Goal: Task Accomplishment & Management: Manage account settings

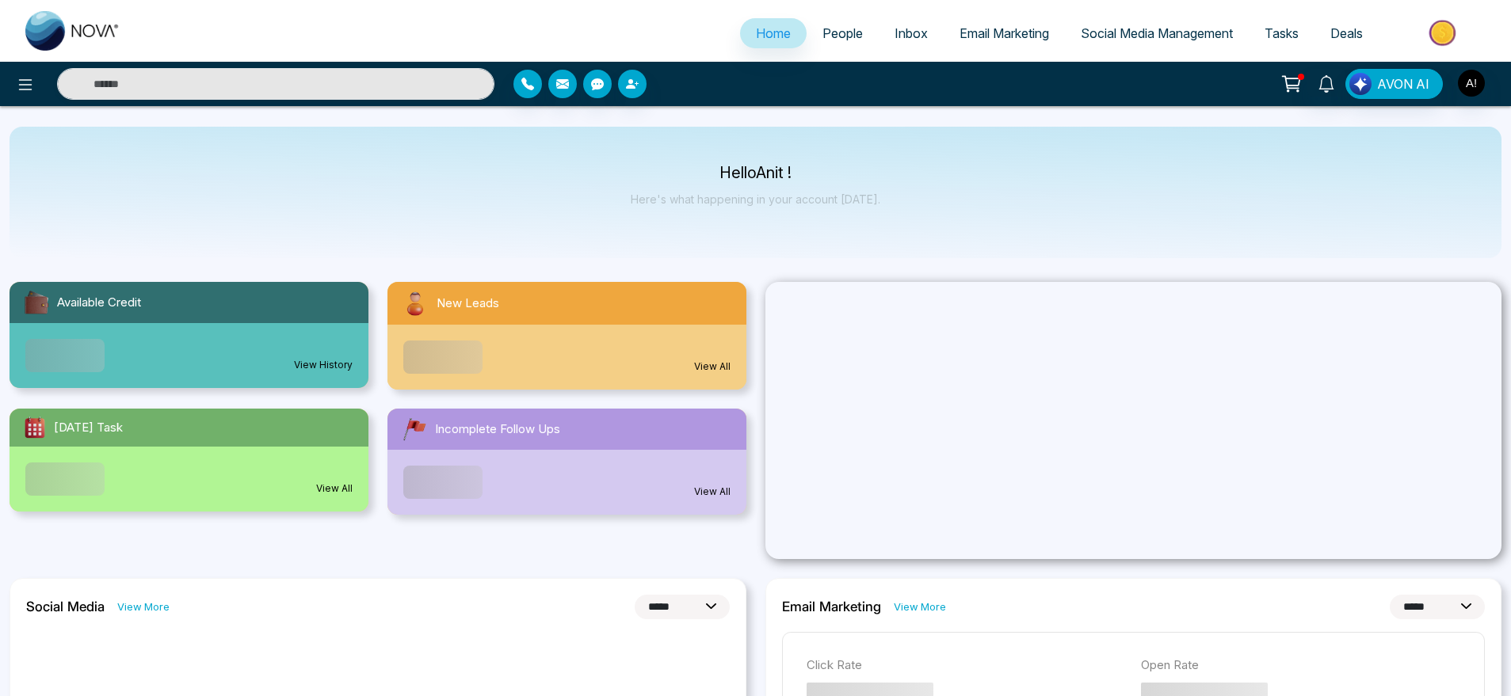
select select "*"
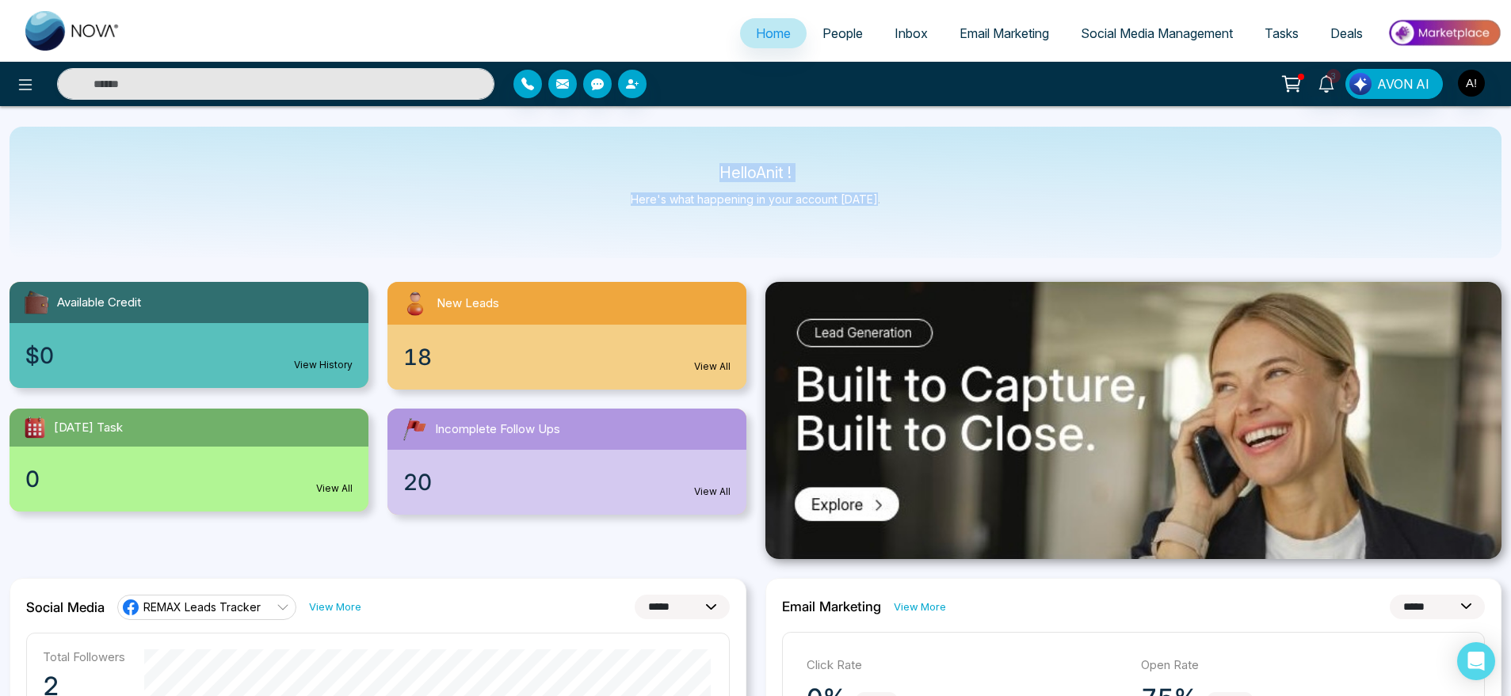
drag, startPoint x: 699, startPoint y: 156, endPoint x: 890, endPoint y: 206, distance: 197.4
click at [890, 206] on div "Hello Anit ! Here's what happening in your account today." at bounding box center [756, 193] width 1492 height 132
drag, startPoint x: 890, startPoint y: 206, endPoint x: 643, endPoint y: 159, distance: 250.8
click at [643, 159] on div "Hello Anit ! Here's what happening in your account today." at bounding box center [756, 193] width 1492 height 132
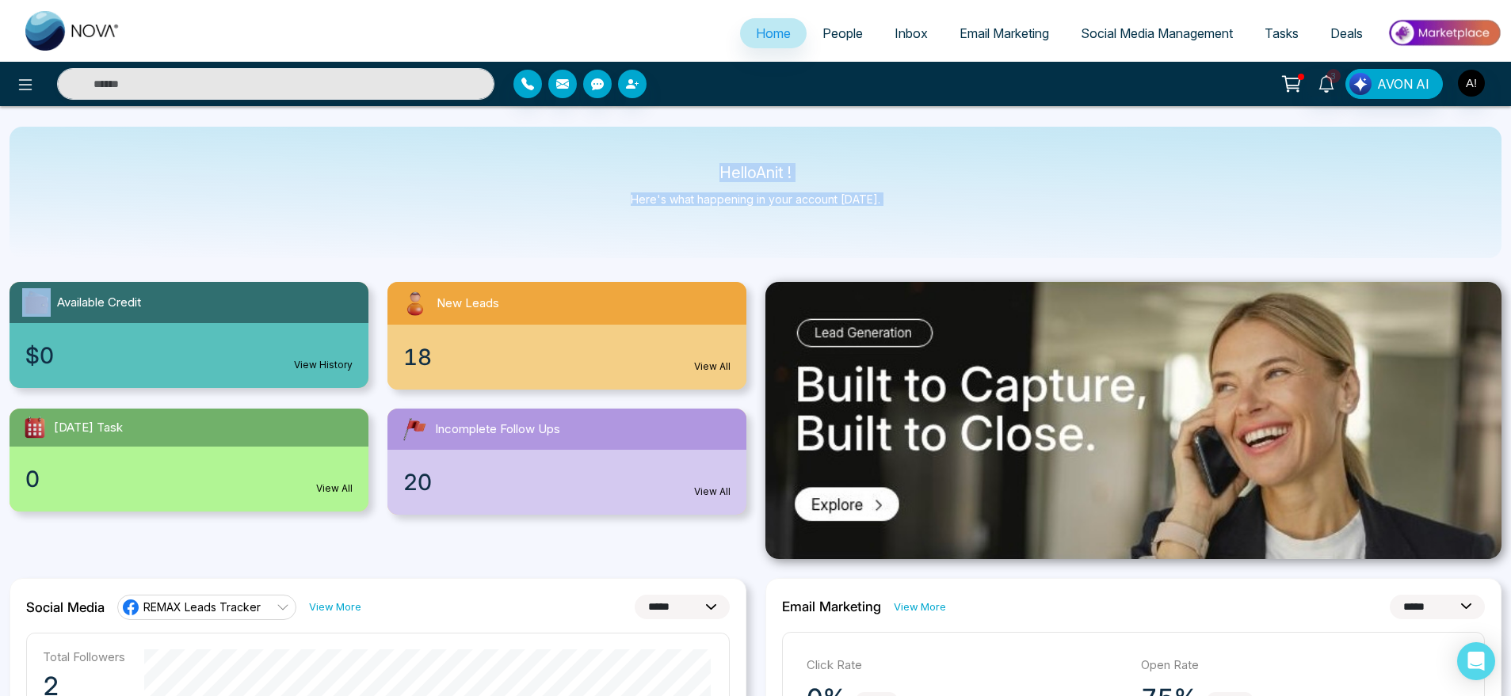
click at [643, 159] on div "Hello Anit ! Here's what happening in your account today." at bounding box center [756, 193] width 1492 height 132
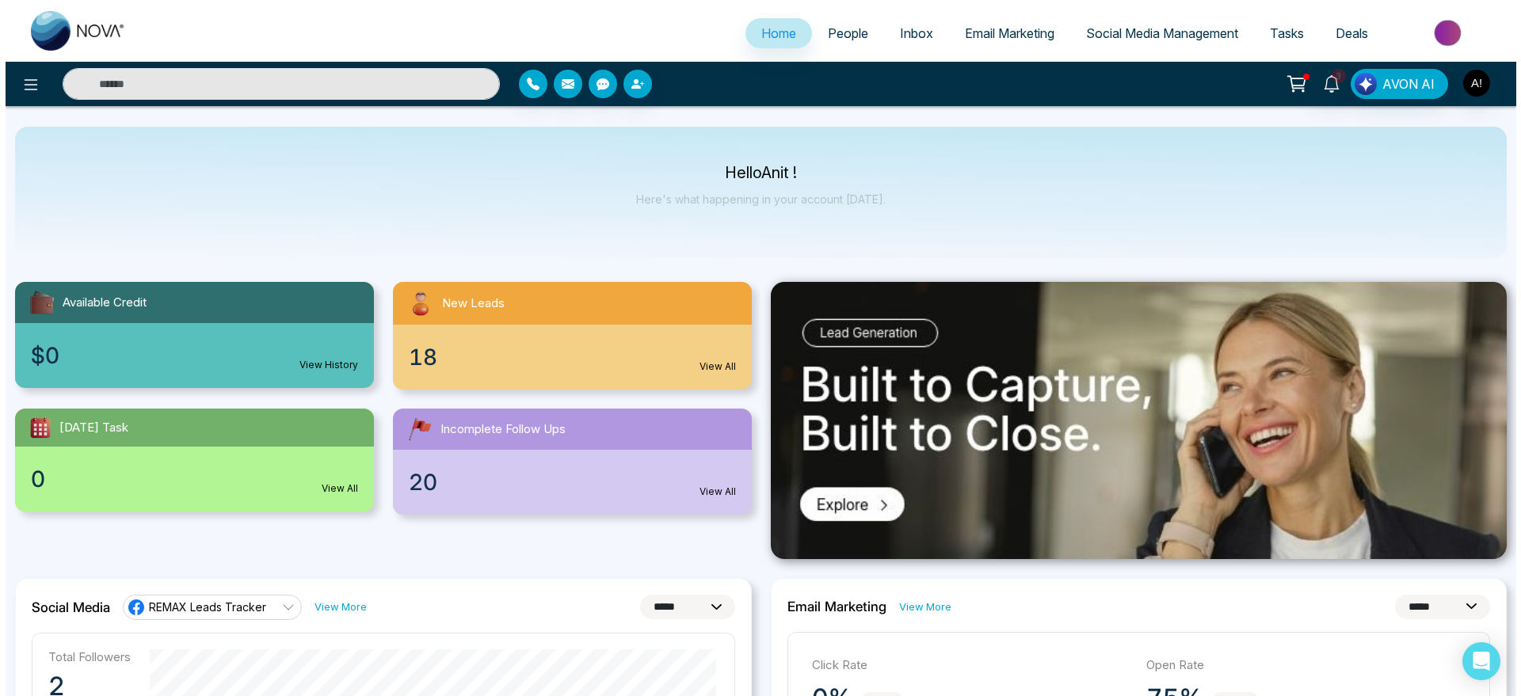
scroll to position [3, 0]
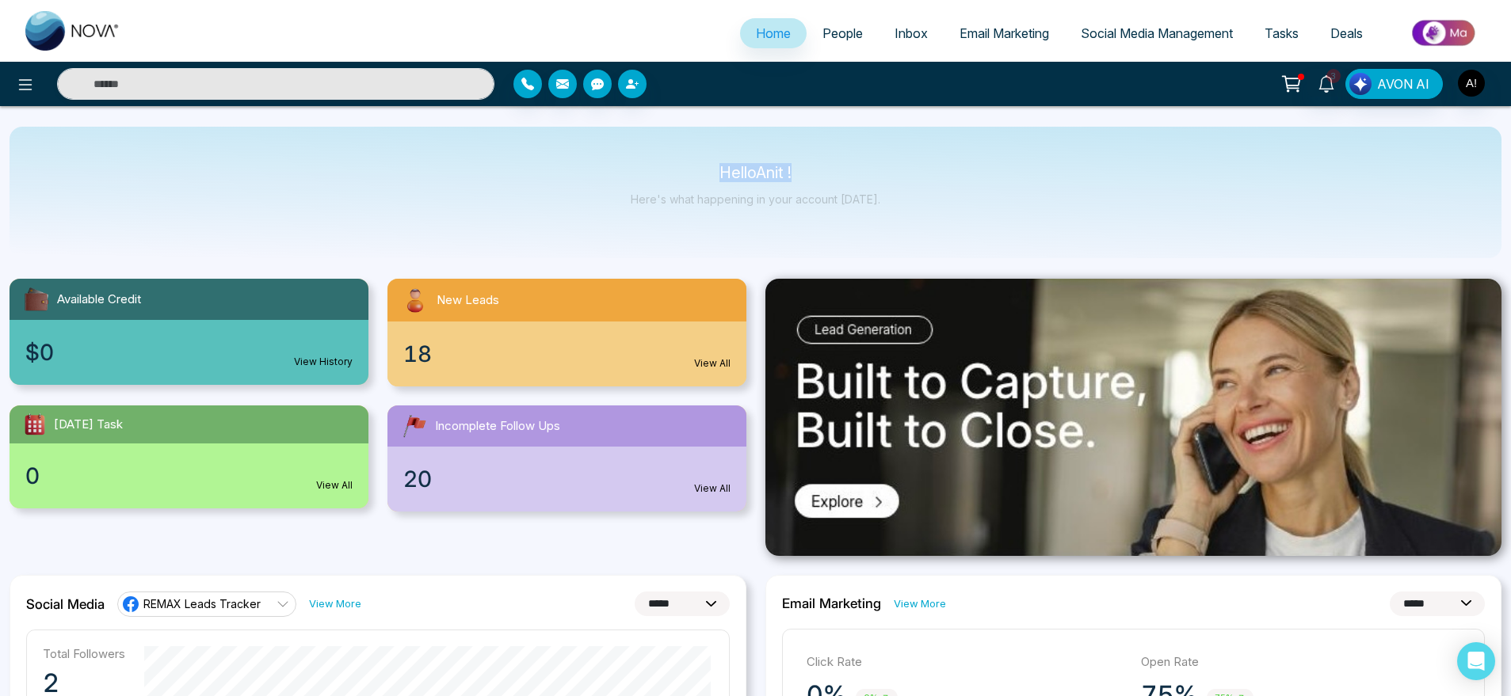
drag, startPoint x: 704, startPoint y: 159, endPoint x: 909, endPoint y: 177, distance: 205.2
click at [909, 177] on div "Hello Anit ! Here's what happening in your account today." at bounding box center [756, 193] width 1492 height 132
drag, startPoint x: 918, startPoint y: 212, endPoint x: 738, endPoint y: 174, distance: 184.8
click at [738, 174] on div "Hello Anit ! Here's what happening in your account today." at bounding box center [756, 193] width 1492 height 132
click at [738, 174] on p "Hello Anit !" at bounding box center [756, 172] width 250 height 13
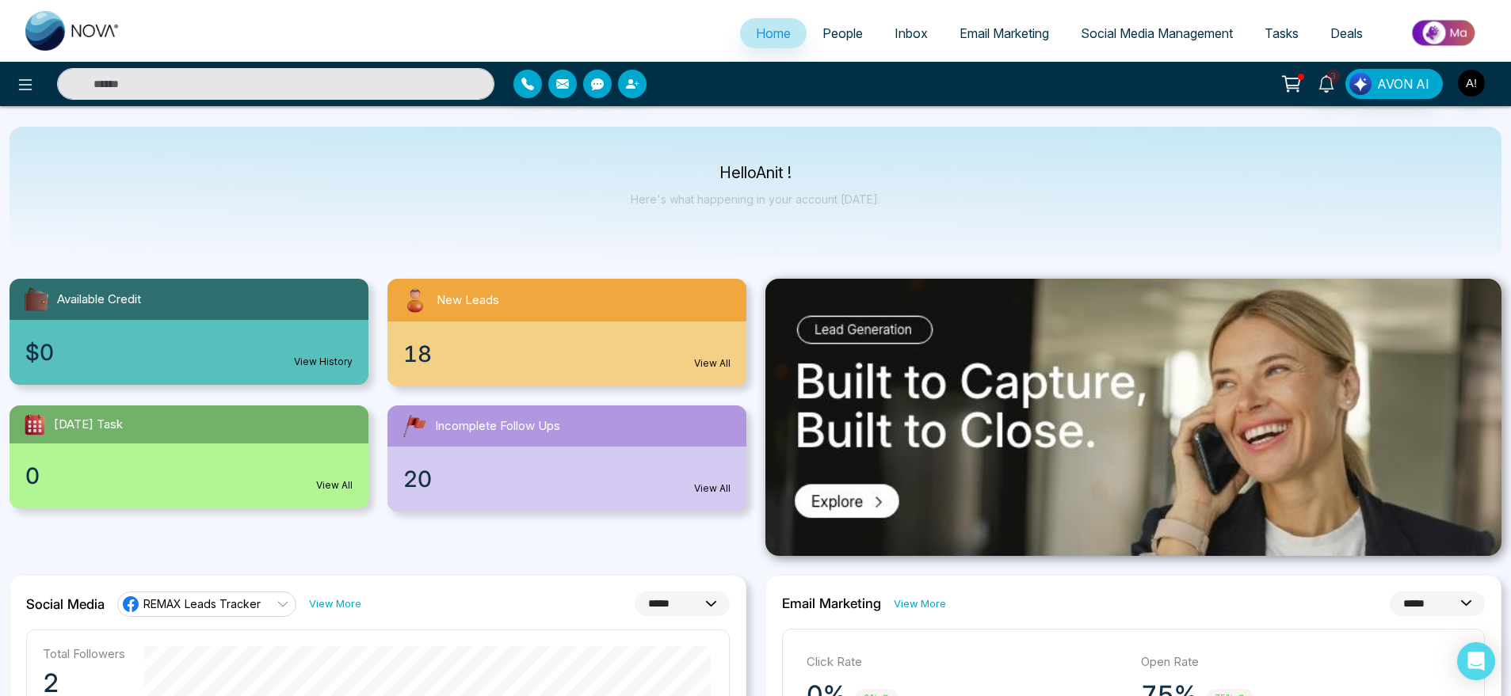
click at [465, 79] on input "text" at bounding box center [275, 84] width 437 height 32
click at [36, 78] on button at bounding box center [26, 84] width 32 height 32
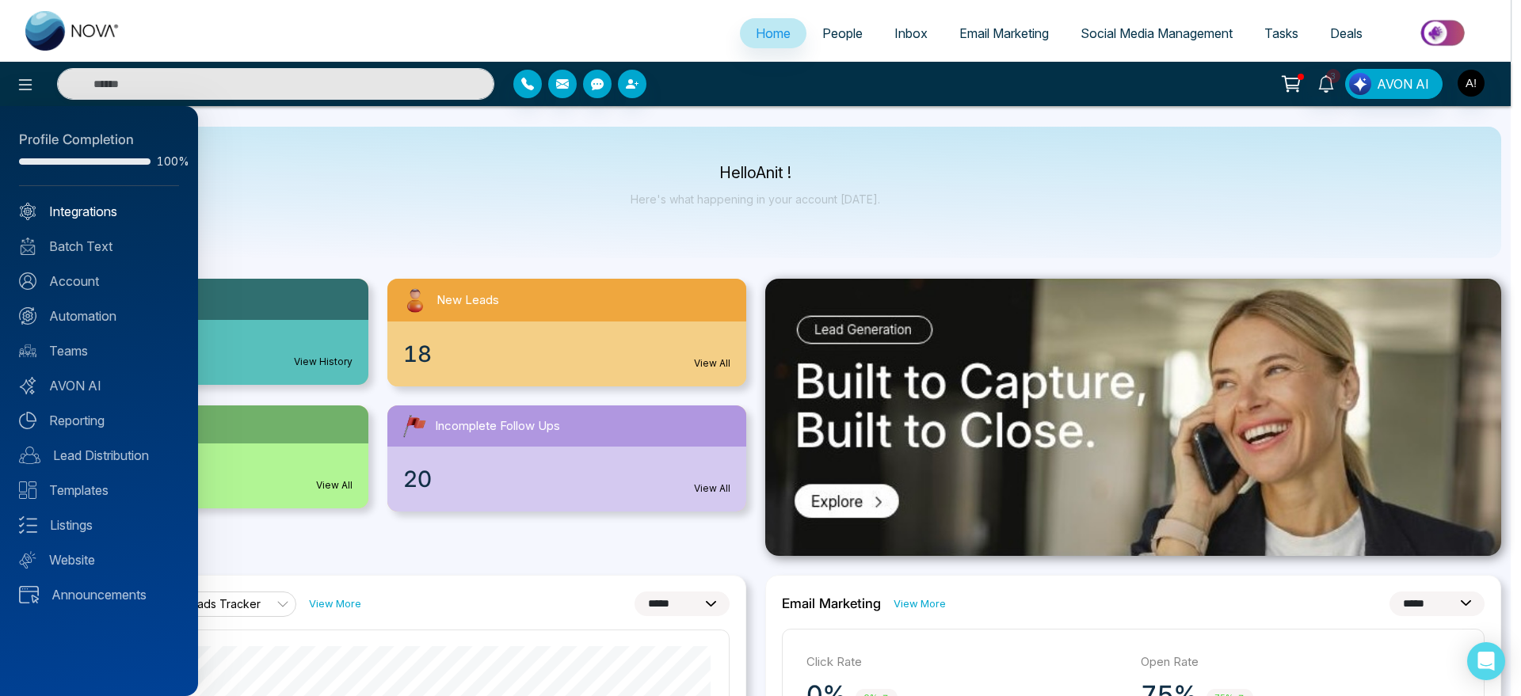
click at [103, 209] on link "Integrations" at bounding box center [99, 211] width 160 height 19
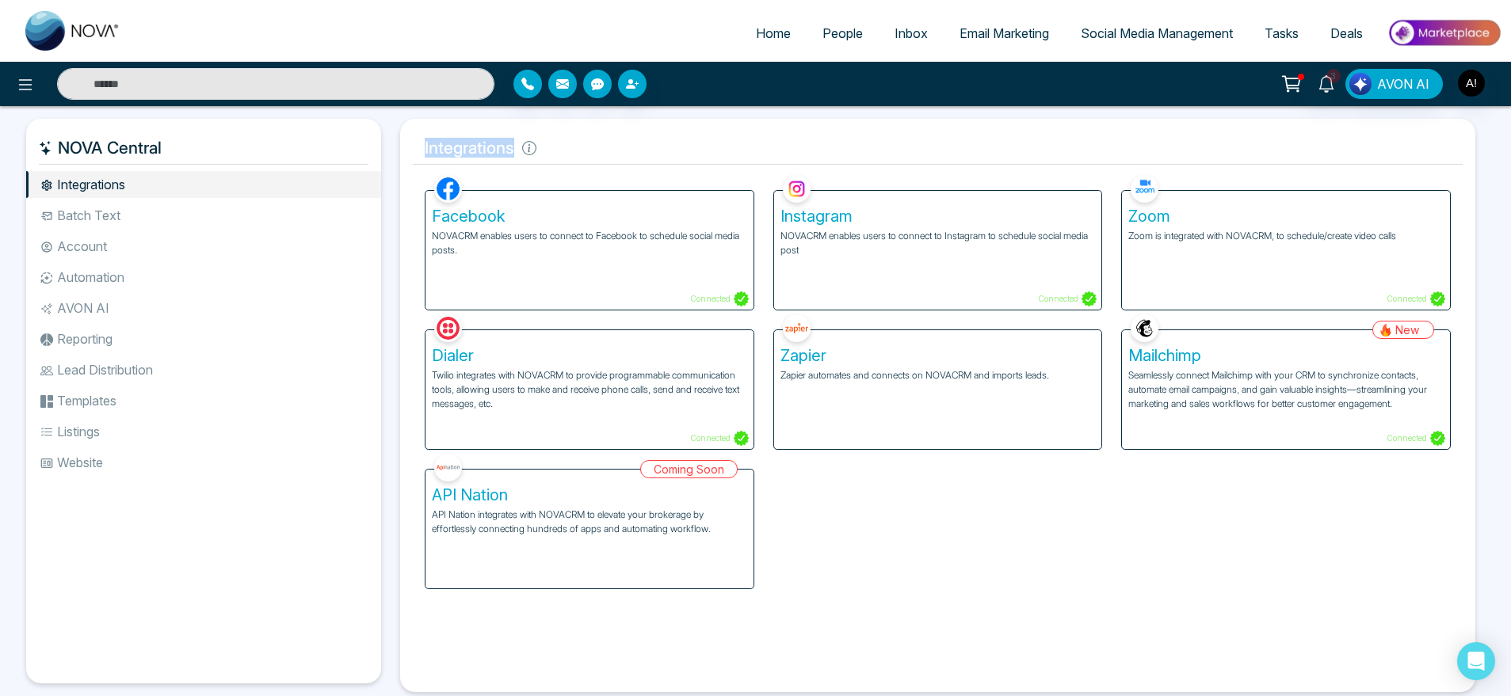
drag, startPoint x: 414, startPoint y: 148, endPoint x: 717, endPoint y: 118, distance: 304.9
click at [717, 119] on div "Integrations Facebook NOVACRM enables users to connect to Facebook to schedule …" at bounding box center [937, 406] width 1075 height 574
click at [524, 149] on icon at bounding box center [529, 148] width 14 height 14
click at [747, 134] on h5 "Integrations" at bounding box center [938, 148] width 1050 height 33
drag, startPoint x: 419, startPoint y: 153, endPoint x: 642, endPoint y: 151, distance: 222.6
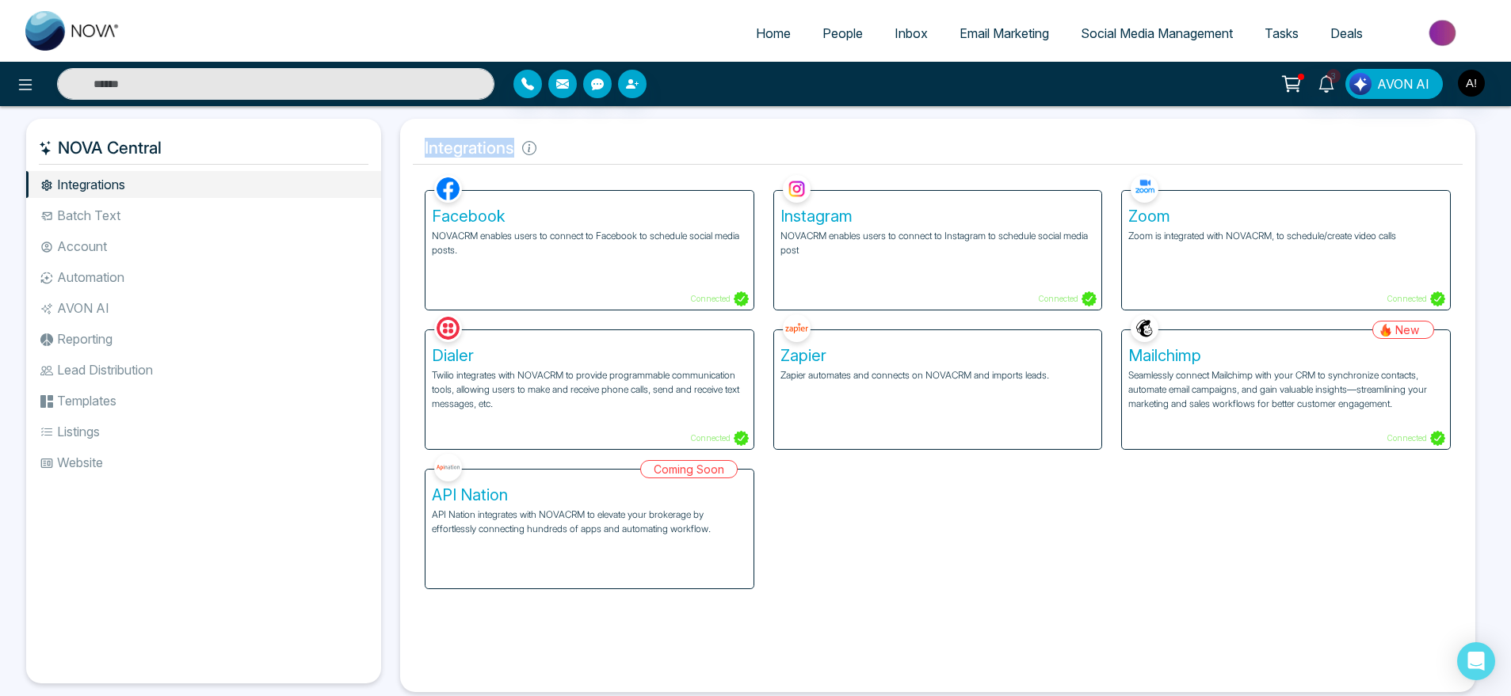
click at [642, 151] on h5 "Integrations" at bounding box center [938, 148] width 1050 height 33
drag, startPoint x: 541, startPoint y: 150, endPoint x: 409, endPoint y: 153, distance: 132.4
click at [409, 153] on div "Integrations Facebook NOVACRM enables users to connect to Facebook to schedule …" at bounding box center [937, 406] width 1075 height 574
click at [623, 157] on h5 "Integrations" at bounding box center [938, 148] width 1050 height 33
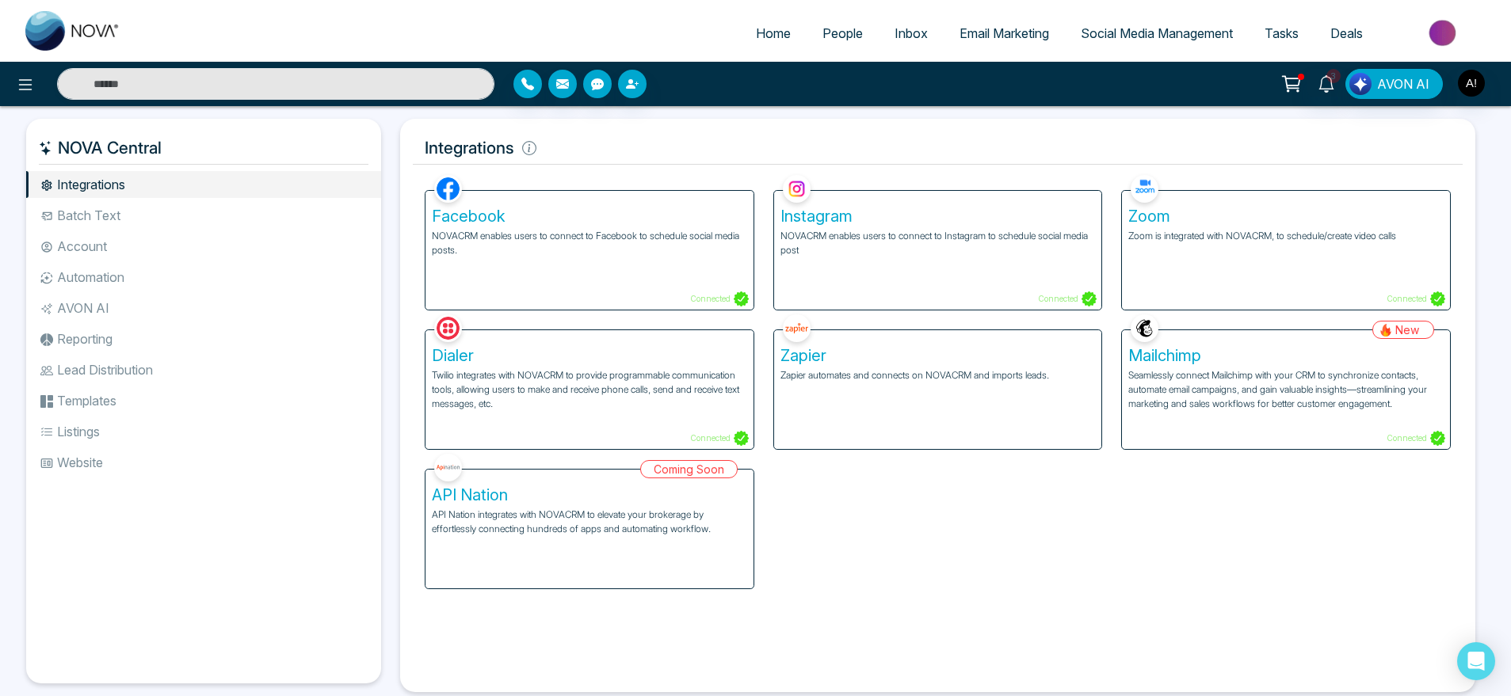
click at [571, 259] on div "Facebook NOVACRM enables users to connect to Facebook to schedule social media …" at bounding box center [589, 250] width 328 height 119
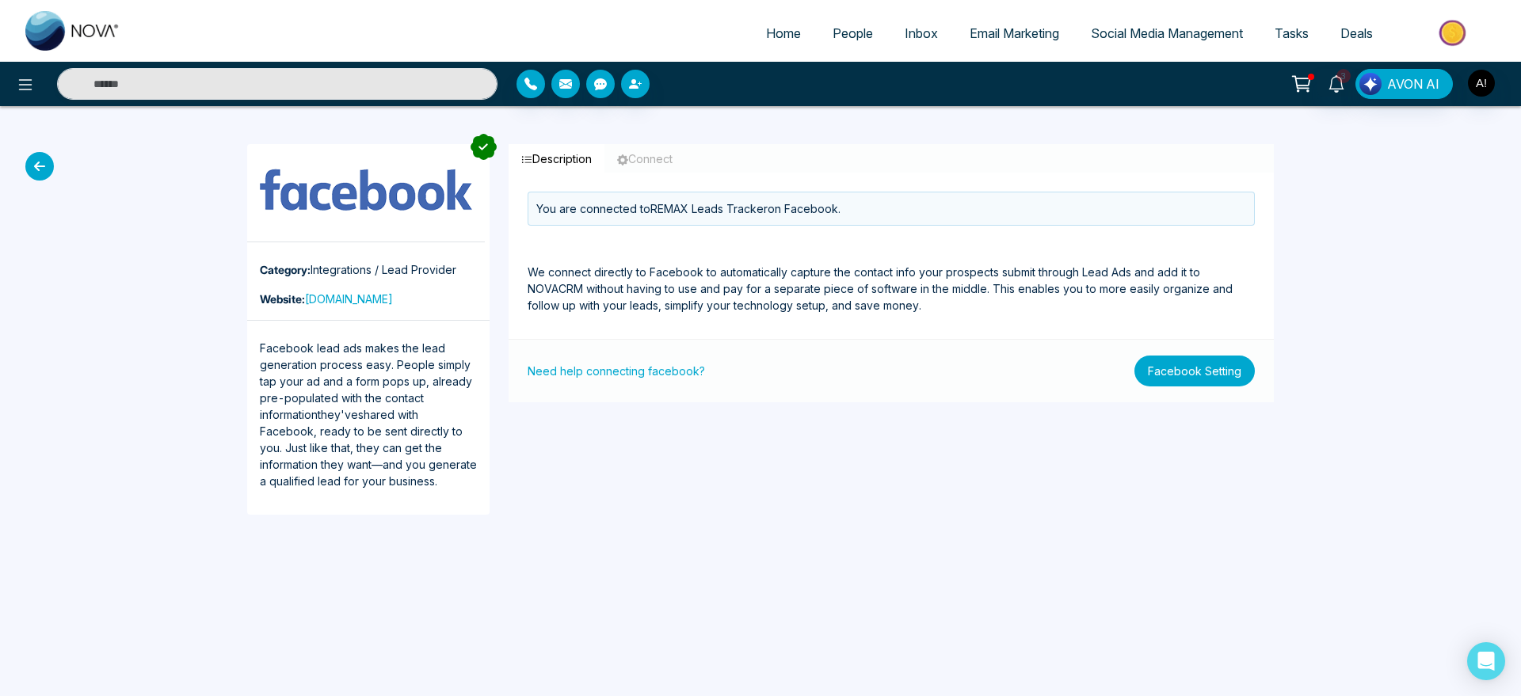
click at [1225, 363] on button "Facebook Setting" at bounding box center [1195, 371] width 120 height 31
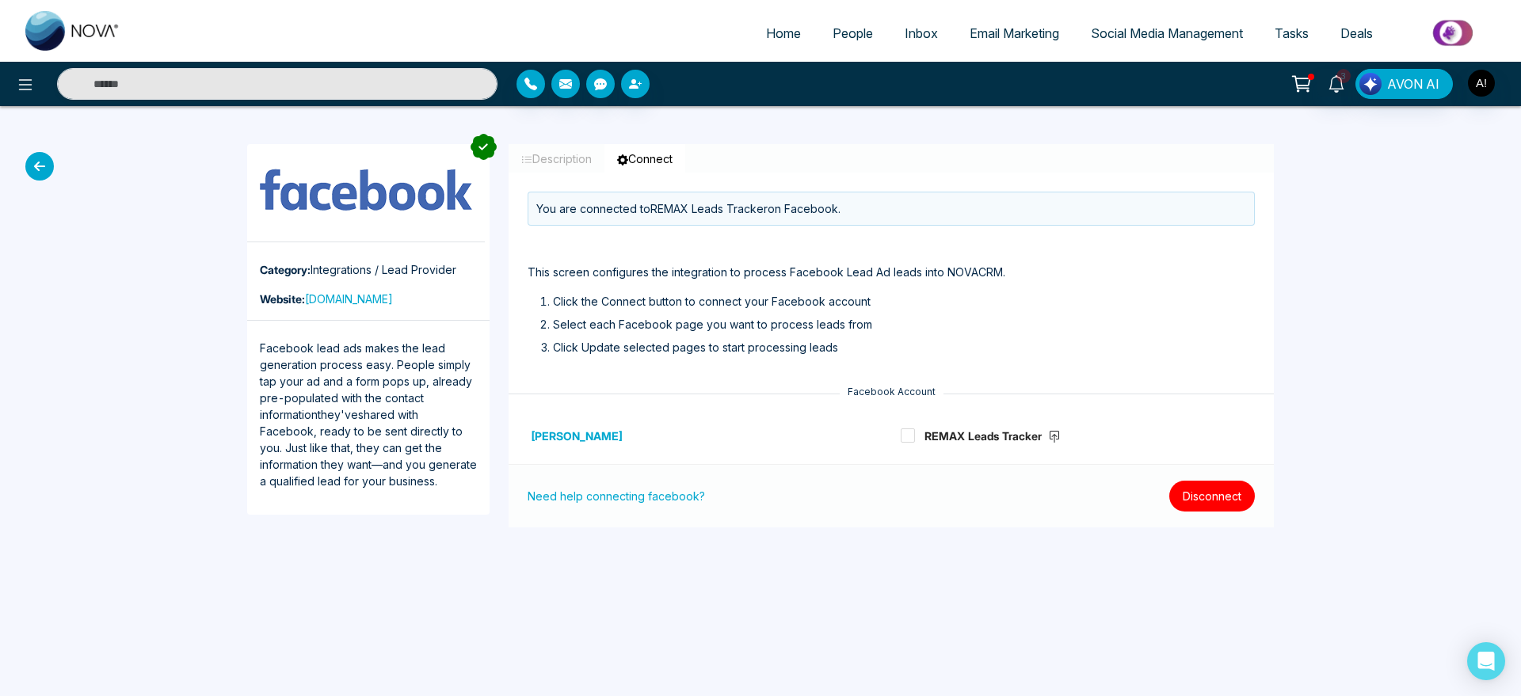
click at [1207, 498] on button "Disconnect" at bounding box center [1212, 496] width 86 height 31
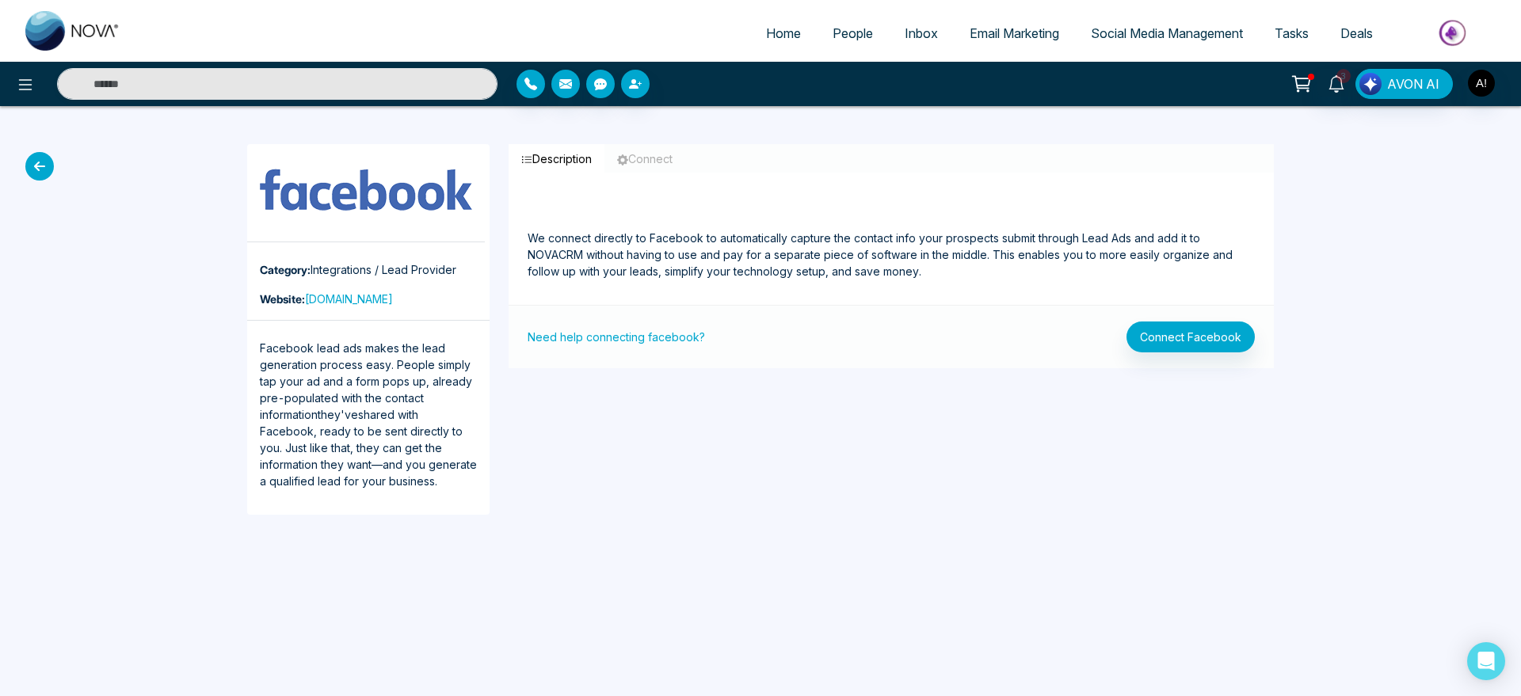
click at [44, 170] on icon at bounding box center [39, 166] width 29 height 29
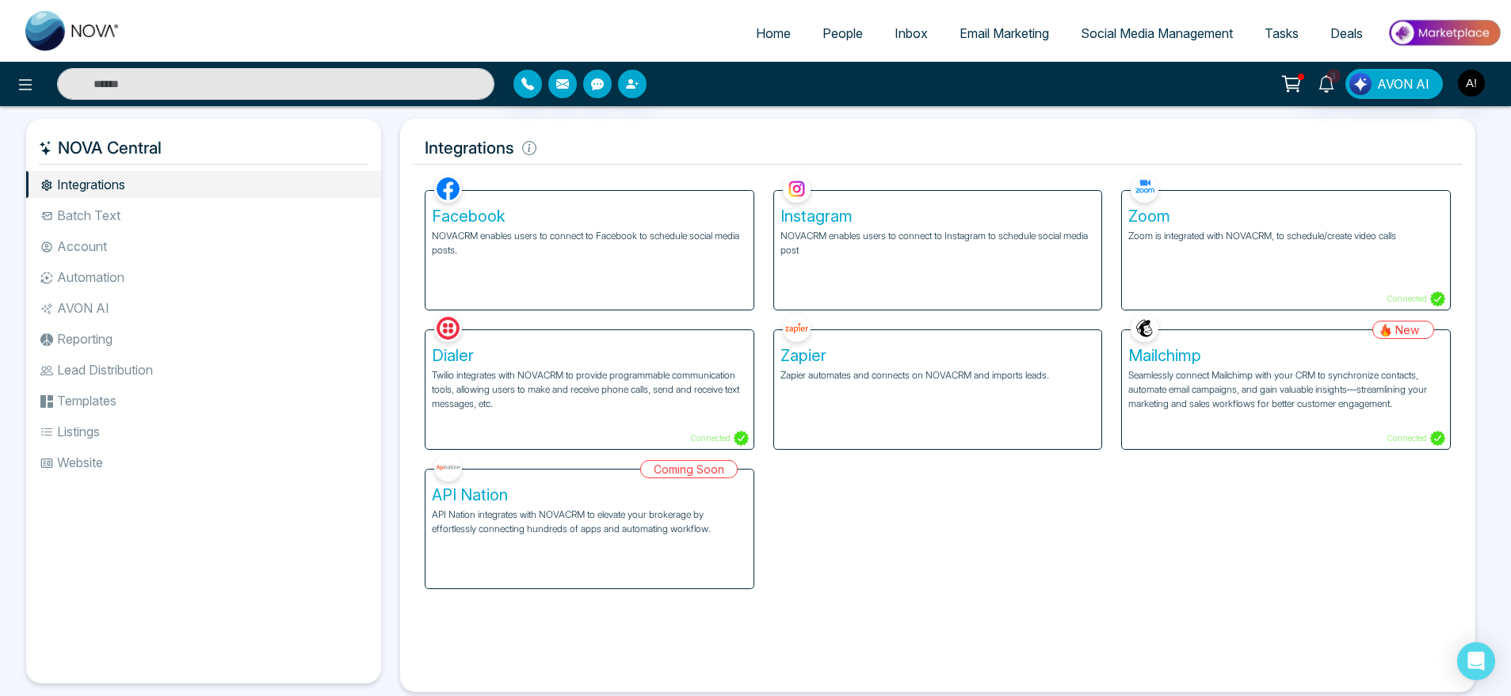
click at [1232, 252] on div "Zoom Zoom is integrated with NOVACRM, to schedule/create video calls Connected" at bounding box center [1286, 250] width 328 height 119
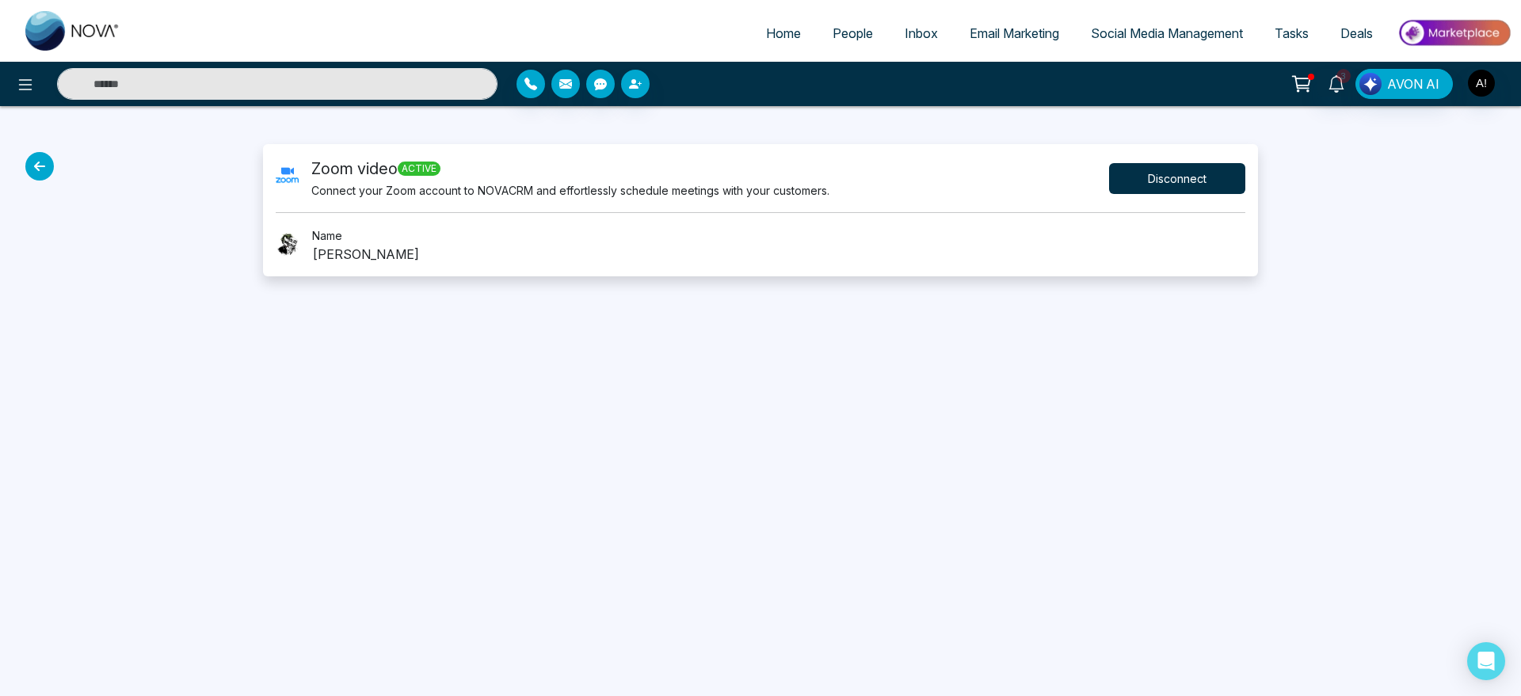
click at [1193, 174] on button "Disconnect" at bounding box center [1177, 178] width 136 height 31
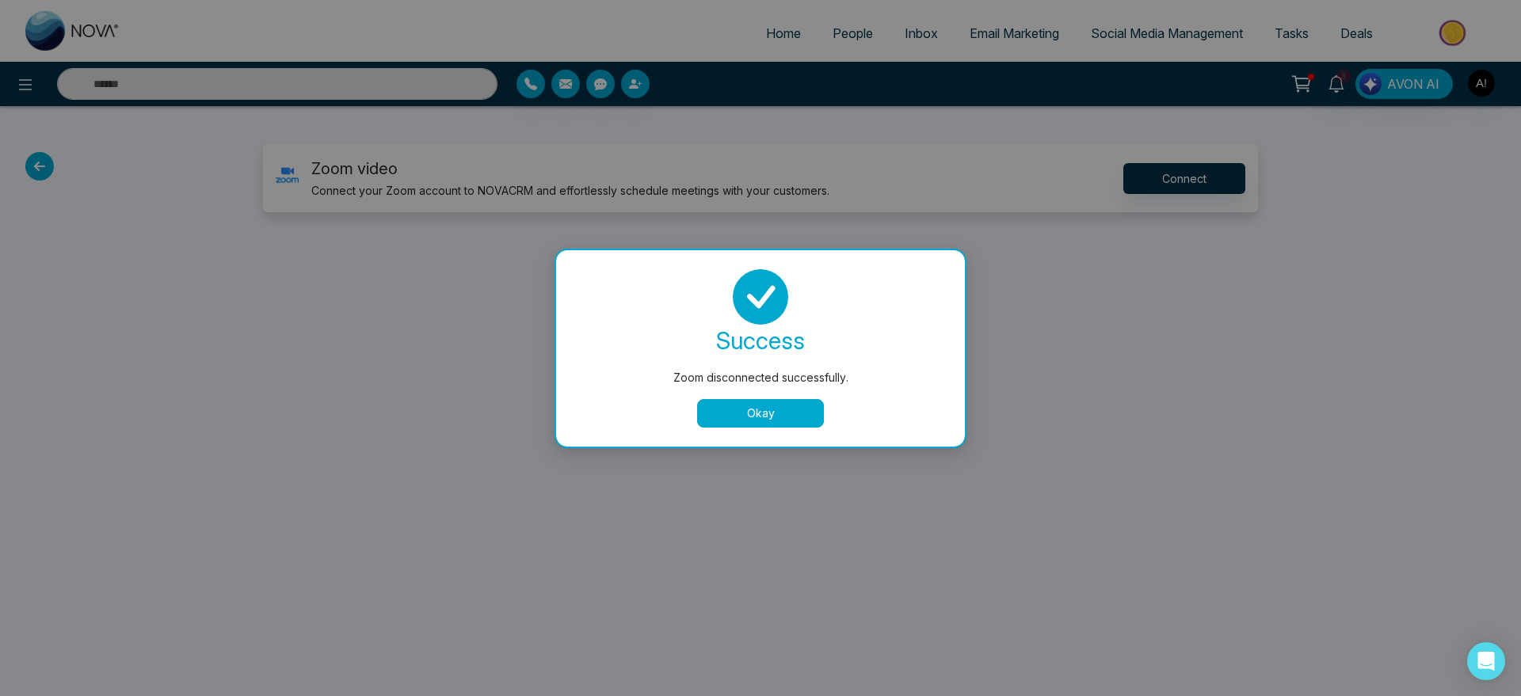
click at [811, 414] on button "Okay" at bounding box center [760, 413] width 127 height 29
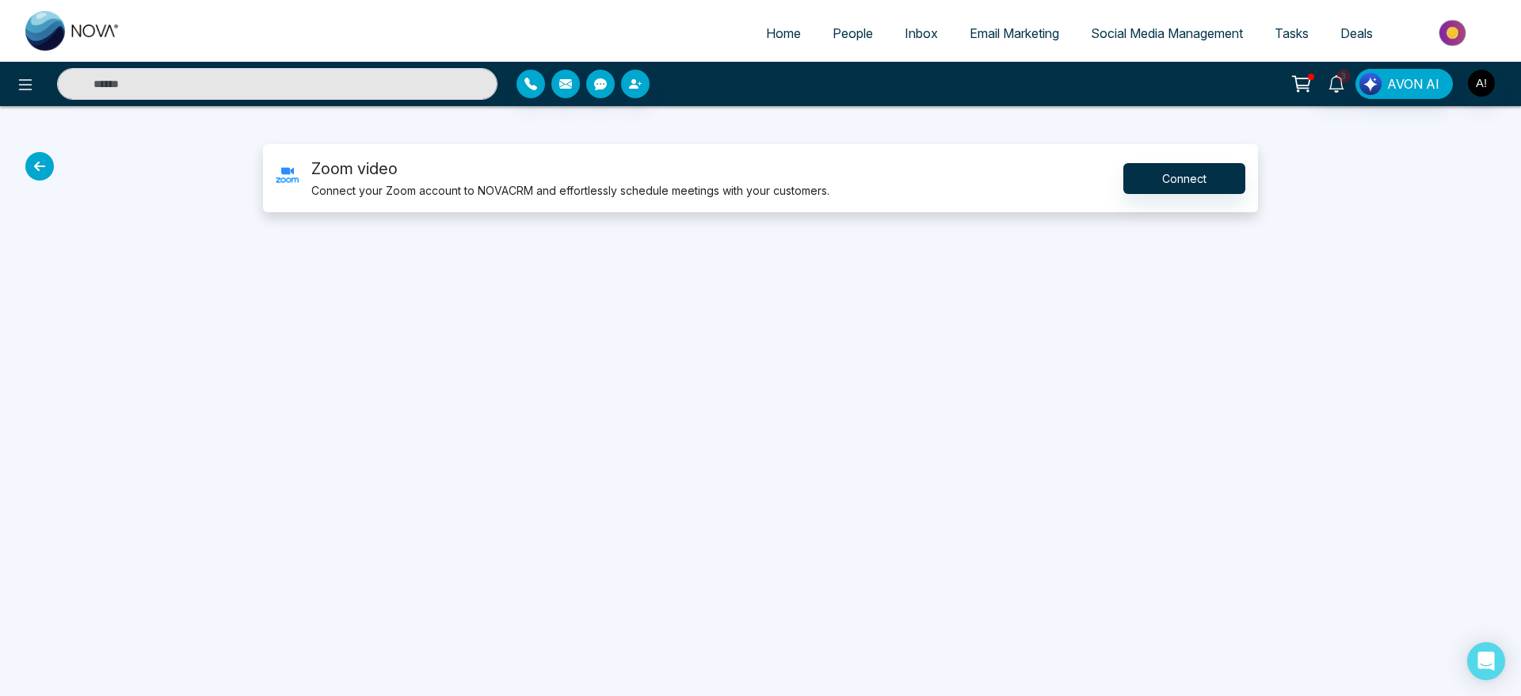
click at [35, 166] on icon at bounding box center [39, 166] width 29 height 29
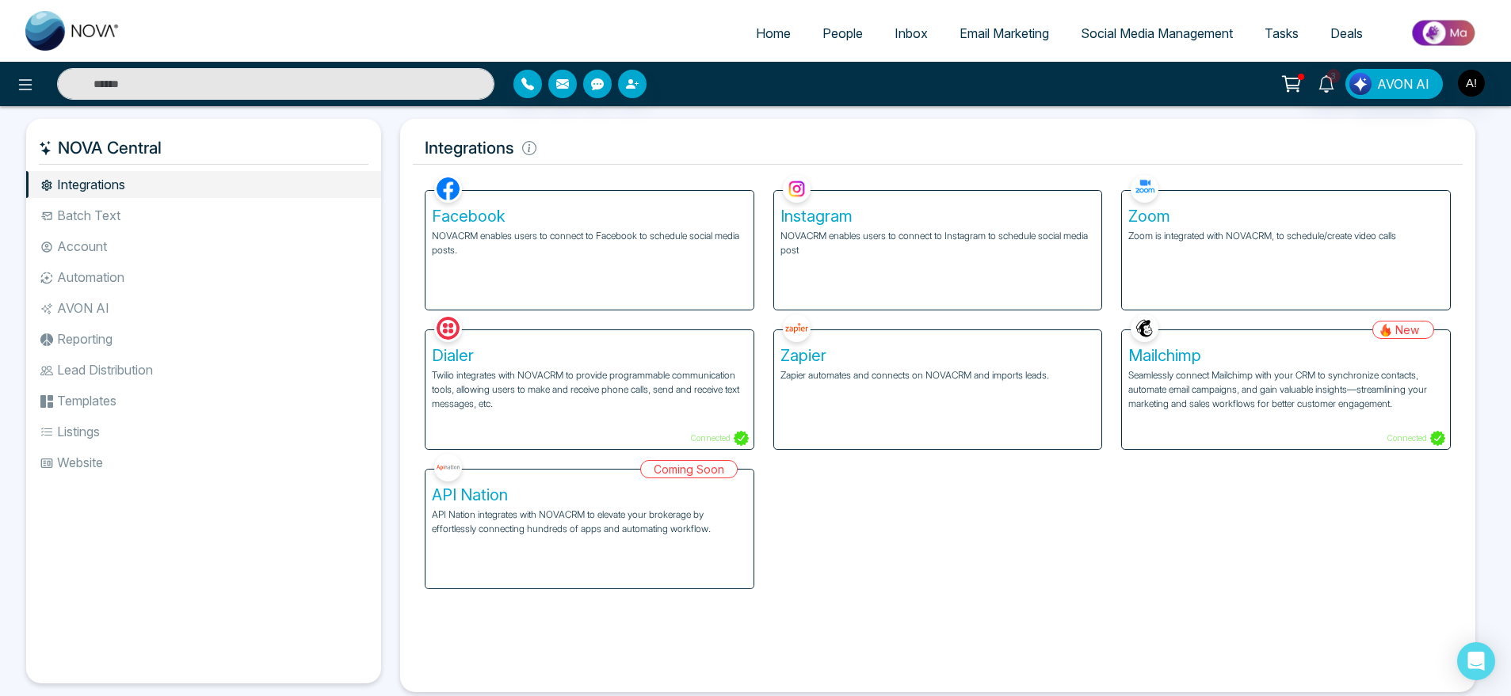
click at [1166, 40] on span "Social Media Management" at bounding box center [1157, 33] width 152 height 16
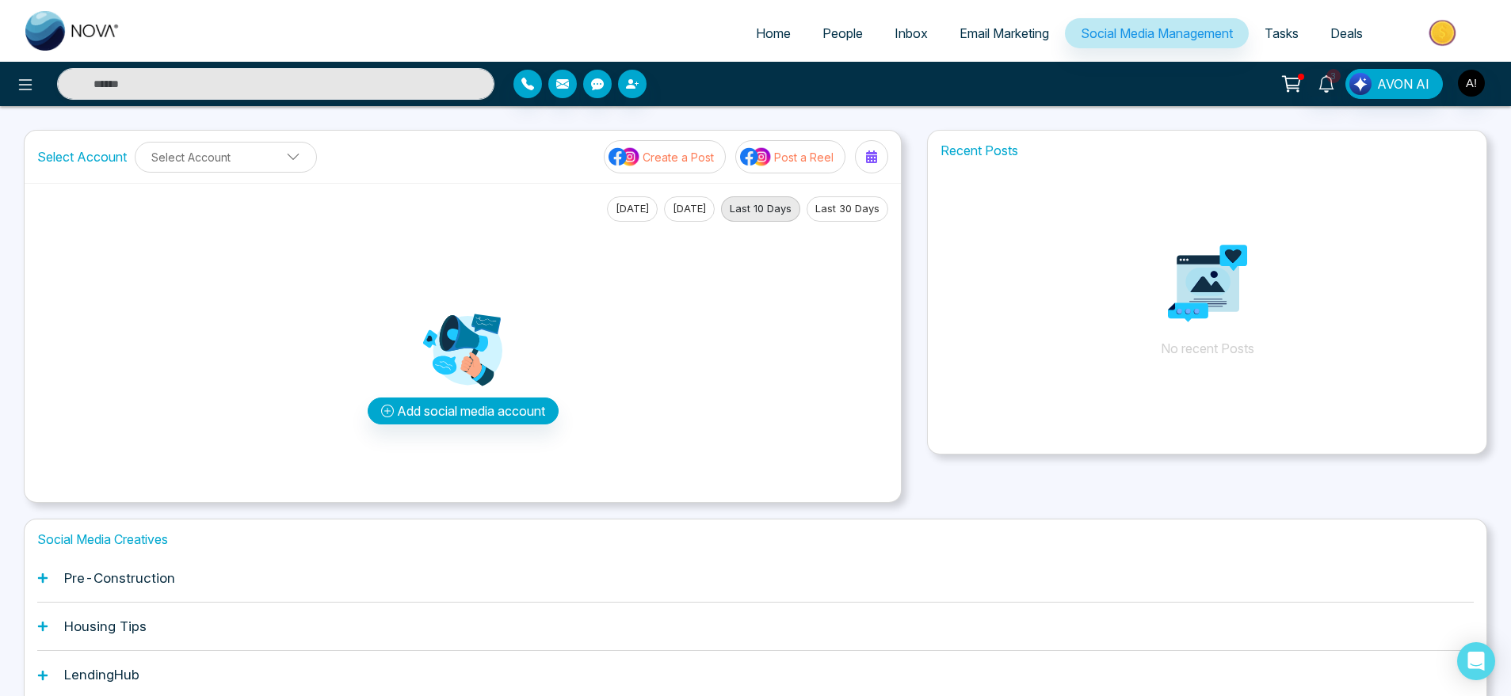
drag, startPoint x: 582, startPoint y: 216, endPoint x: 621, endPoint y: 220, distance: 39.0
click at [621, 220] on div "Today Yesterday Last 10 Days Last 30 Days" at bounding box center [462, 208] width 851 height 25
click at [621, 220] on button "Today" at bounding box center [632, 208] width 51 height 25
click at [693, 217] on button "Yesterday" at bounding box center [689, 208] width 51 height 25
click at [761, 223] on div "Add social media account" at bounding box center [462, 356] width 851 height 269
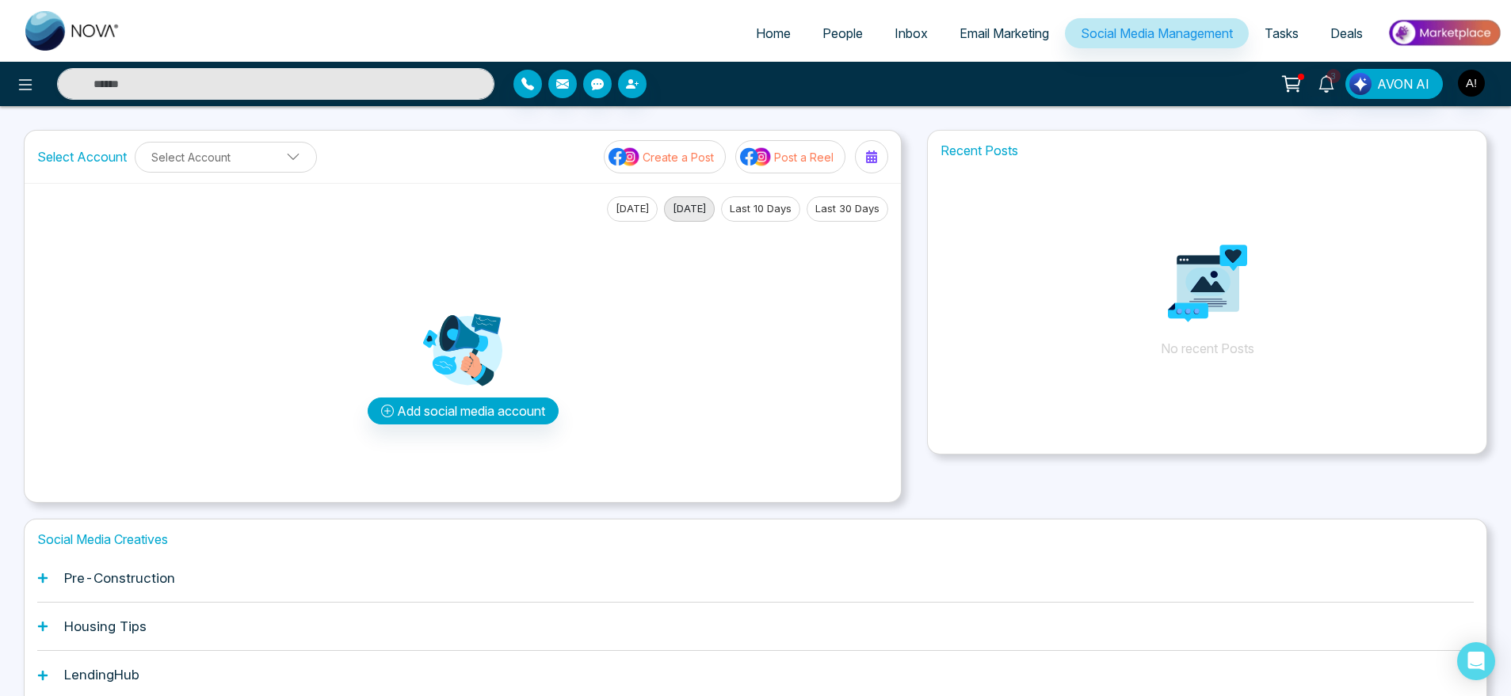
click at [795, 212] on button "Last 10 Days" at bounding box center [760, 208] width 79 height 25
click at [844, 212] on button "Last 30 Days" at bounding box center [848, 208] width 82 height 25
click at [622, 207] on button "Today" at bounding box center [632, 208] width 51 height 25
click at [683, 207] on button "Yesterday" at bounding box center [689, 208] width 51 height 25
click at [736, 207] on button "Last 10 Days" at bounding box center [760, 208] width 79 height 25
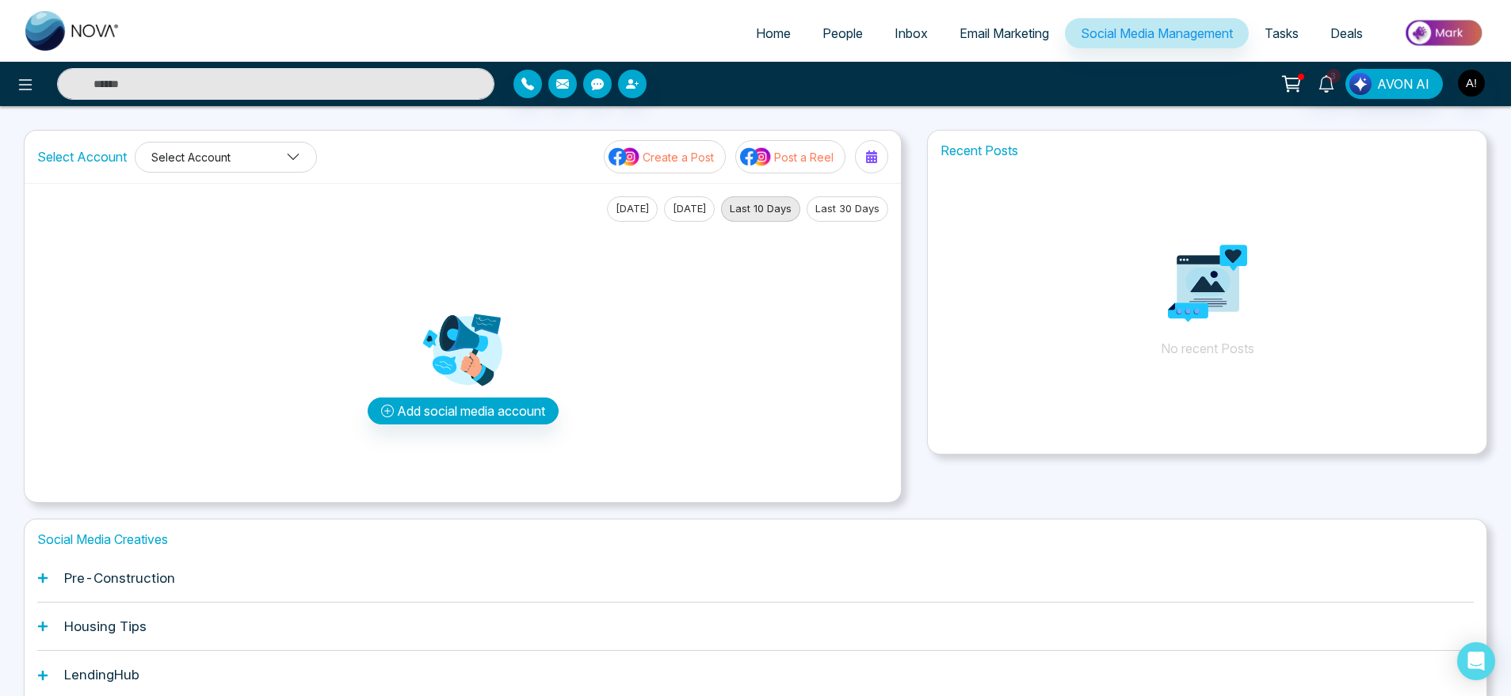
click at [231, 160] on button "Select Account" at bounding box center [226, 157] width 182 height 31
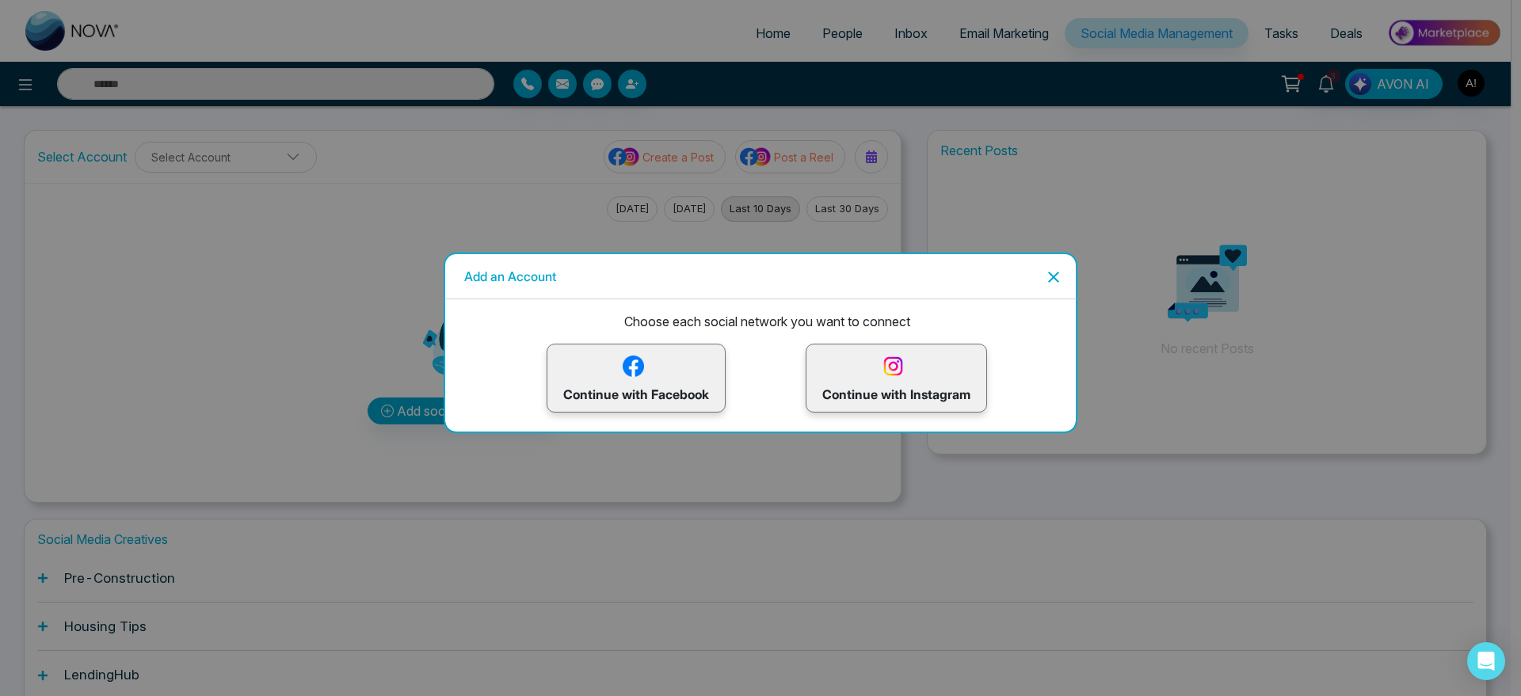
click at [870, 357] on p "Continue with Instagram" at bounding box center [896, 379] width 148 height 52
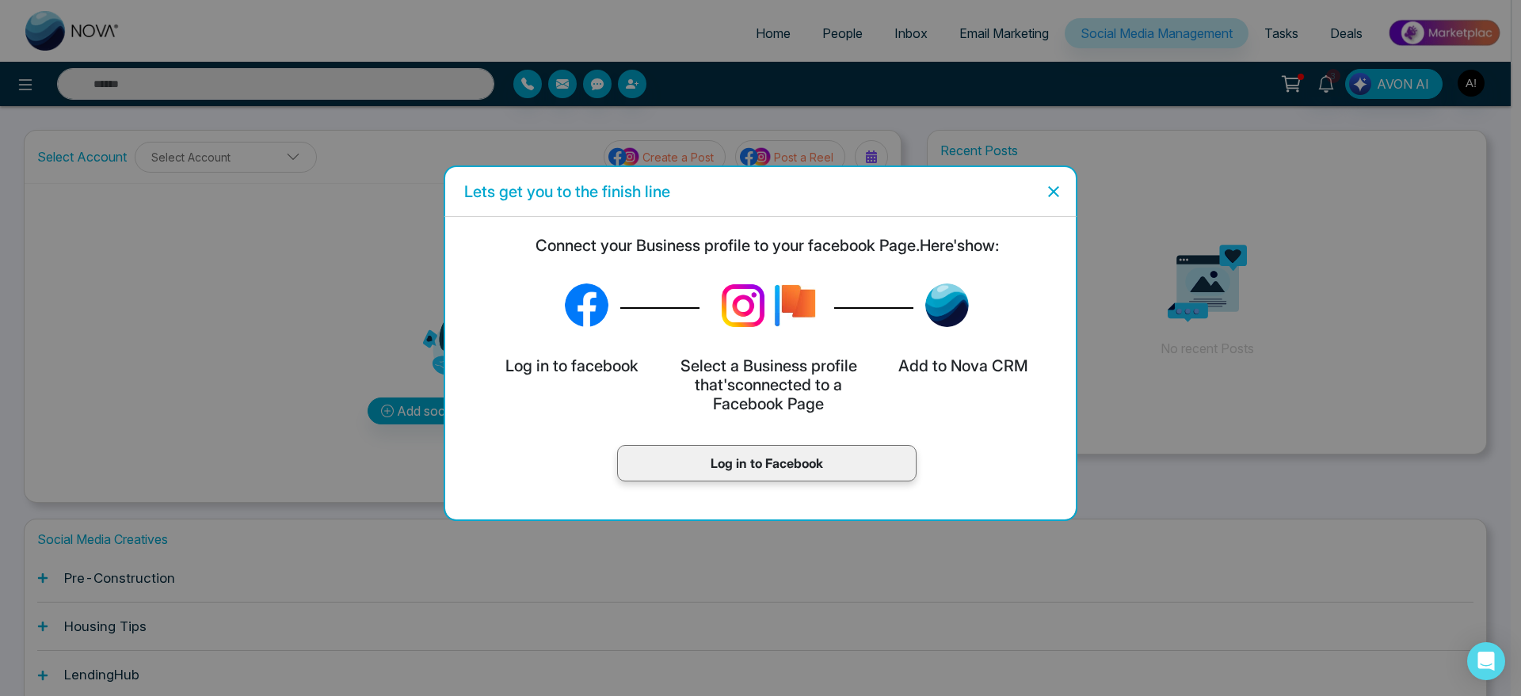
click at [817, 454] on p "Log in to Facebook" at bounding box center [767, 463] width 266 height 19
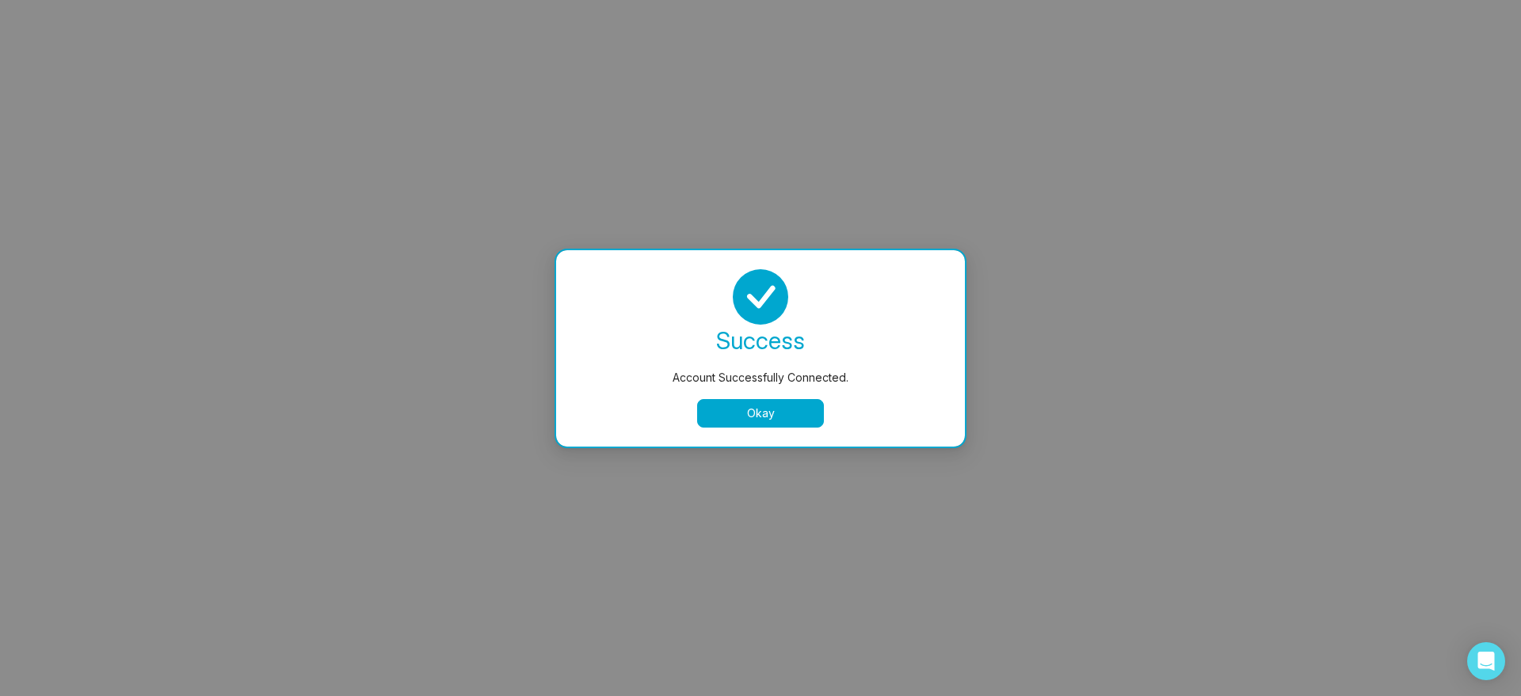
click at [780, 411] on button "Okay" at bounding box center [760, 413] width 127 height 29
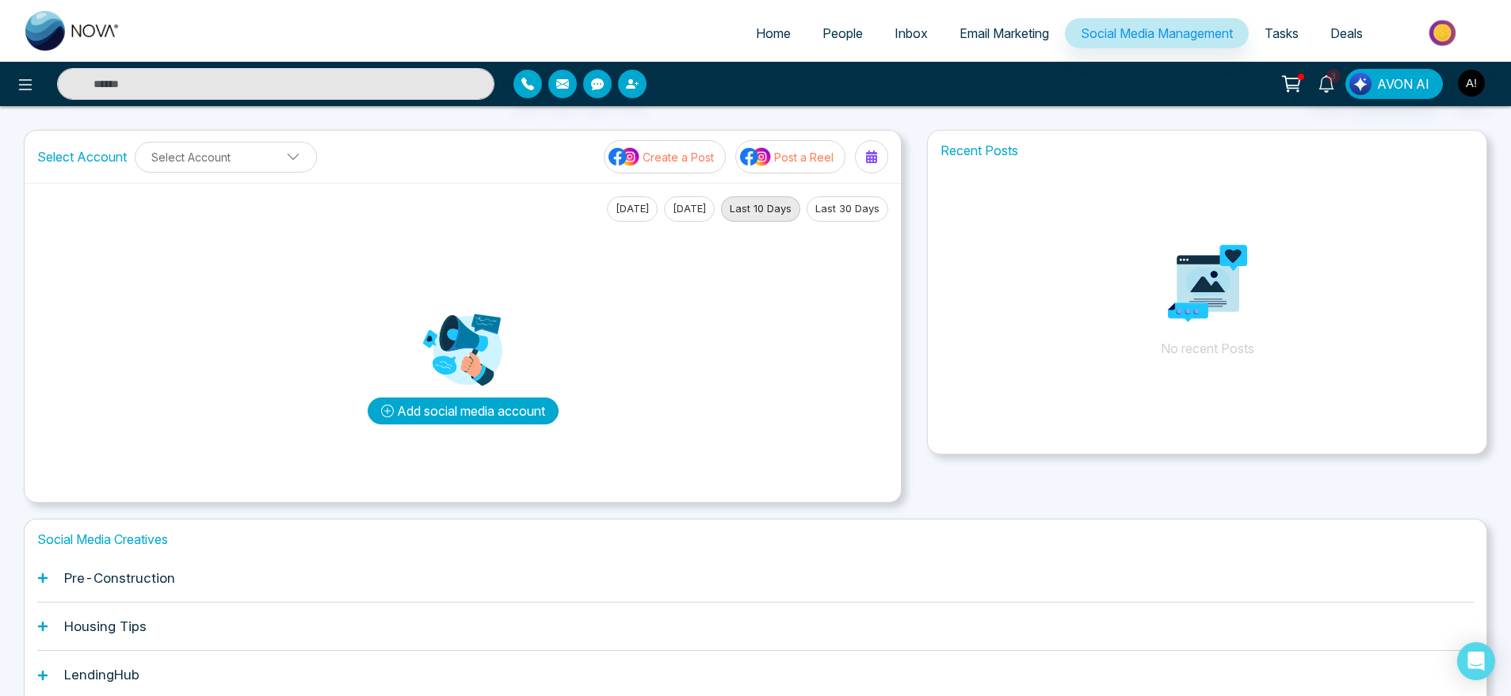
click at [500, 414] on button "Add social media account" at bounding box center [463, 411] width 191 height 27
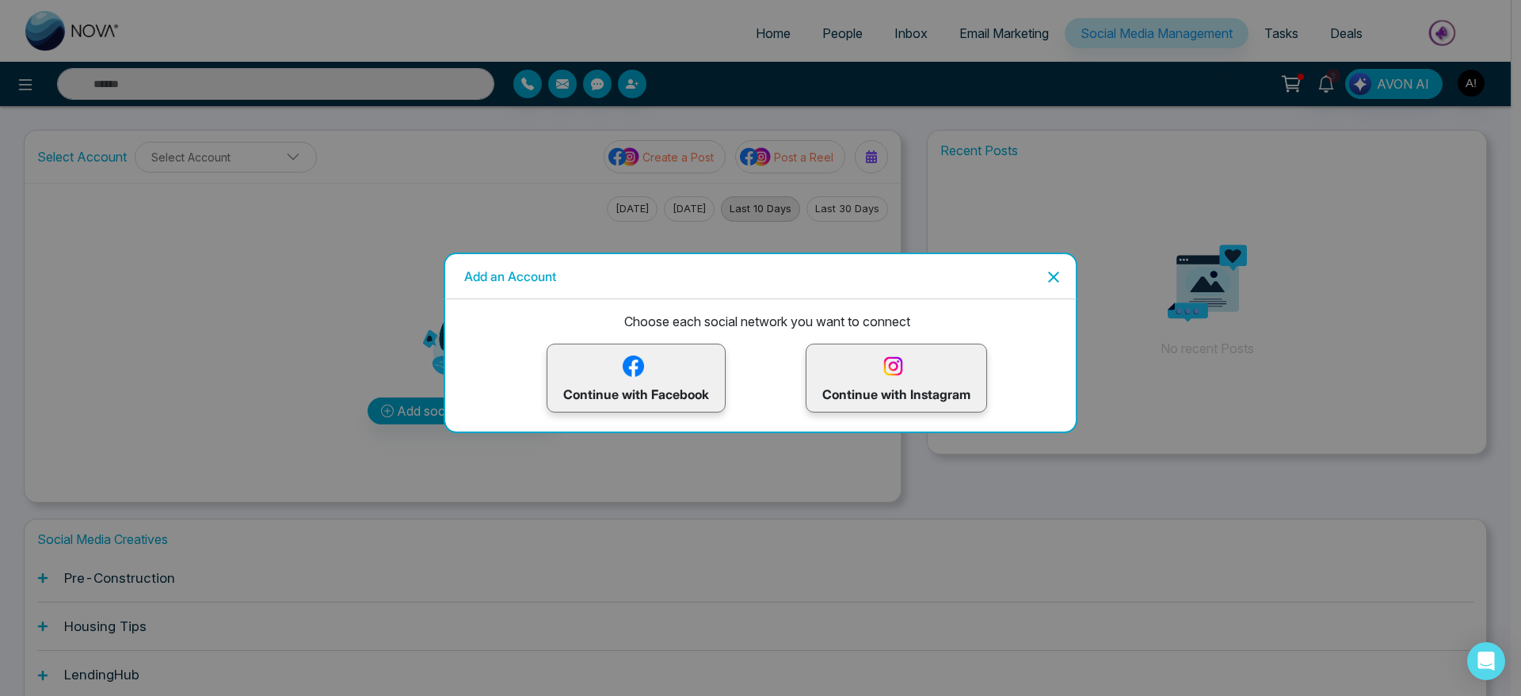
click at [1053, 280] on icon "Close" at bounding box center [1053, 277] width 19 height 19
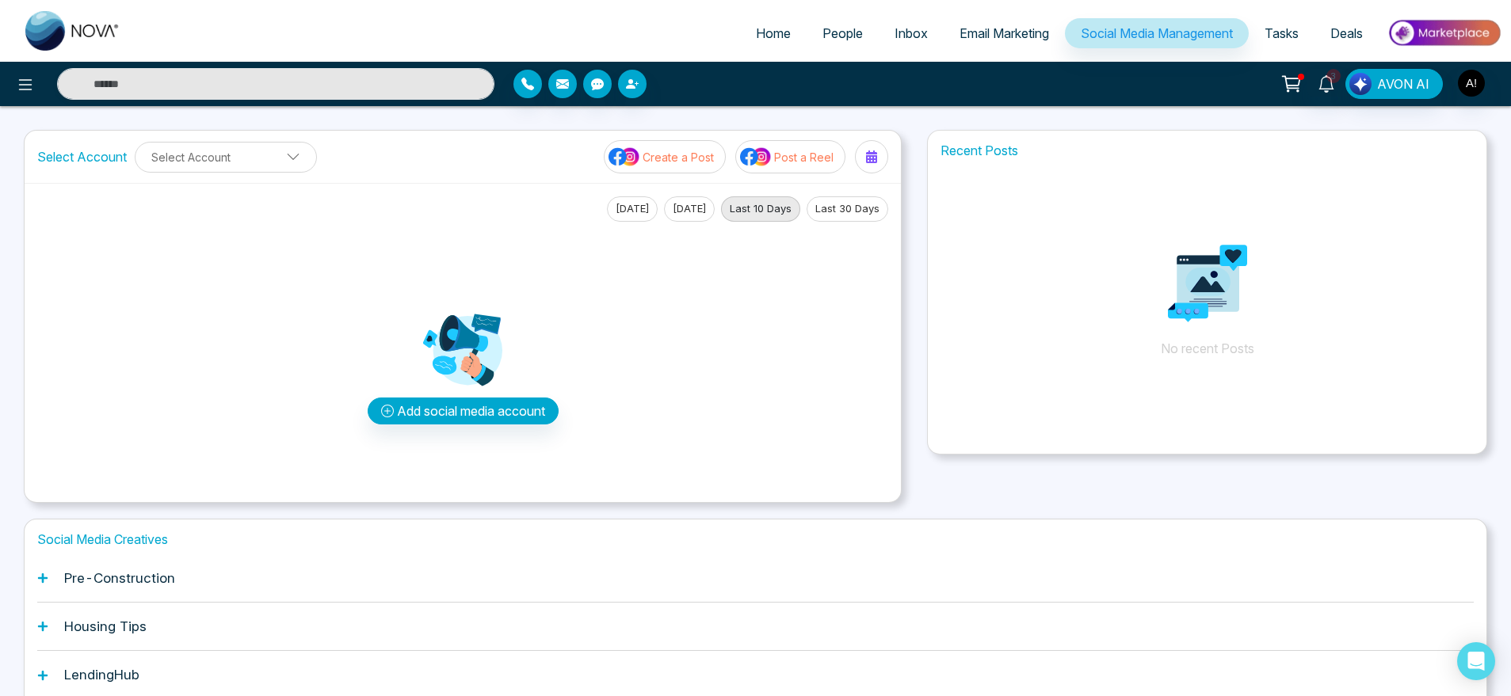
click at [759, 19] on link "Home" at bounding box center [773, 33] width 67 height 30
select select "*"
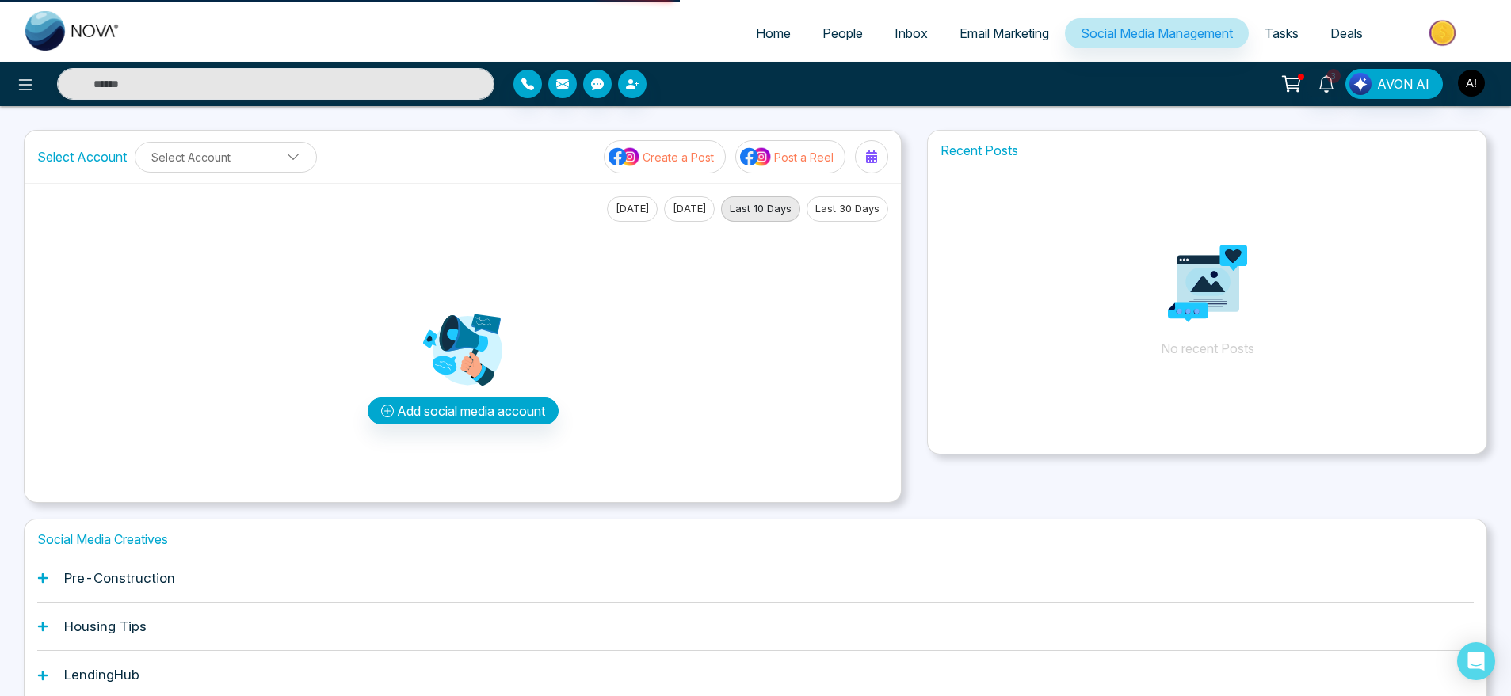
select select "*"
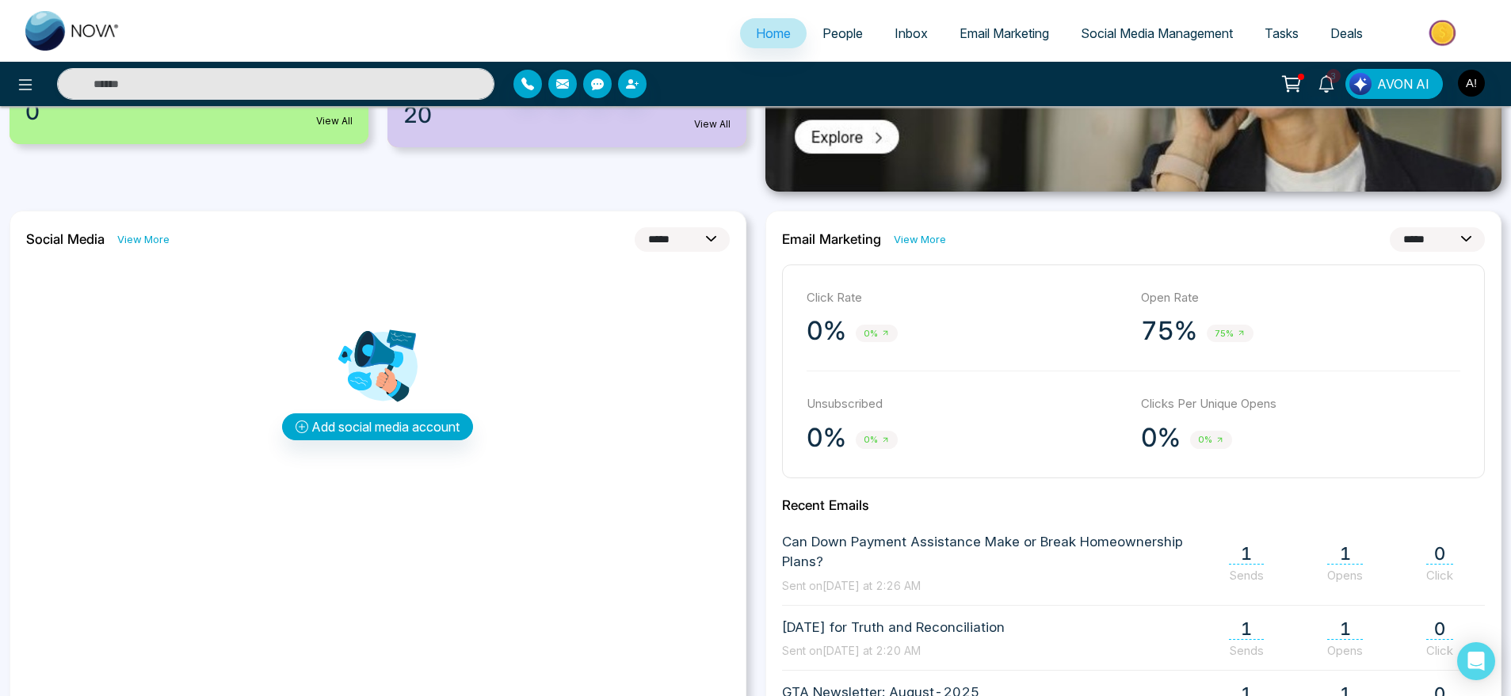
scroll to position [368, 0]
click at [692, 227] on select "**********" at bounding box center [682, 239] width 95 height 25
select select "*"
click at [635, 227] on select "**********" at bounding box center [682, 239] width 95 height 25
click at [1169, 42] on link "Social Media Management" at bounding box center [1157, 33] width 184 height 30
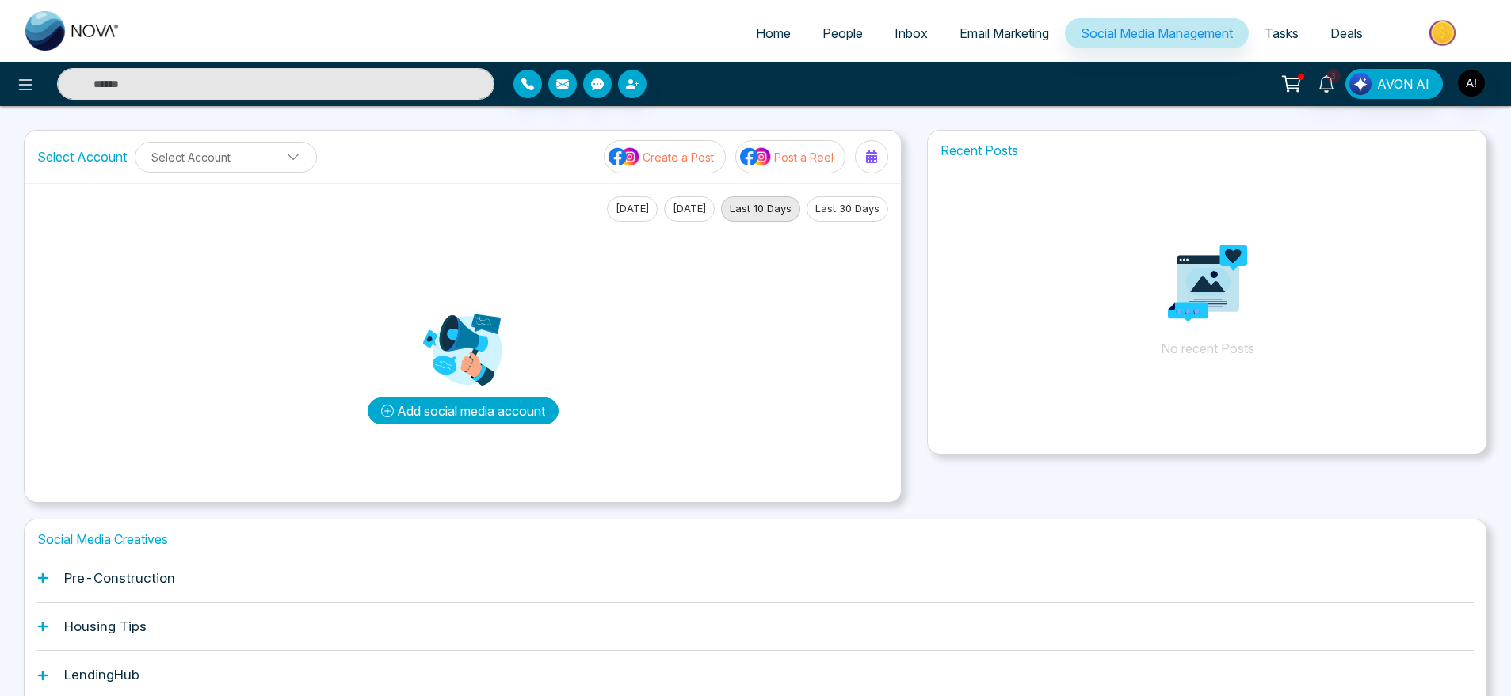
click at [479, 414] on button "Add social media account" at bounding box center [463, 411] width 191 height 27
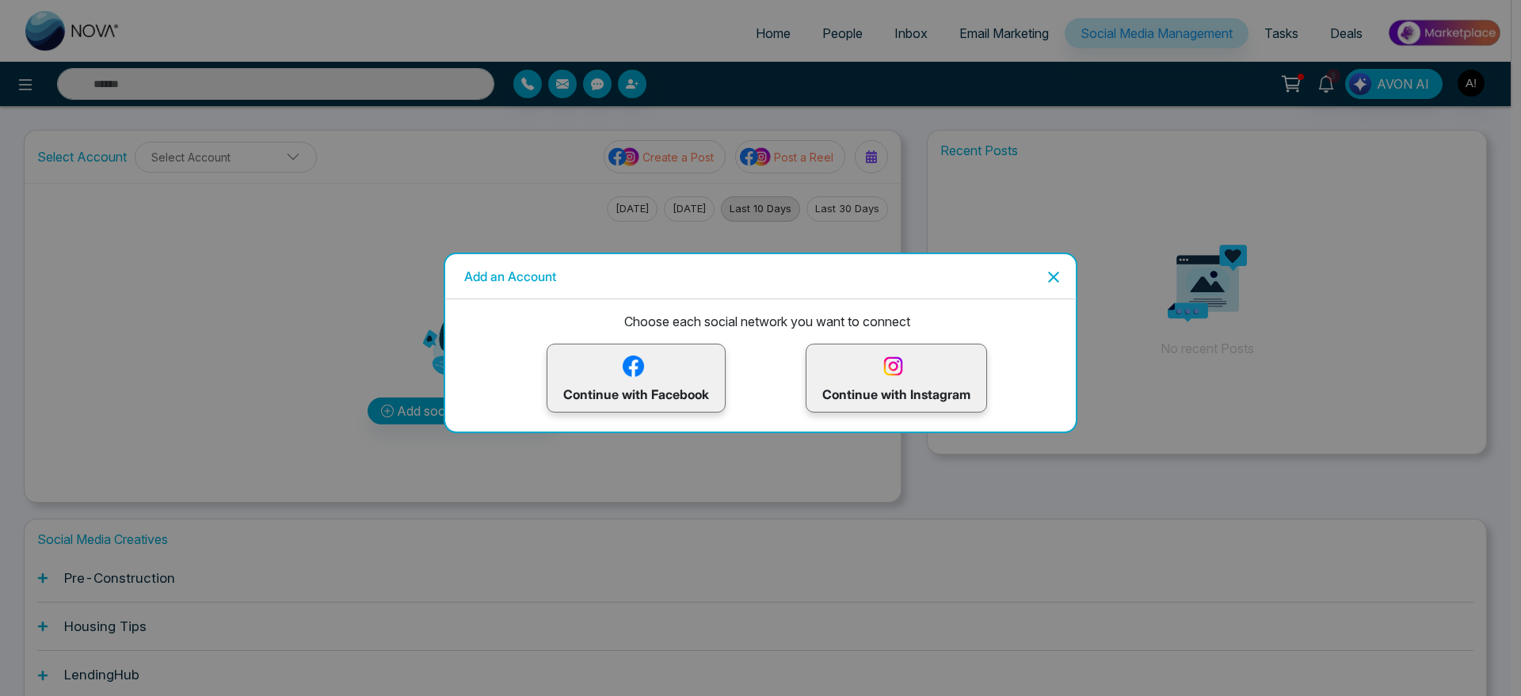
click at [896, 376] on img at bounding box center [893, 367] width 28 height 28
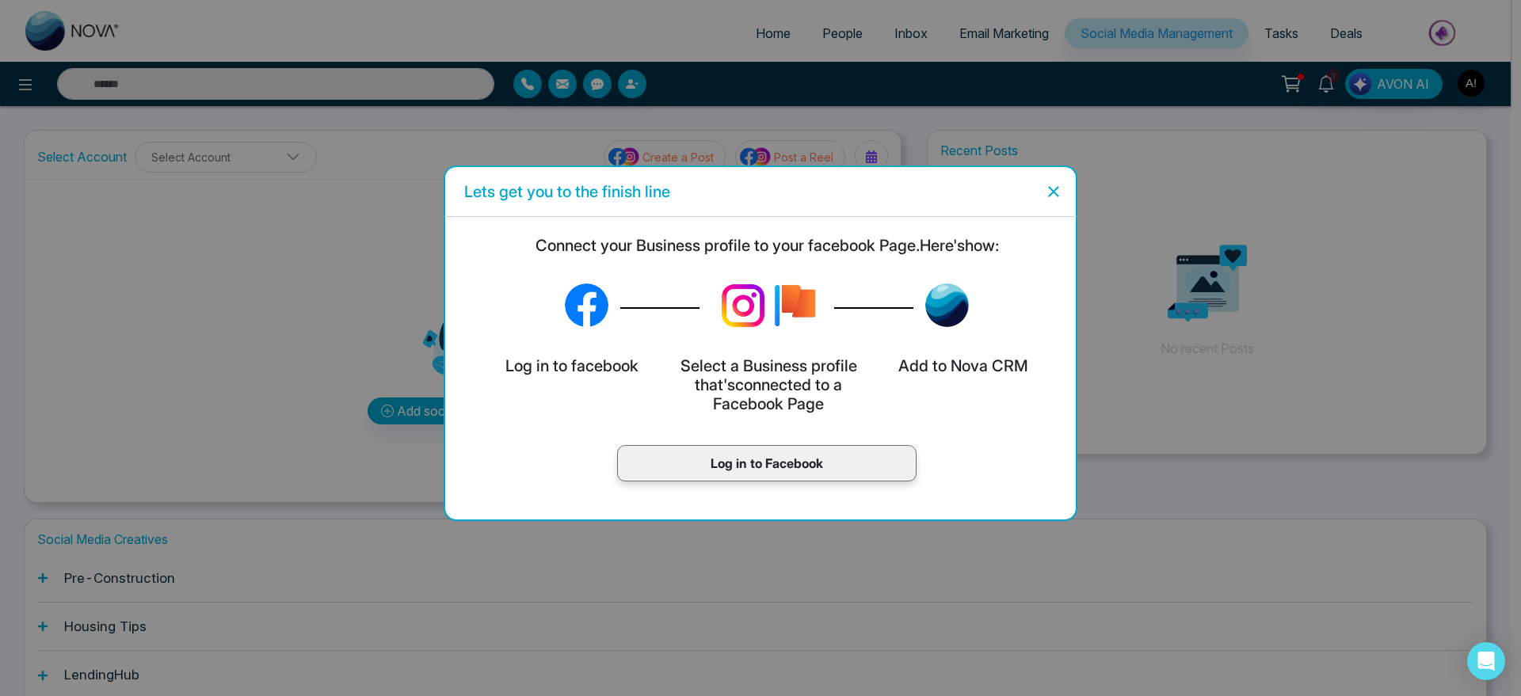
click at [774, 454] on p "Log in to Facebook" at bounding box center [767, 463] width 266 height 19
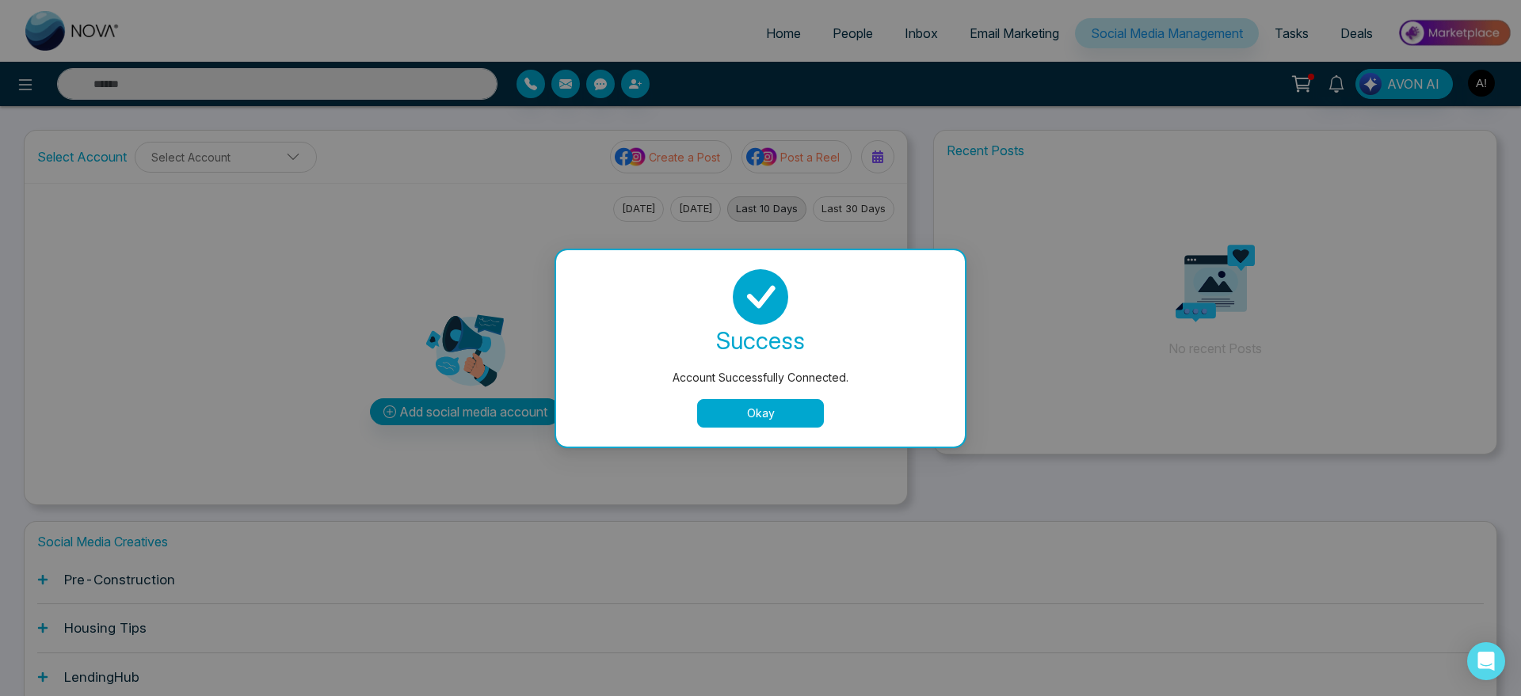
click at [757, 430] on div "success Account Successfully Connected. Okay" at bounding box center [760, 348] width 409 height 196
click at [760, 415] on button "Okay" at bounding box center [760, 413] width 127 height 29
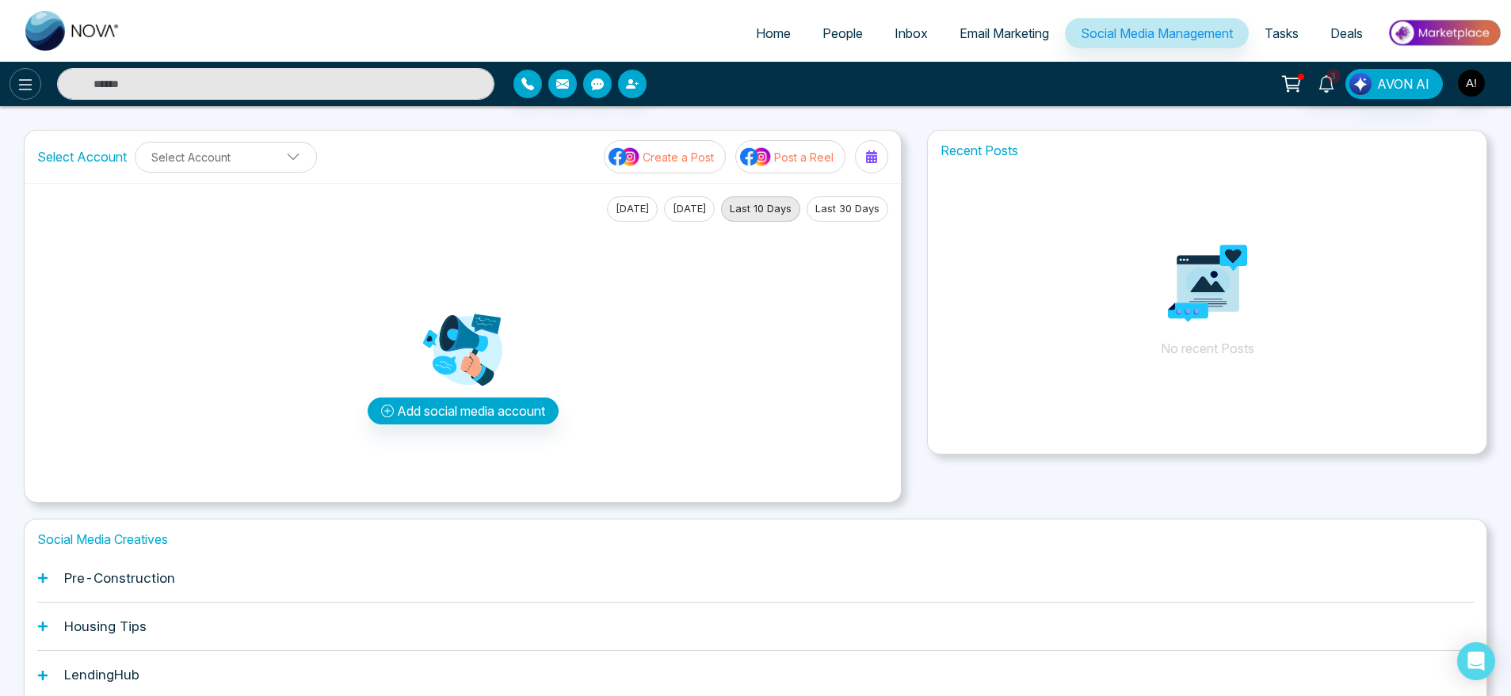
click at [30, 86] on icon at bounding box center [25, 84] width 19 height 19
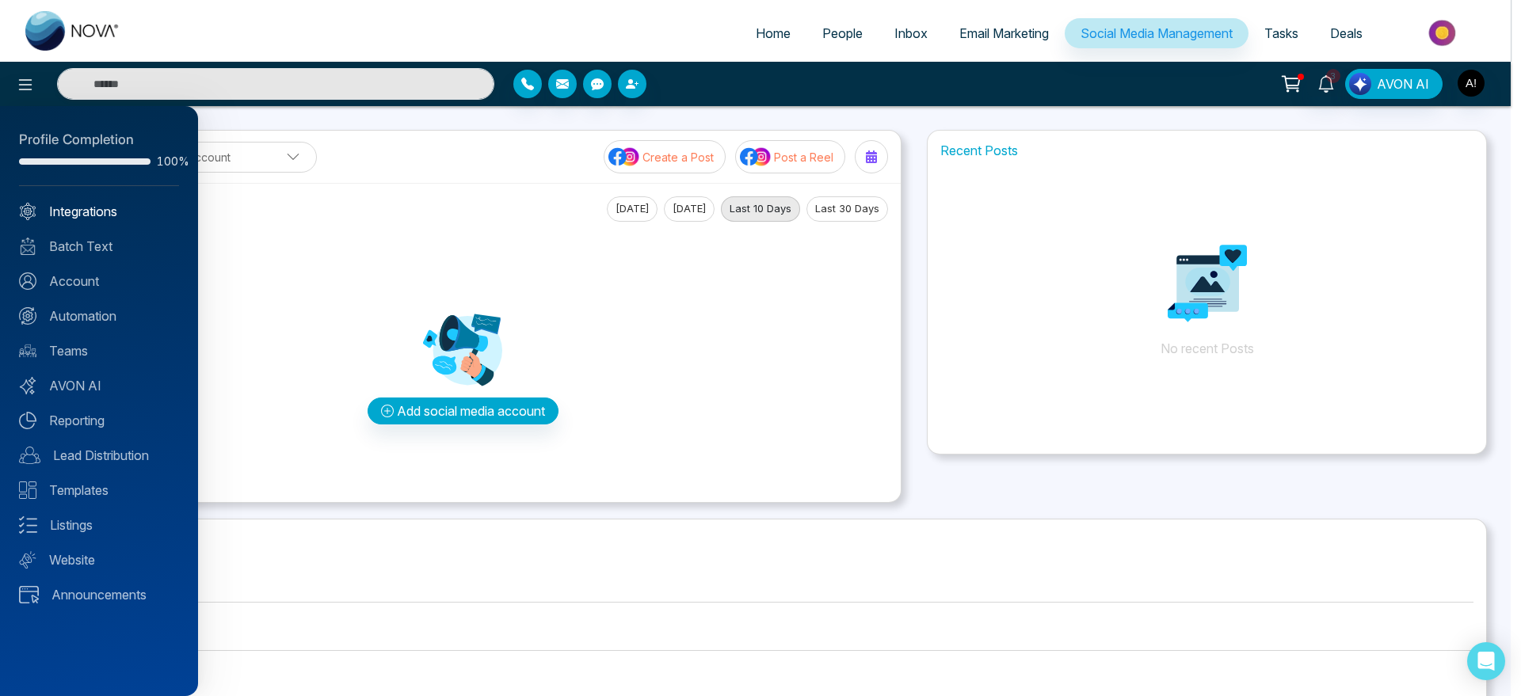
click at [95, 204] on link "Integrations" at bounding box center [99, 211] width 160 height 19
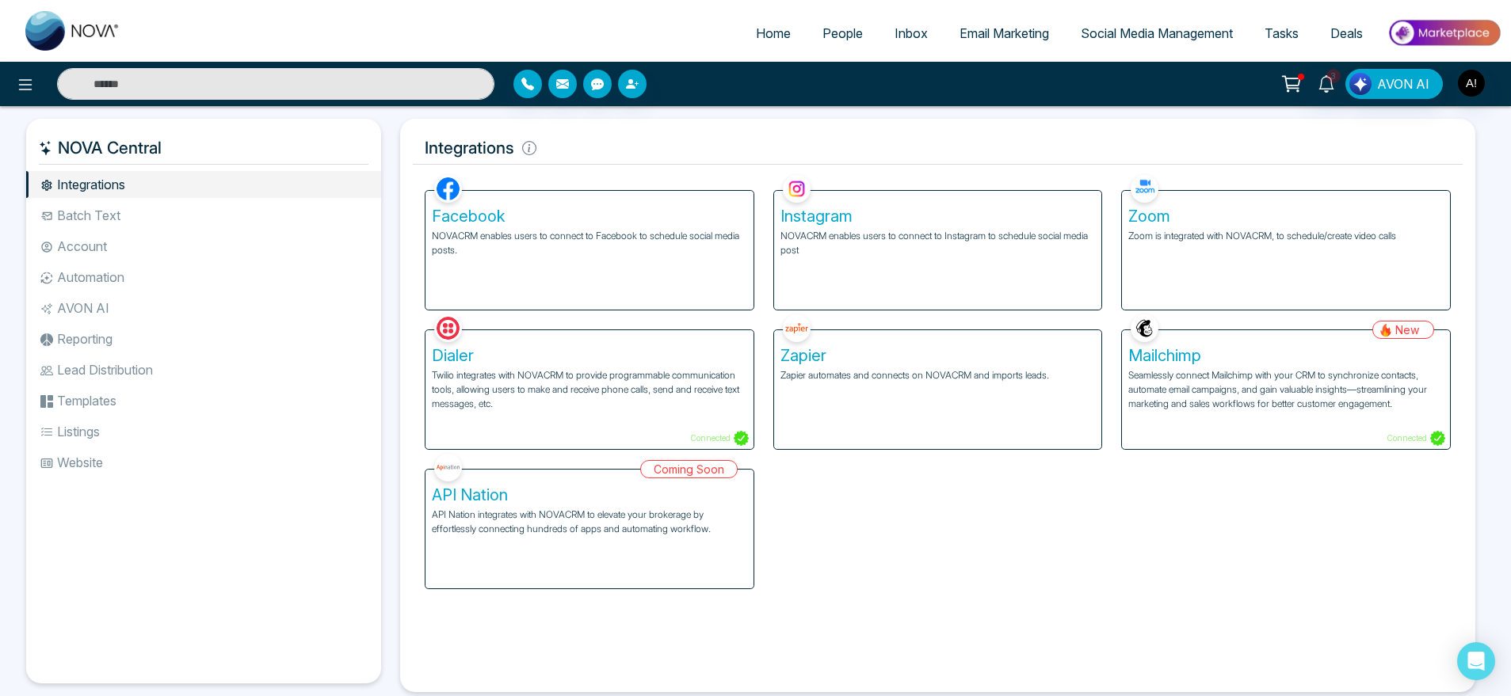
click at [685, 258] on div "Facebook NOVACRM enables users to connect to Facebook to schedule social media …" at bounding box center [589, 250] width 328 height 119
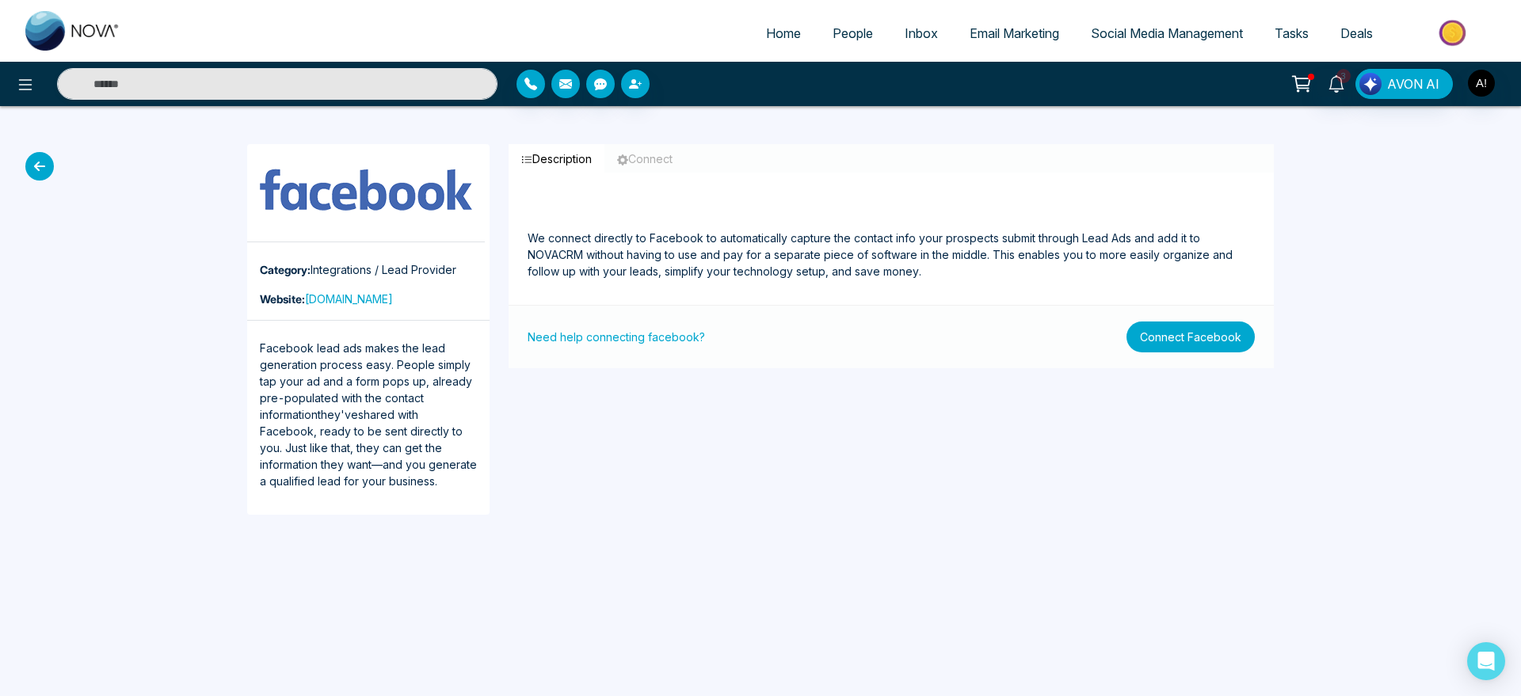
click at [1210, 338] on button "Connect Facebook" at bounding box center [1191, 337] width 128 height 31
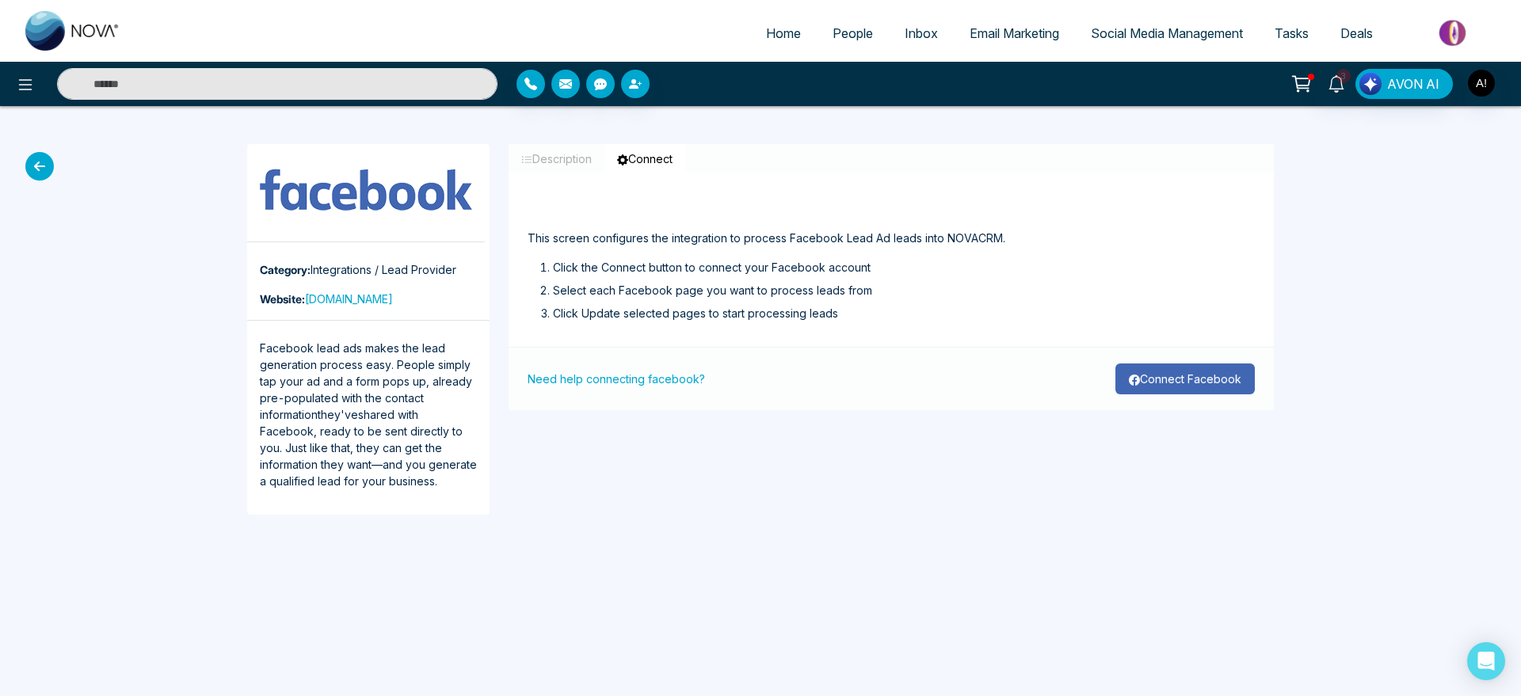
click at [1210, 365] on button "Connect Facebook" at bounding box center [1185, 379] width 139 height 31
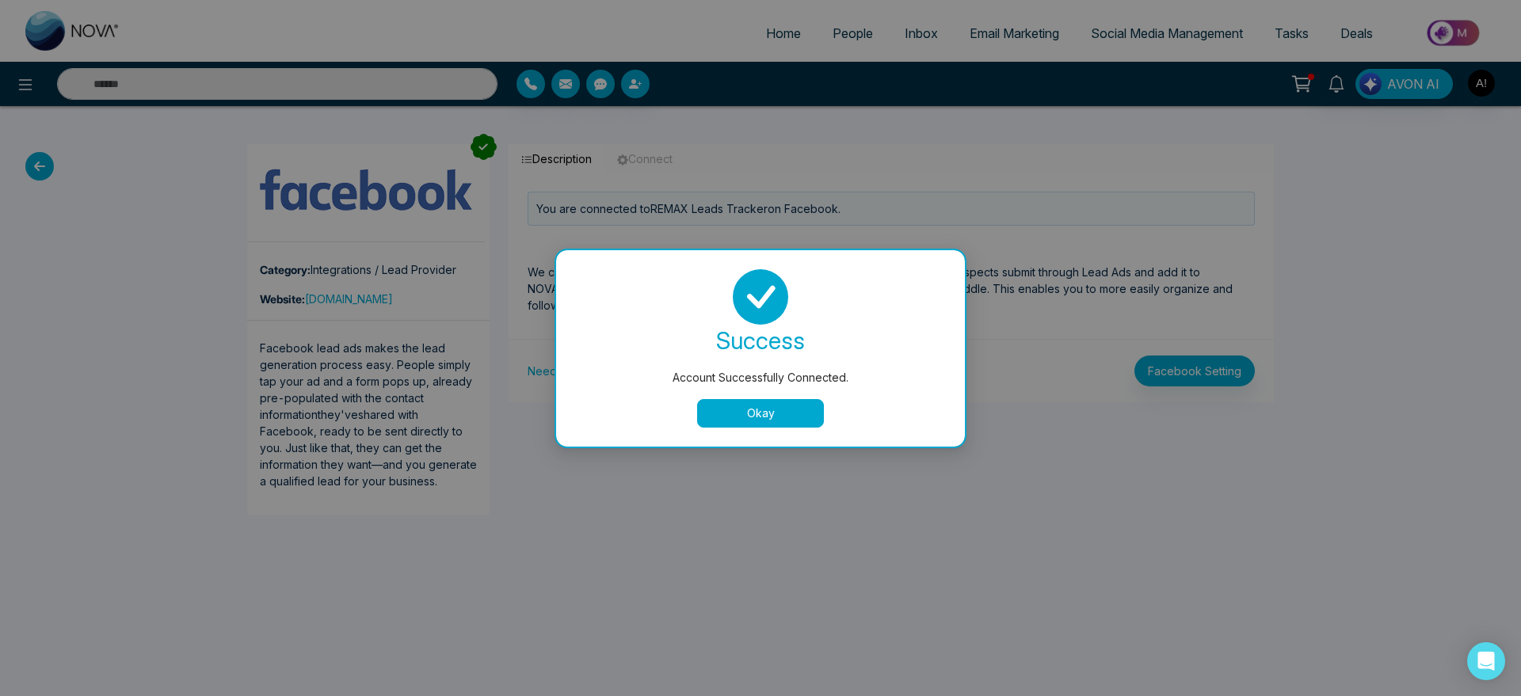
click at [758, 406] on button "Okay" at bounding box center [760, 413] width 127 height 29
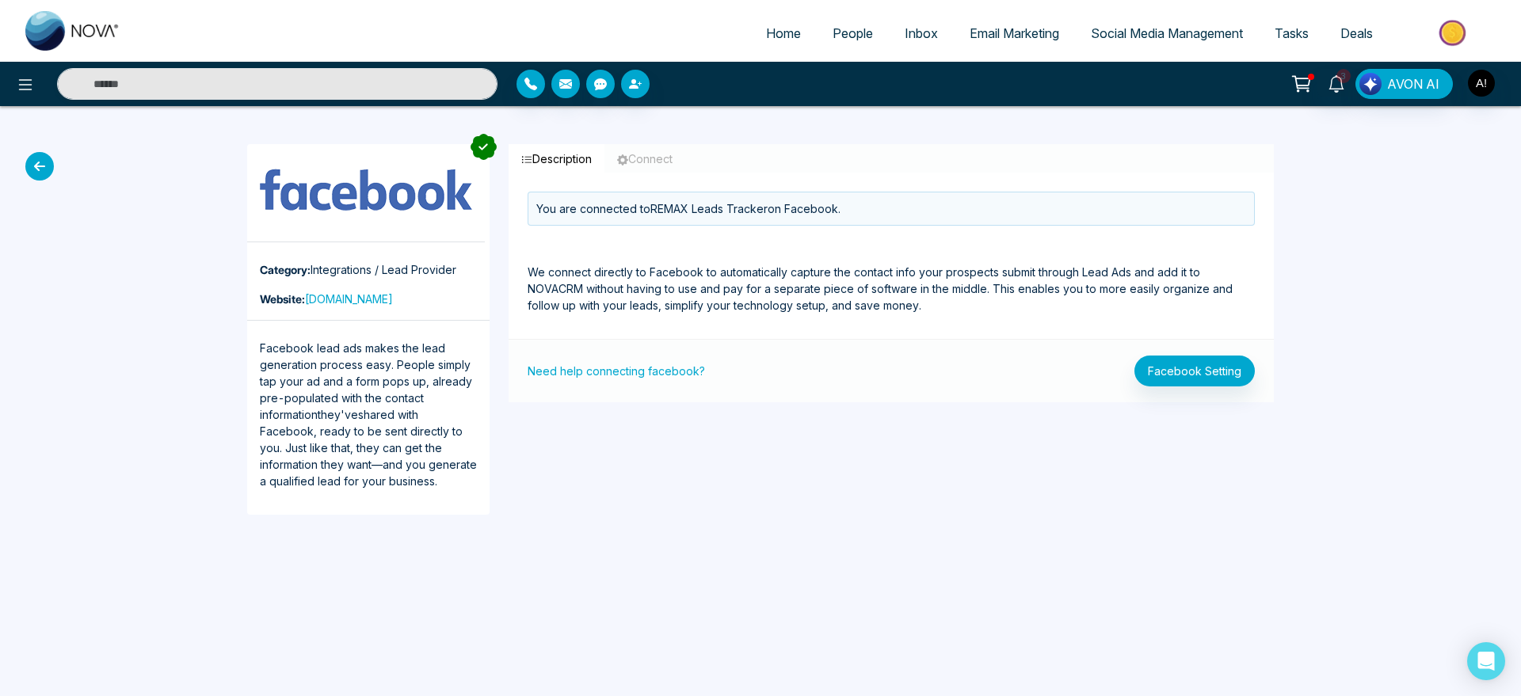
click at [39, 161] on icon at bounding box center [39, 166] width 29 height 29
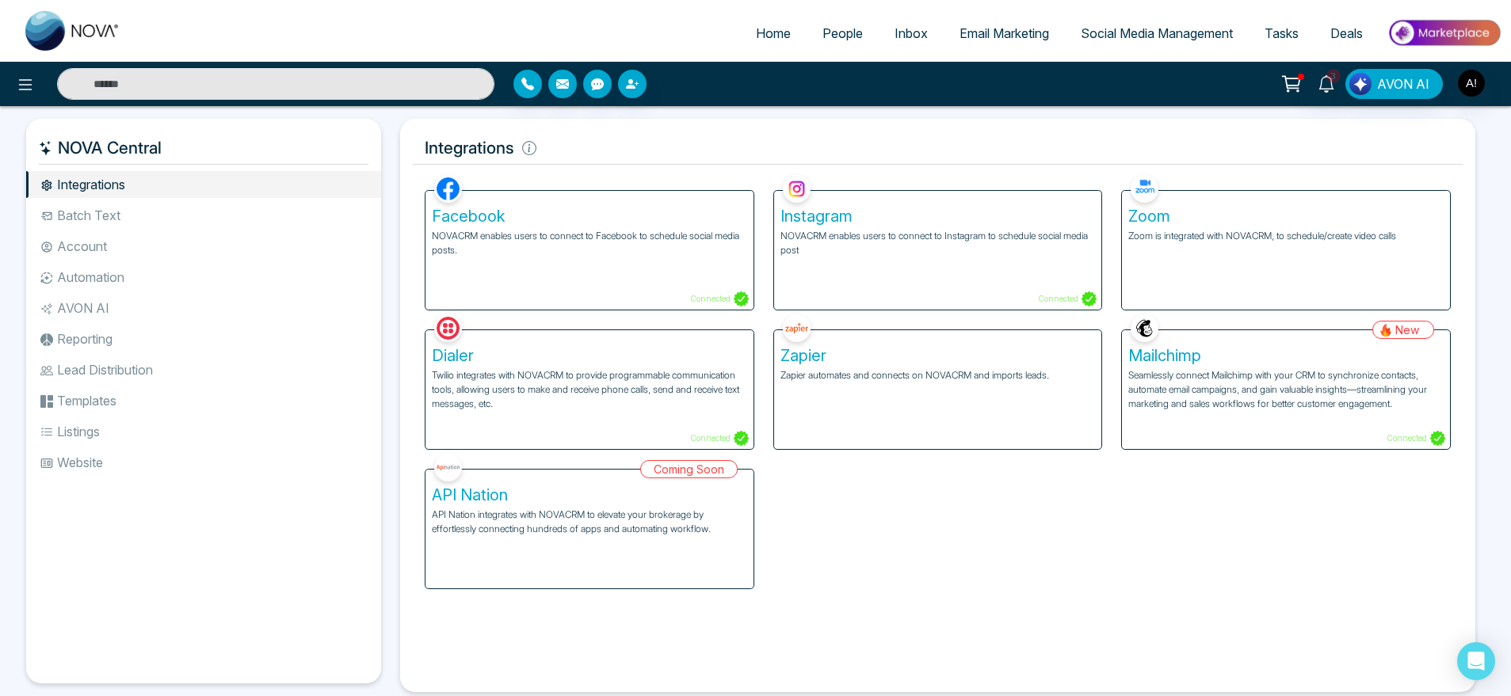
click at [789, 38] on link "Home" at bounding box center [773, 33] width 67 height 30
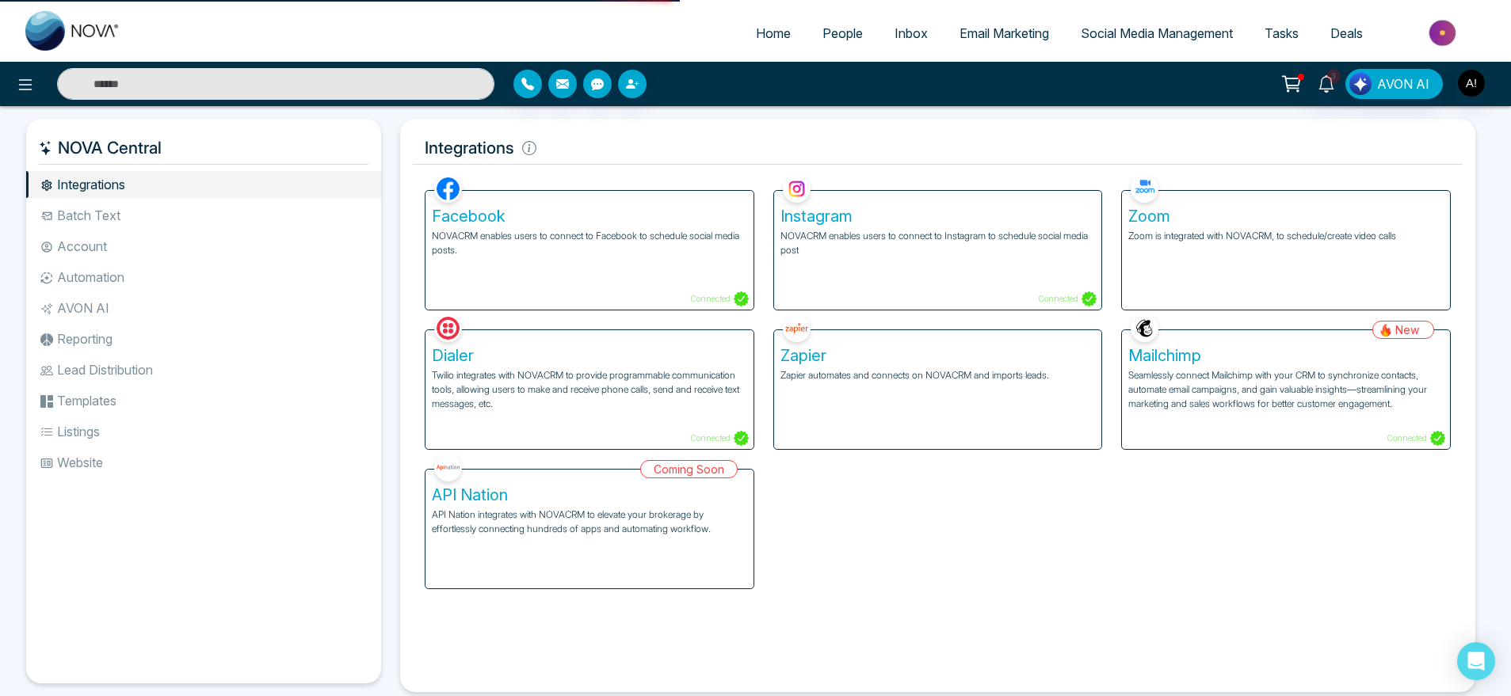
select select "*"
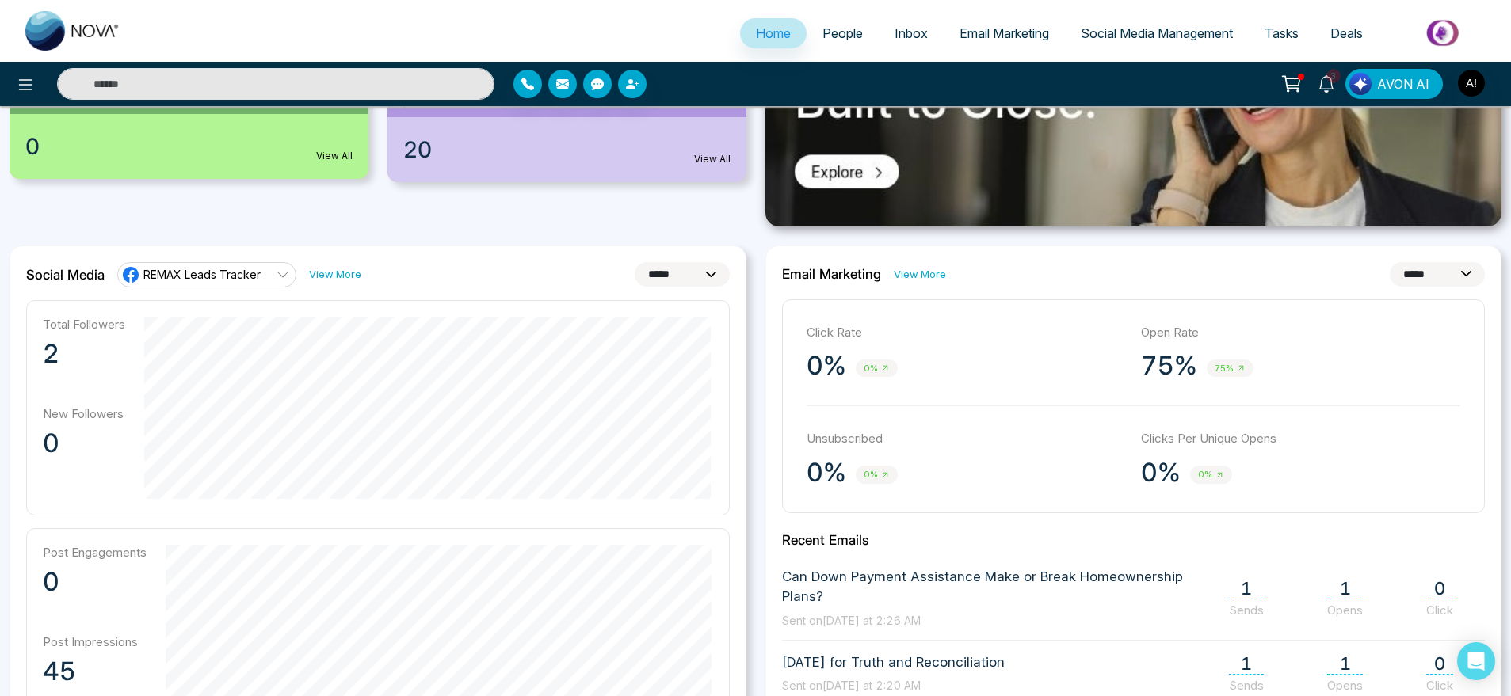
scroll to position [345, 0]
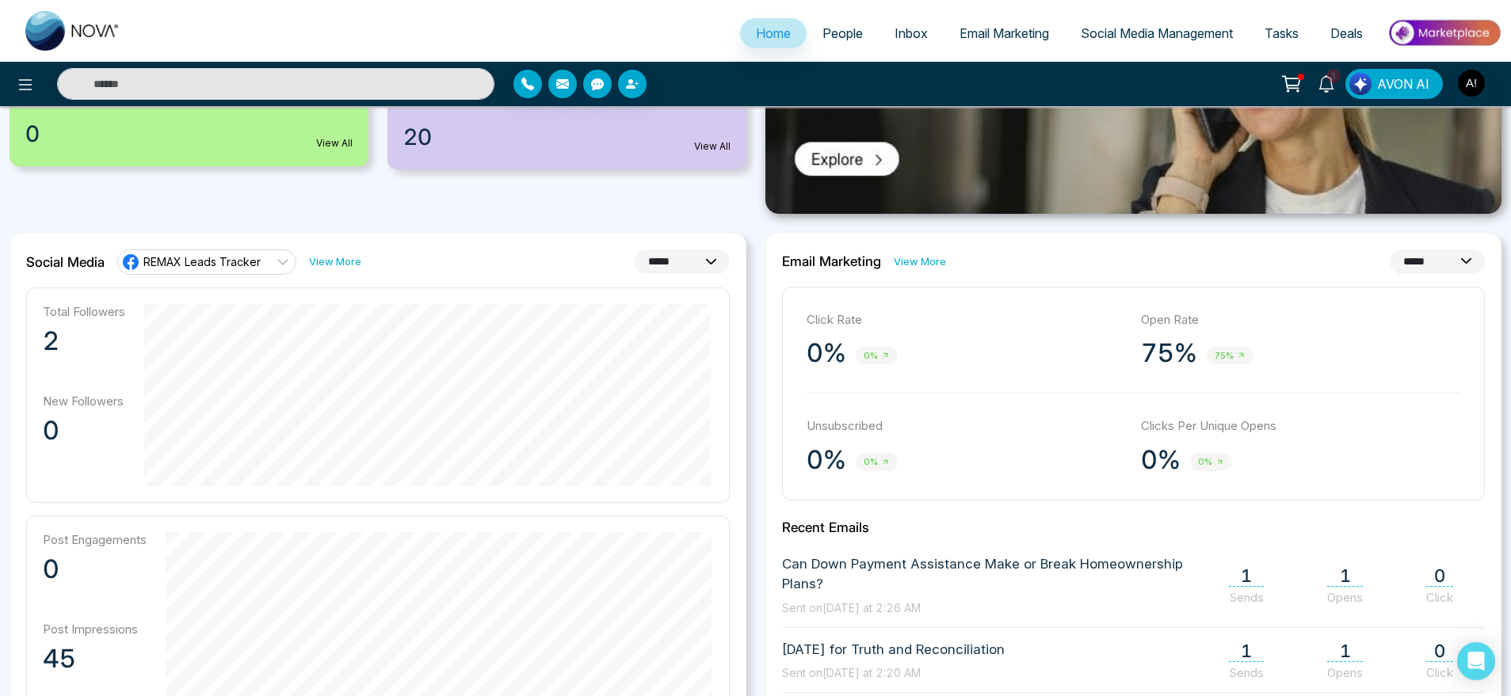
click at [1149, 43] on link "Social Media Management" at bounding box center [1157, 33] width 184 height 30
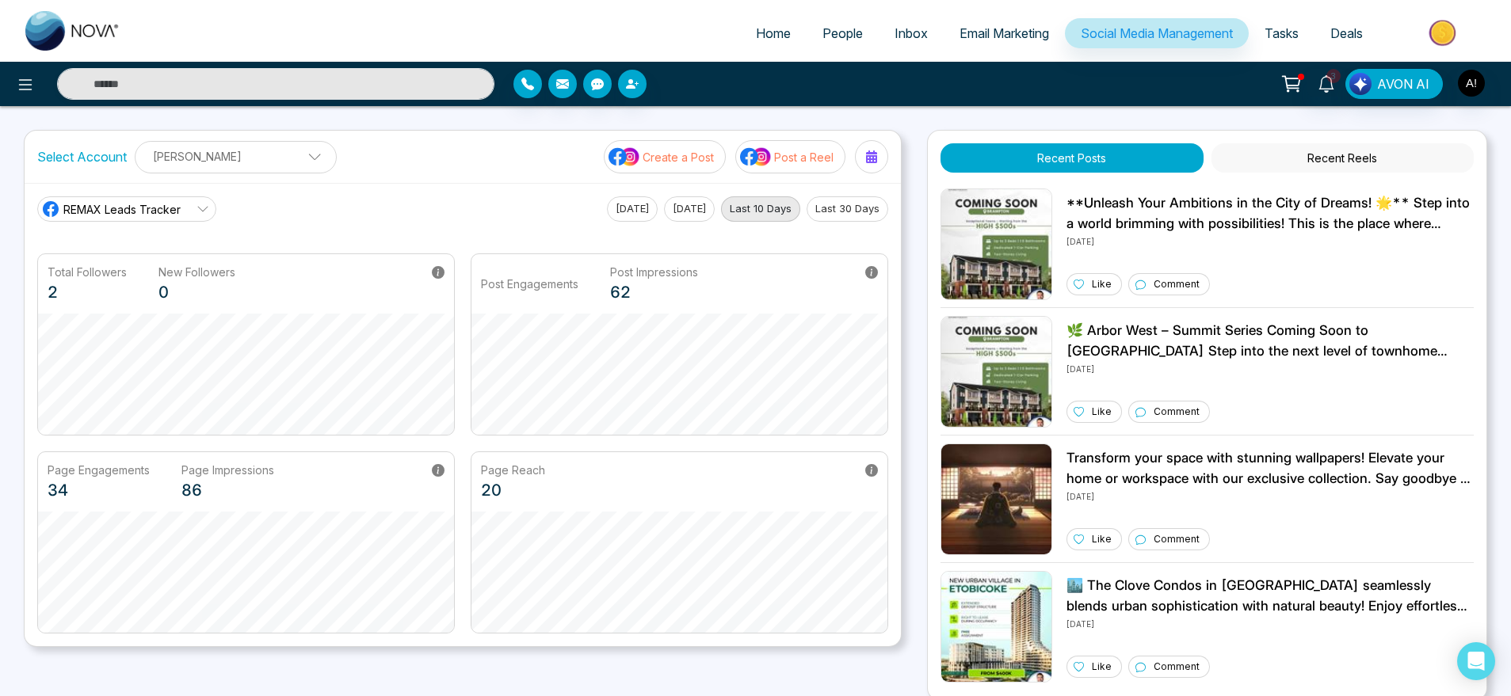
click at [292, 170] on ul "Anit Gupta Add Social Accounts" at bounding box center [235, 171] width 181 height 2
click at [292, 202] on button "button" at bounding box center [289, 196] width 33 height 25
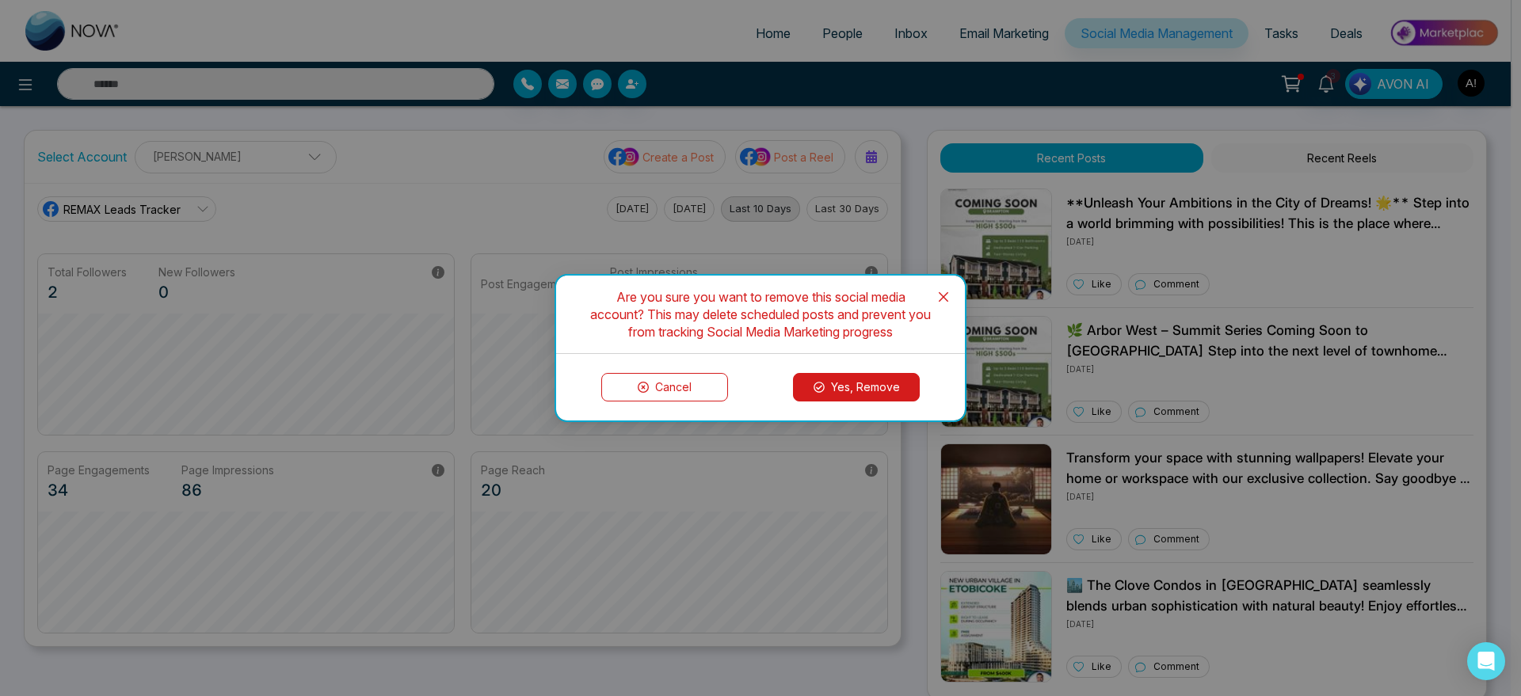
click at [891, 394] on button "Yes, Remove" at bounding box center [856, 387] width 127 height 29
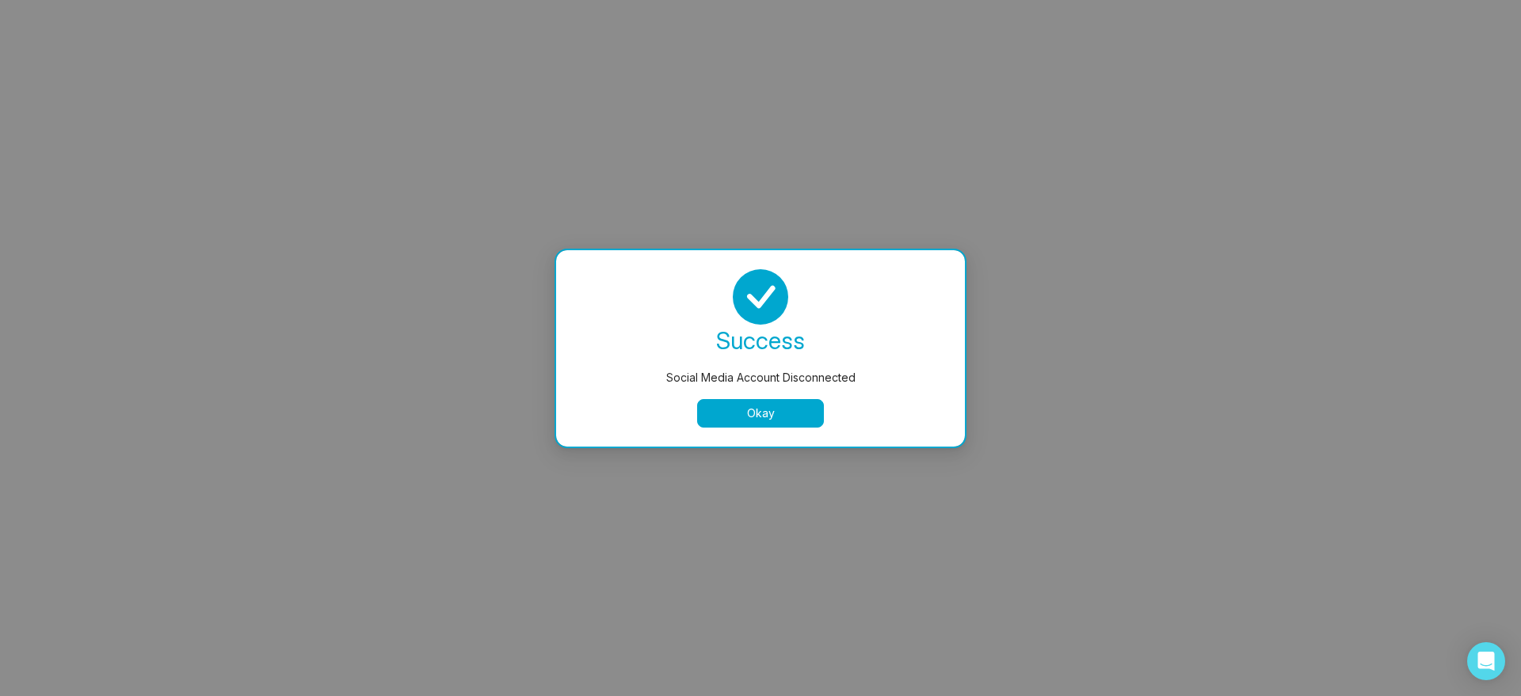
click at [746, 412] on button "Okay" at bounding box center [760, 413] width 127 height 29
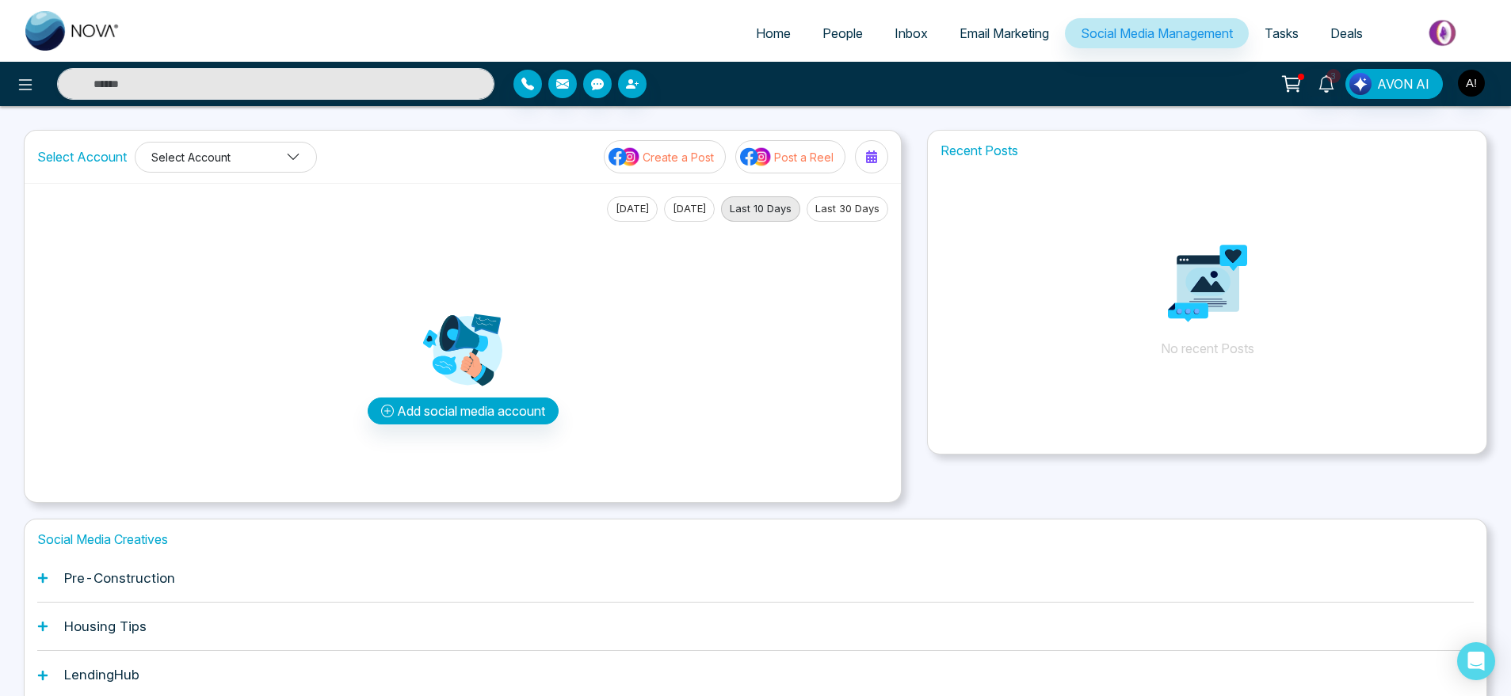
click at [242, 145] on button "Select Account" at bounding box center [226, 157] width 182 height 31
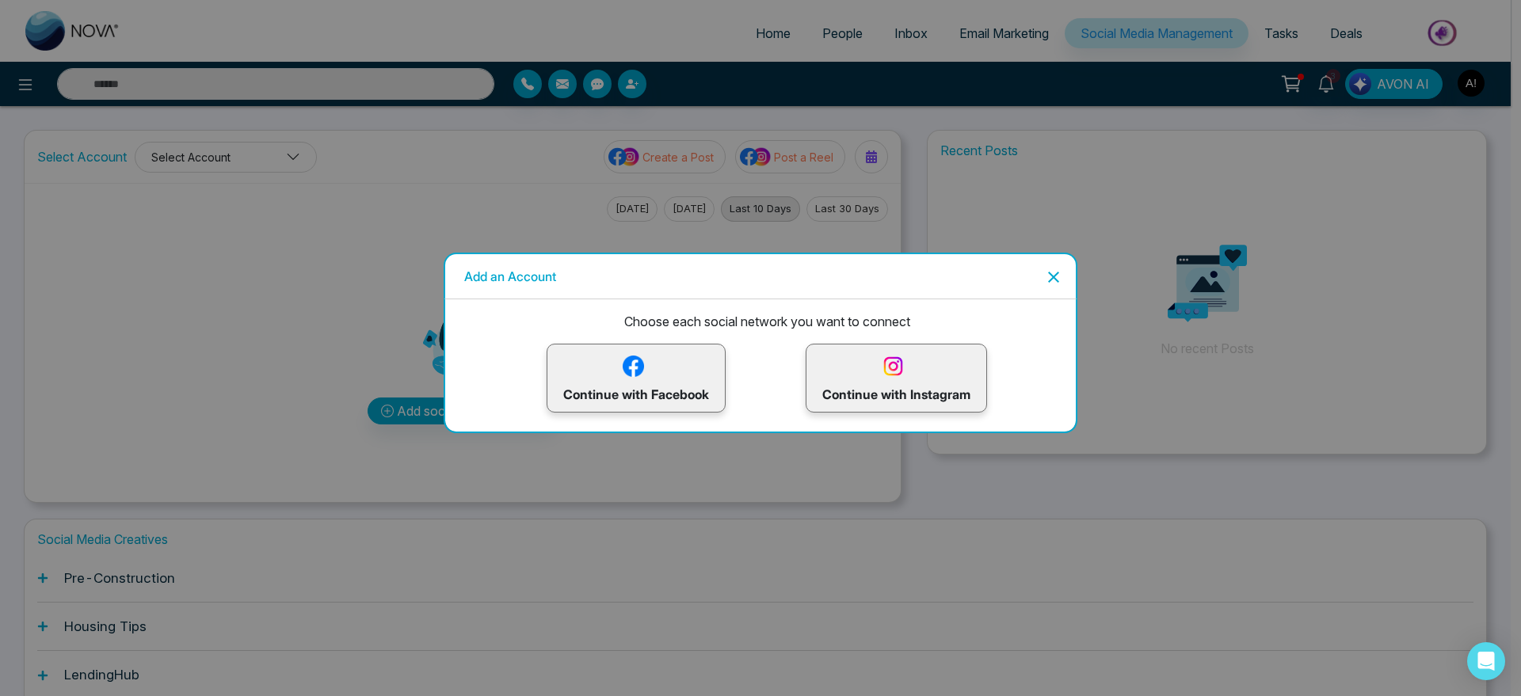
click at [242, 145] on div "Add an Account Choose each social network you want to connect Continue with Fac…" at bounding box center [760, 348] width 1521 height 696
click at [556, 181] on div "Add an Account Choose each social network you want to connect Continue with Fac…" at bounding box center [760, 348] width 1521 height 696
click at [388, 188] on div "Add an Account Choose each social network you want to connect Continue with Fac…" at bounding box center [760, 348] width 1521 height 696
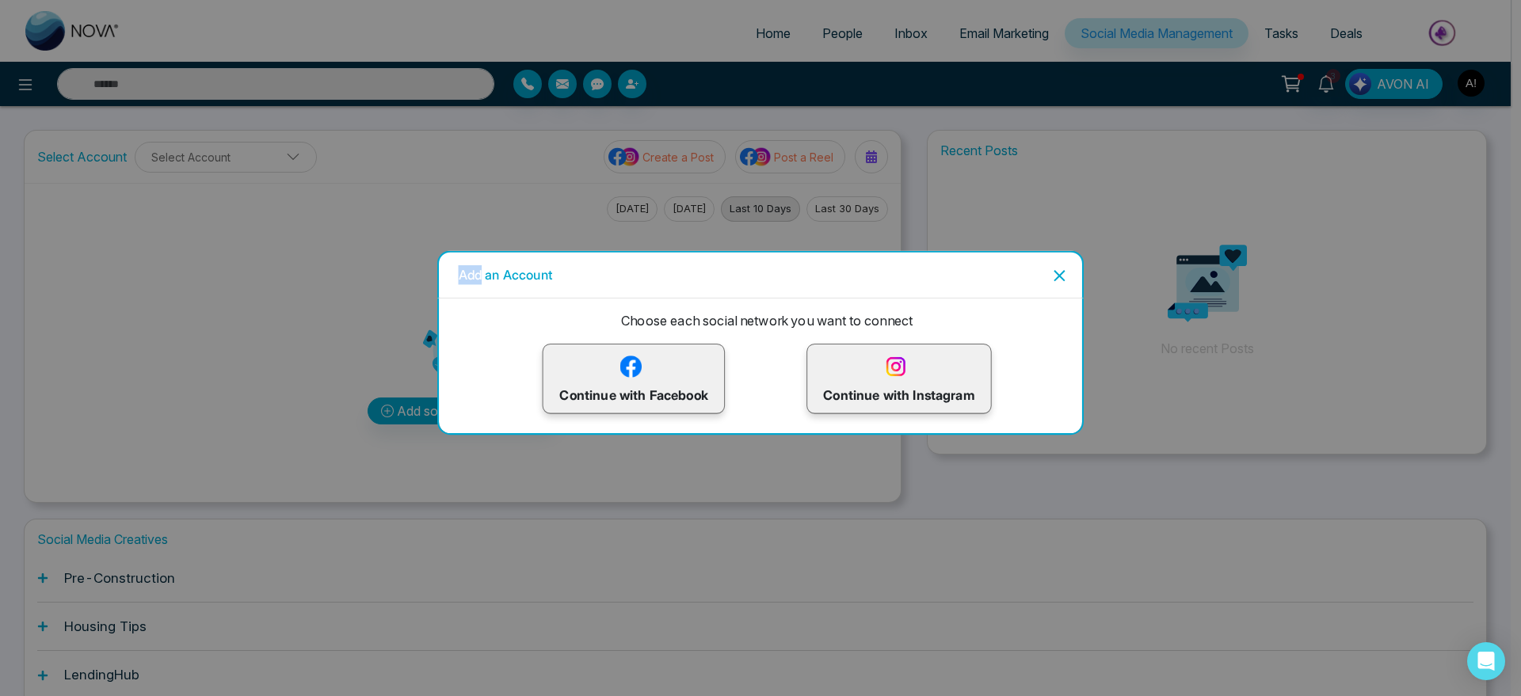
click at [388, 188] on div "Add an Account Choose each social network you want to connect Continue with Fac…" at bounding box center [760, 348] width 1521 height 696
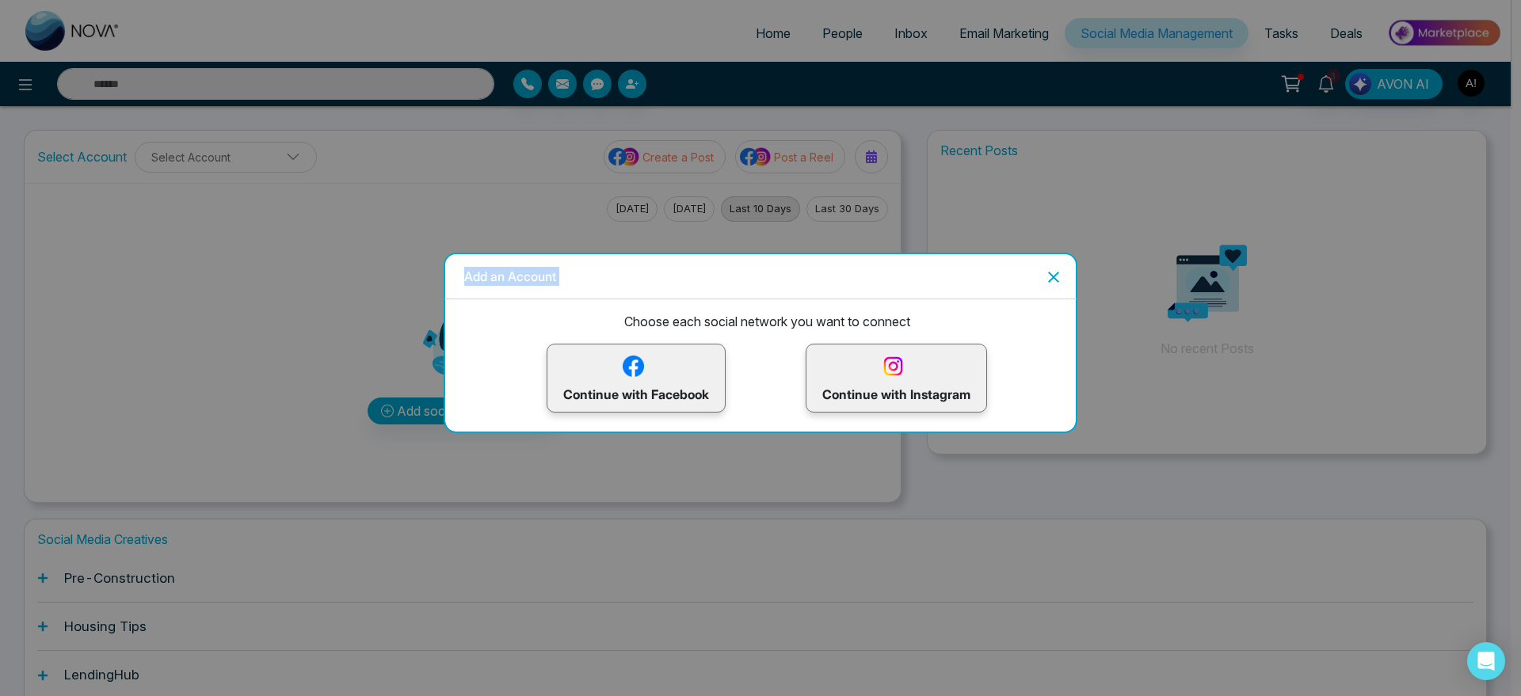
click at [388, 188] on div "Add an Account Choose each social network you want to connect Continue with Fac…" at bounding box center [760, 348] width 1521 height 696
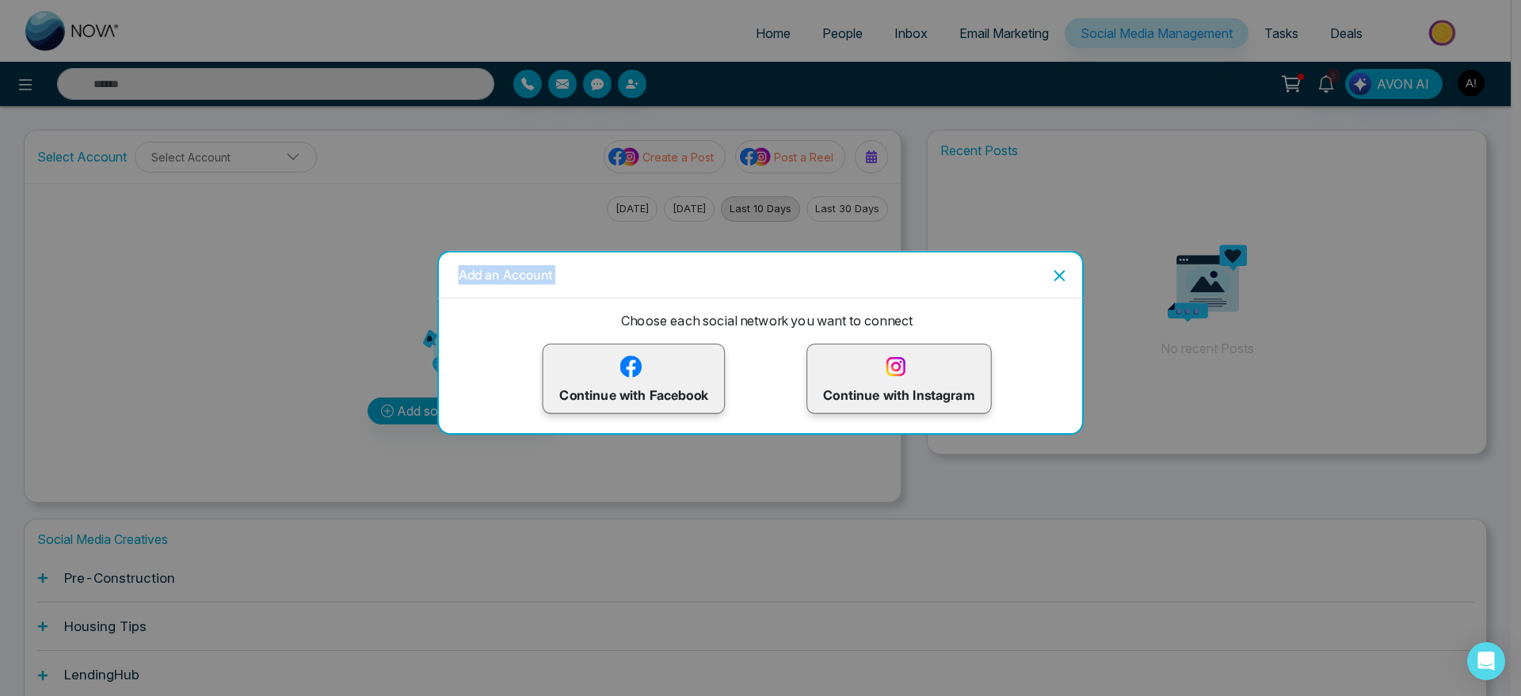
click at [388, 188] on div "Add an Account Choose each social network you want to connect Continue with Fac…" at bounding box center [760, 348] width 1521 height 696
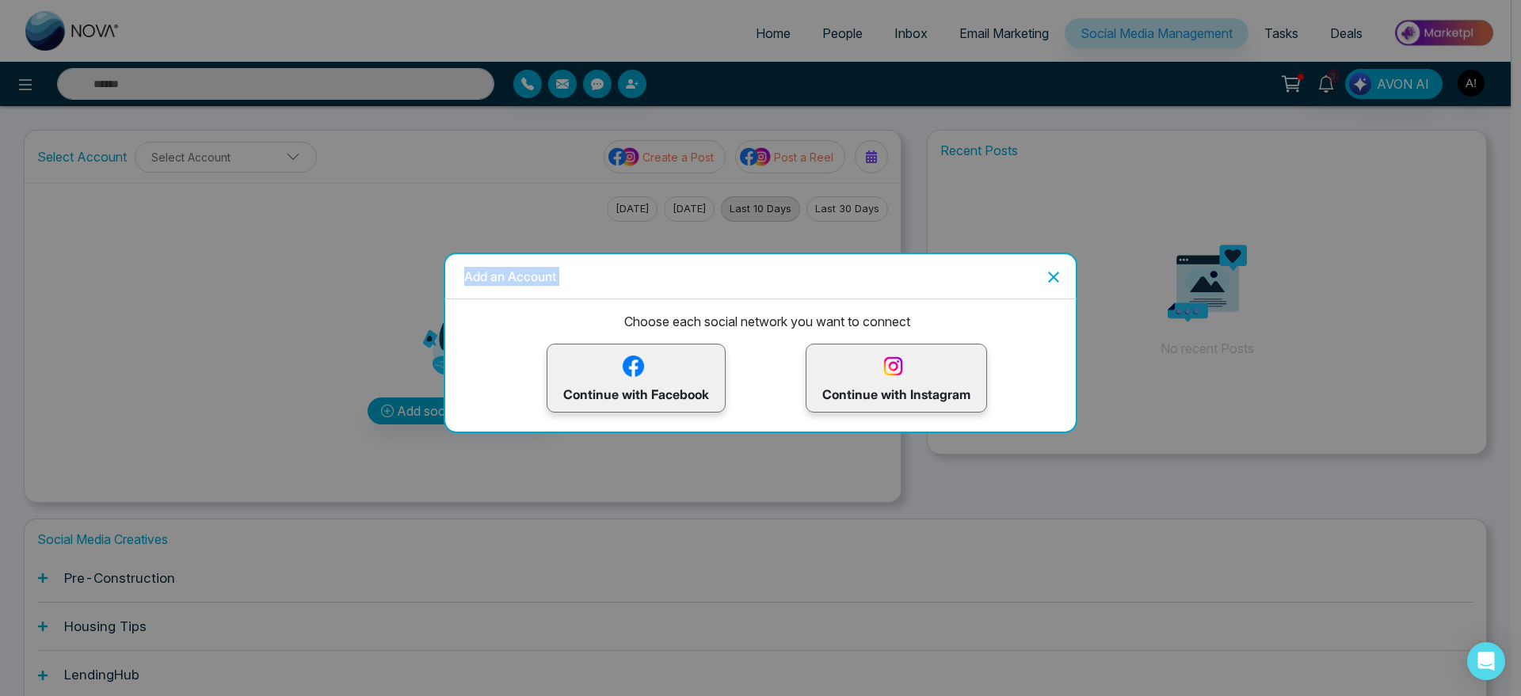
click at [514, 193] on div "Add an Account Choose each social network you want to connect Continue with Fac…" at bounding box center [760, 348] width 1521 height 696
click at [666, 389] on p "Continue with Facebook" at bounding box center [636, 379] width 146 height 52
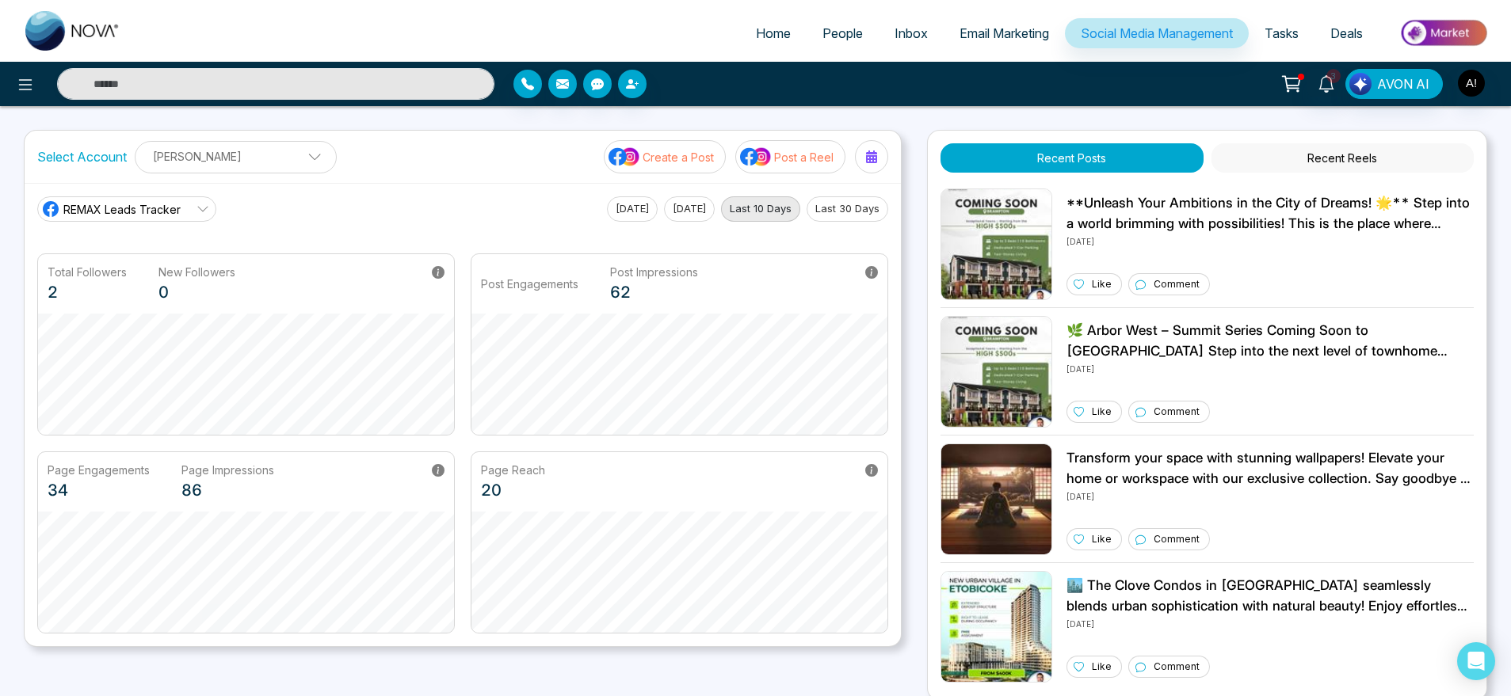
click at [294, 149] on p "Anit Gupta" at bounding box center [235, 156] width 181 height 26
click at [302, 157] on span at bounding box center [309, 161] width 14 height 14
click at [291, 193] on icon "button" at bounding box center [290, 196] width 13 height 13
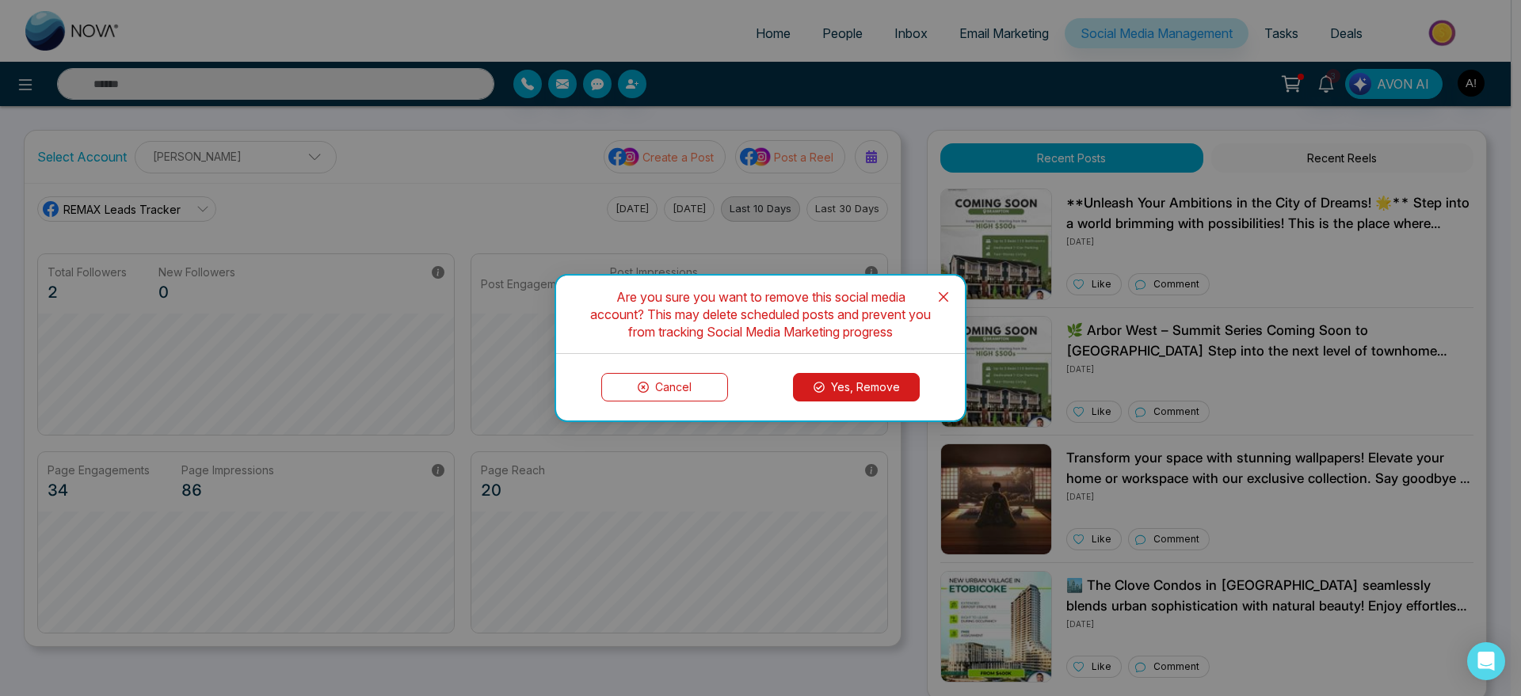
click at [843, 382] on button "Yes, Remove" at bounding box center [856, 387] width 127 height 29
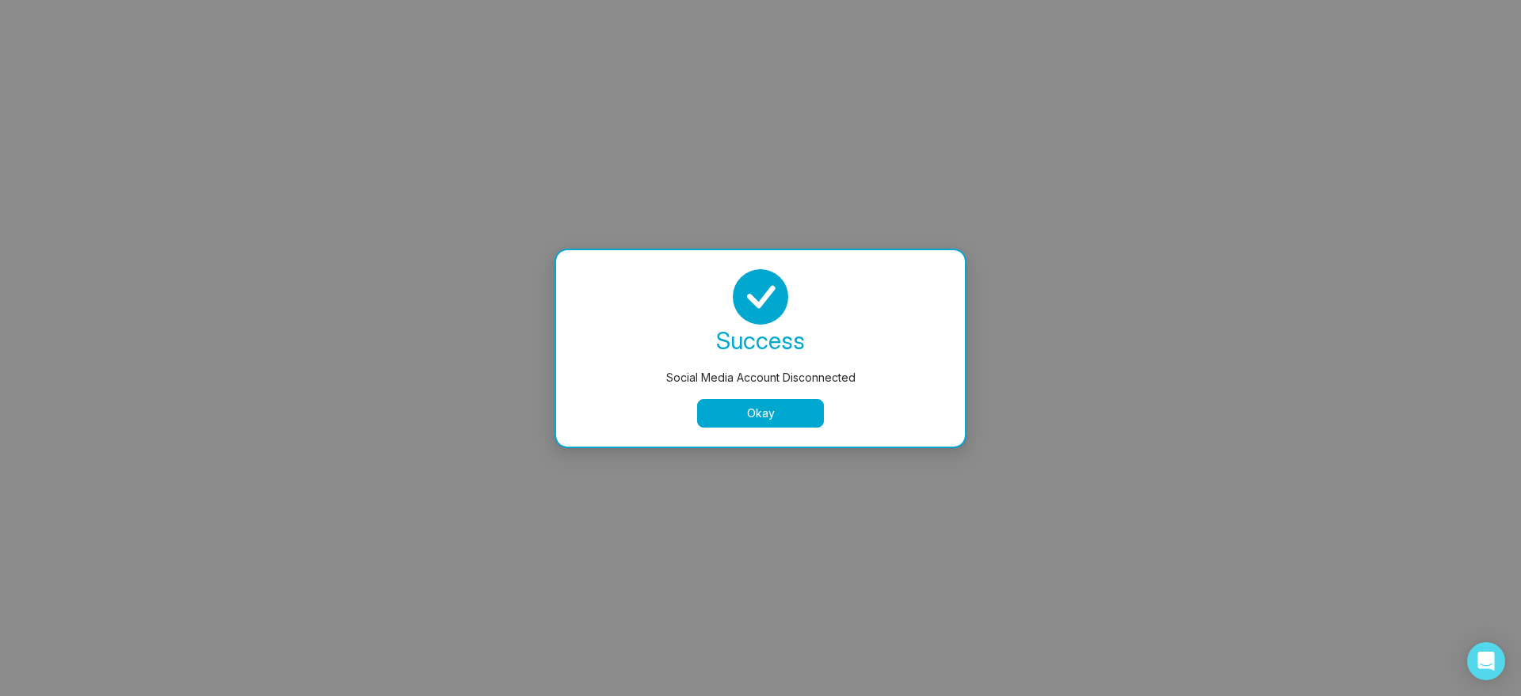
click at [742, 424] on button "Okay" at bounding box center [760, 413] width 127 height 29
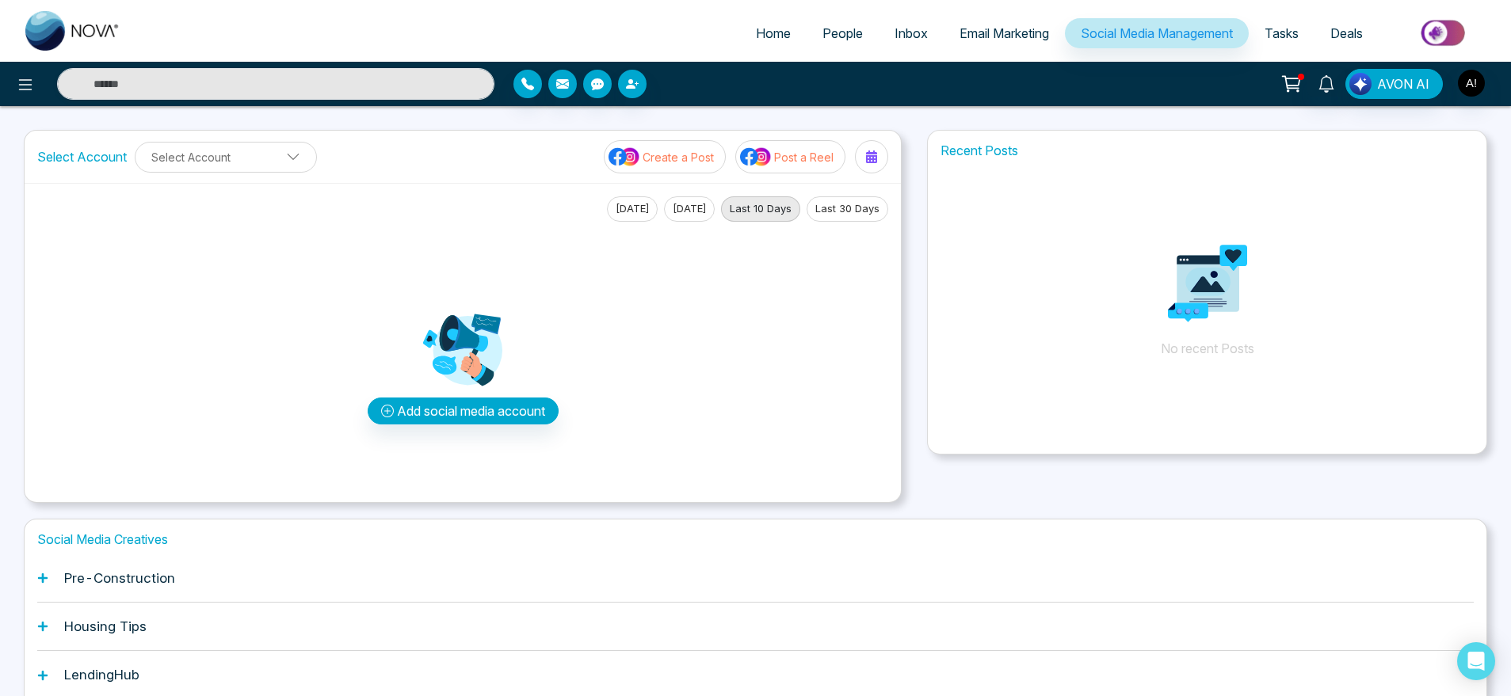
click at [760, 48] on link "Home" at bounding box center [773, 33] width 67 height 30
select select "*"
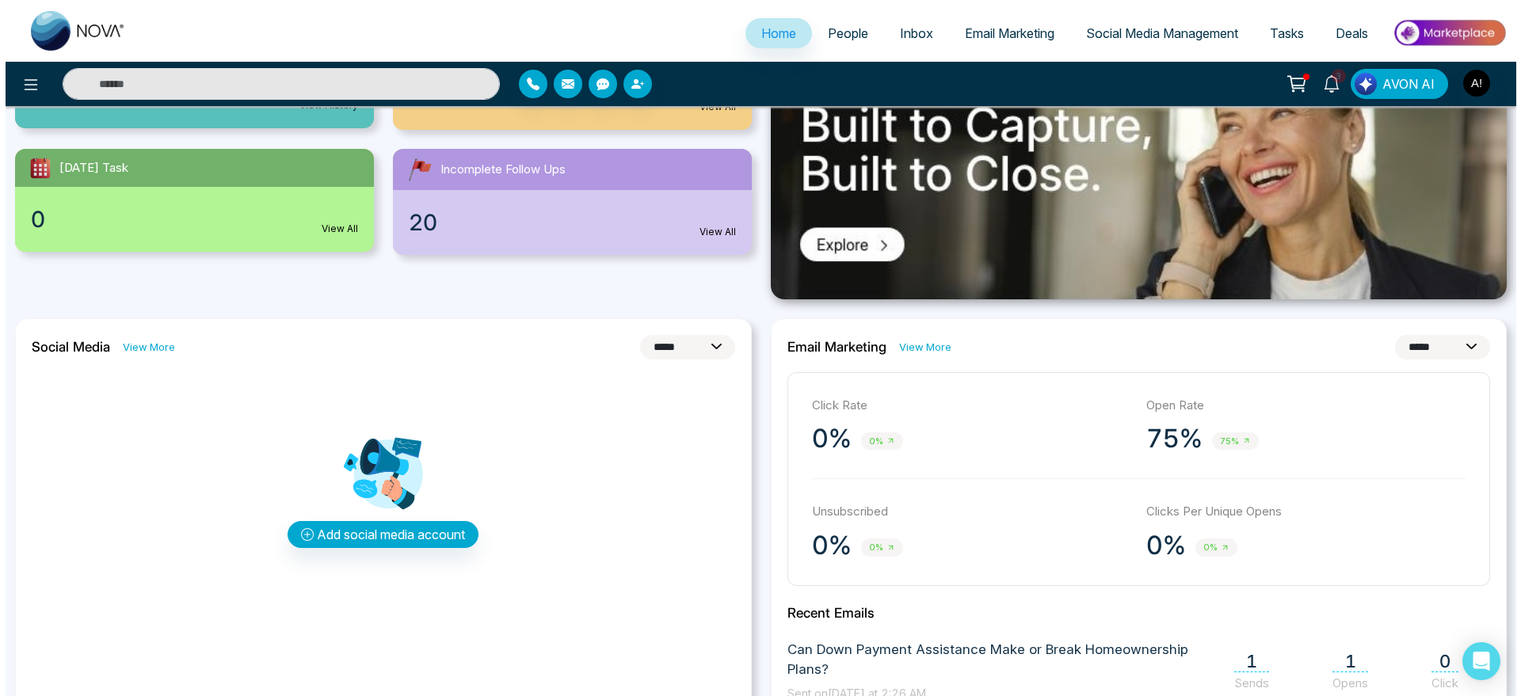
scroll to position [261, 0]
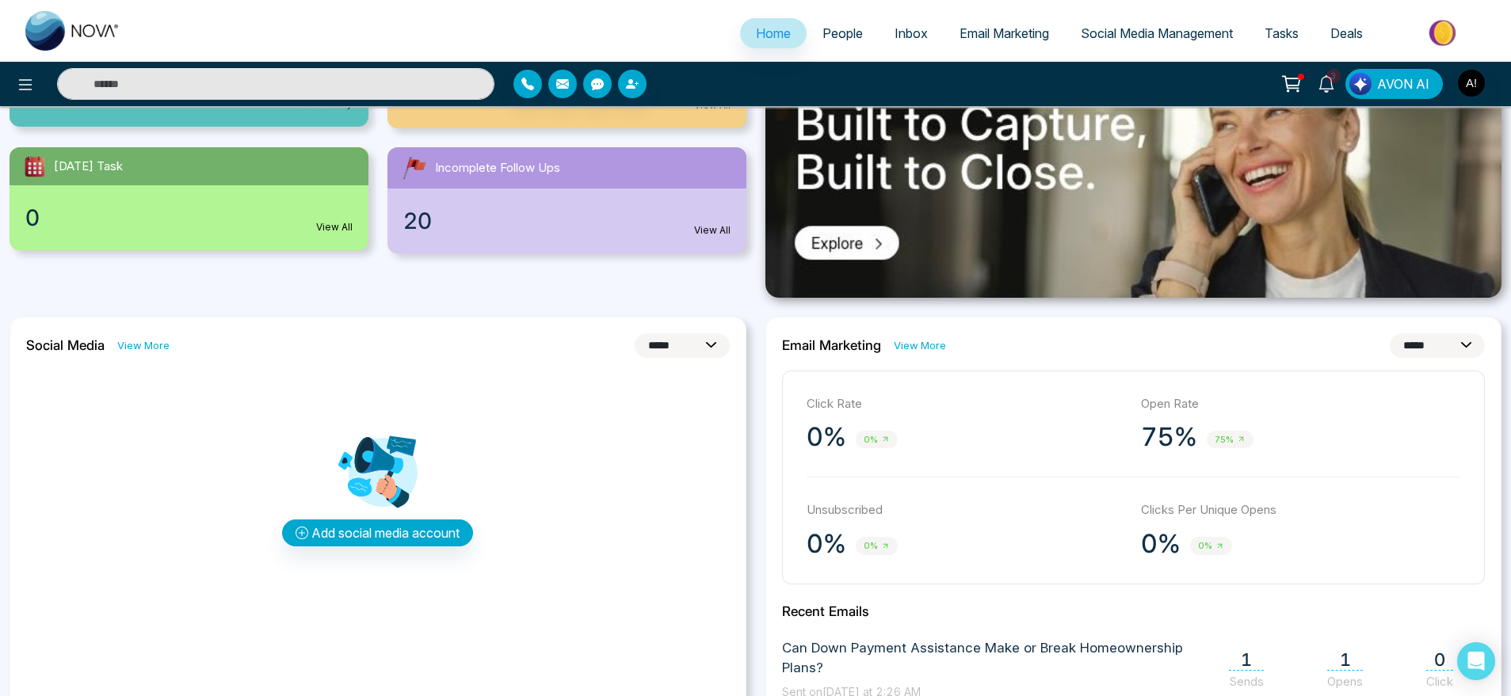
click at [459, 517] on div "Add social media account" at bounding box center [378, 490] width 704 height 238
click at [425, 534] on button "Add social media account" at bounding box center [377, 533] width 191 height 27
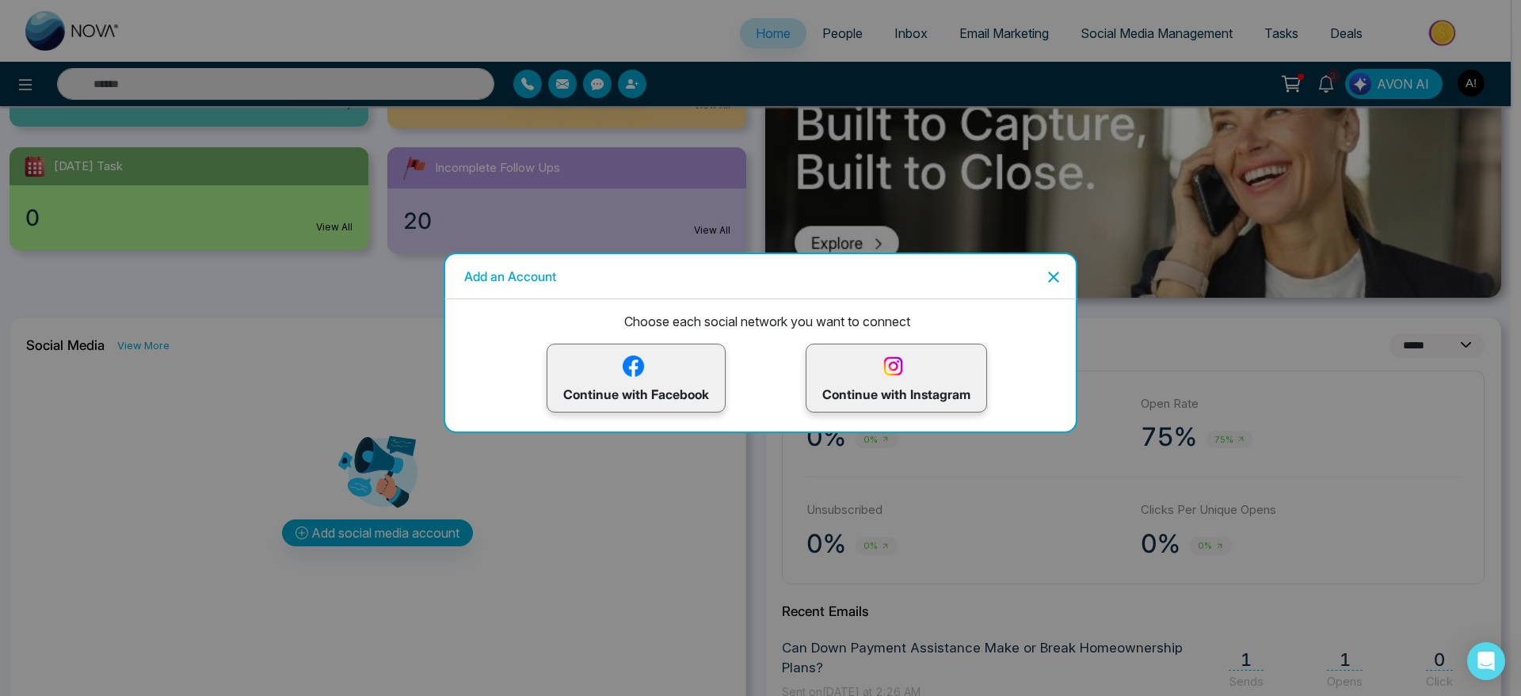
click at [624, 346] on div "Continue with Facebook" at bounding box center [636, 378] width 179 height 69
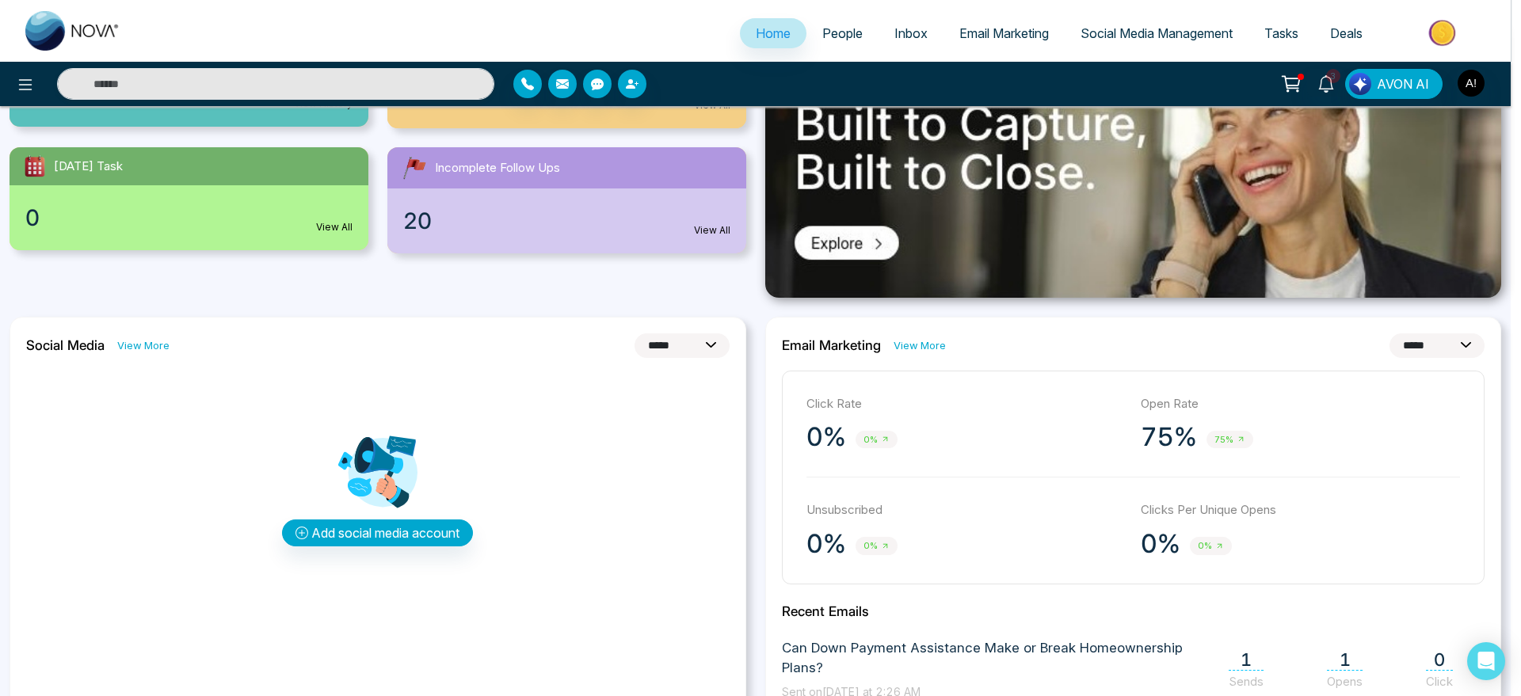
click at [1130, 587] on div "Add an Account Choose each social network you want to connect Continue with Fac…" at bounding box center [760, 348] width 1521 height 696
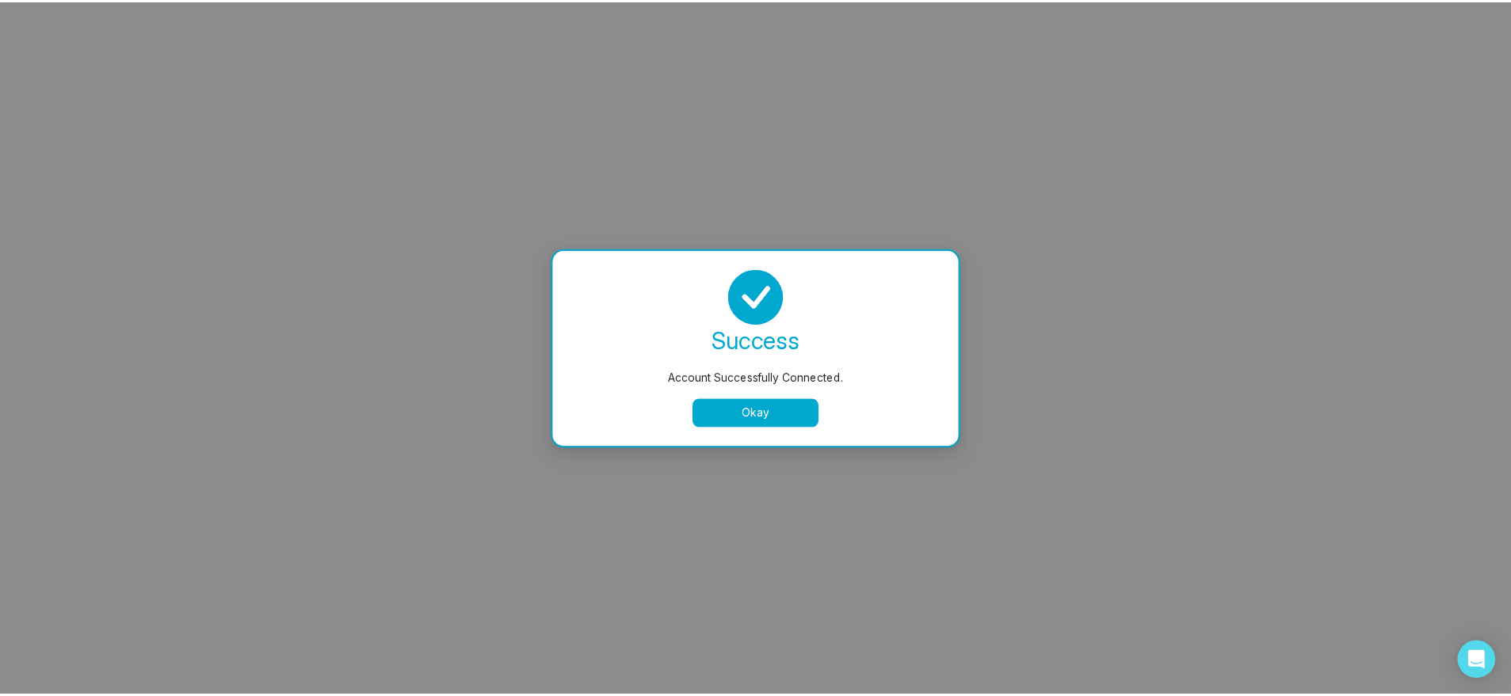
scroll to position [0, 0]
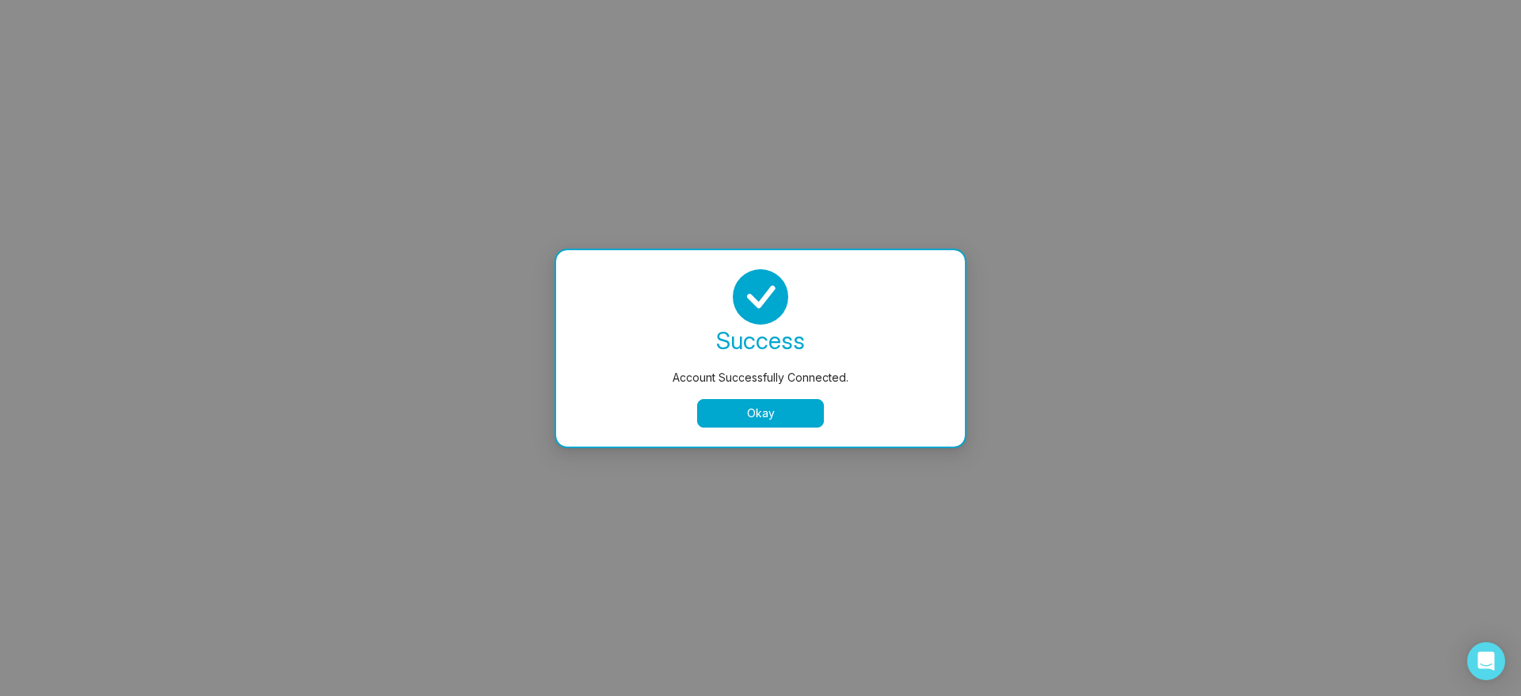
select select "*"
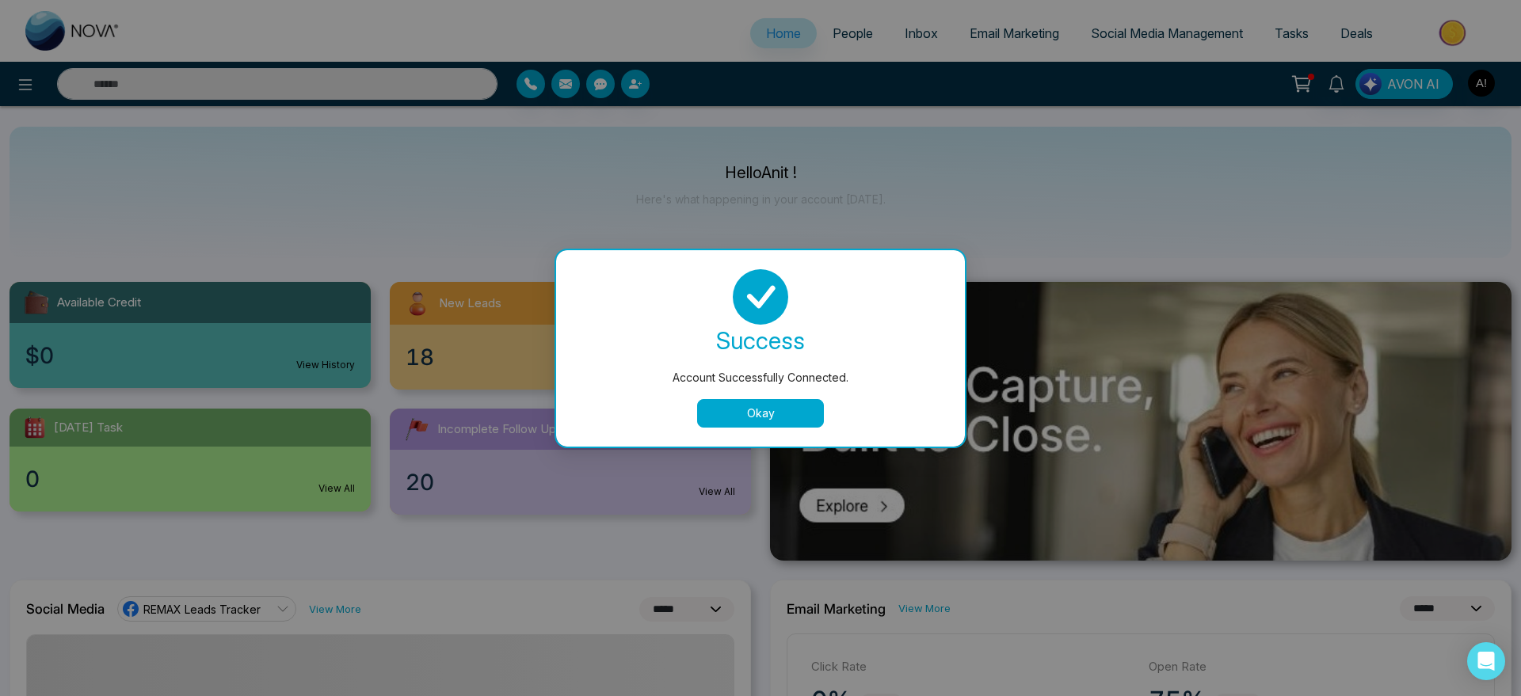
click at [751, 416] on button "Okay" at bounding box center [760, 413] width 127 height 29
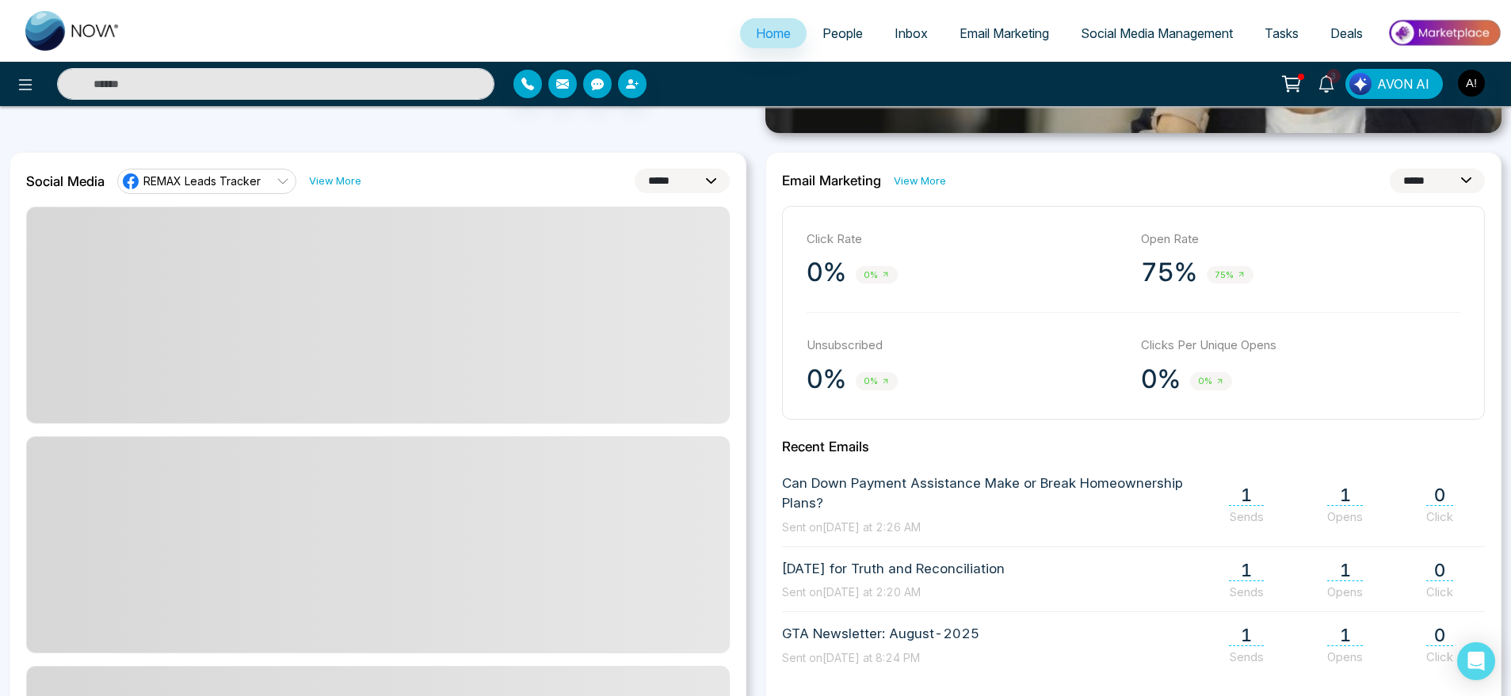
scroll to position [428, 0]
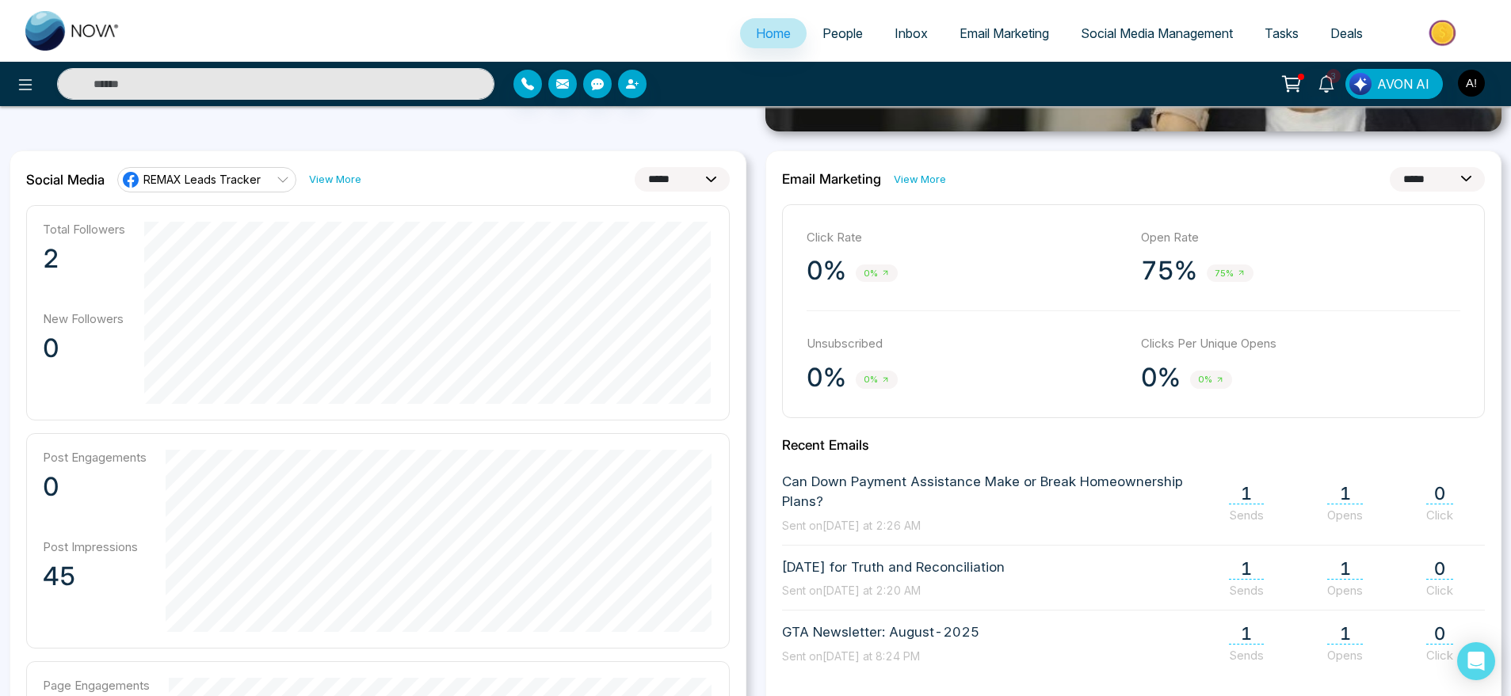
click at [231, 183] on span "REMAX Leads Tracker" at bounding box center [201, 179] width 117 height 15
click at [241, 235] on li "REMAX Leads Tracker" at bounding box center [205, 223] width 178 height 27
click at [269, 167] on div "Social Media REMAX Leads Tracker View More" at bounding box center [193, 179] width 335 height 25
click at [1103, 44] on link "Social Media Management" at bounding box center [1157, 33] width 184 height 30
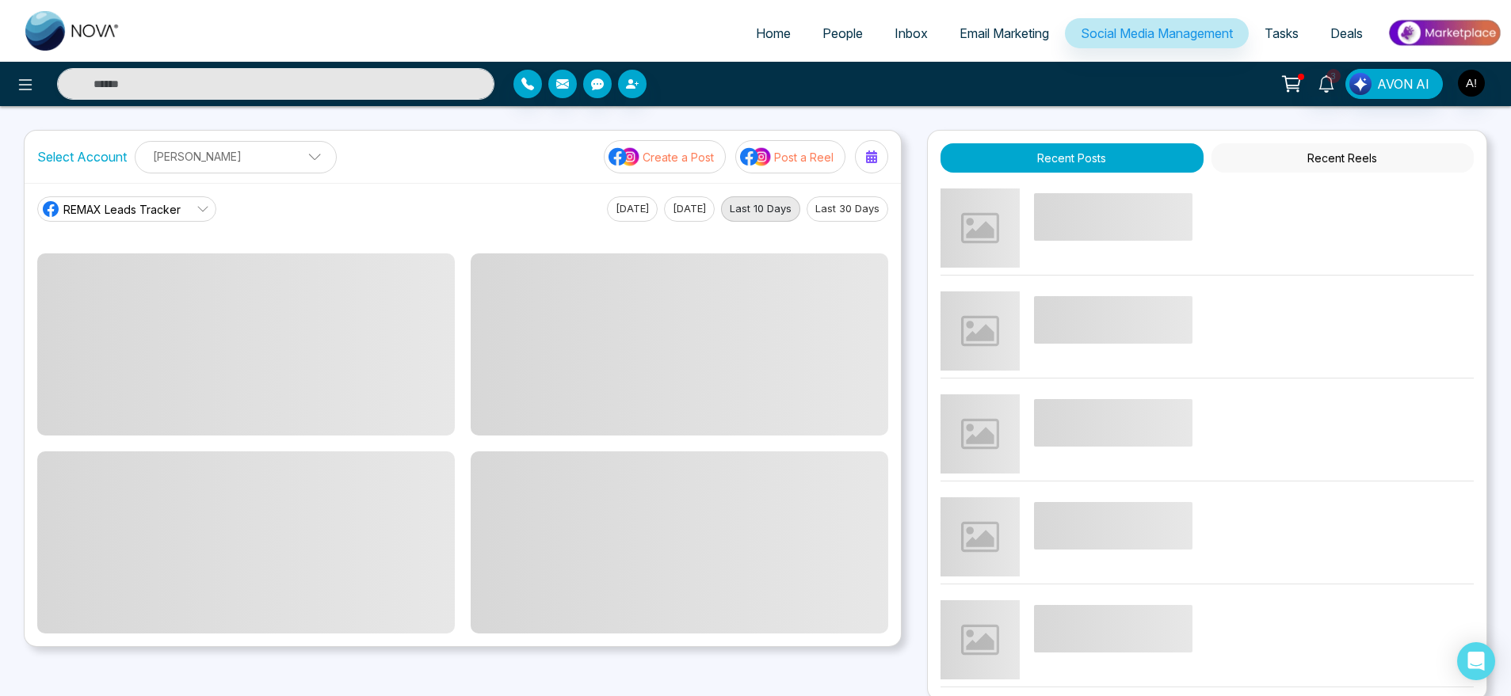
click at [238, 166] on p "Anit Gupta" at bounding box center [235, 156] width 181 height 26
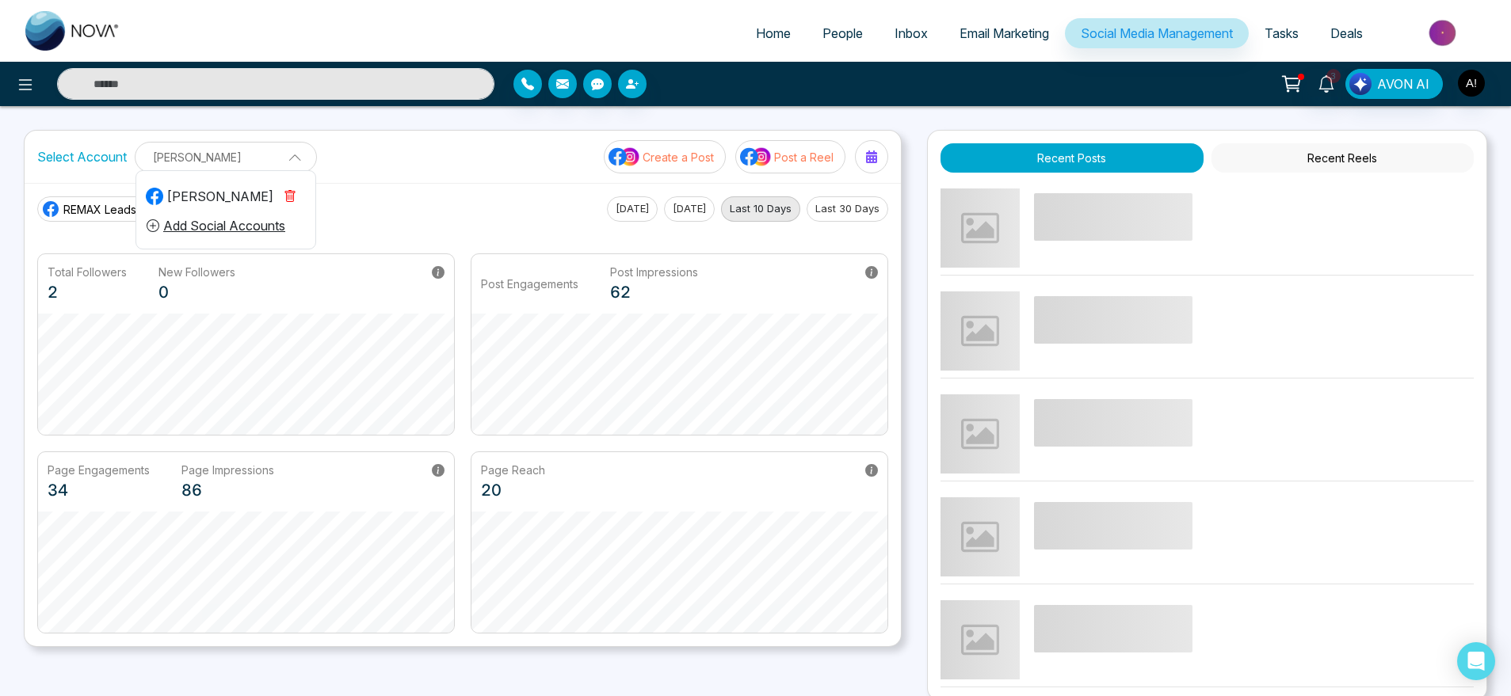
click at [288, 197] on icon "button" at bounding box center [290, 197] width 5 height 6
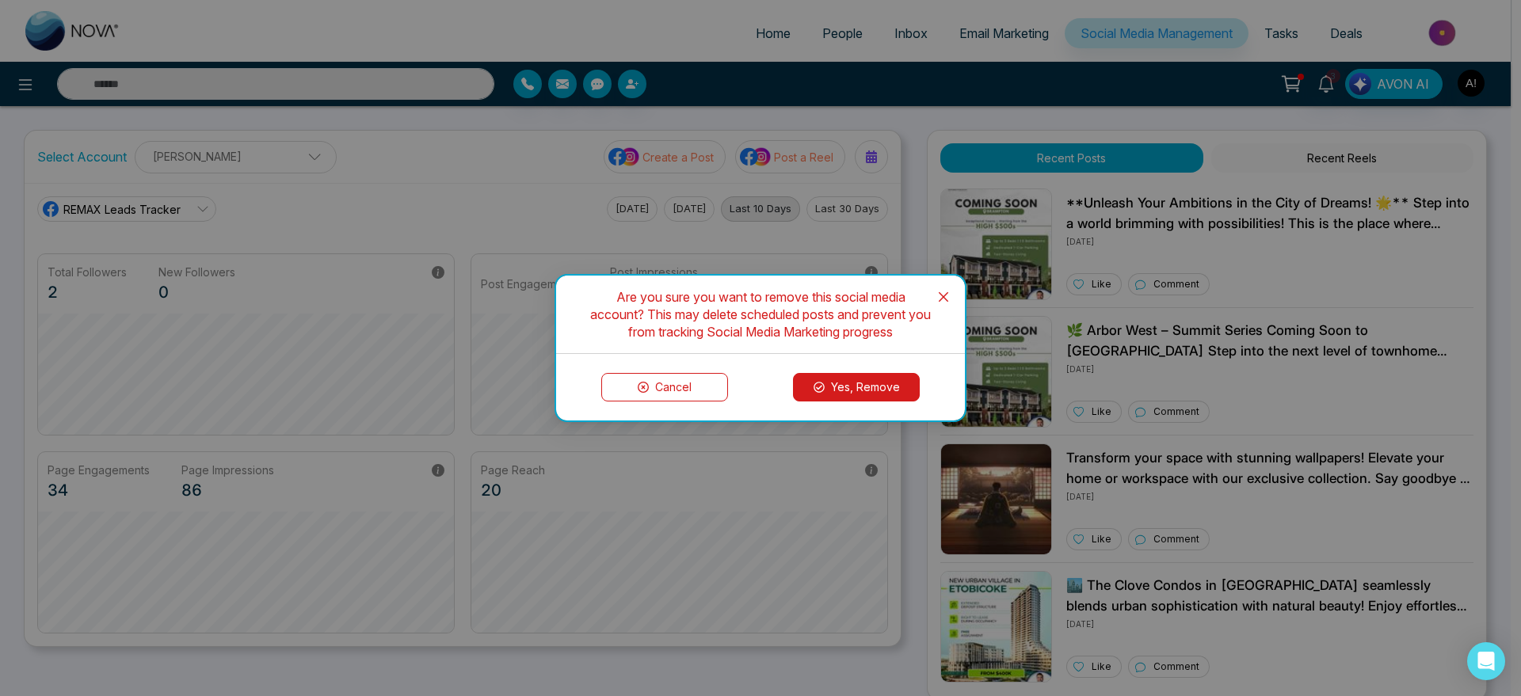
click at [894, 387] on button "Yes, Remove" at bounding box center [856, 387] width 127 height 29
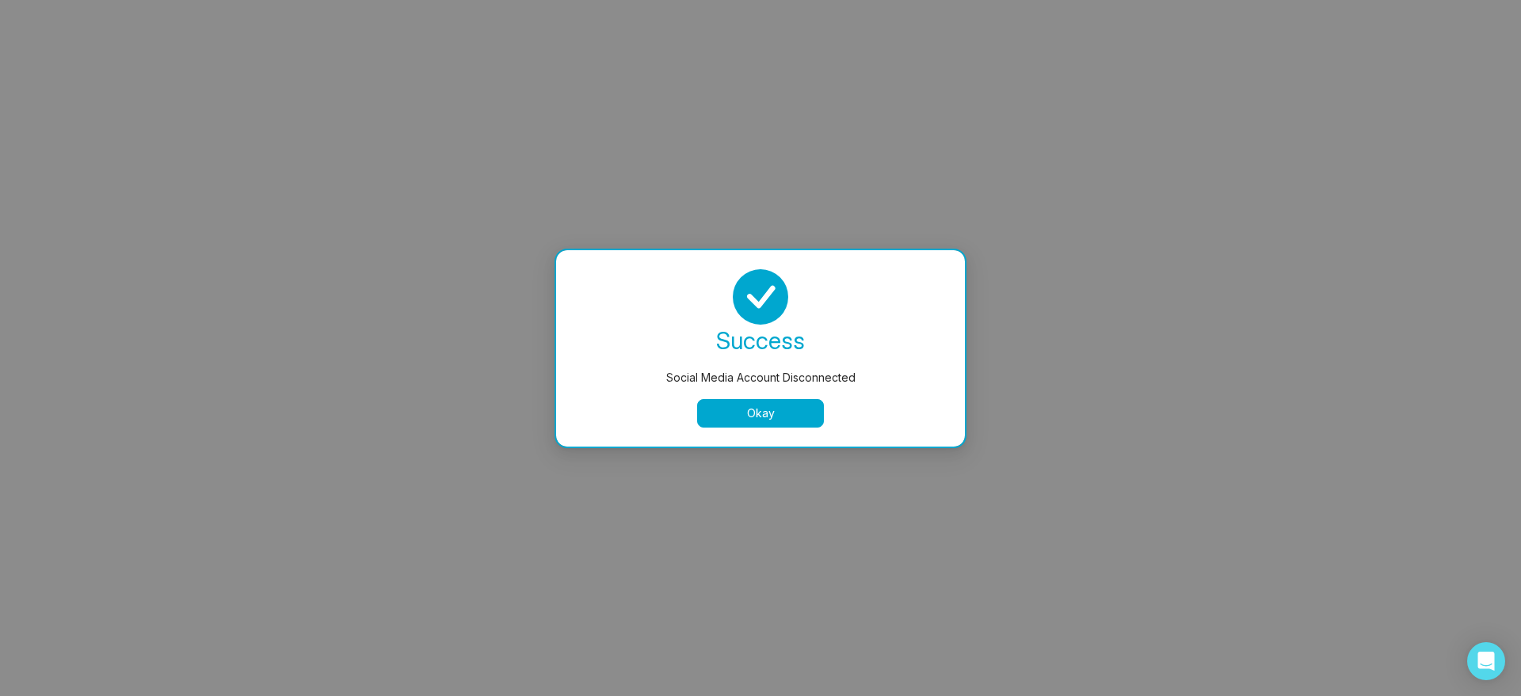
click at [753, 416] on button "Okay" at bounding box center [760, 413] width 127 height 29
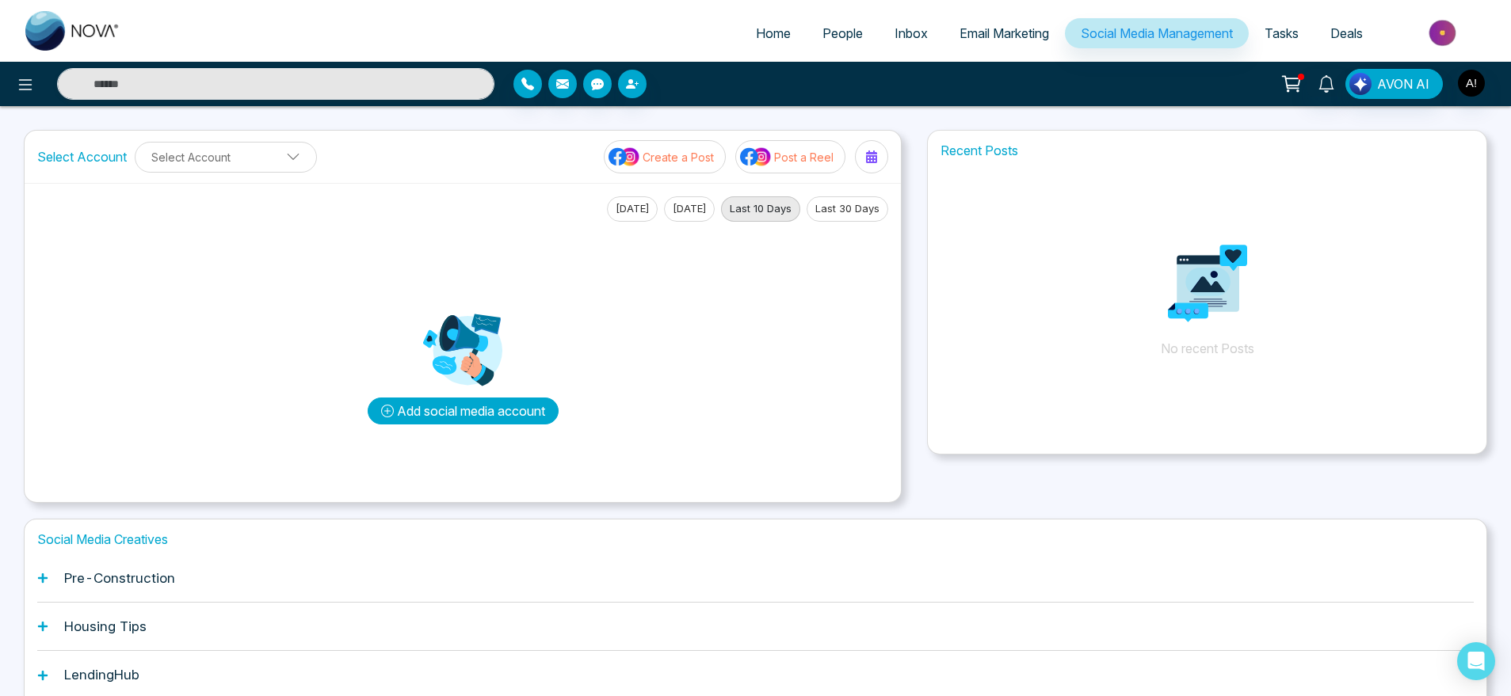
click at [471, 414] on button "Add social media account" at bounding box center [463, 411] width 191 height 27
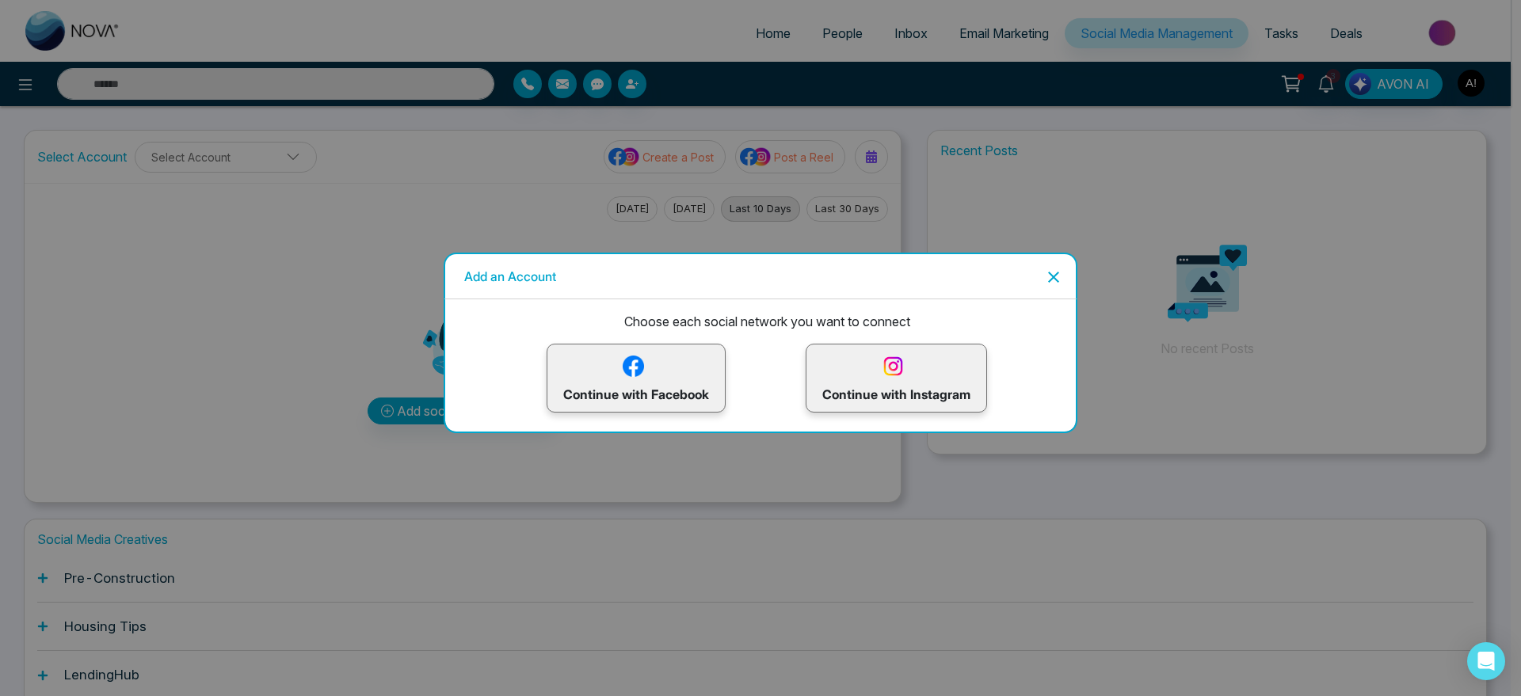
click at [878, 375] on p "Continue with Instagram" at bounding box center [896, 379] width 148 height 52
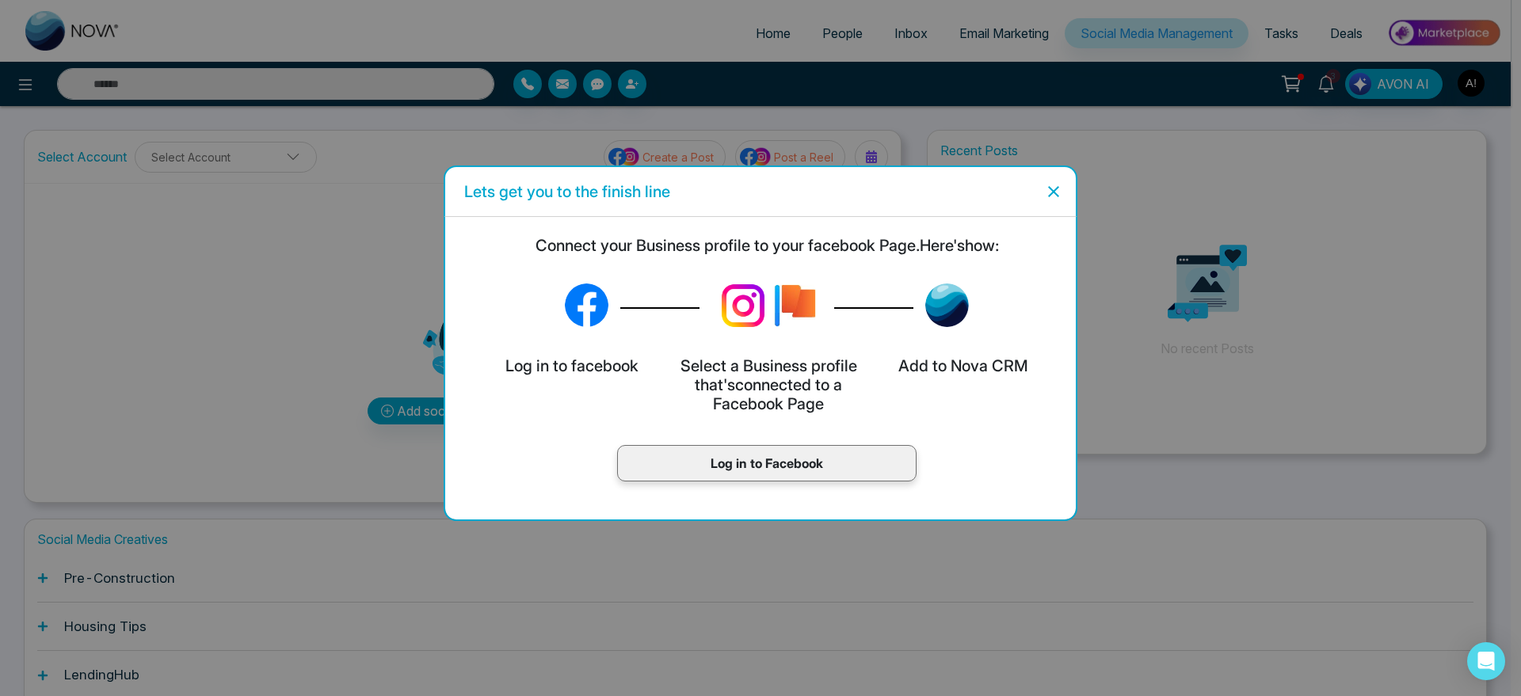
click at [771, 439] on div "Log in to Facebook" at bounding box center [767, 467] width 618 height 68
click at [784, 462] on p "Log in to Facebook" at bounding box center [767, 463] width 266 height 19
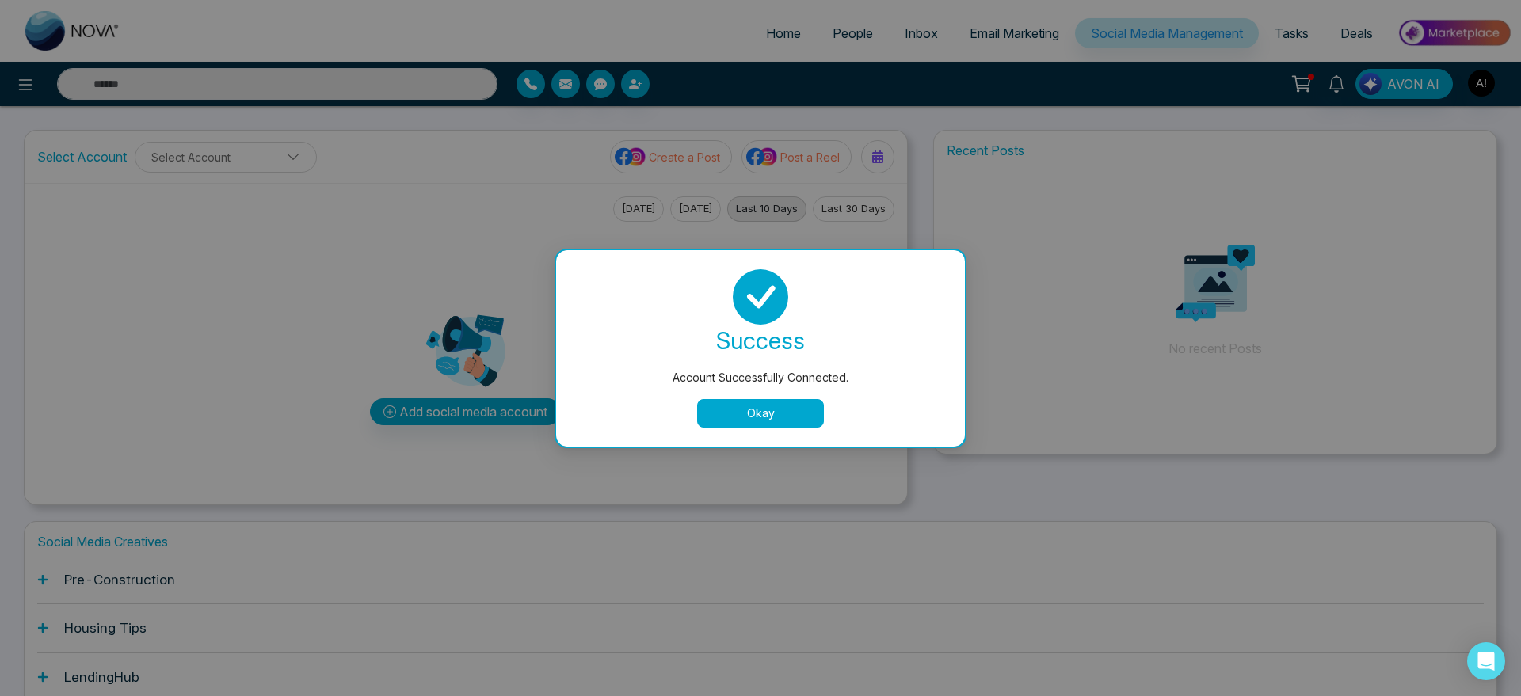
click at [756, 408] on button "Okay" at bounding box center [760, 413] width 127 height 29
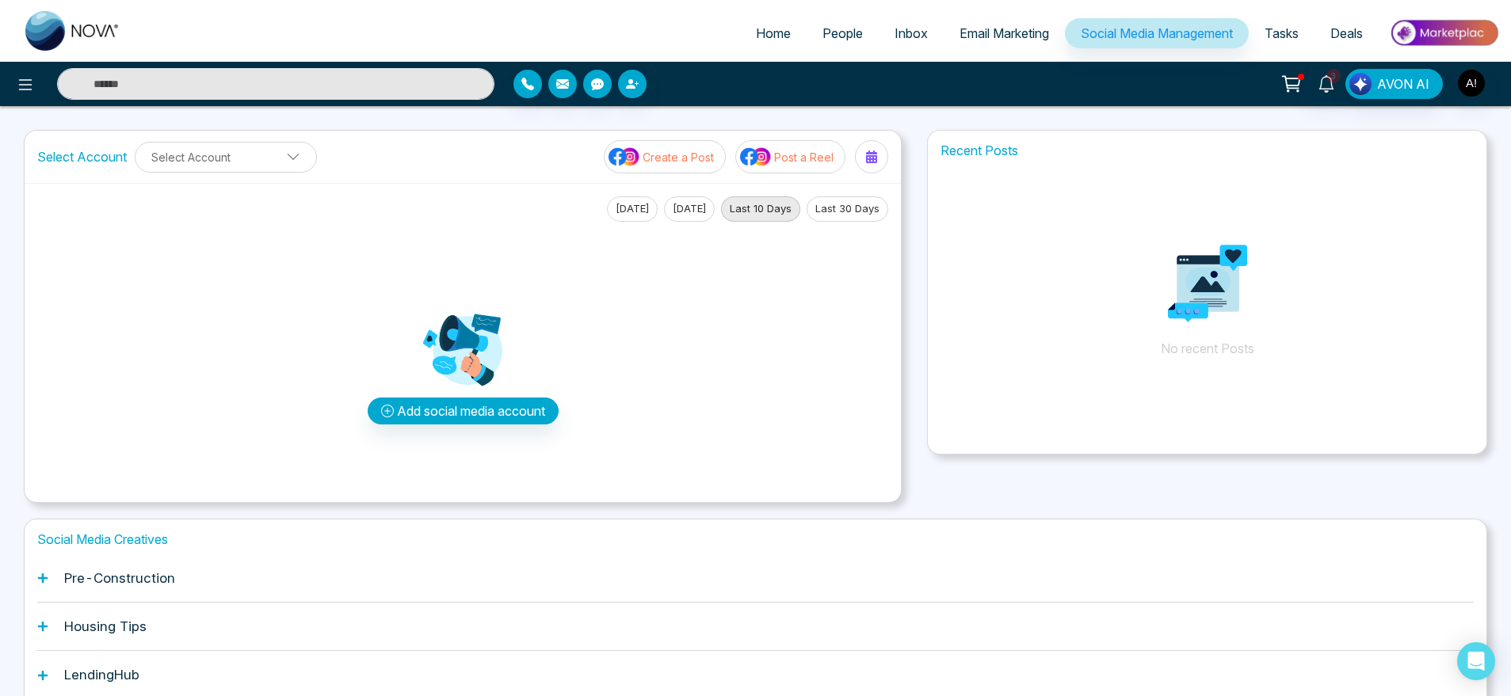
click at [756, 30] on span "Home" at bounding box center [773, 33] width 35 height 16
select select "*"
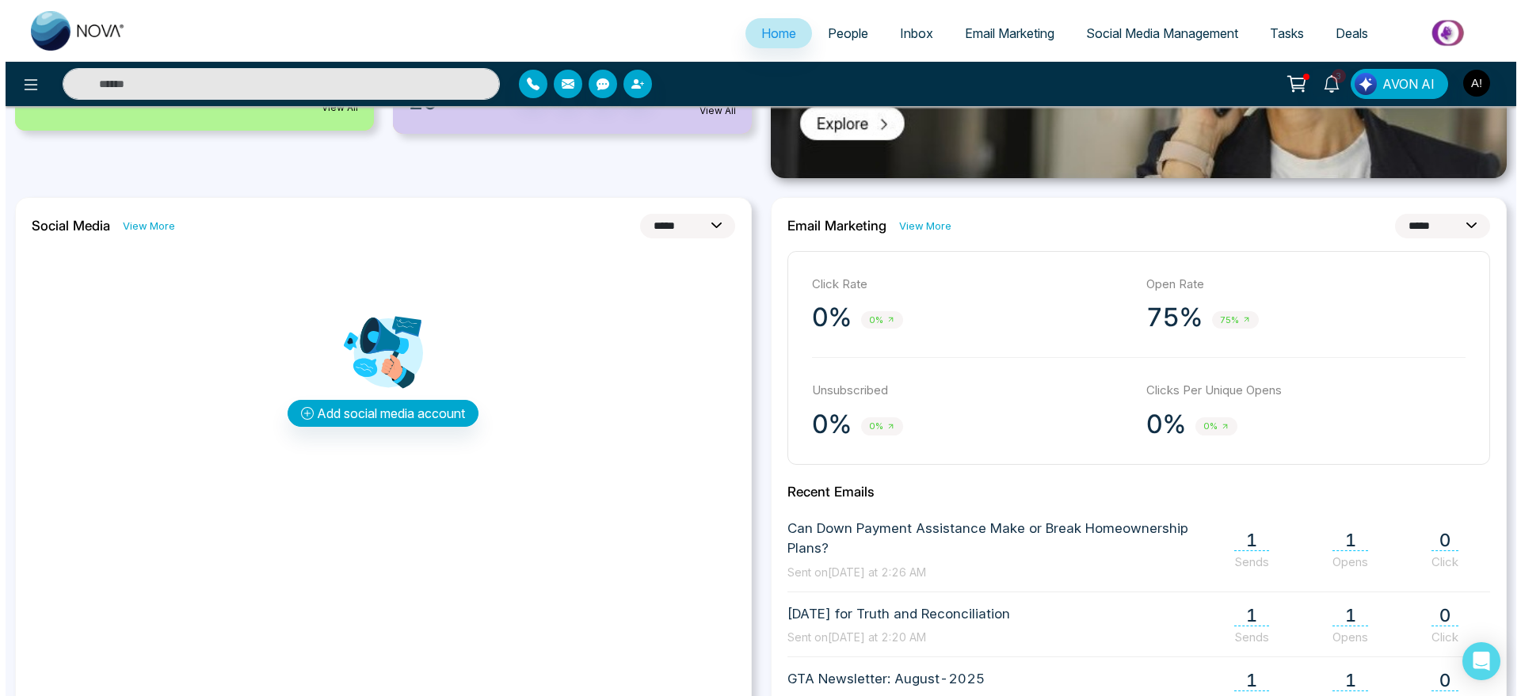
scroll to position [431, 0]
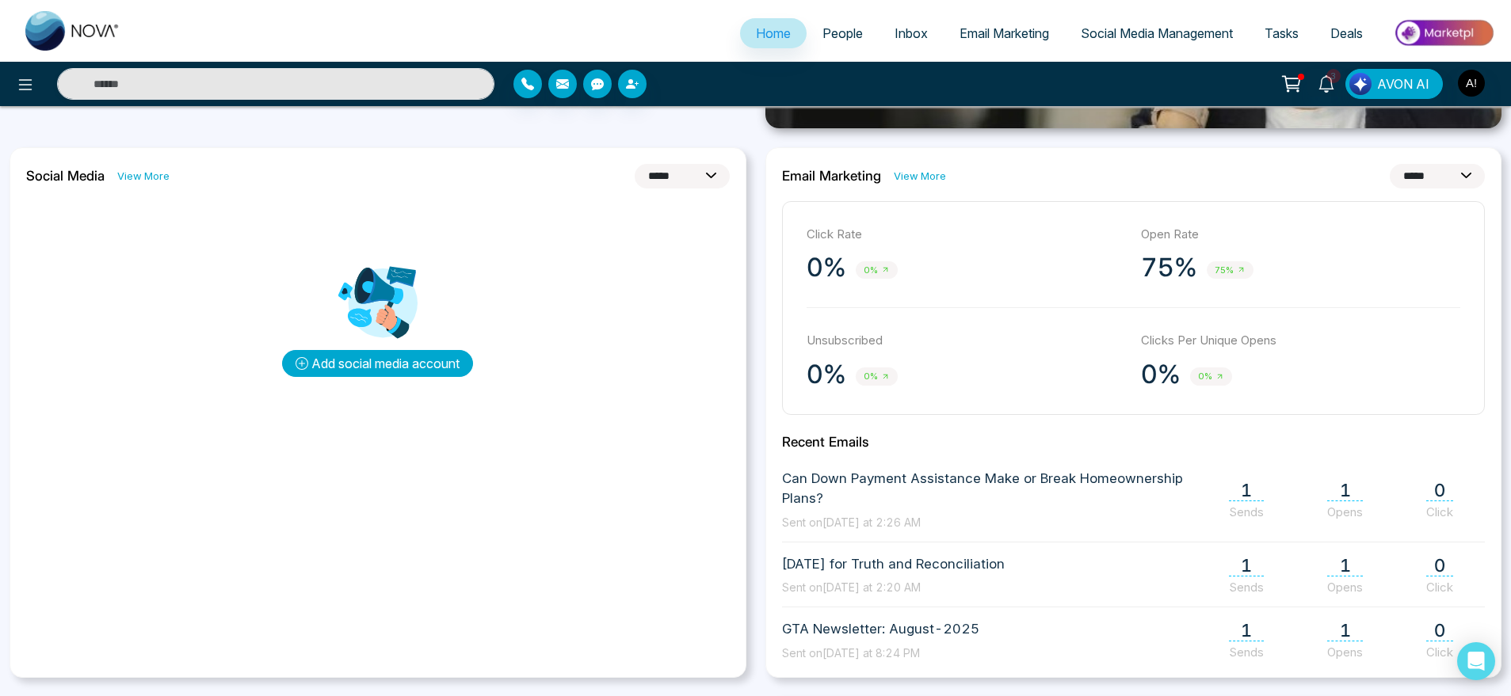
click at [425, 357] on button "Add social media account" at bounding box center [377, 363] width 191 height 27
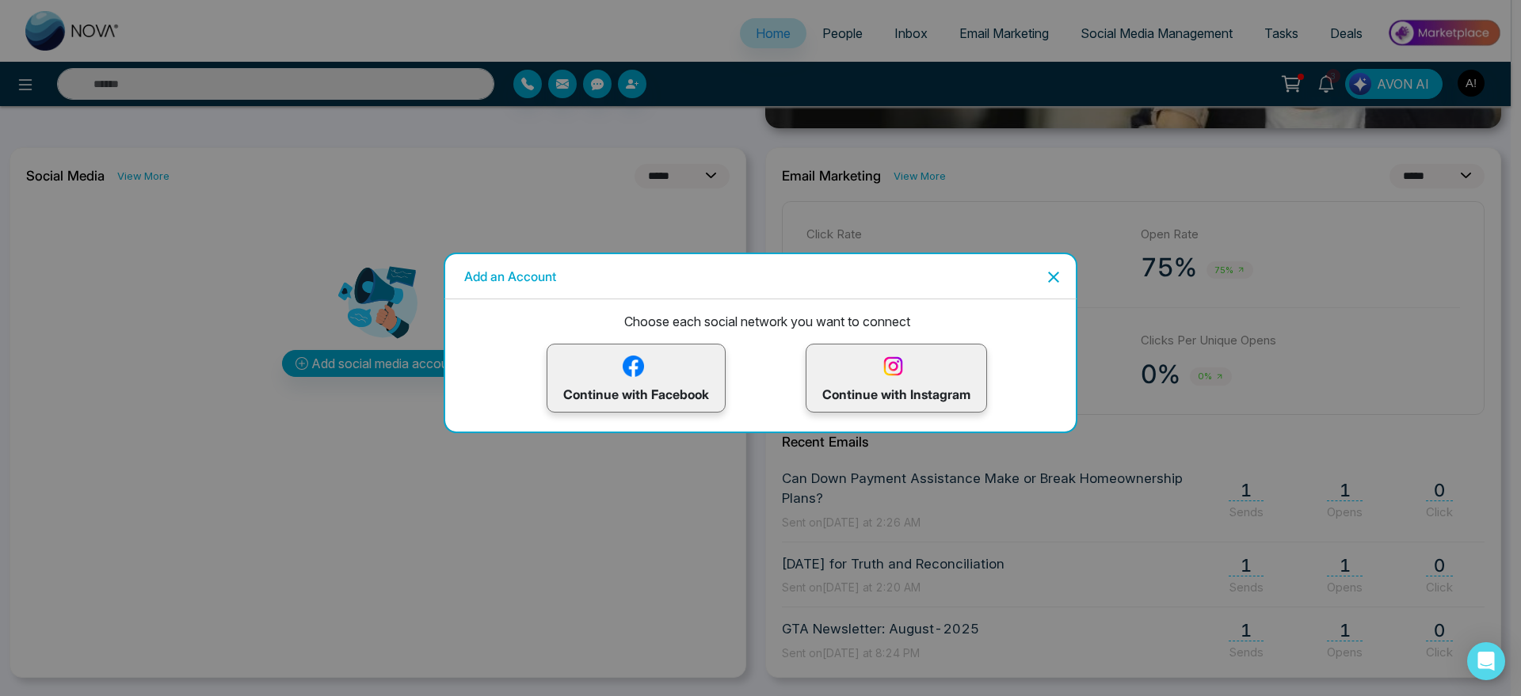
click at [905, 353] on img at bounding box center [893, 367] width 28 height 28
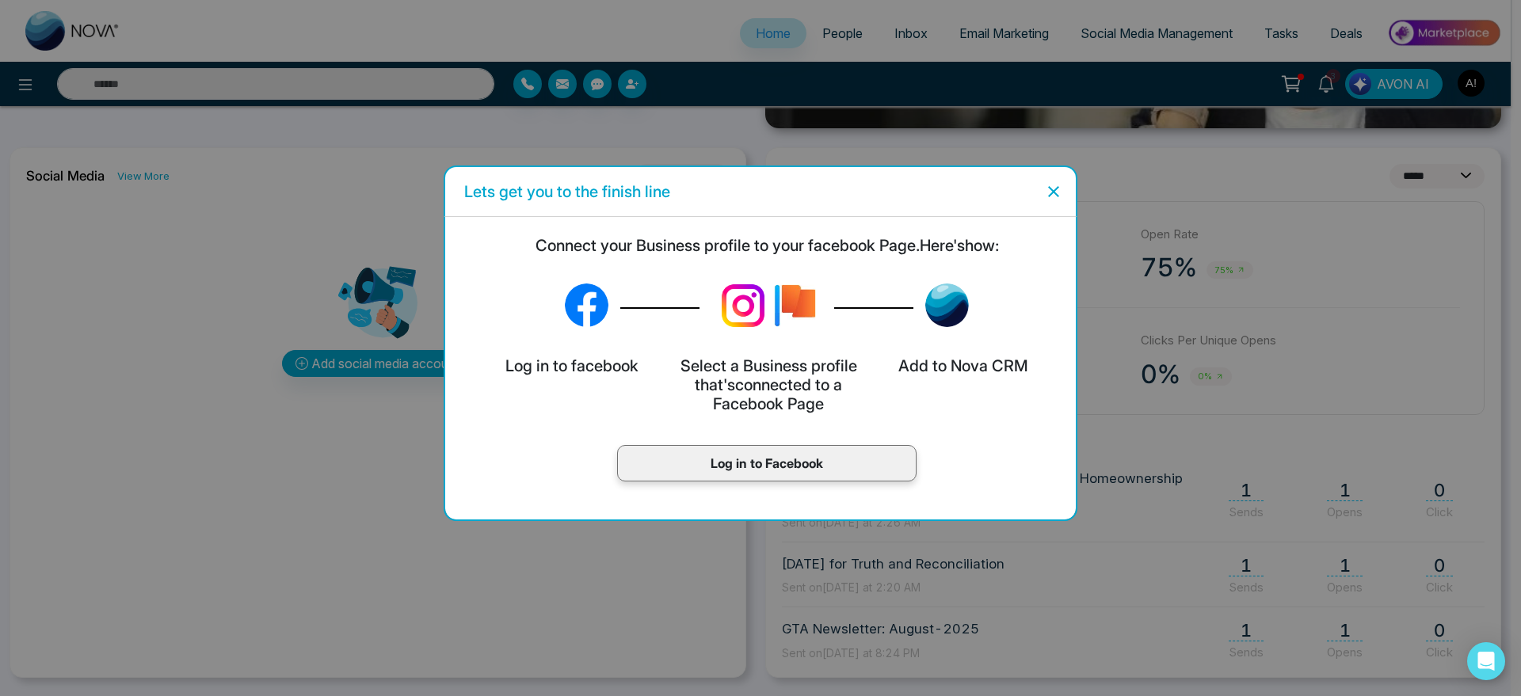
click at [813, 464] on p "Log in to Facebook" at bounding box center [767, 463] width 266 height 19
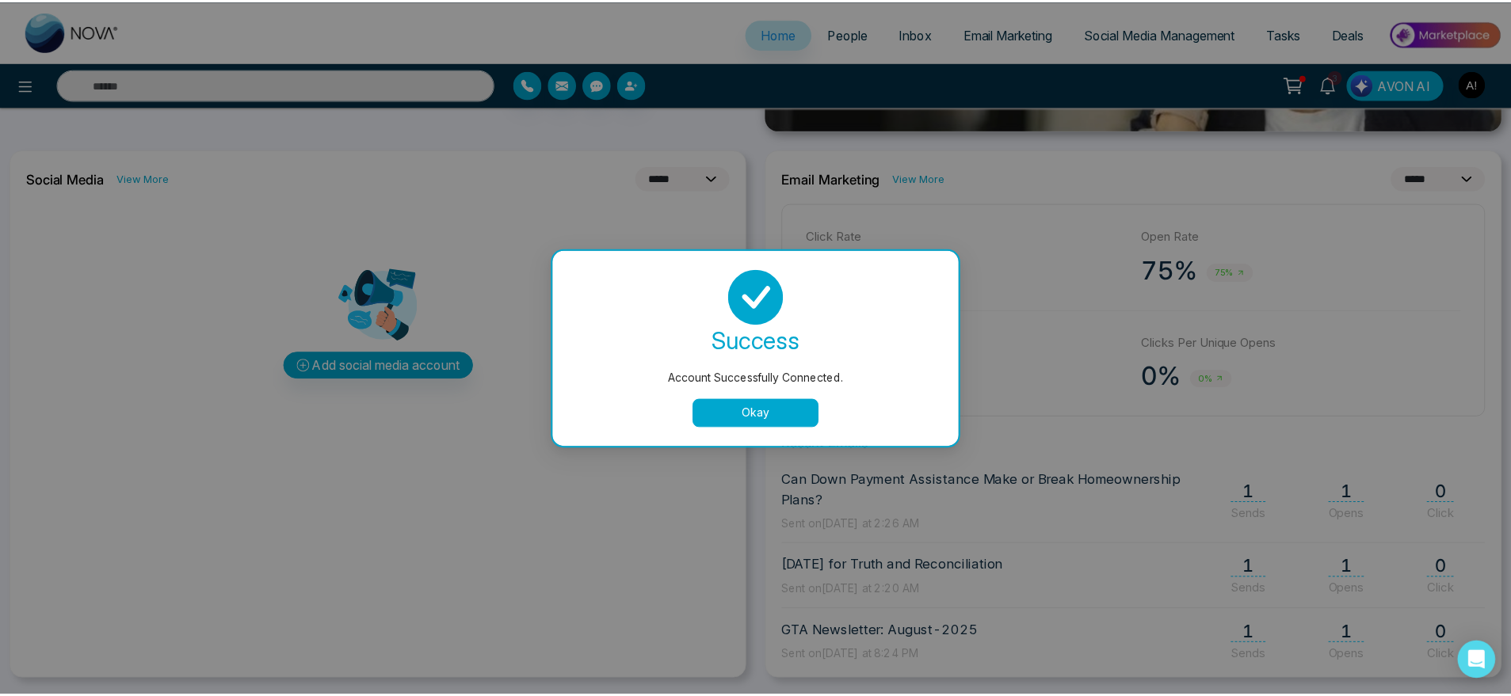
scroll to position [0, 0]
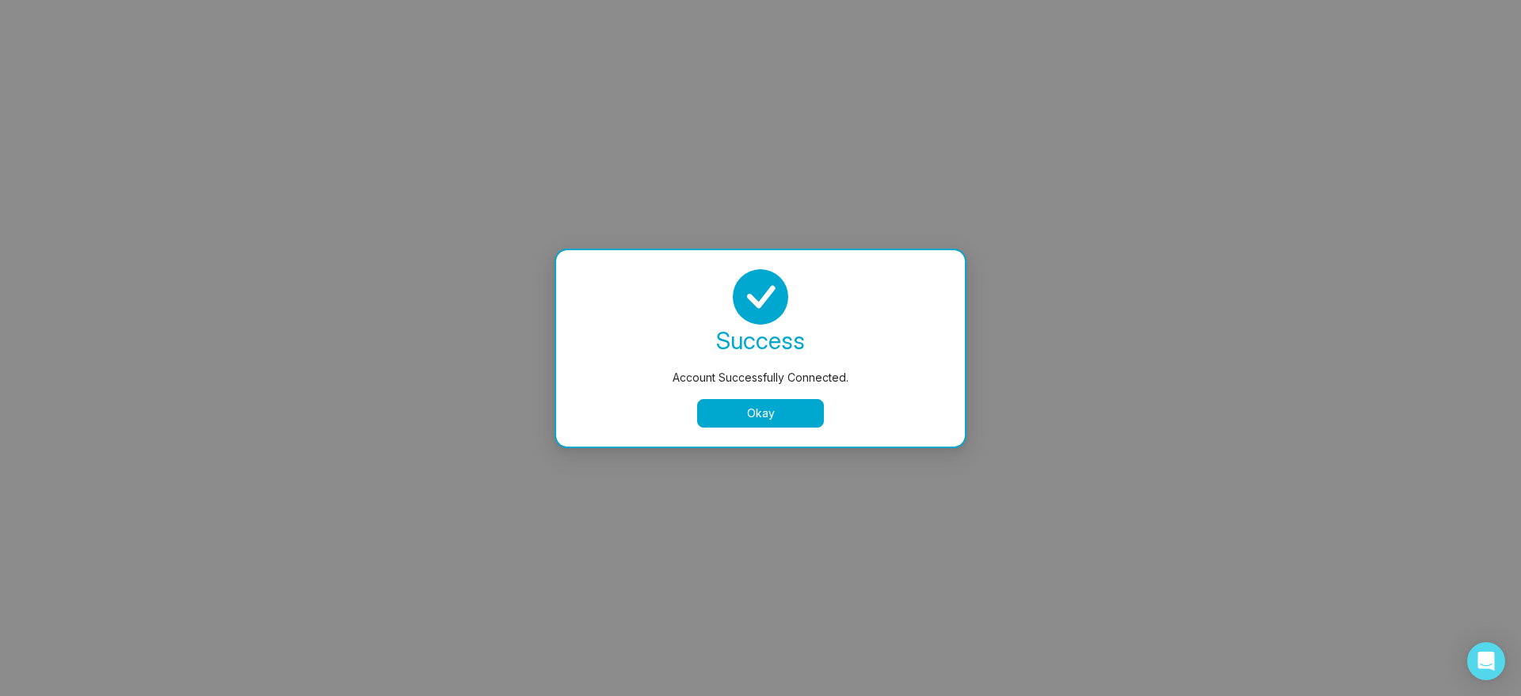
click at [813, 423] on button "Okay" at bounding box center [760, 413] width 127 height 29
select select "*"
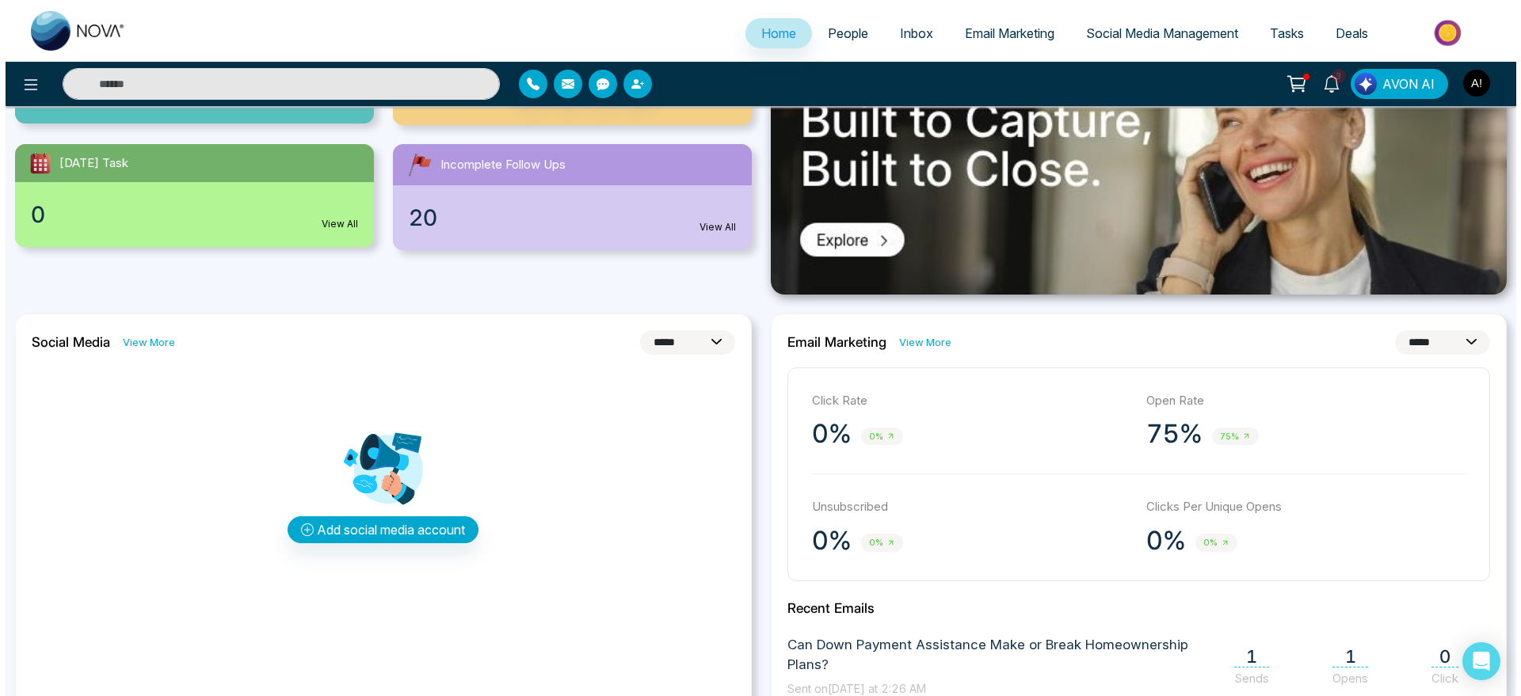
scroll to position [254, 0]
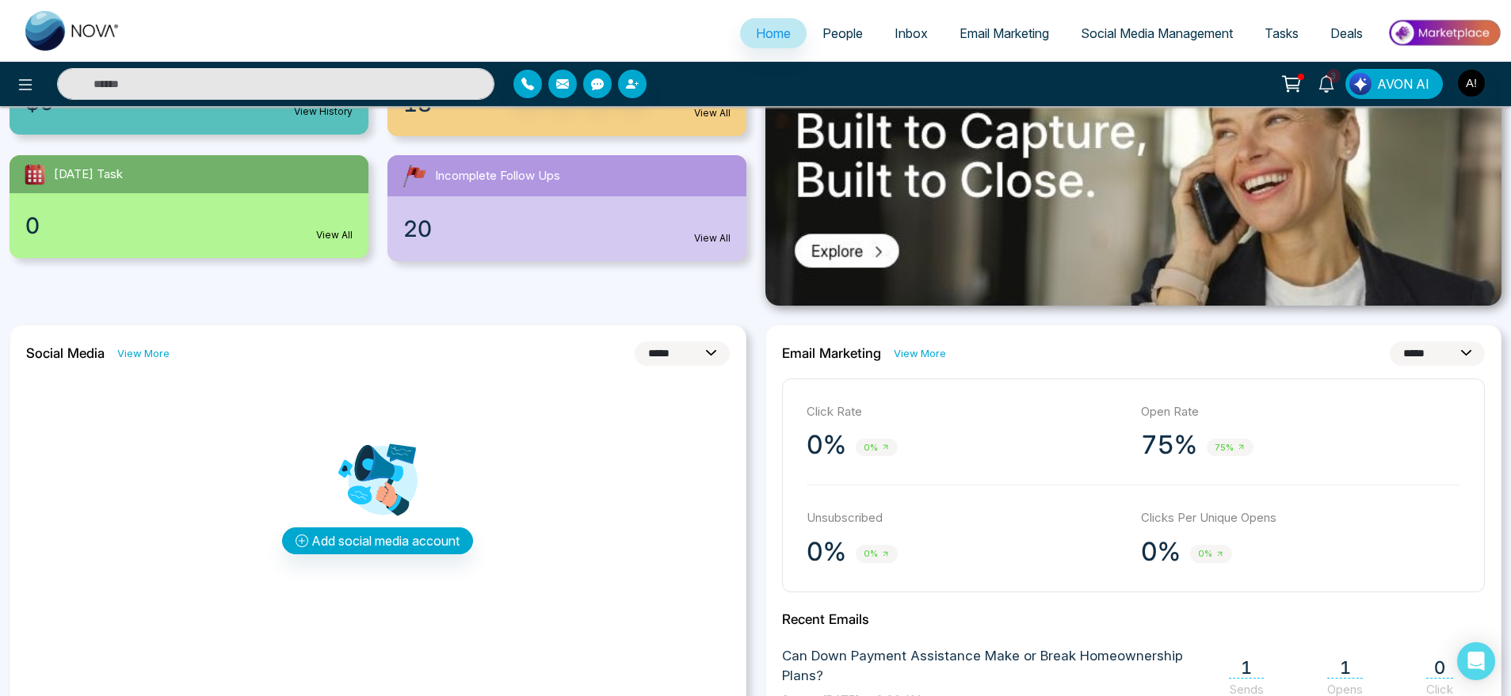
click at [6, 91] on div at bounding box center [252, 84] width 504 height 32
click at [36, 82] on button at bounding box center [26, 84] width 32 height 32
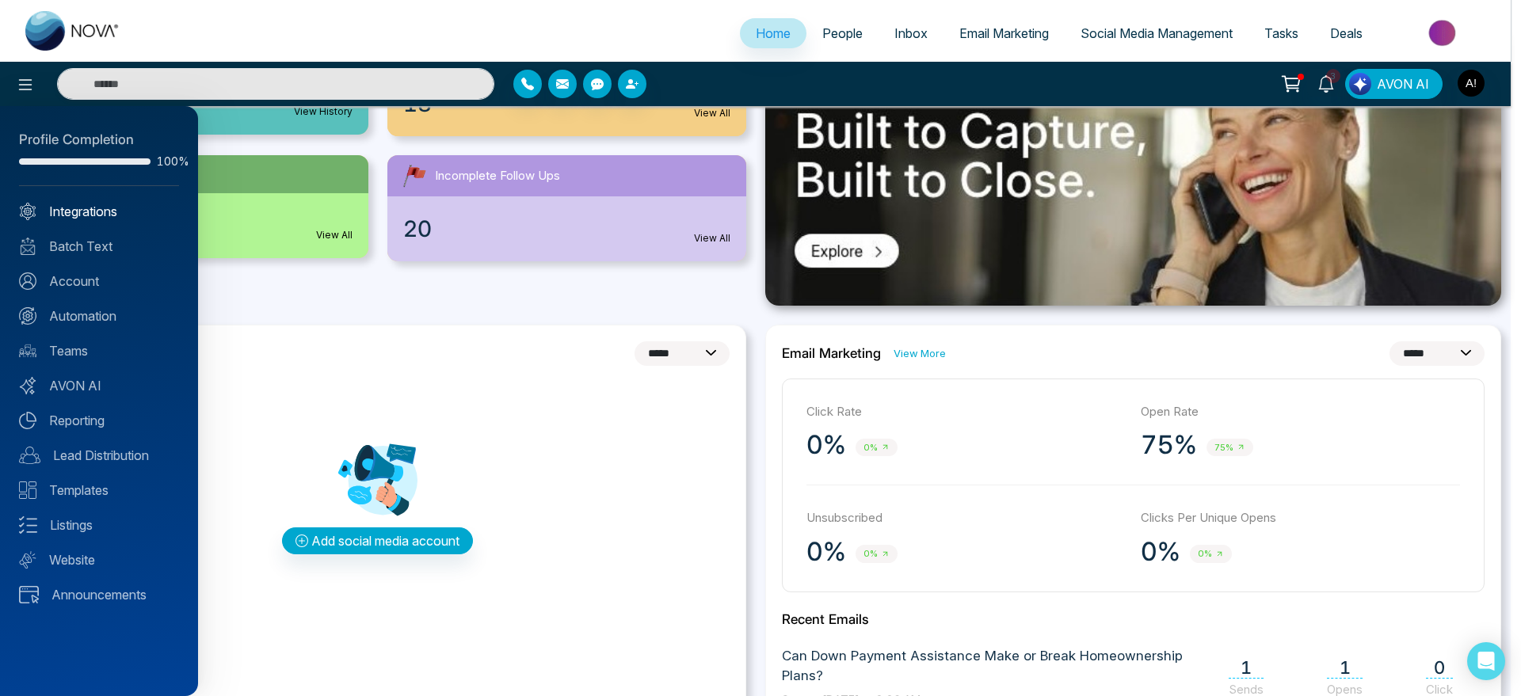
click at [83, 207] on link "Integrations" at bounding box center [99, 211] width 160 height 19
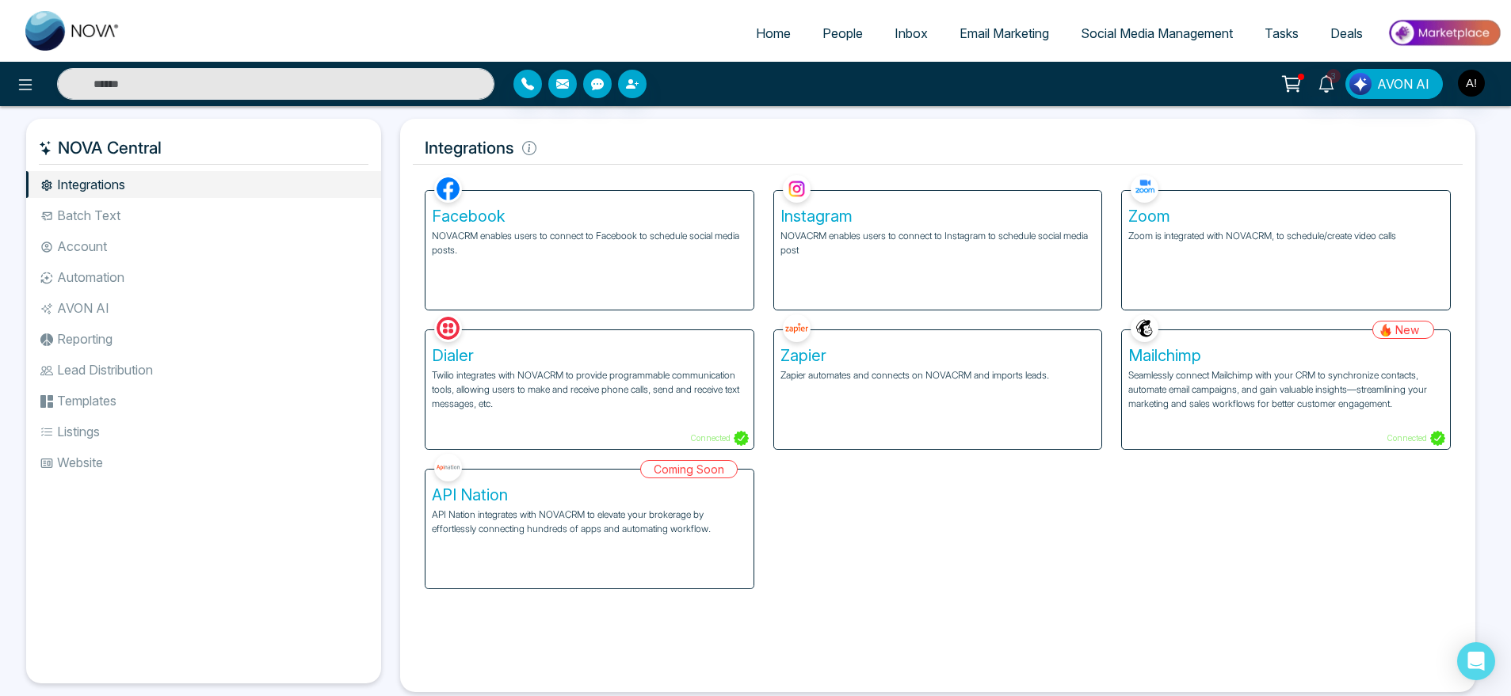
click at [765, 36] on span "Home" at bounding box center [773, 33] width 35 height 16
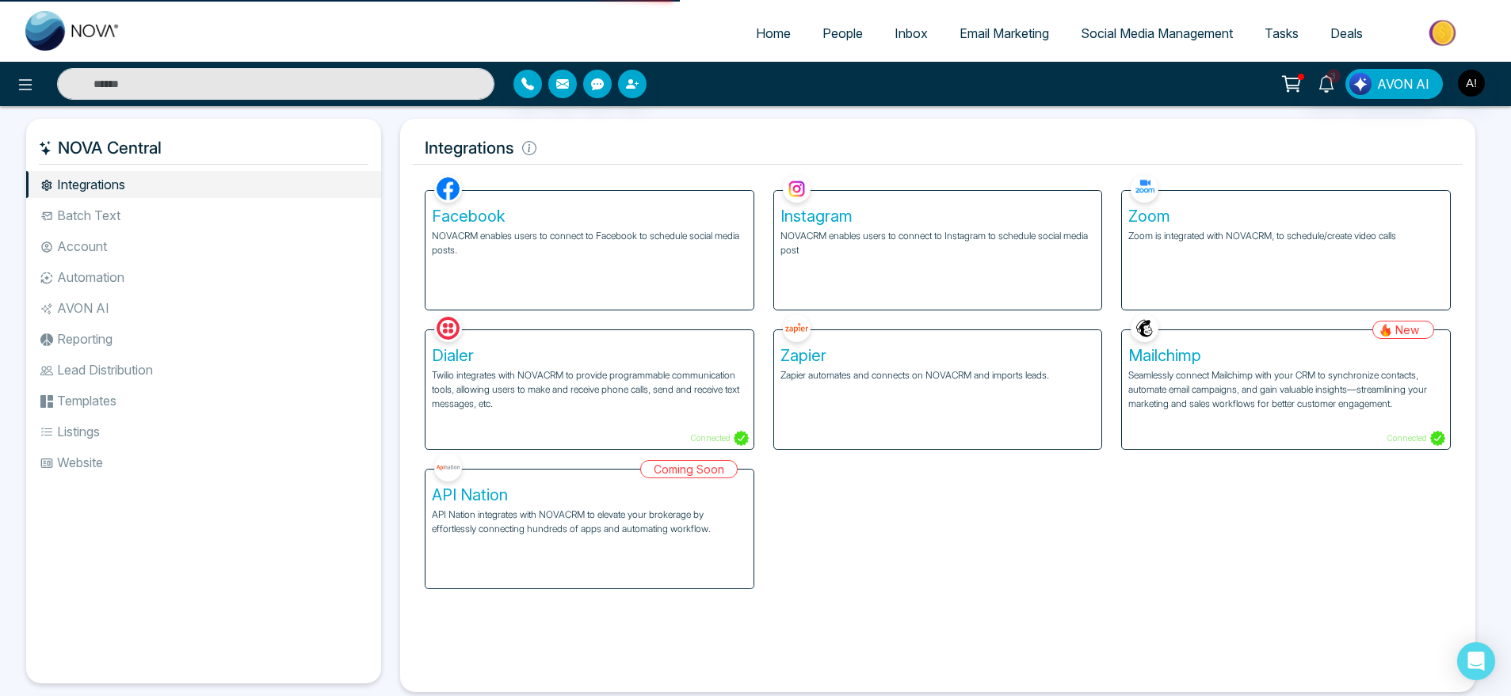
select select "*"
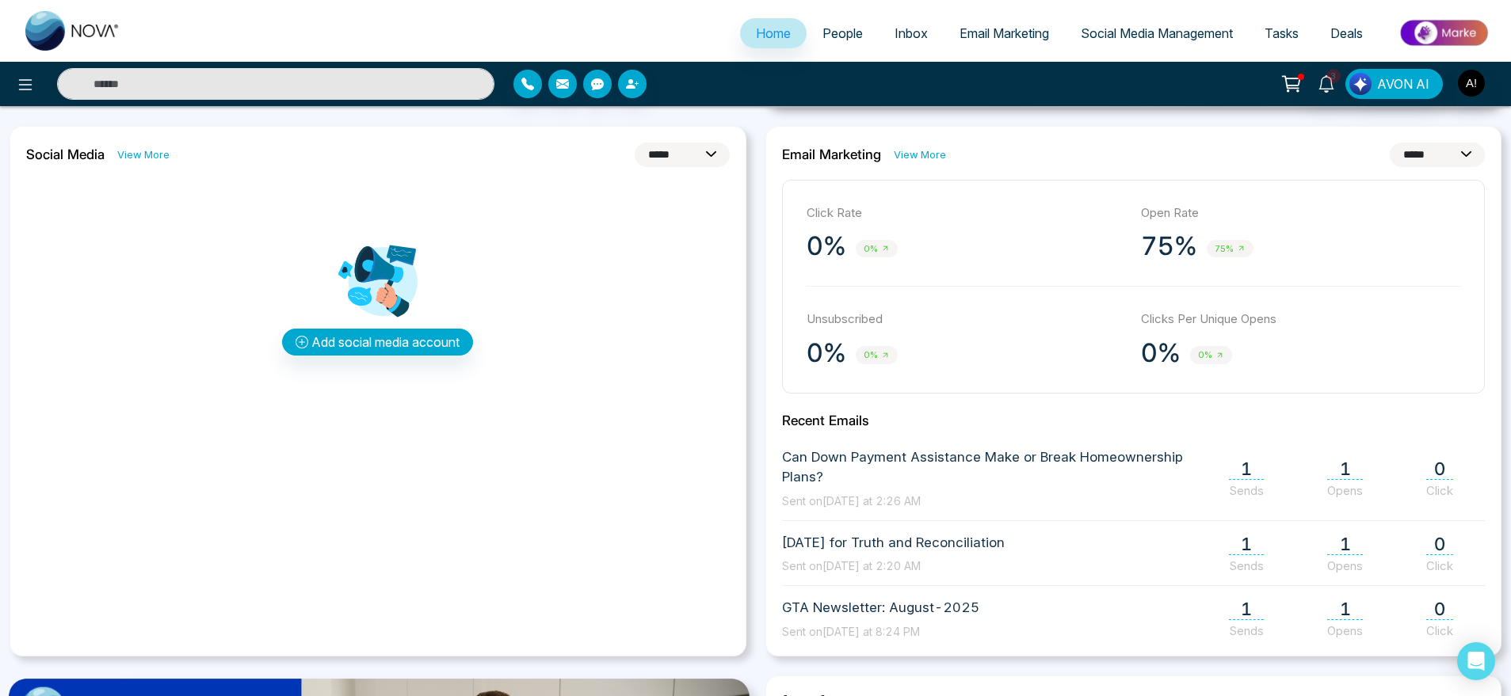
scroll to position [468, 0]
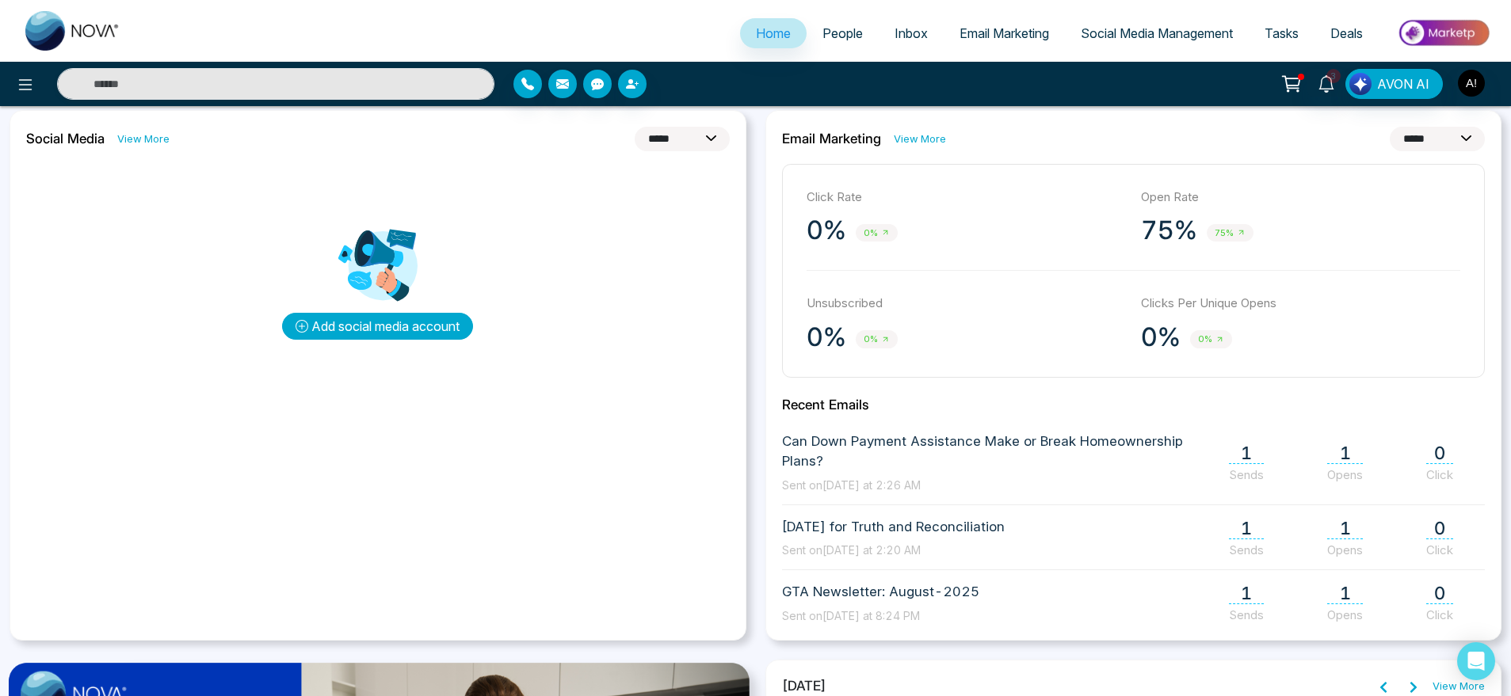
click at [393, 322] on button "Add social media account" at bounding box center [377, 326] width 191 height 27
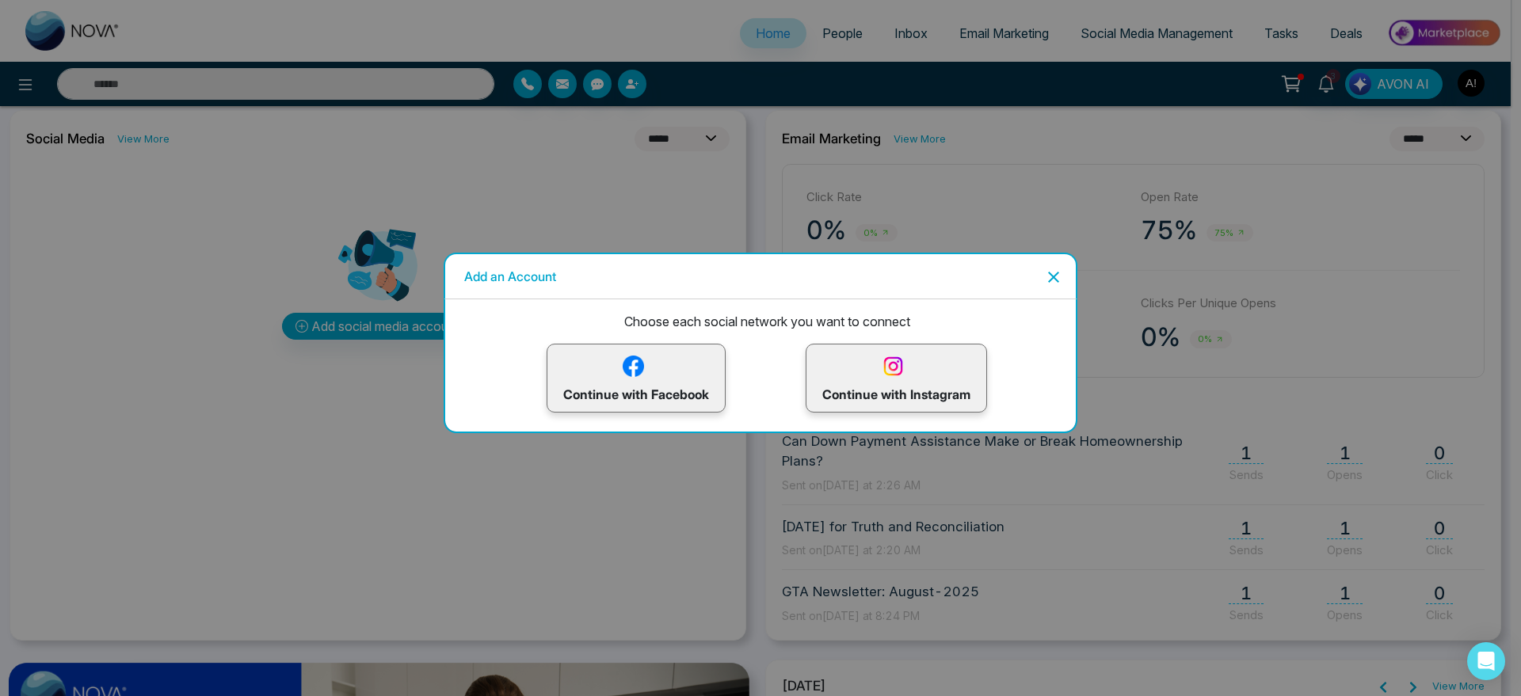
click at [891, 403] on p "Continue with Instagram" at bounding box center [896, 379] width 148 height 52
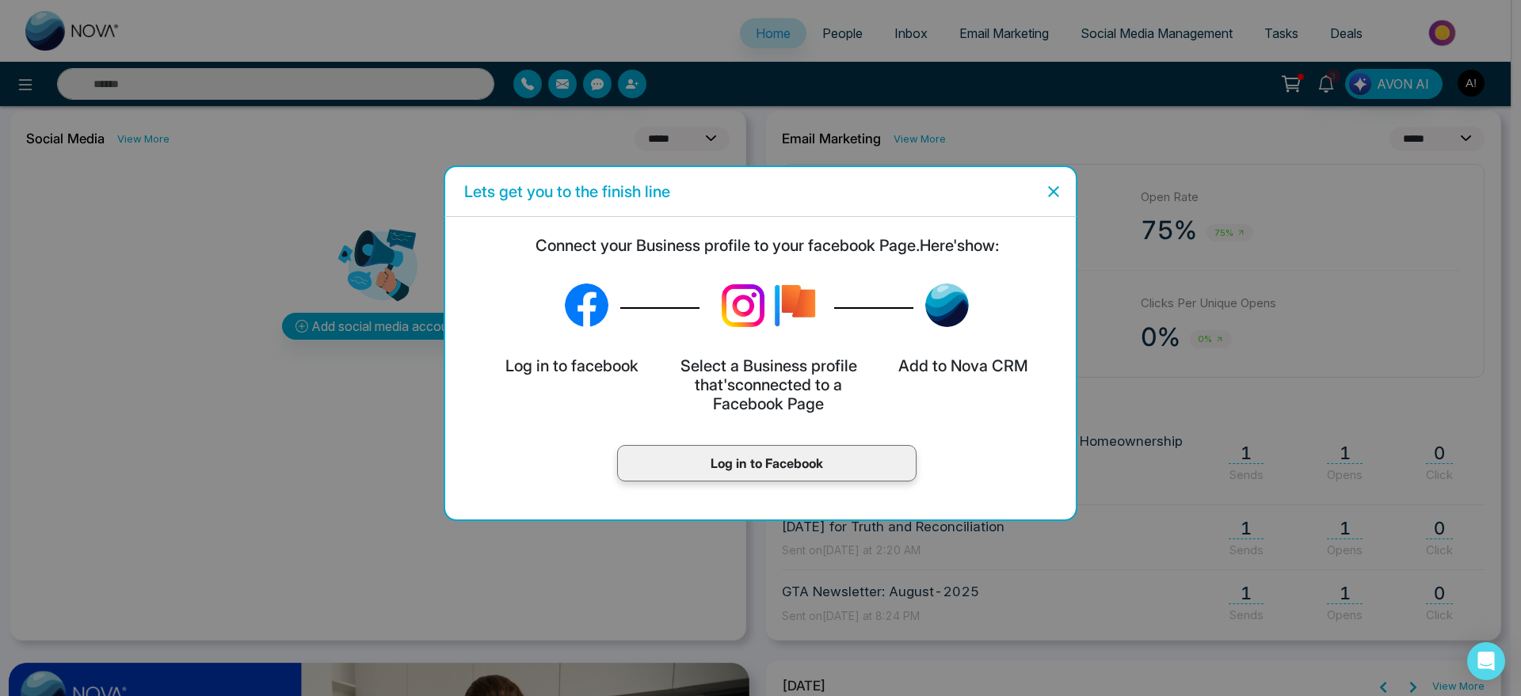
click at [868, 474] on div "Log in to Facebook" at bounding box center [766, 463] width 299 height 36
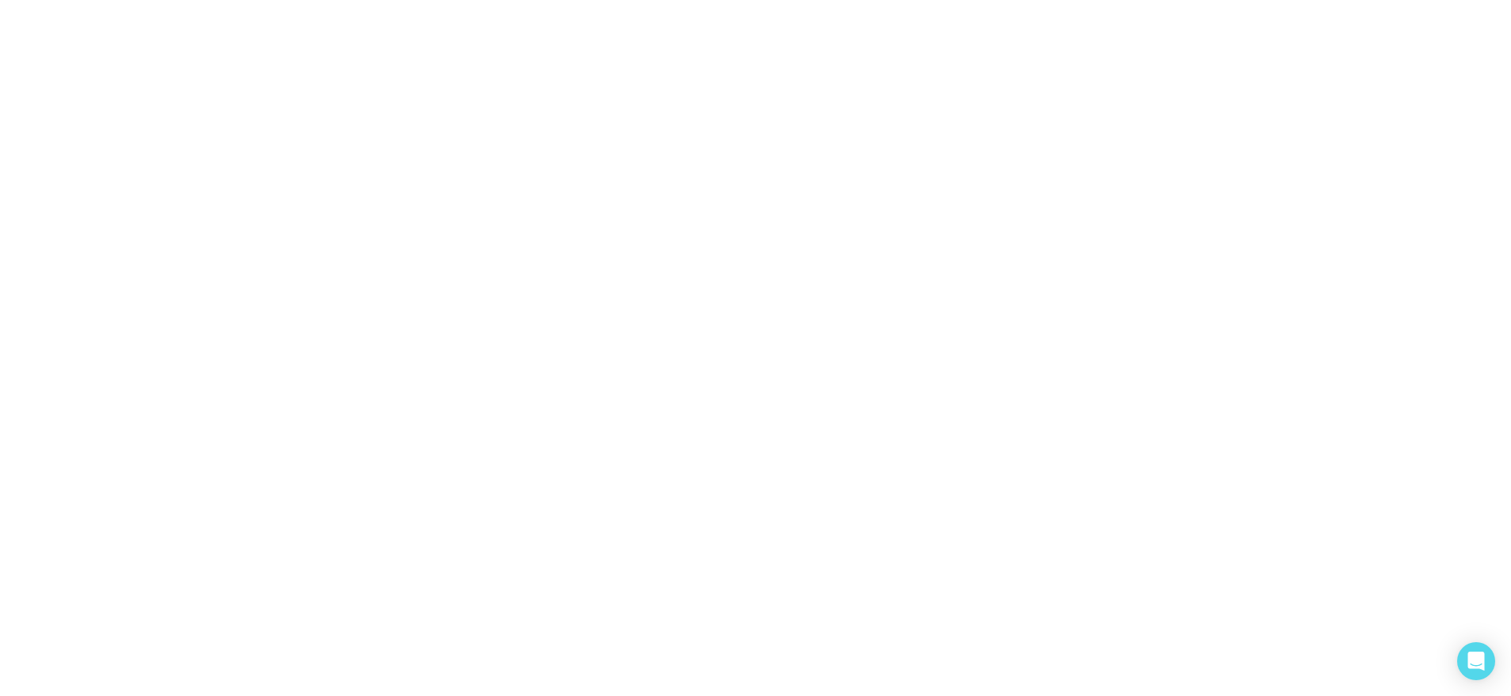
scroll to position [0, 0]
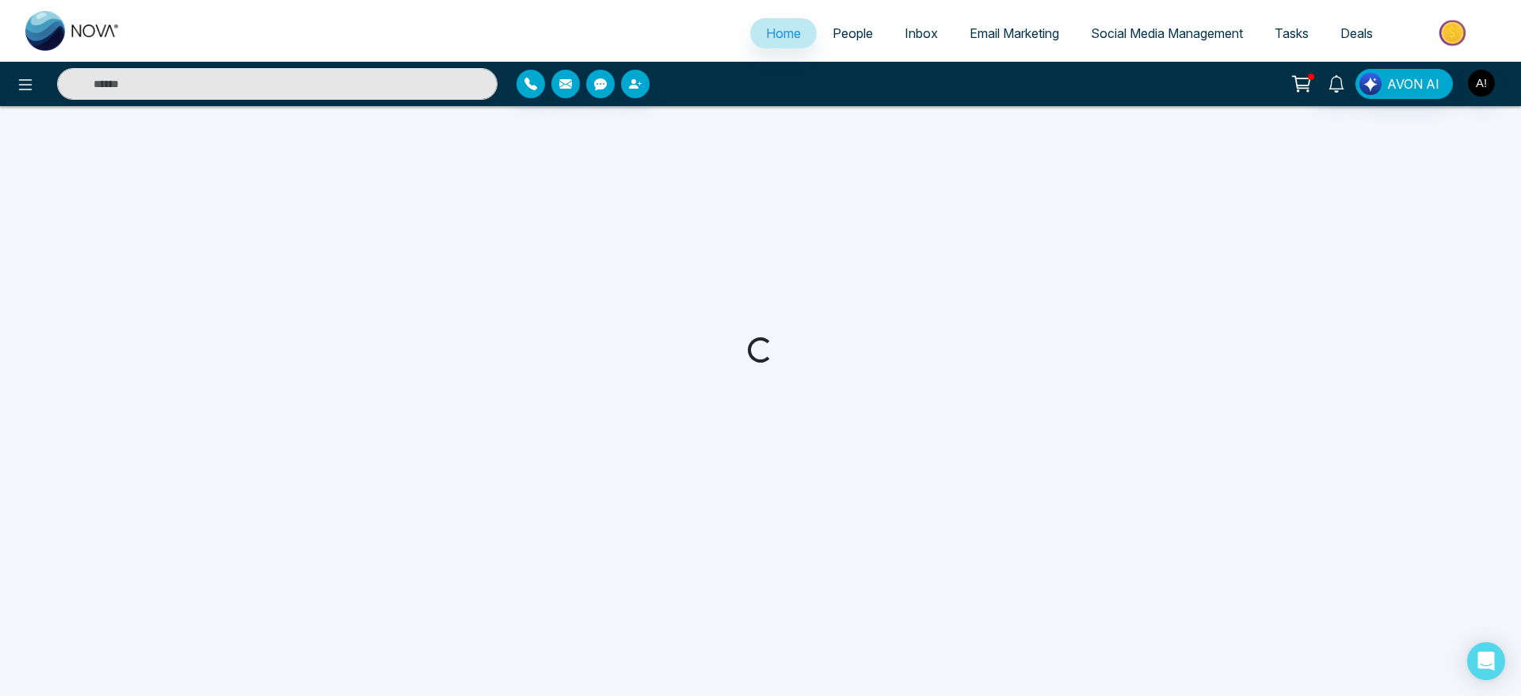
select select "*"
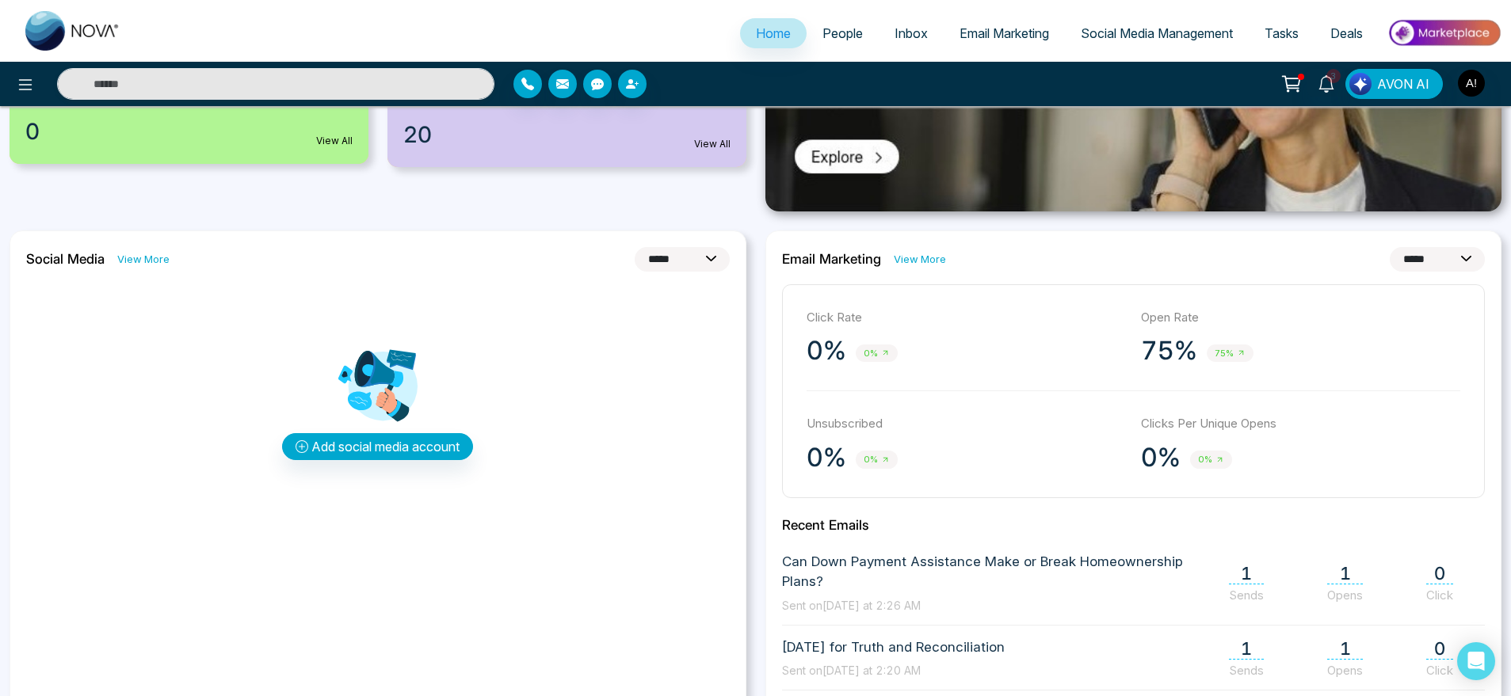
scroll to position [356, 0]
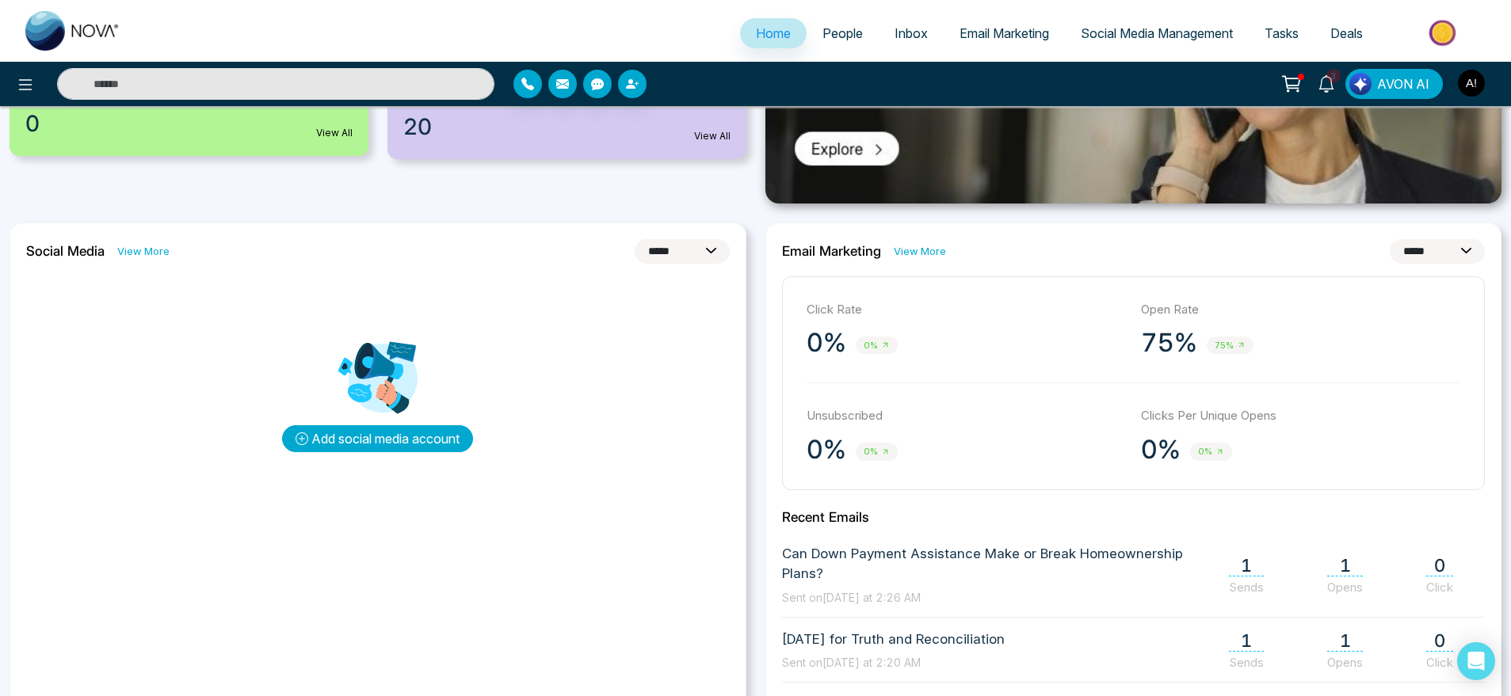
click at [429, 437] on button "Add social media account" at bounding box center [377, 438] width 191 height 27
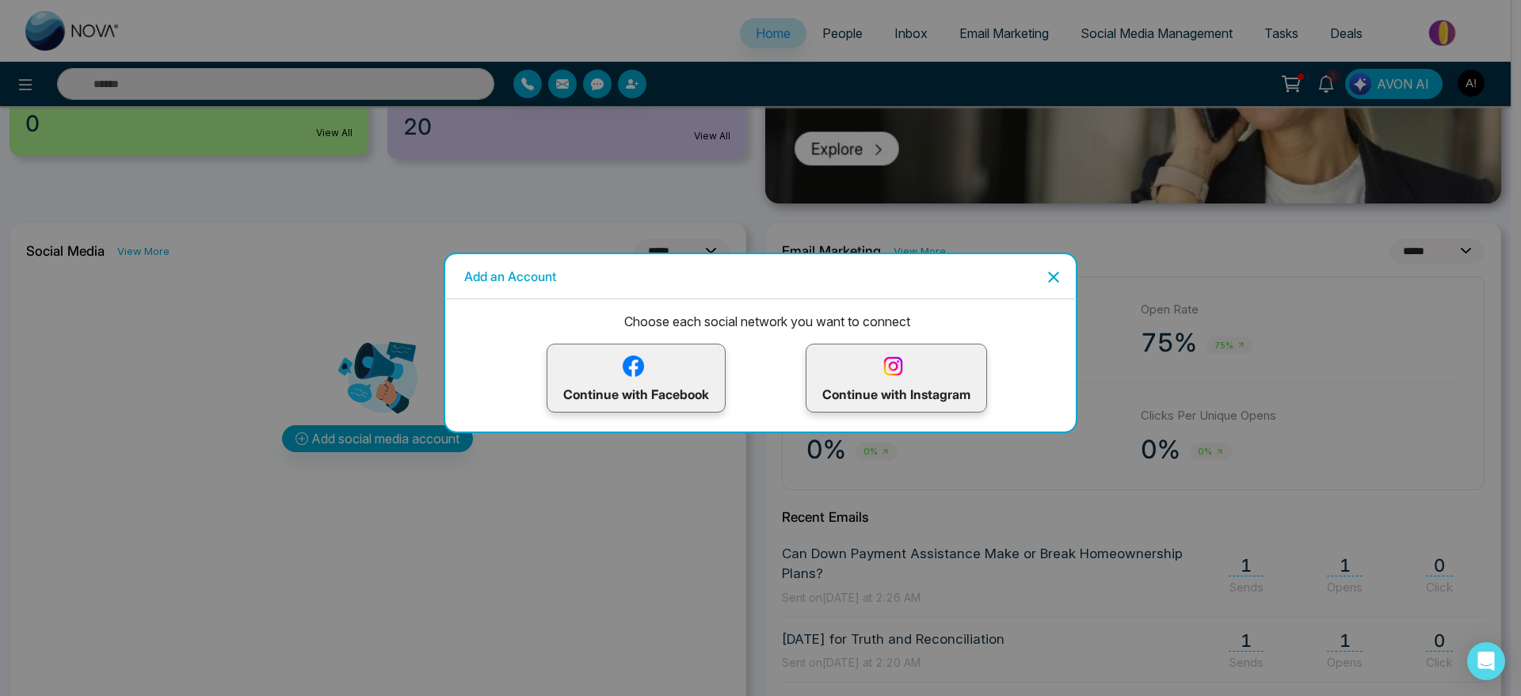
click at [895, 382] on p "Continue with Instagram" at bounding box center [896, 379] width 148 height 52
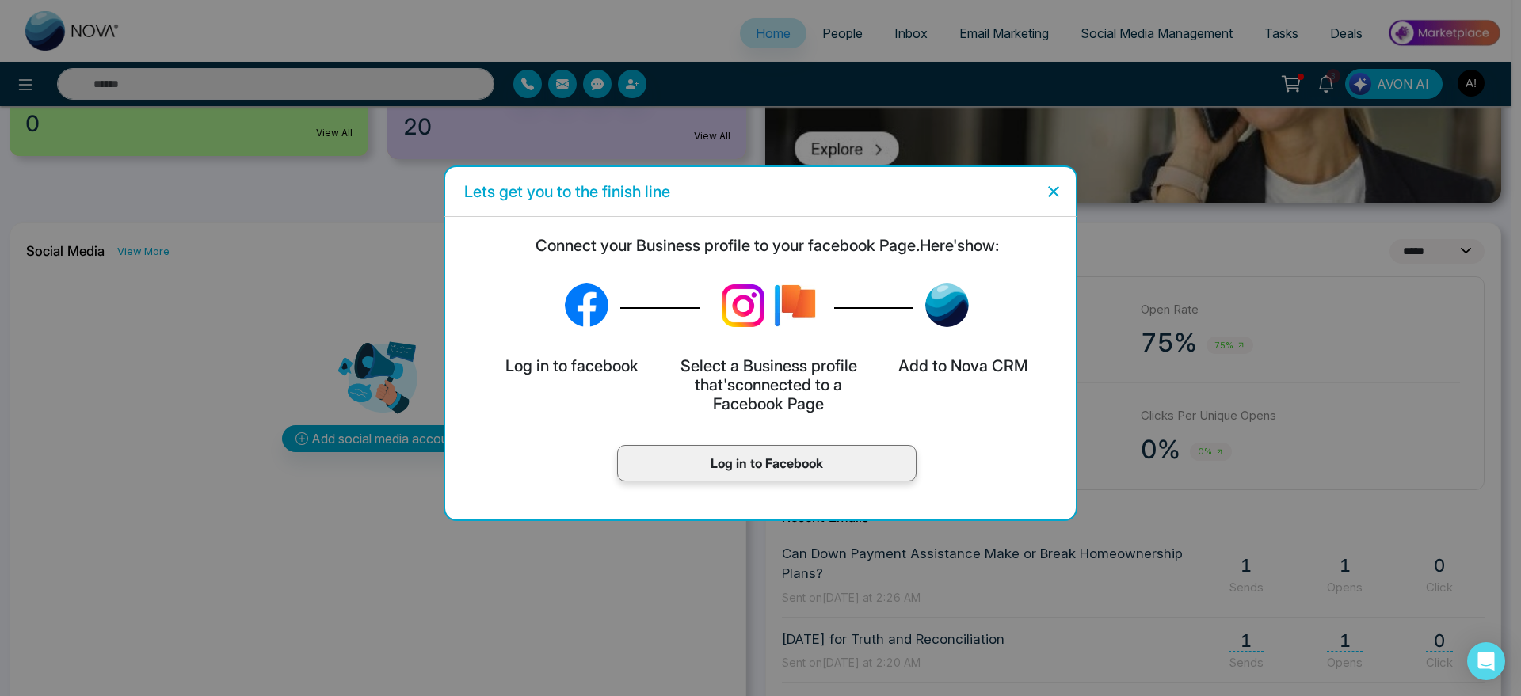
click at [727, 450] on div "Log in to Facebook" at bounding box center [766, 463] width 299 height 36
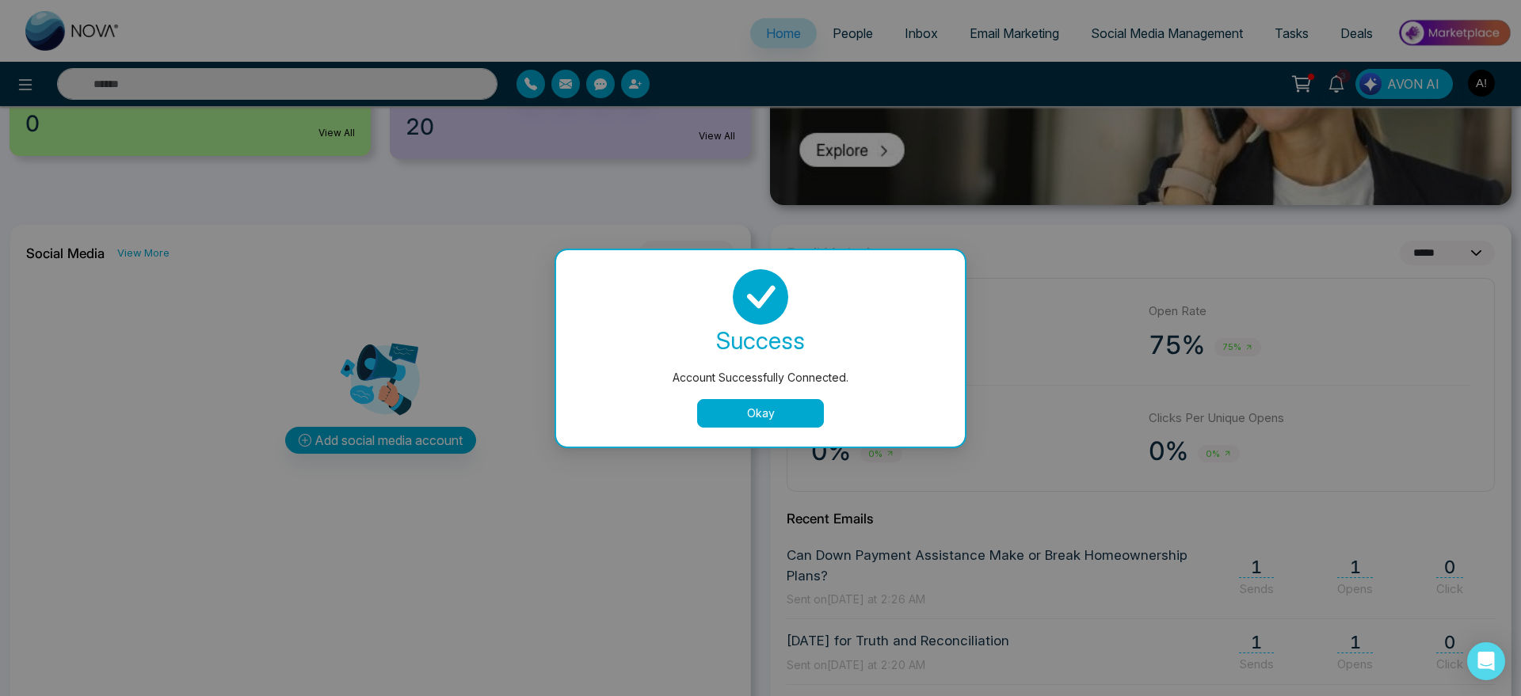
click at [758, 402] on button "Okay" at bounding box center [760, 413] width 127 height 29
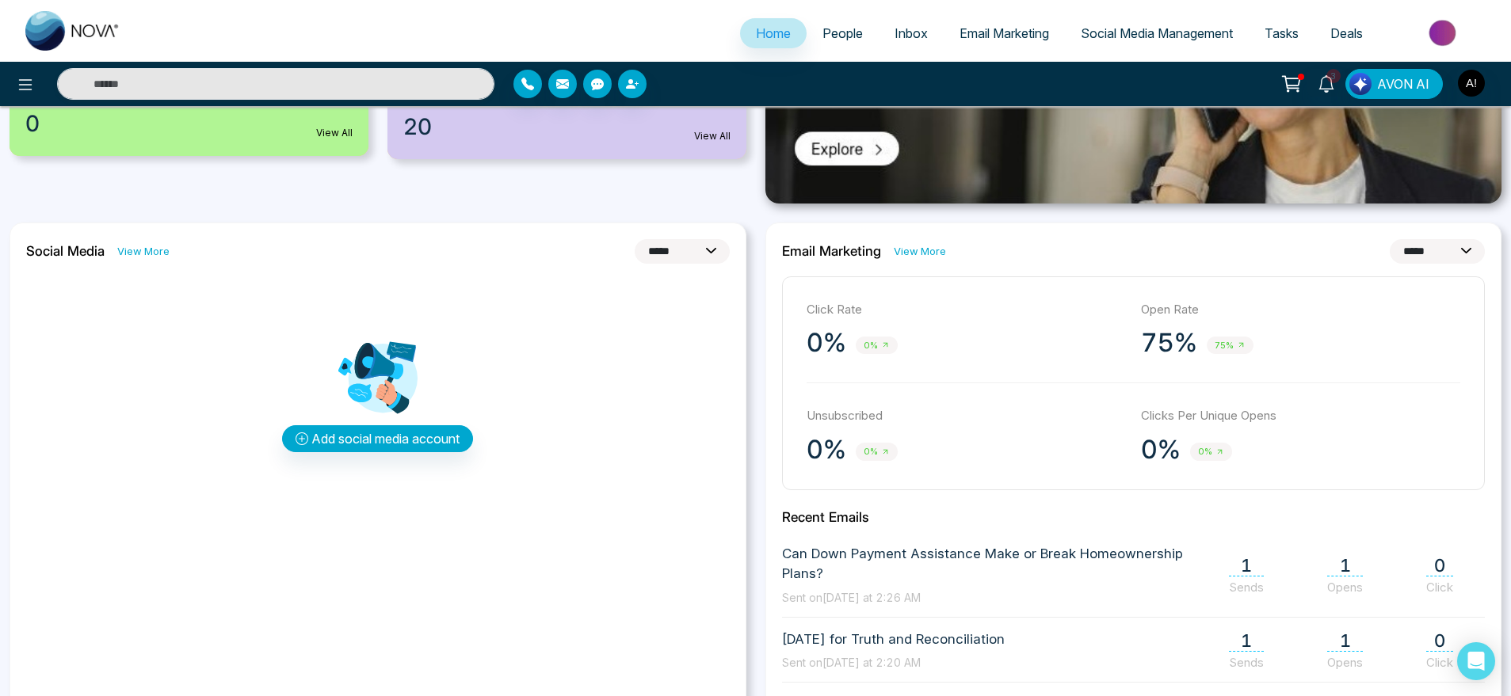
scroll to position [0, 0]
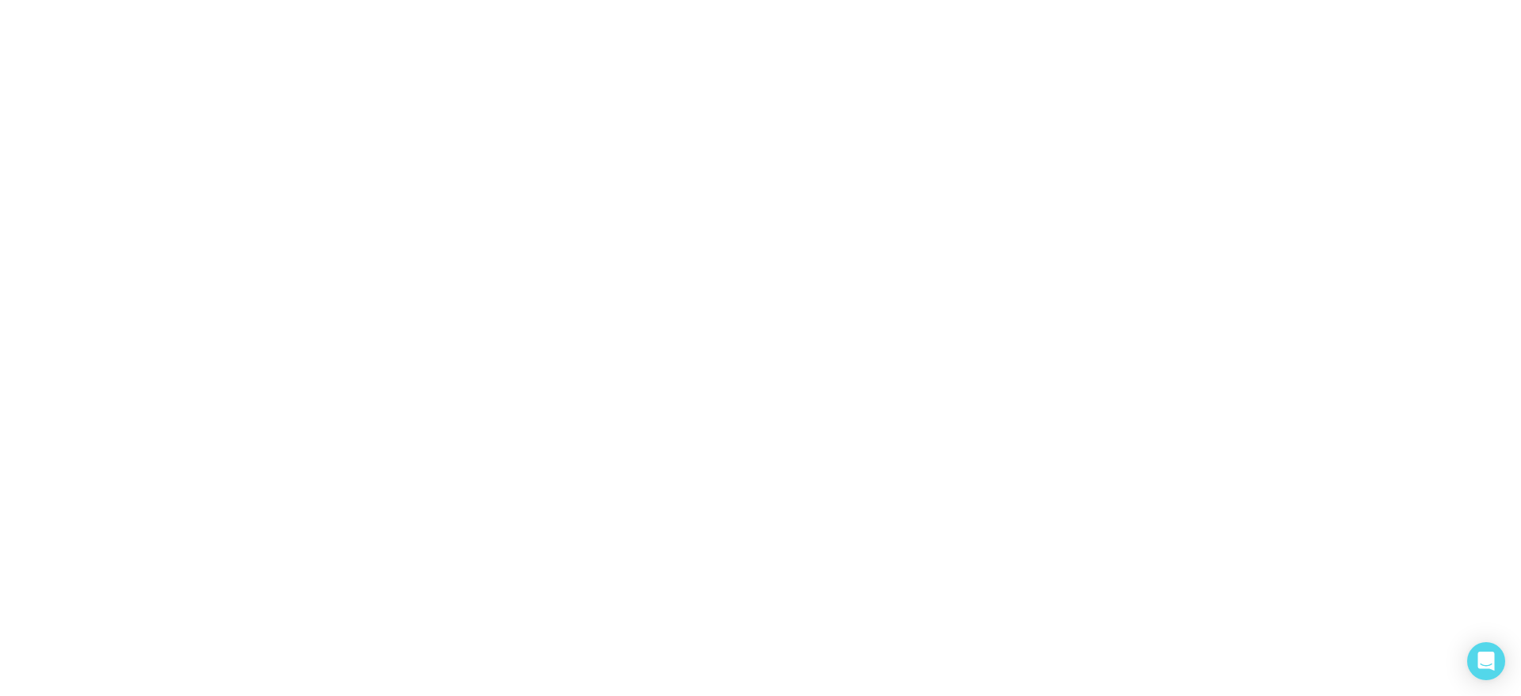
select select "*"
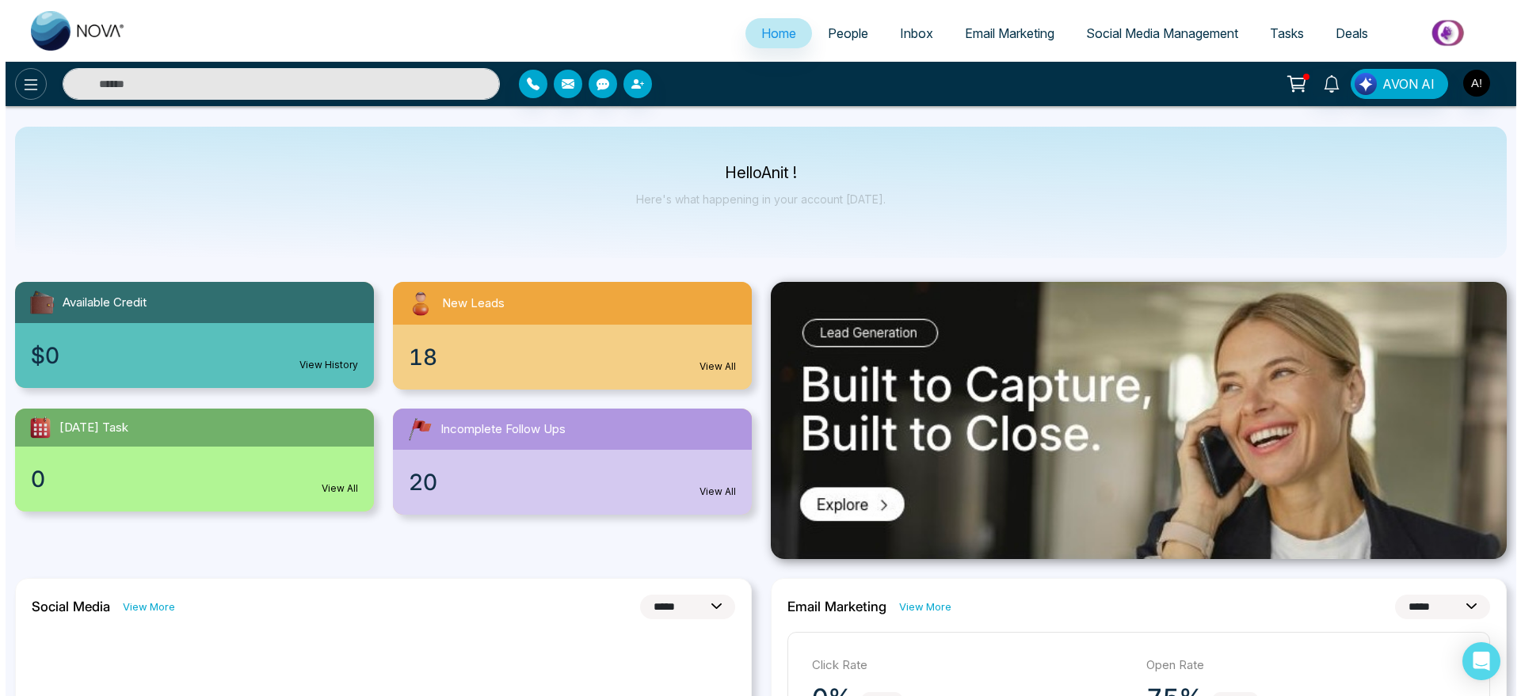
scroll to position [1, 0]
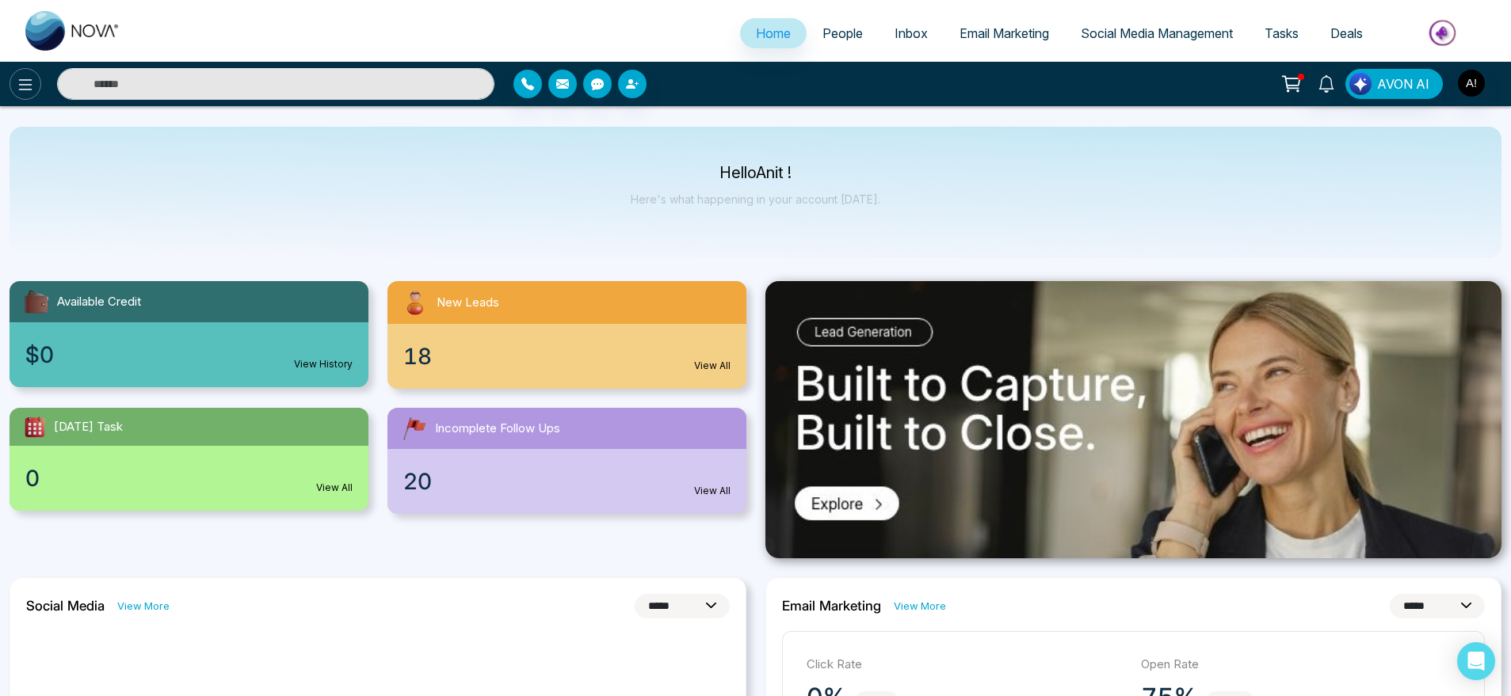
click at [21, 90] on icon at bounding box center [25, 84] width 19 height 19
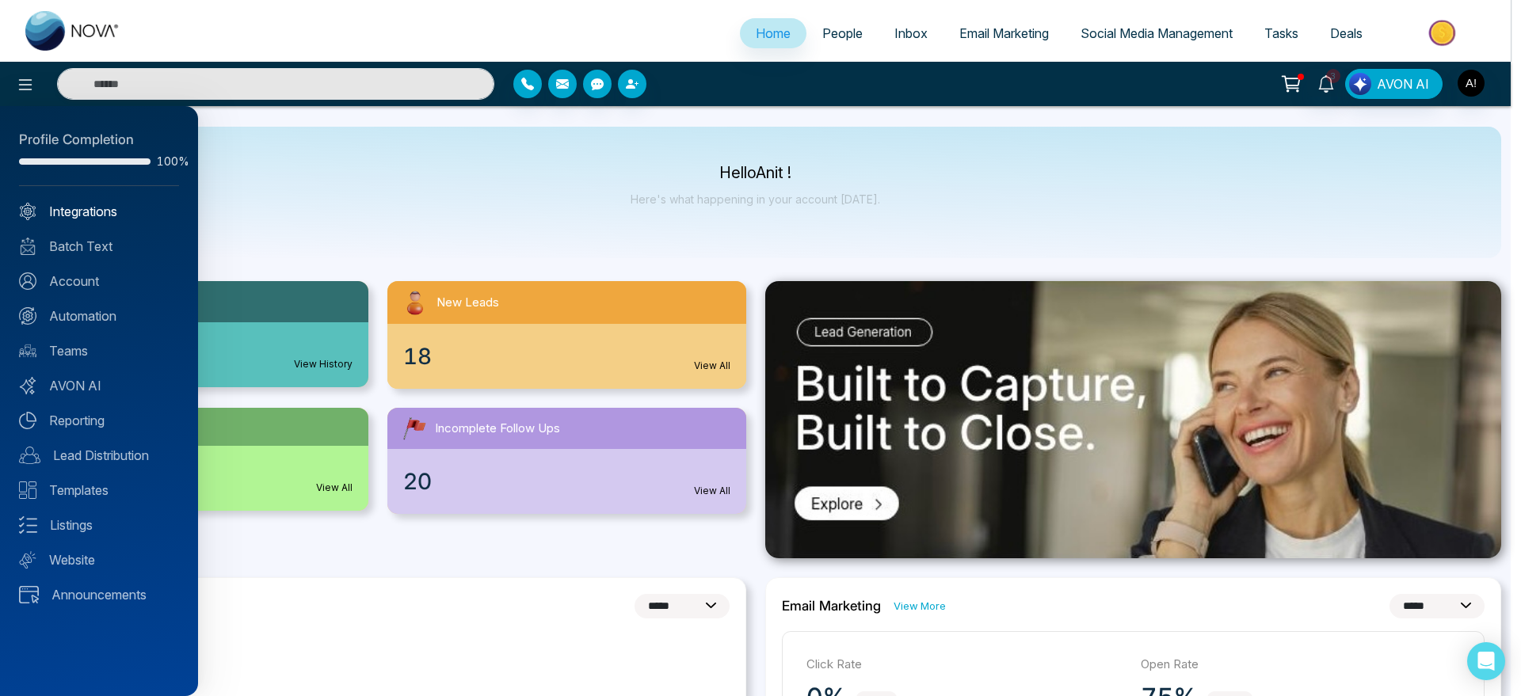
click at [98, 209] on link "Integrations" at bounding box center [99, 211] width 160 height 19
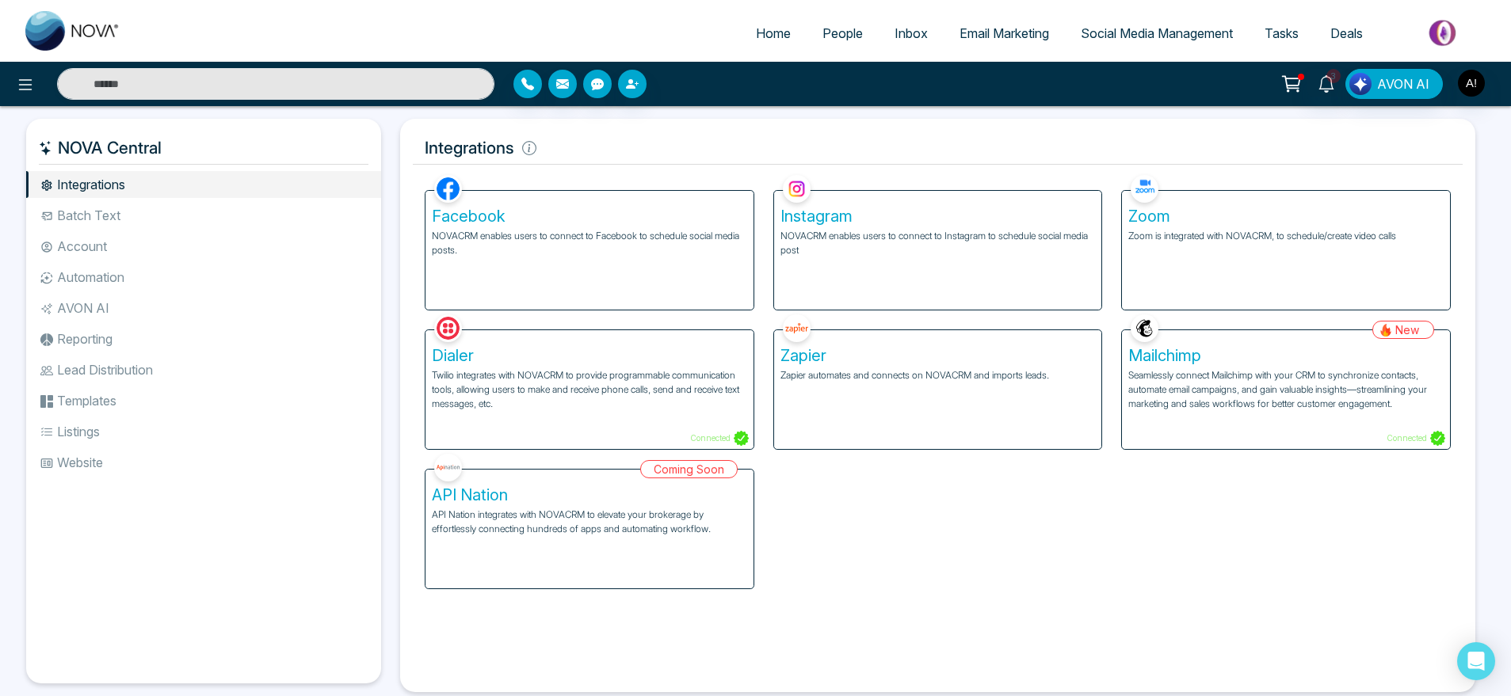
click at [658, 276] on div "Facebook NOVACRM enables users to connect to Facebook to schedule social media …" at bounding box center [589, 250] width 328 height 119
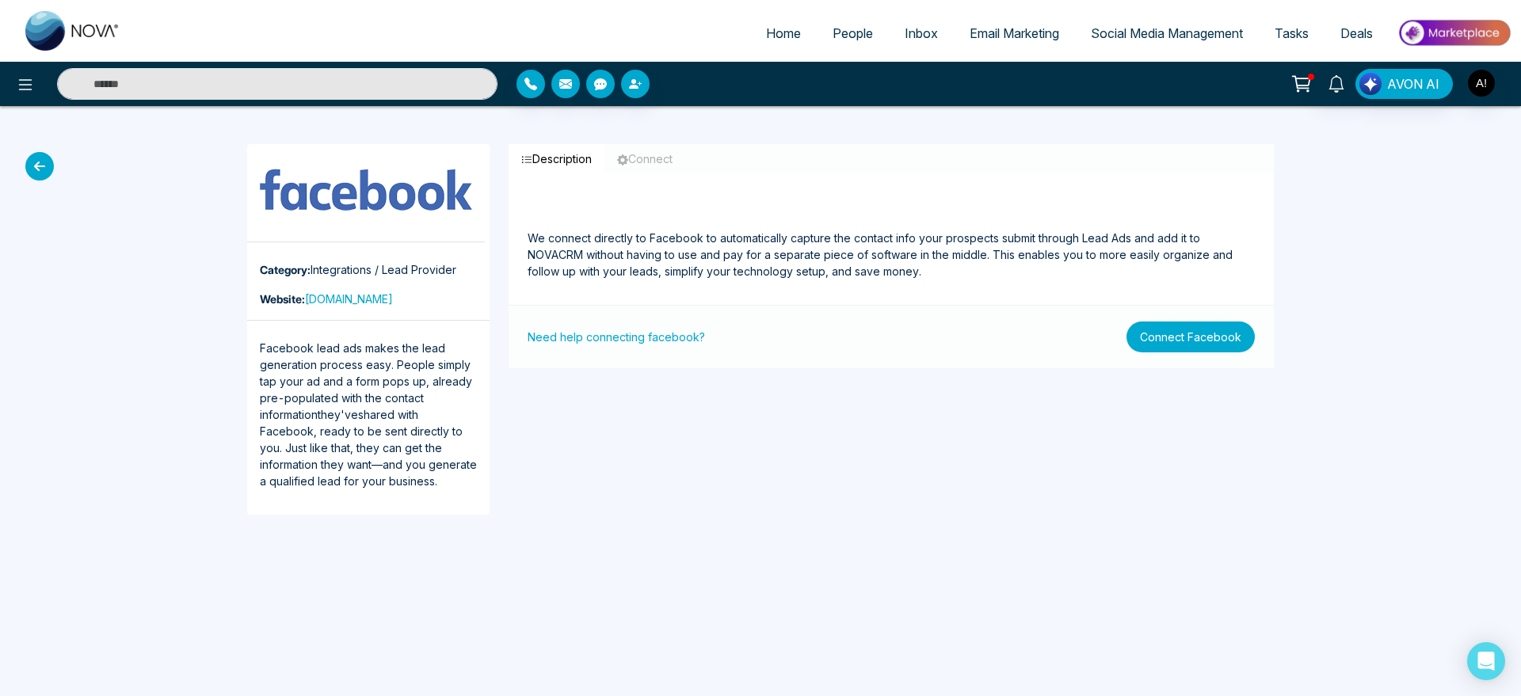
click at [1197, 339] on button "Connect Facebook" at bounding box center [1191, 337] width 128 height 31
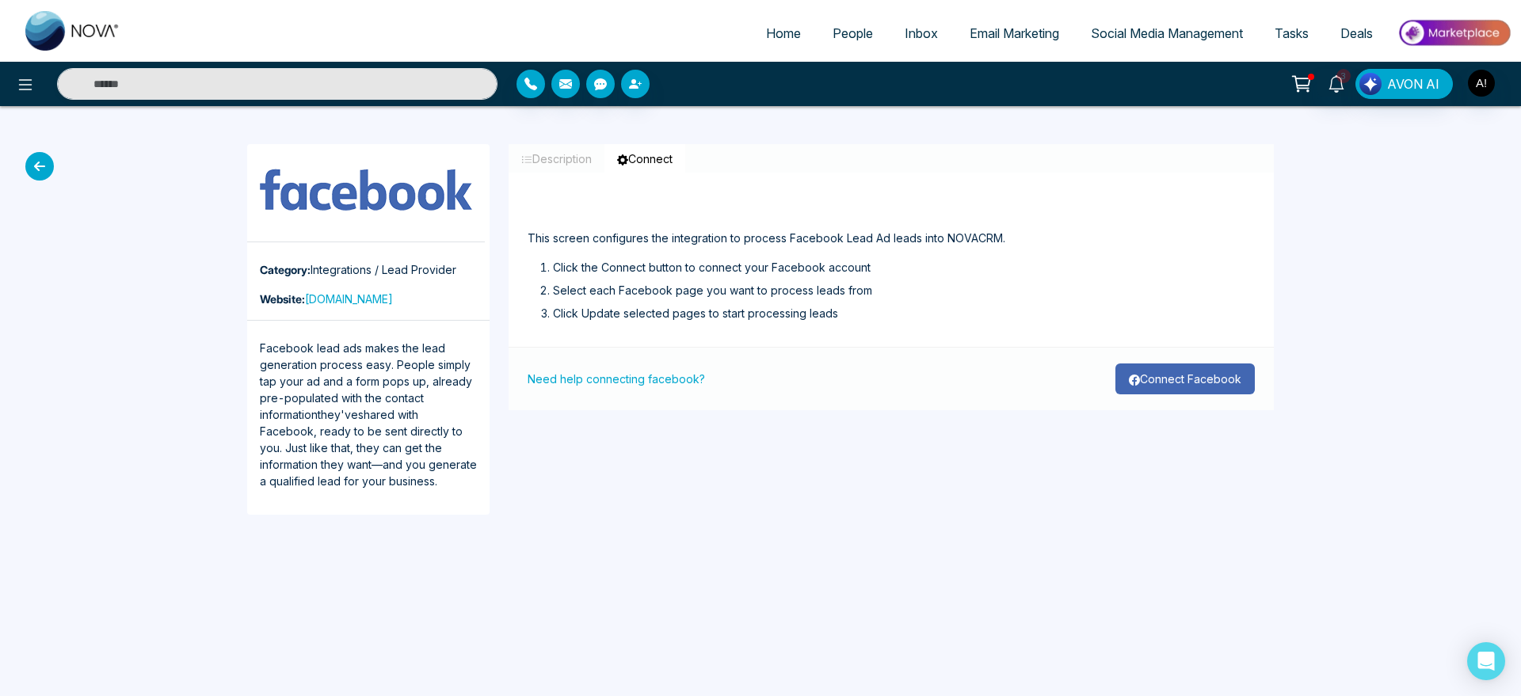
click at [1184, 379] on button "Connect Facebook" at bounding box center [1185, 379] width 139 height 31
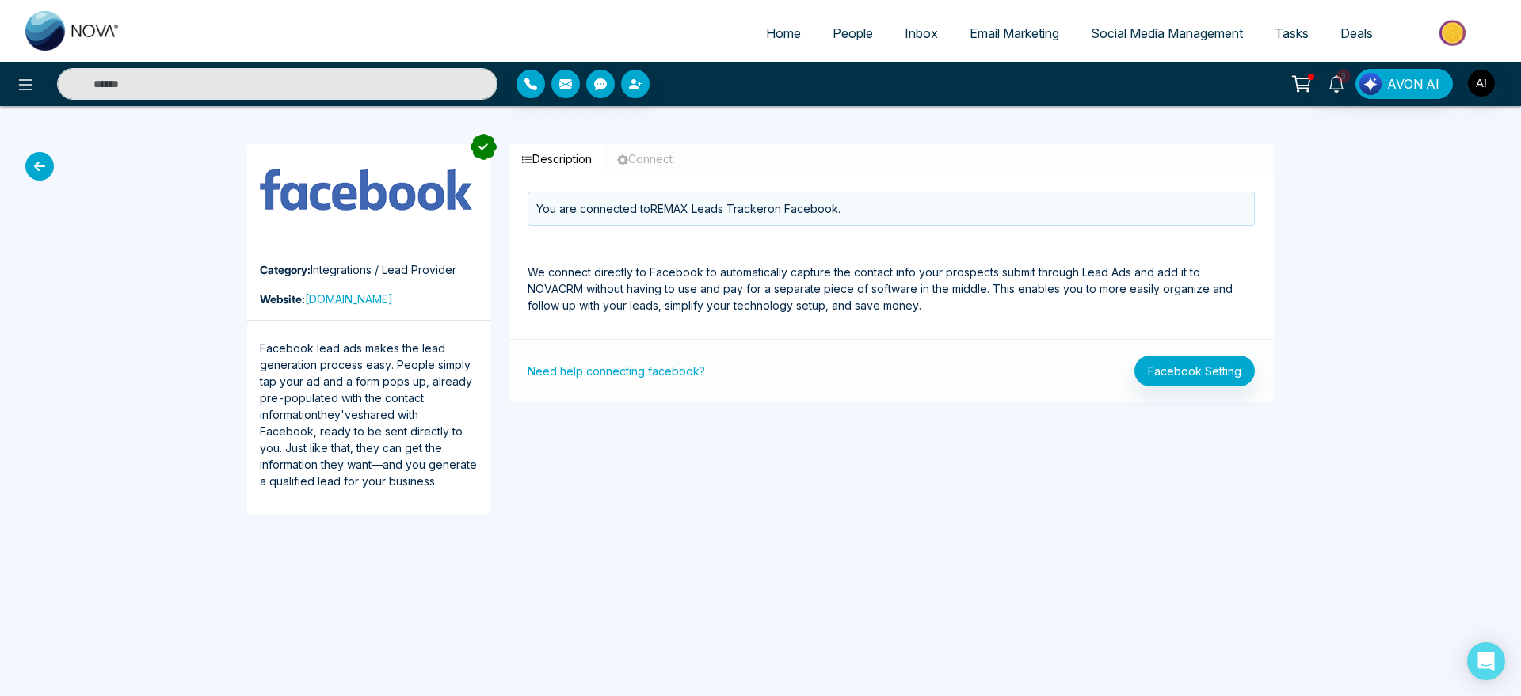
click at [751, 40] on link "Home" at bounding box center [783, 33] width 67 height 30
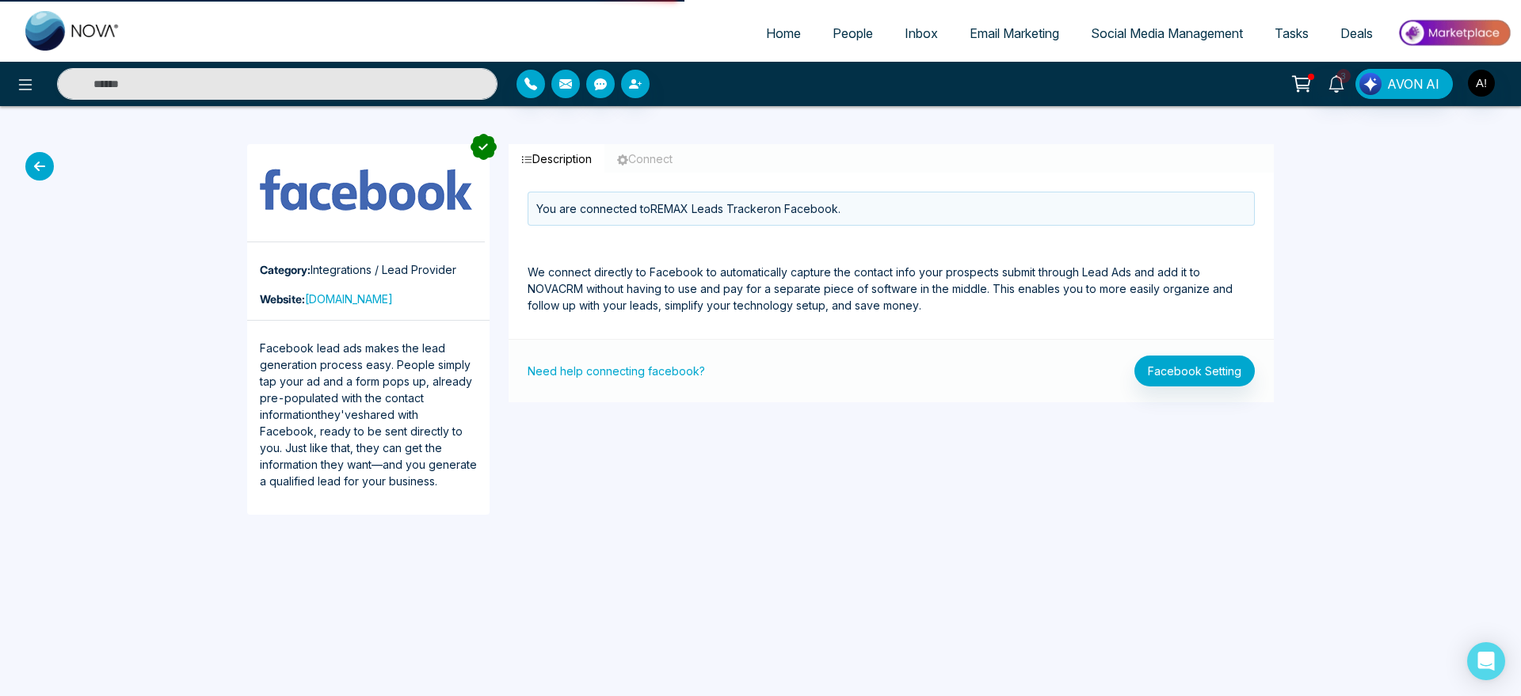
select select "*"
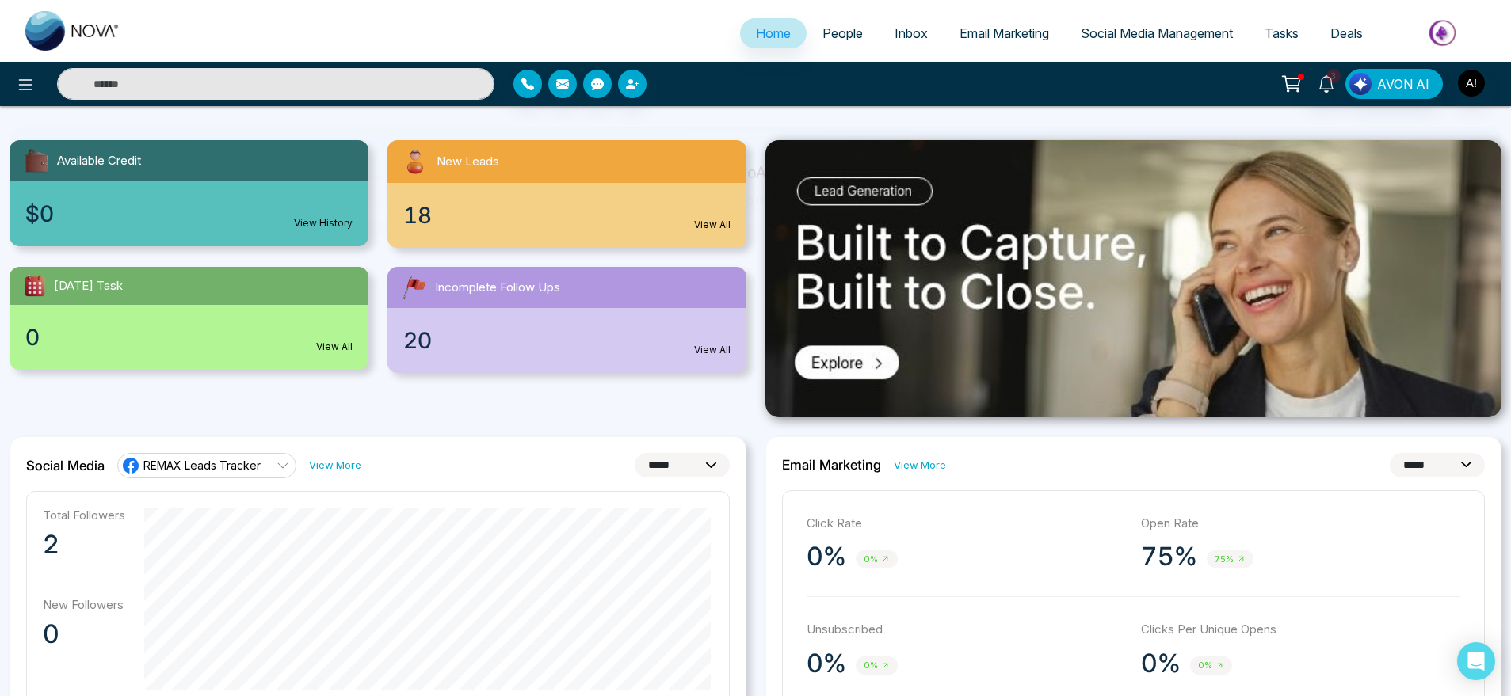
scroll to position [143, 0]
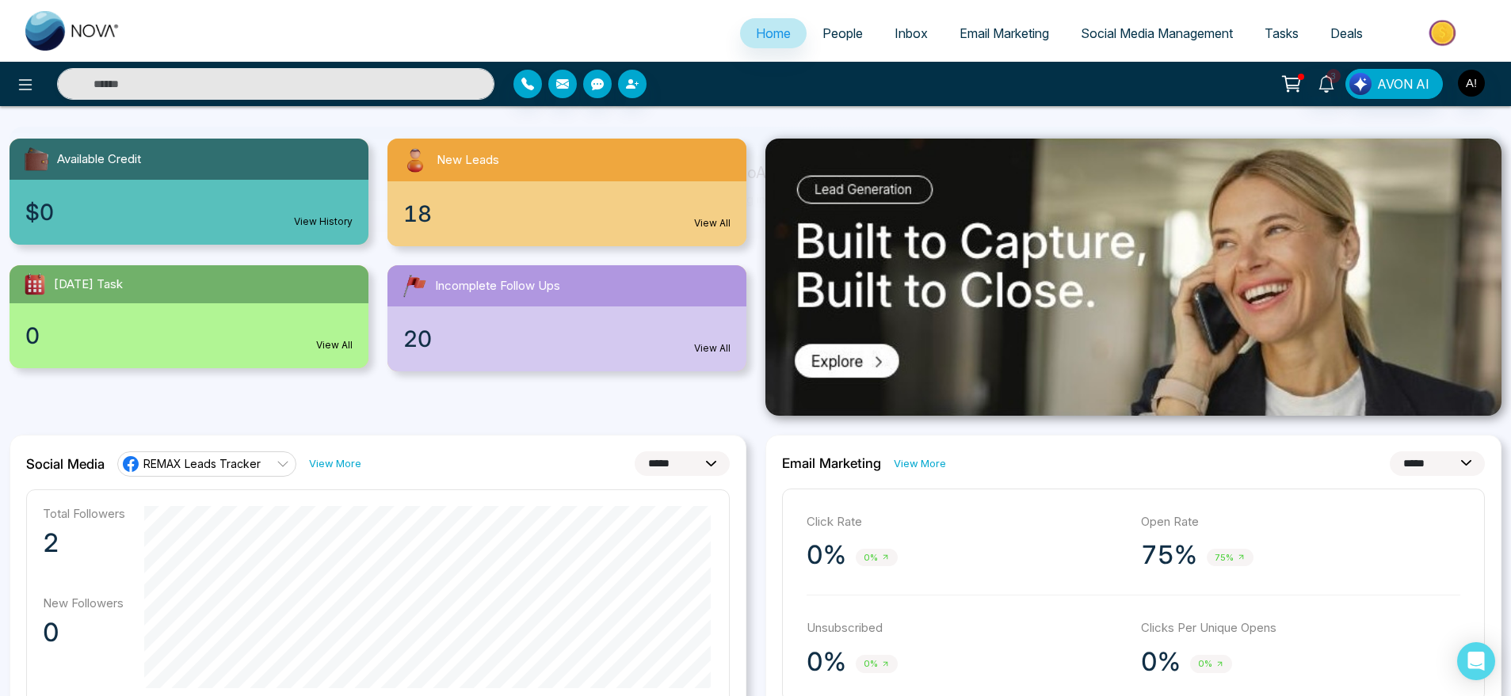
click at [349, 464] on link "View More" at bounding box center [335, 463] width 52 height 15
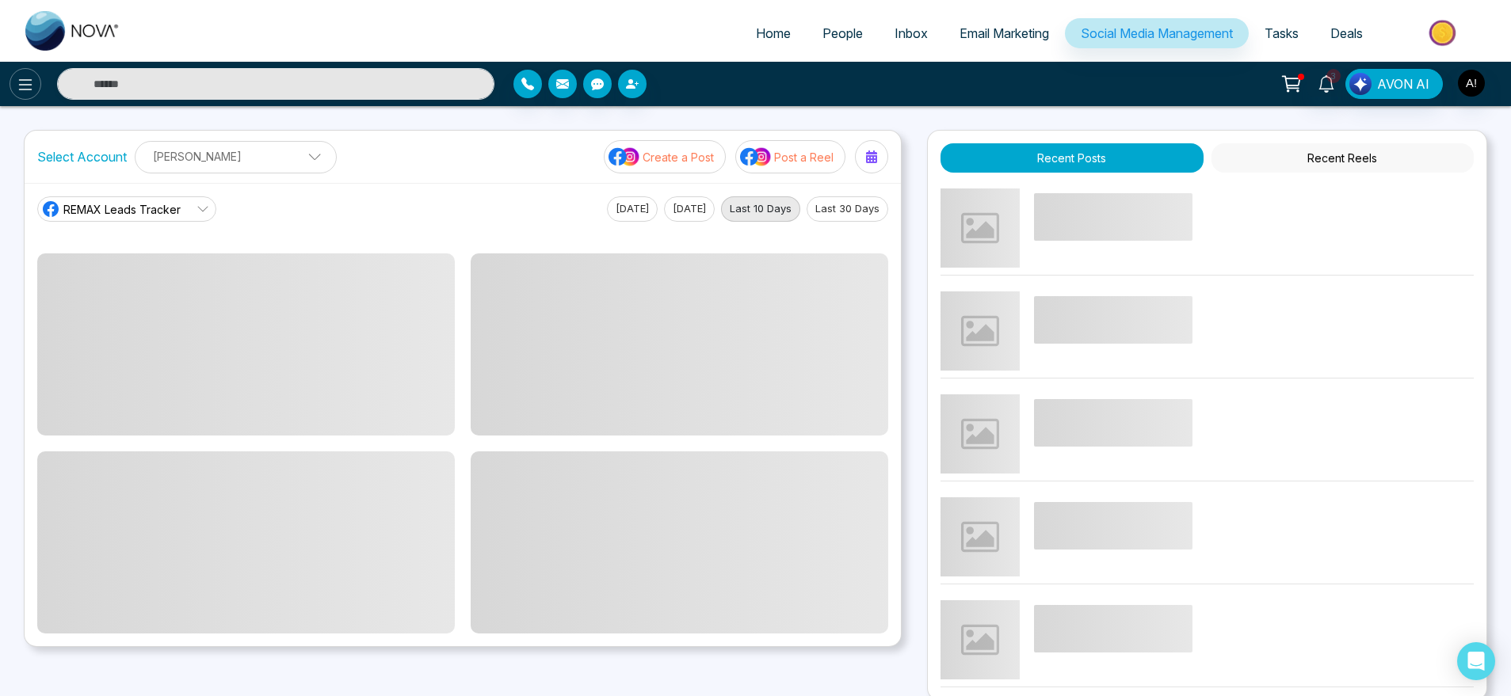
click at [16, 75] on icon at bounding box center [25, 84] width 19 height 19
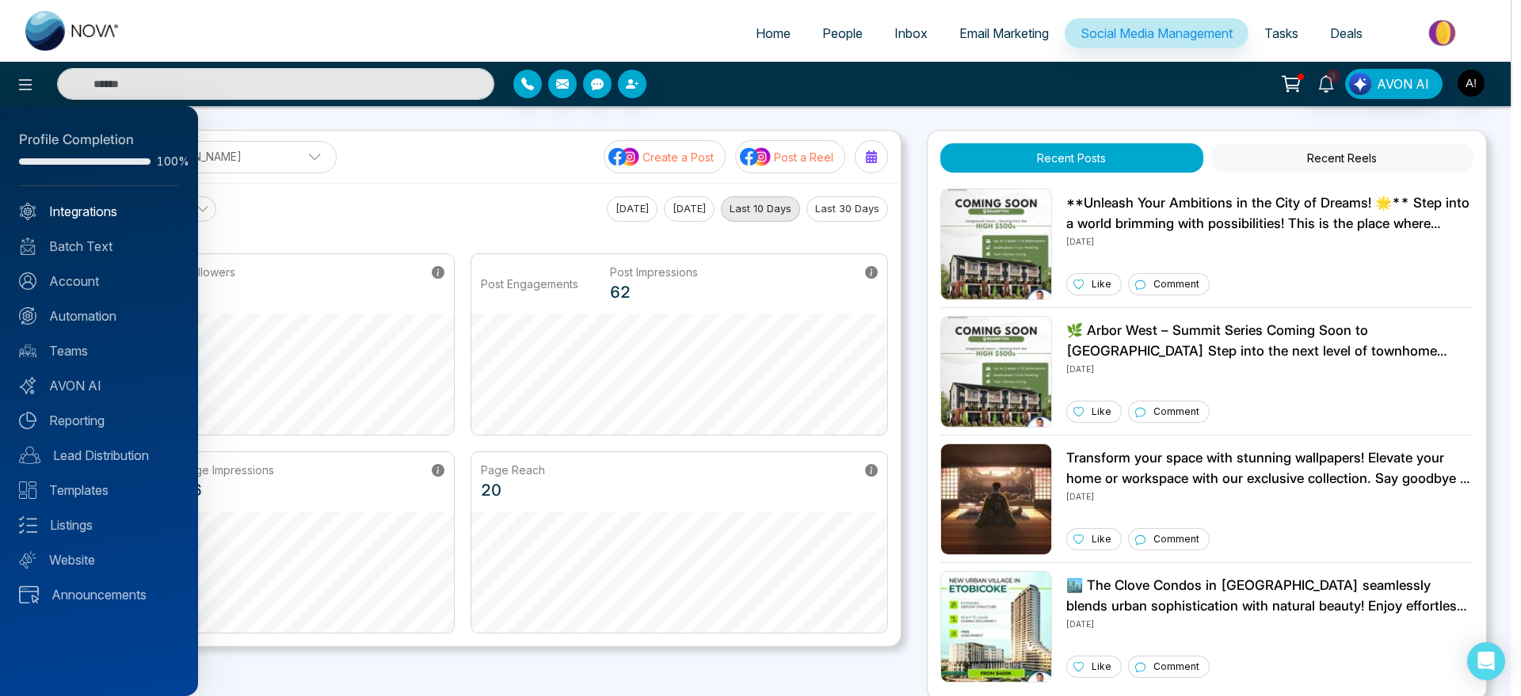
click at [89, 208] on link "Integrations" at bounding box center [99, 211] width 160 height 19
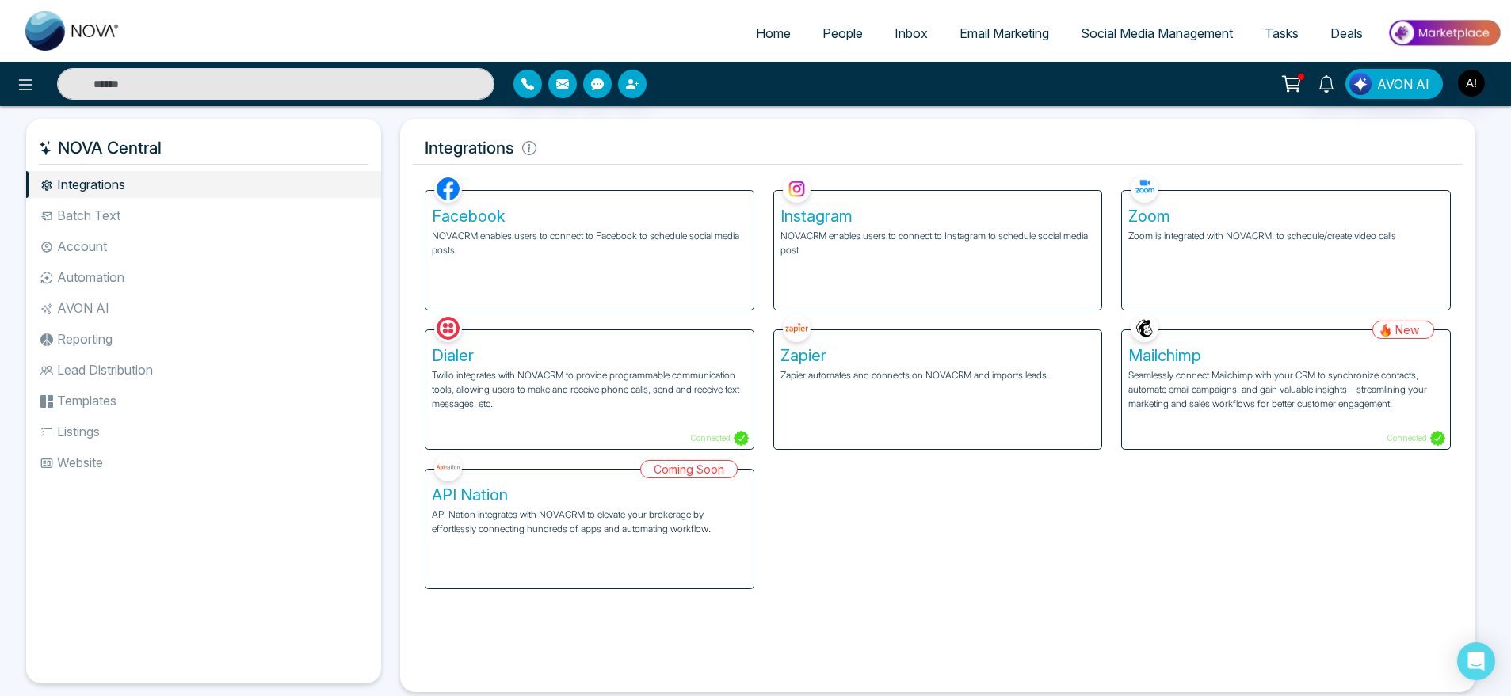
click at [504, 217] on h5 "Facebook" at bounding box center [589, 216] width 315 height 19
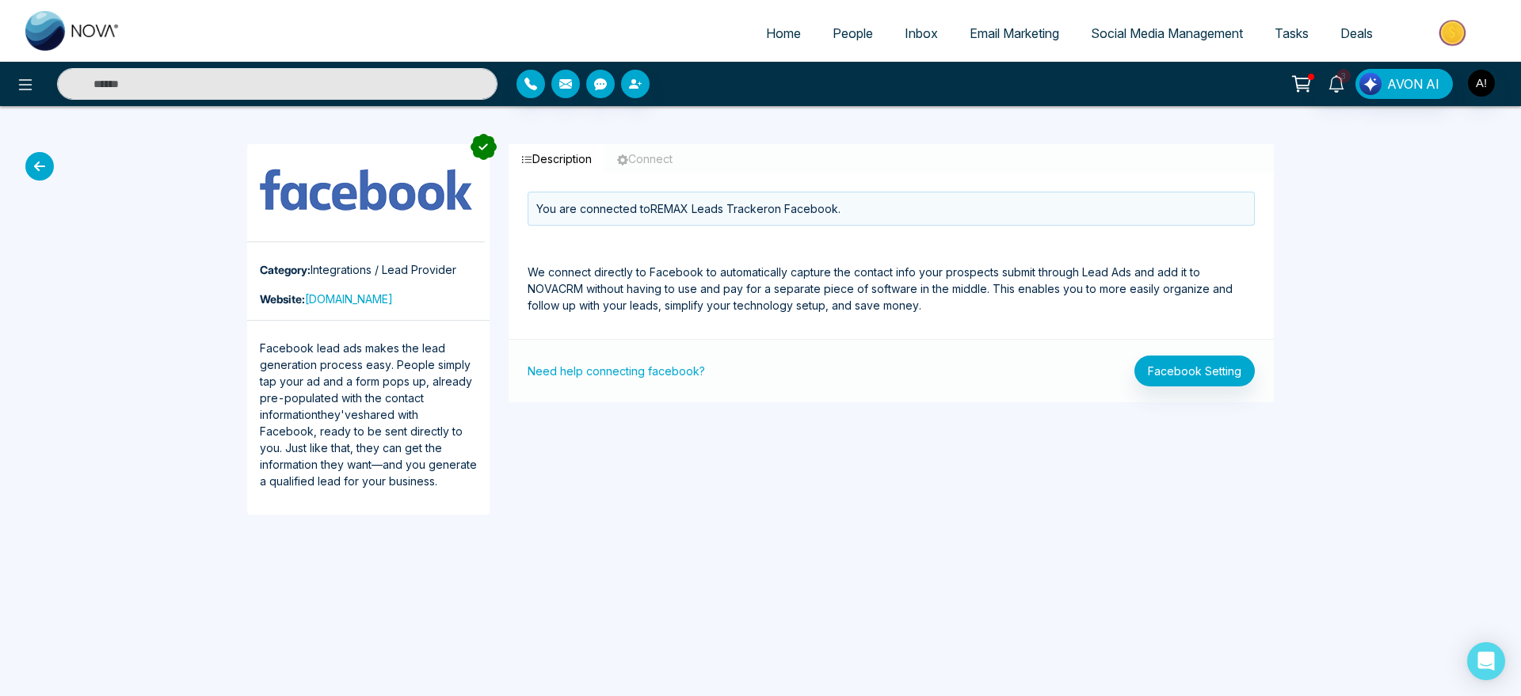
click at [45, 163] on icon at bounding box center [39, 166] width 29 height 29
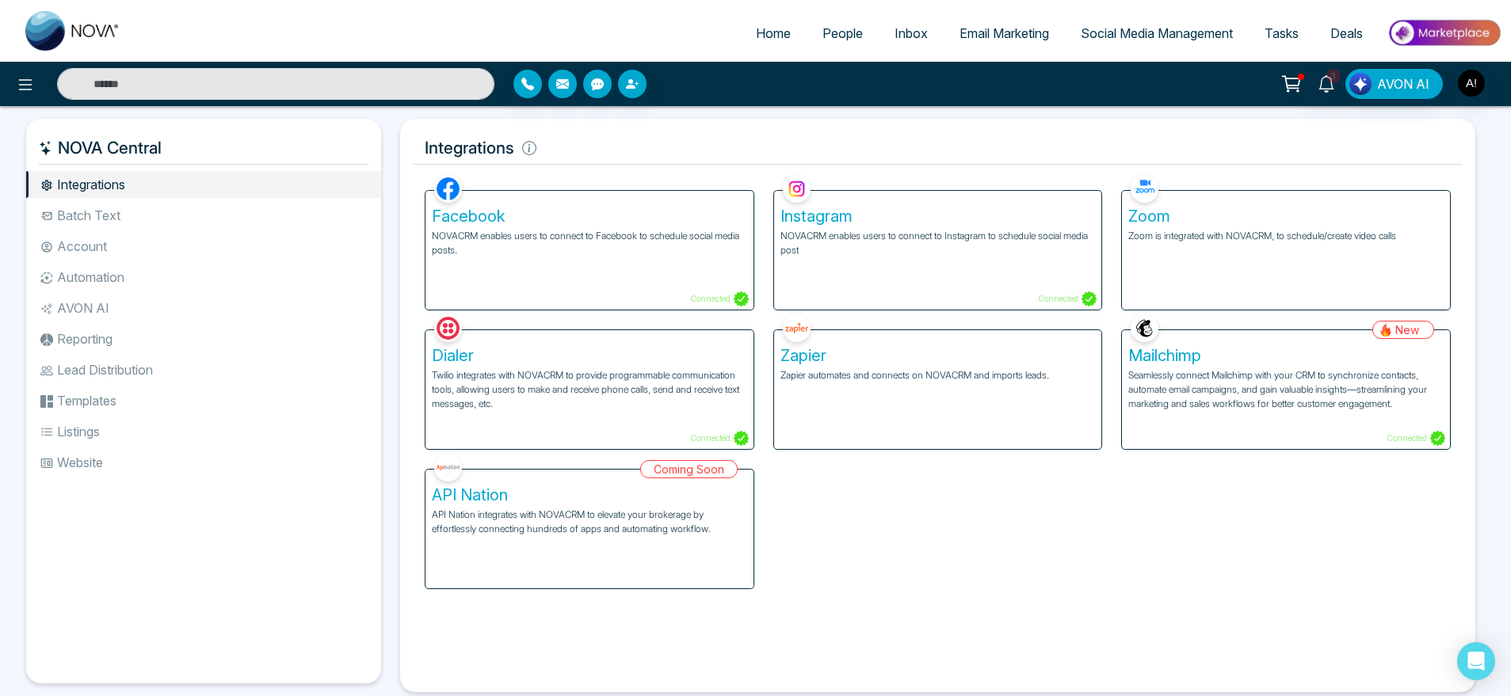
click at [674, 238] on p "NOVACRM enables users to connect to Facebook to schedule social media posts." at bounding box center [589, 243] width 315 height 29
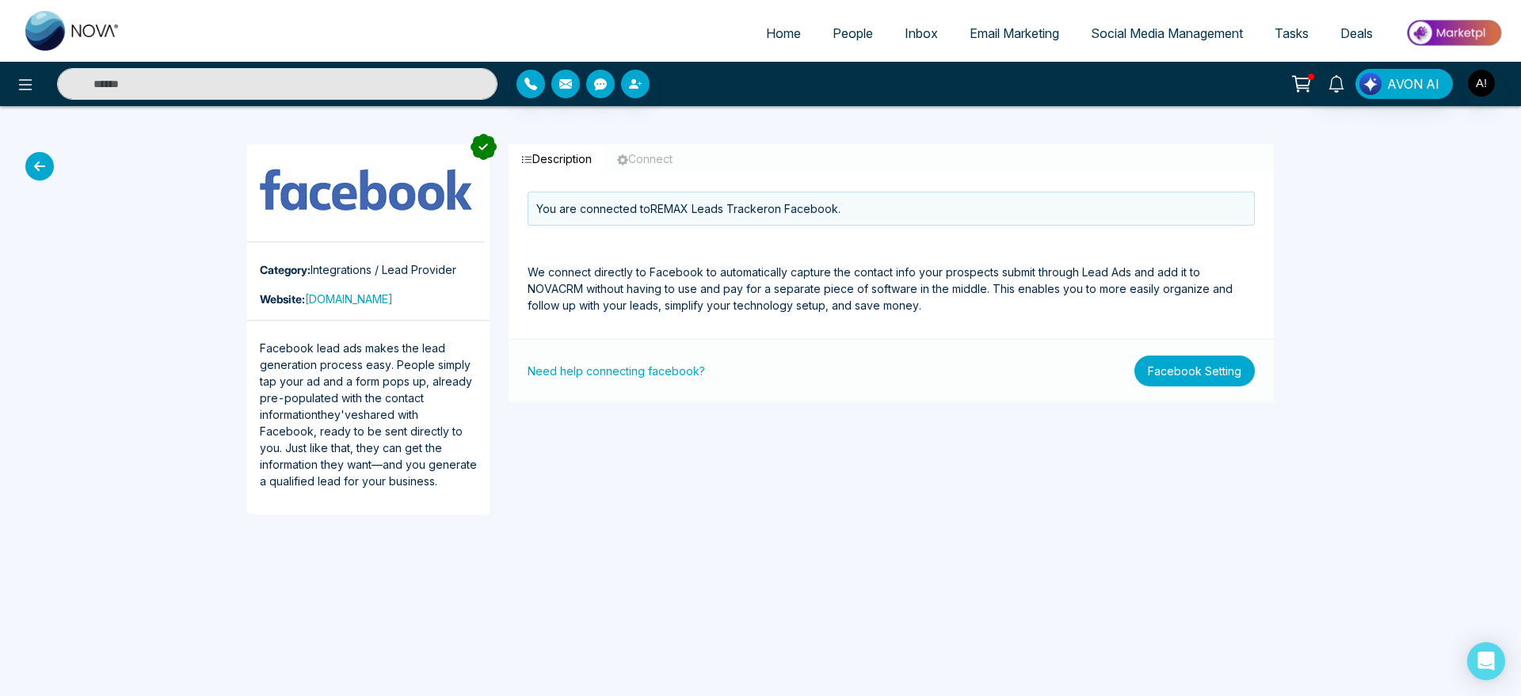
click at [1224, 380] on button "Facebook Setting" at bounding box center [1195, 371] width 120 height 31
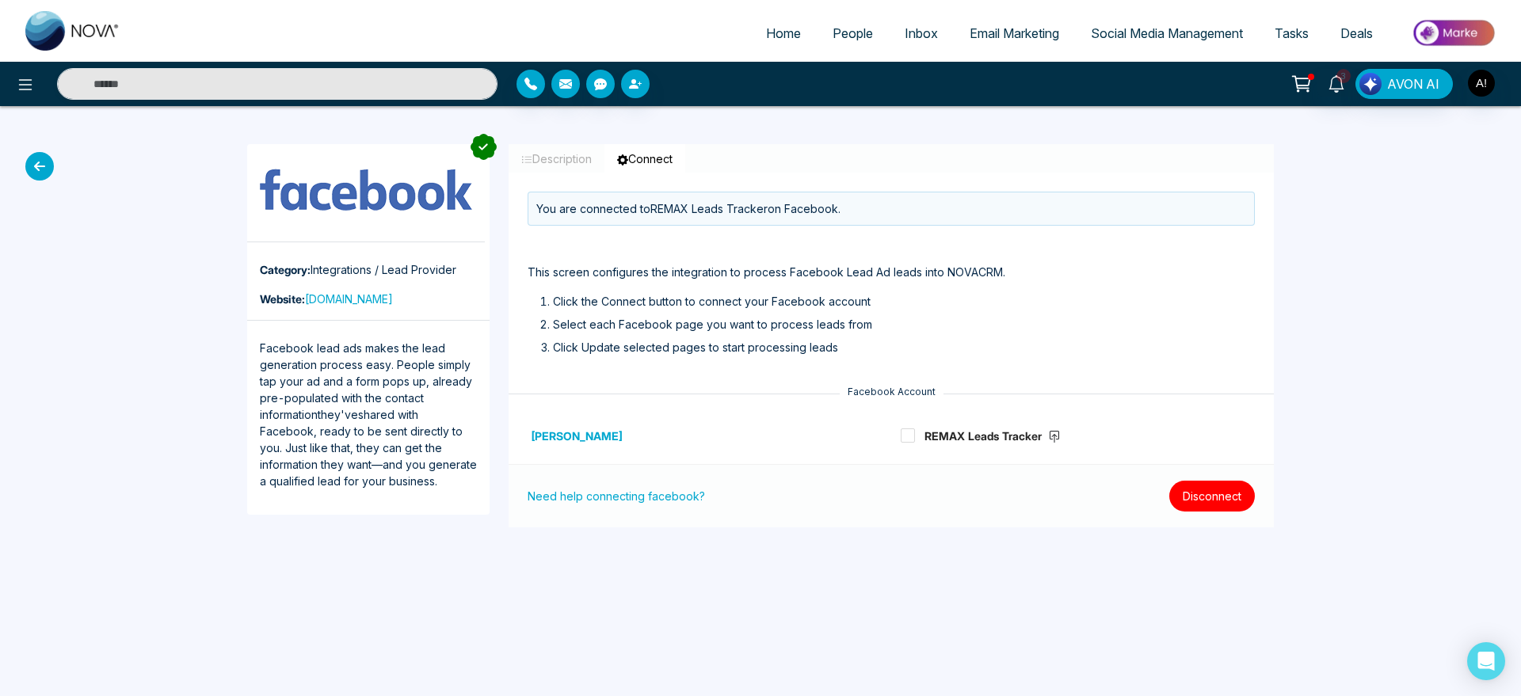
click at [1222, 500] on button "Disconnect" at bounding box center [1212, 496] width 86 height 31
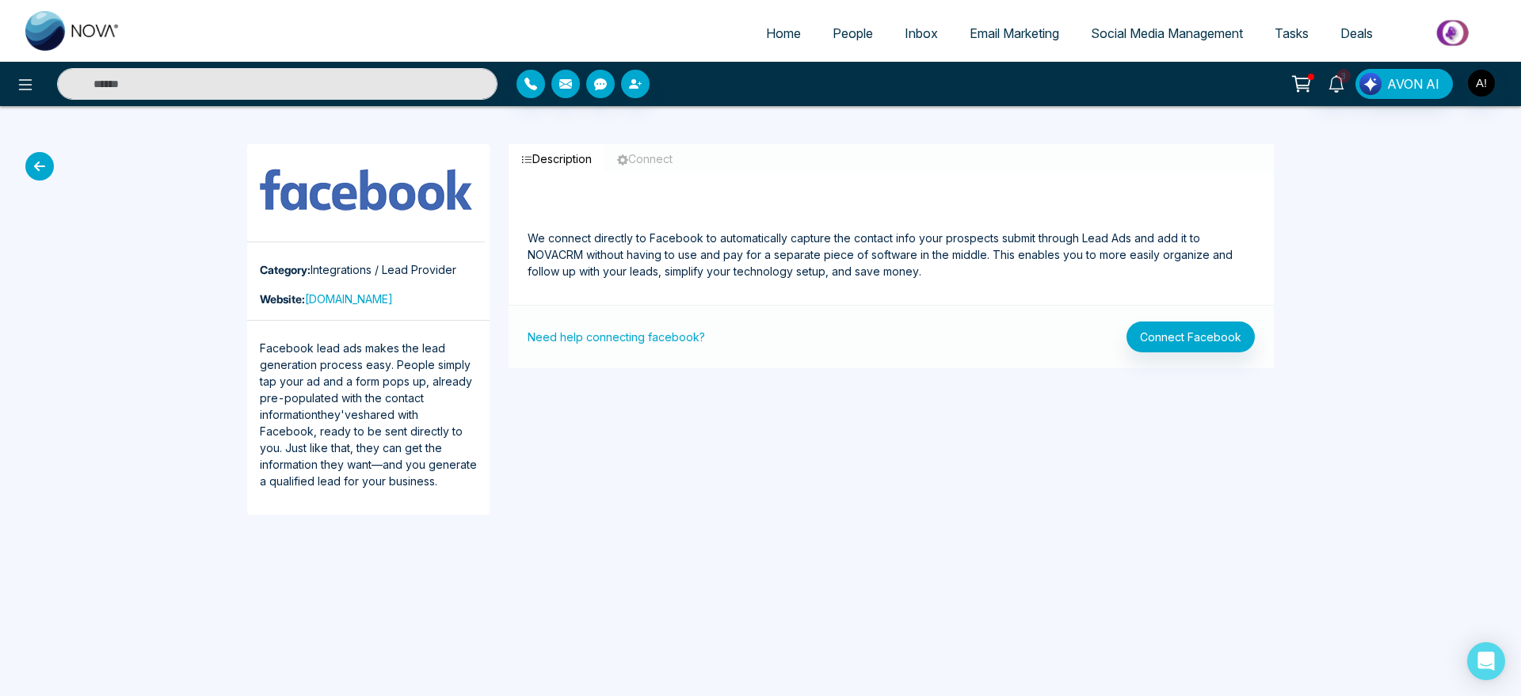
click at [769, 19] on link "Home" at bounding box center [783, 33] width 67 height 30
select select "*"
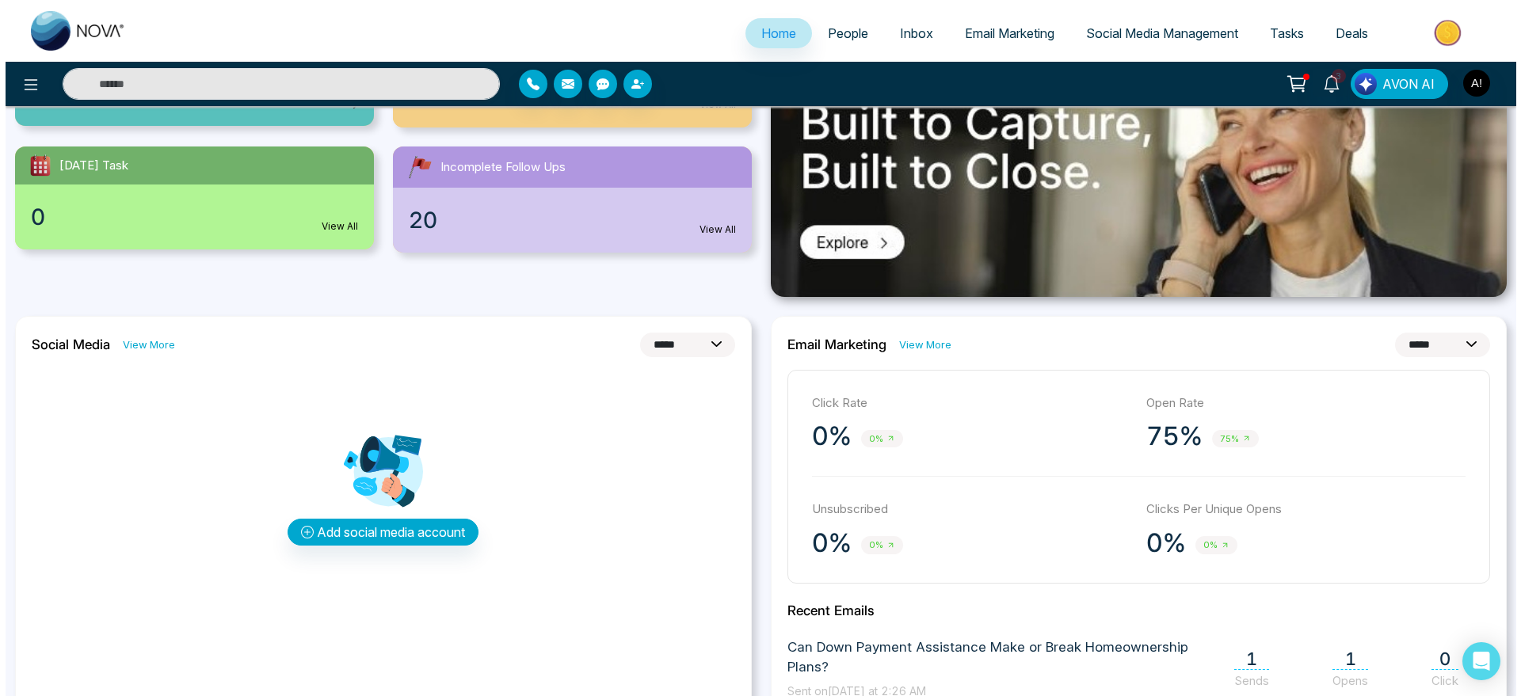
scroll to position [296, 0]
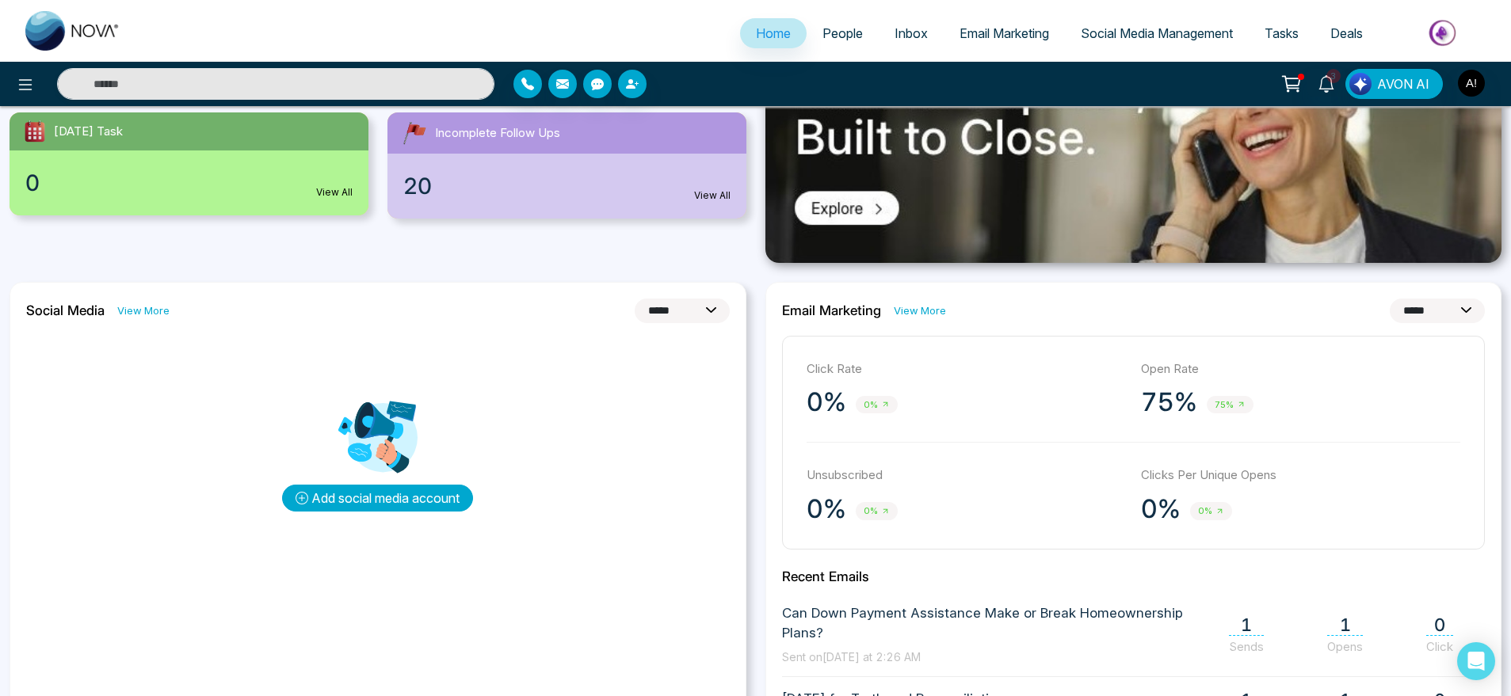
click at [391, 499] on button "Add social media account" at bounding box center [377, 498] width 191 height 27
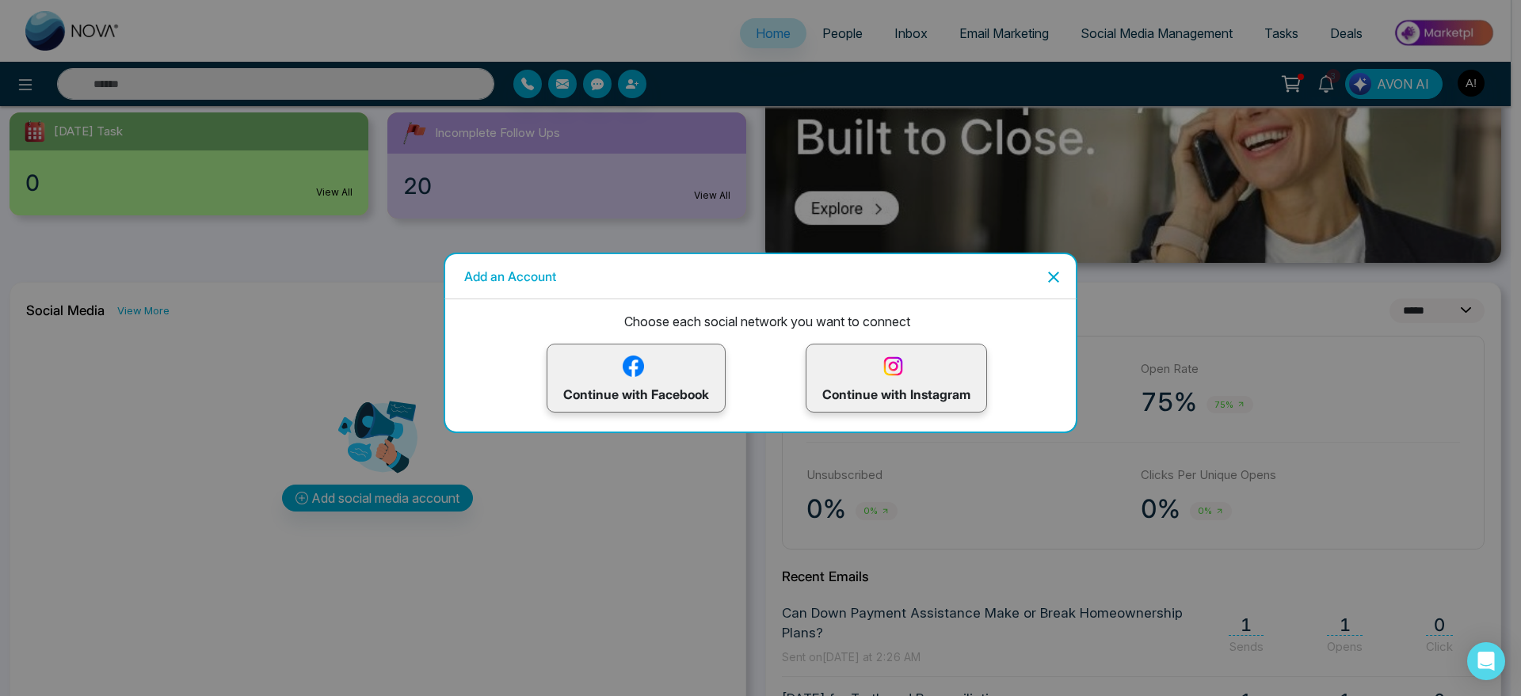
click at [886, 367] on img at bounding box center [893, 367] width 28 height 28
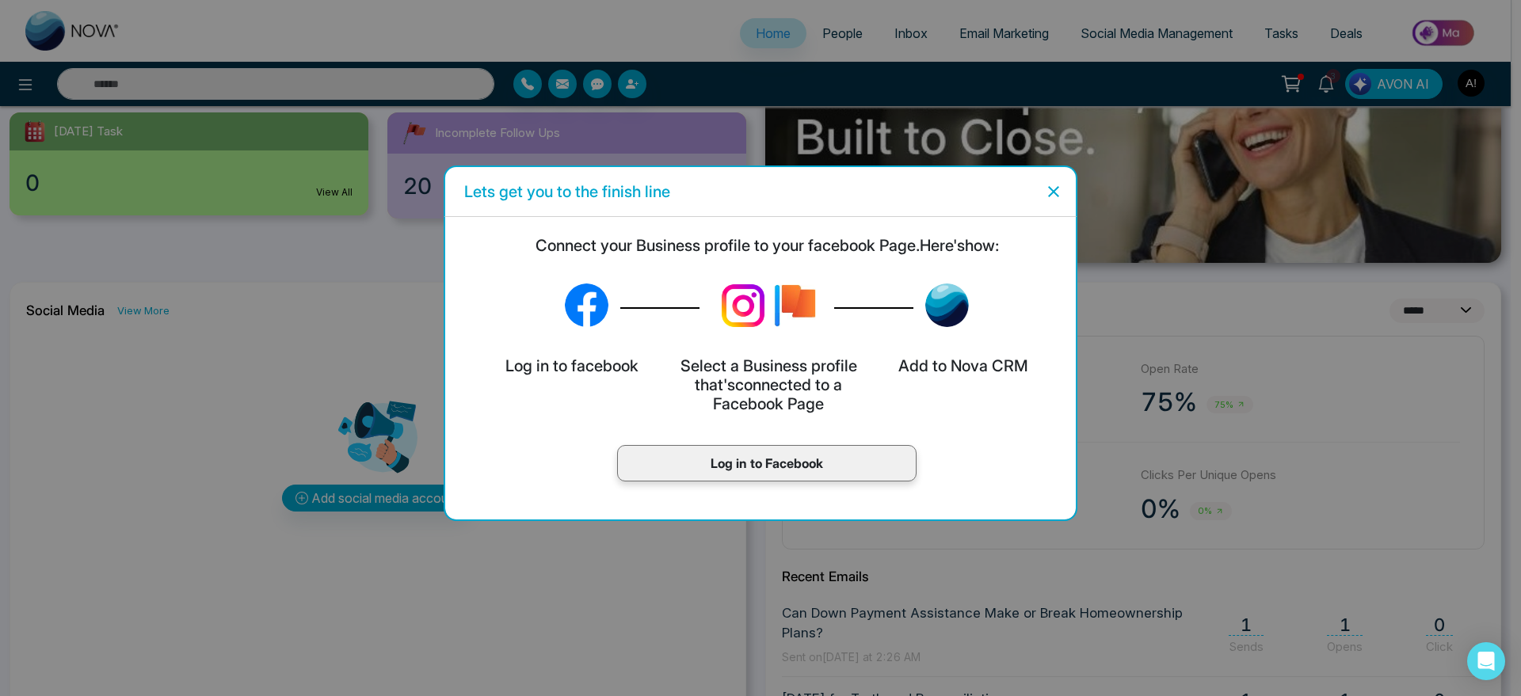
click at [787, 470] on p "Log in to Facebook" at bounding box center [767, 463] width 266 height 19
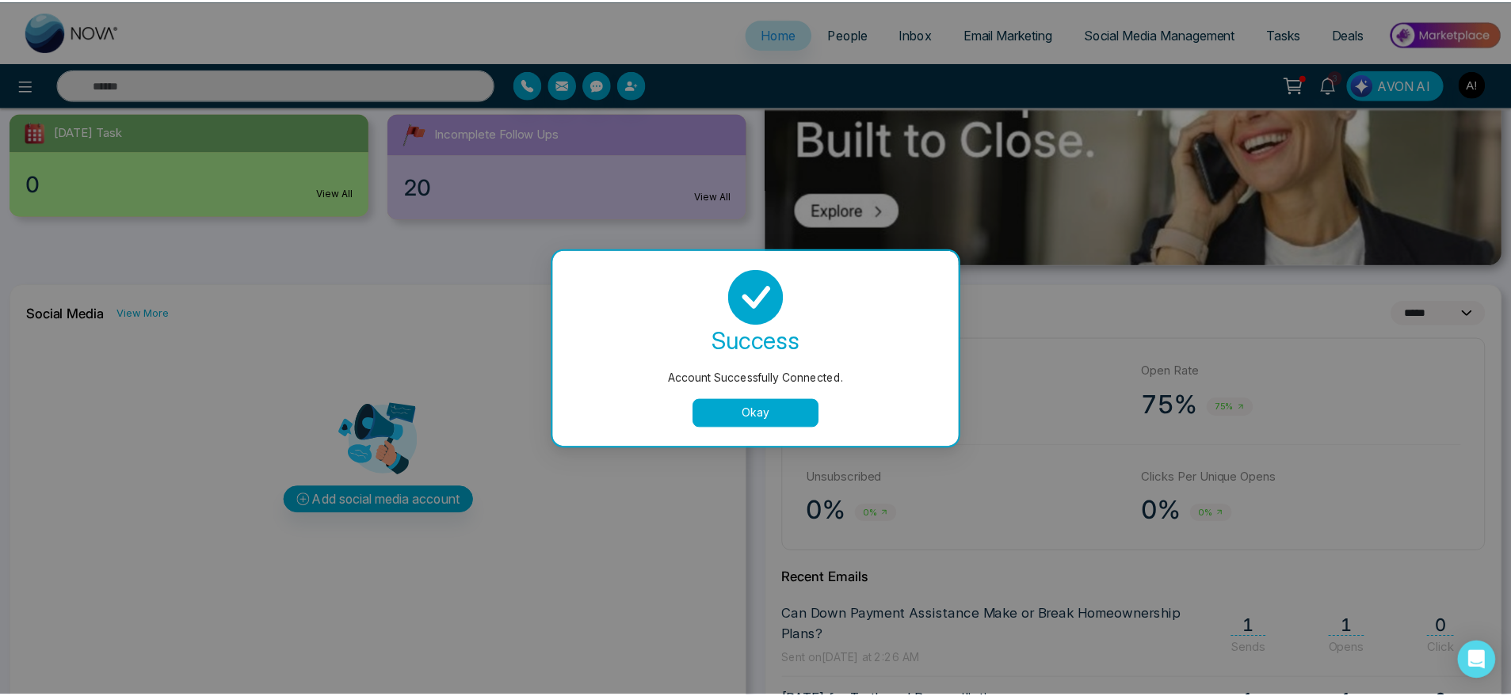
scroll to position [0, 0]
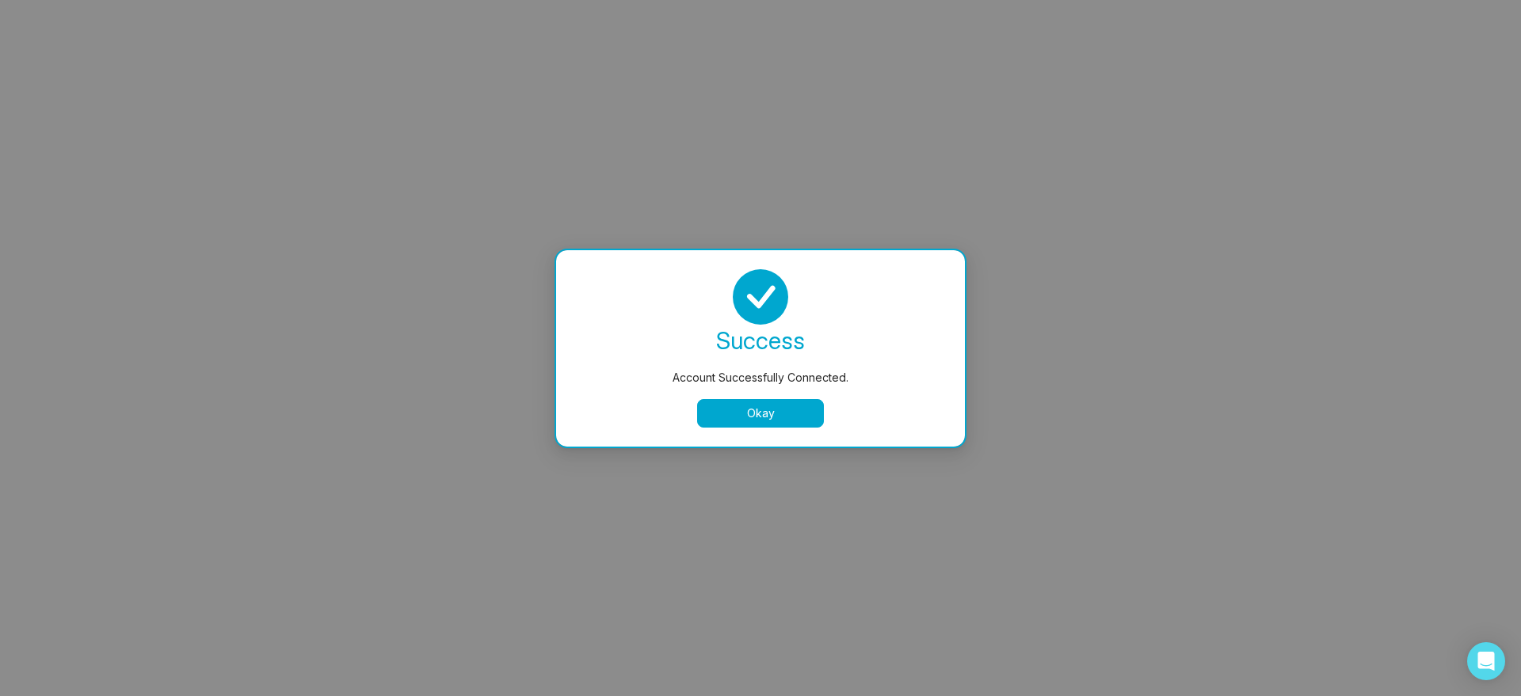
select select "*"
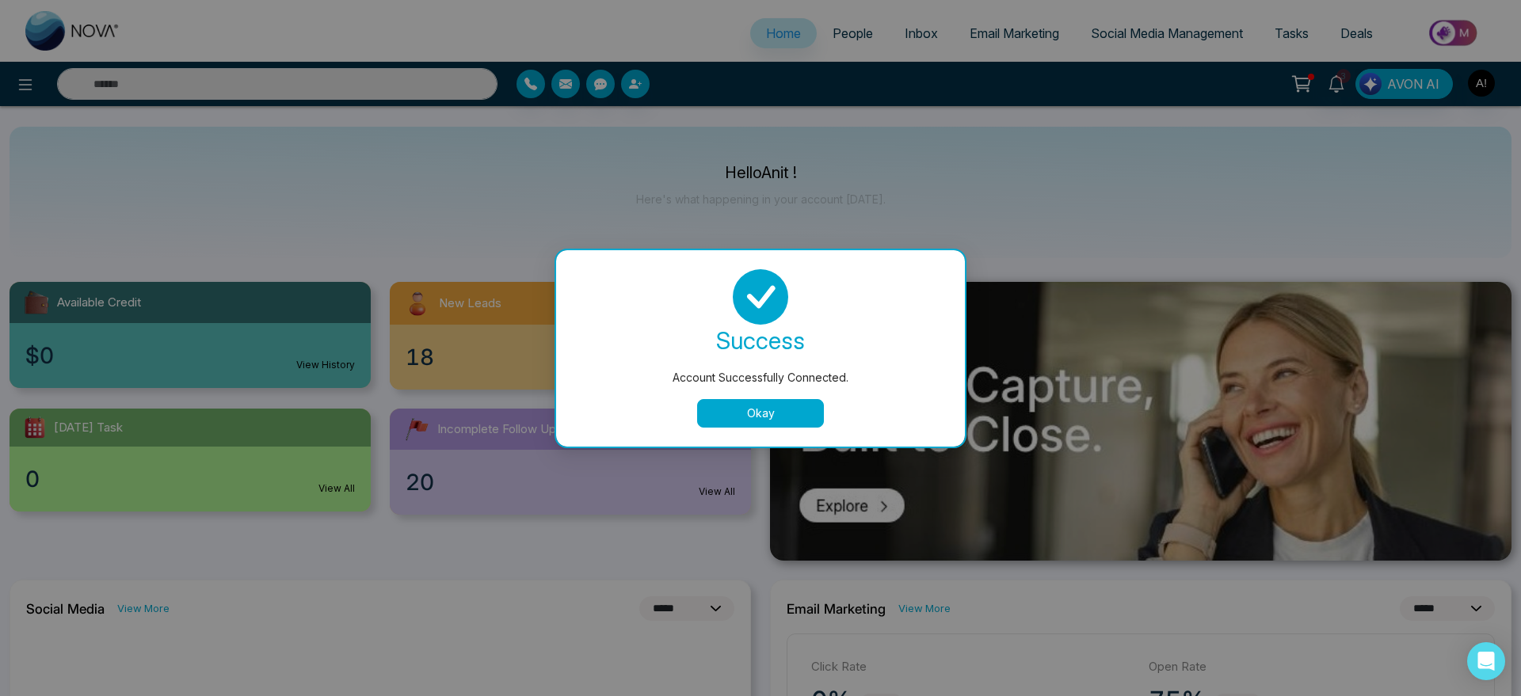
click at [788, 410] on button "Okay" at bounding box center [760, 413] width 127 height 29
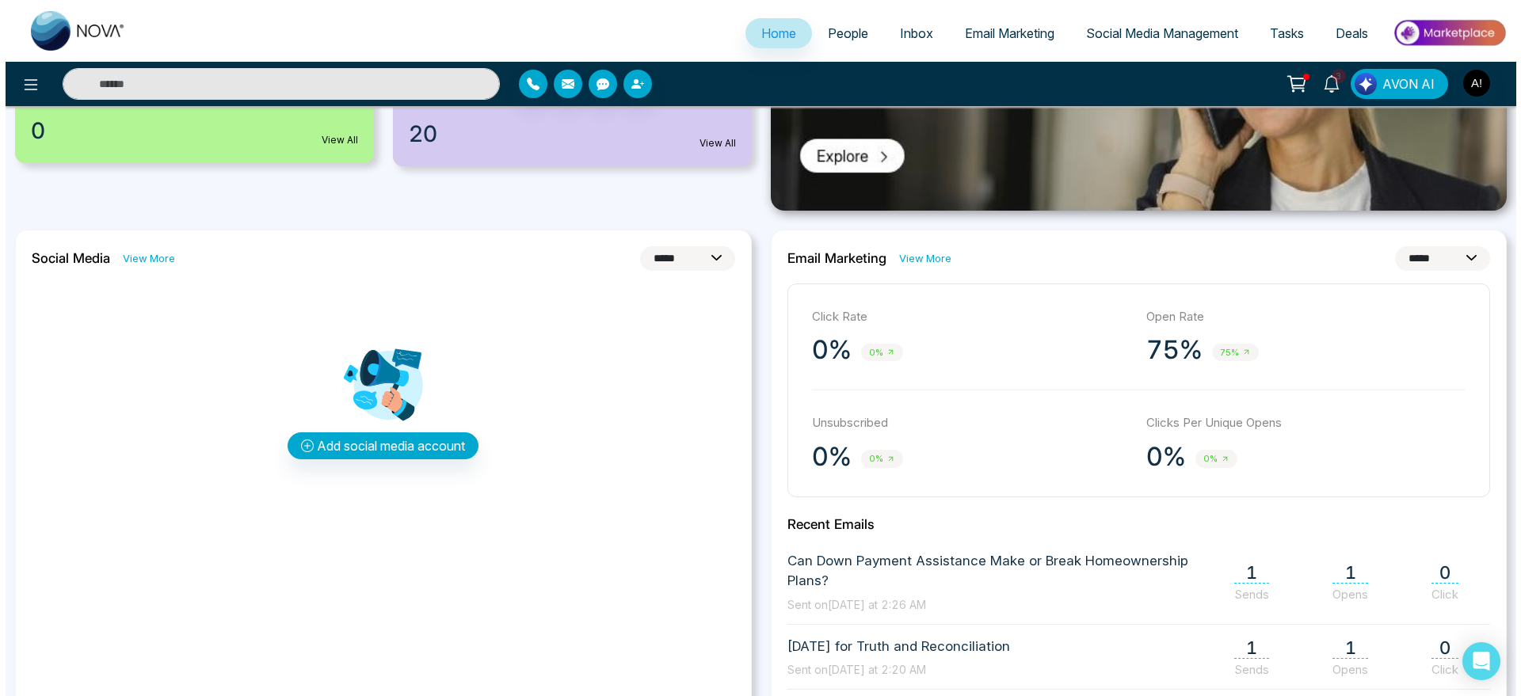
scroll to position [323, 0]
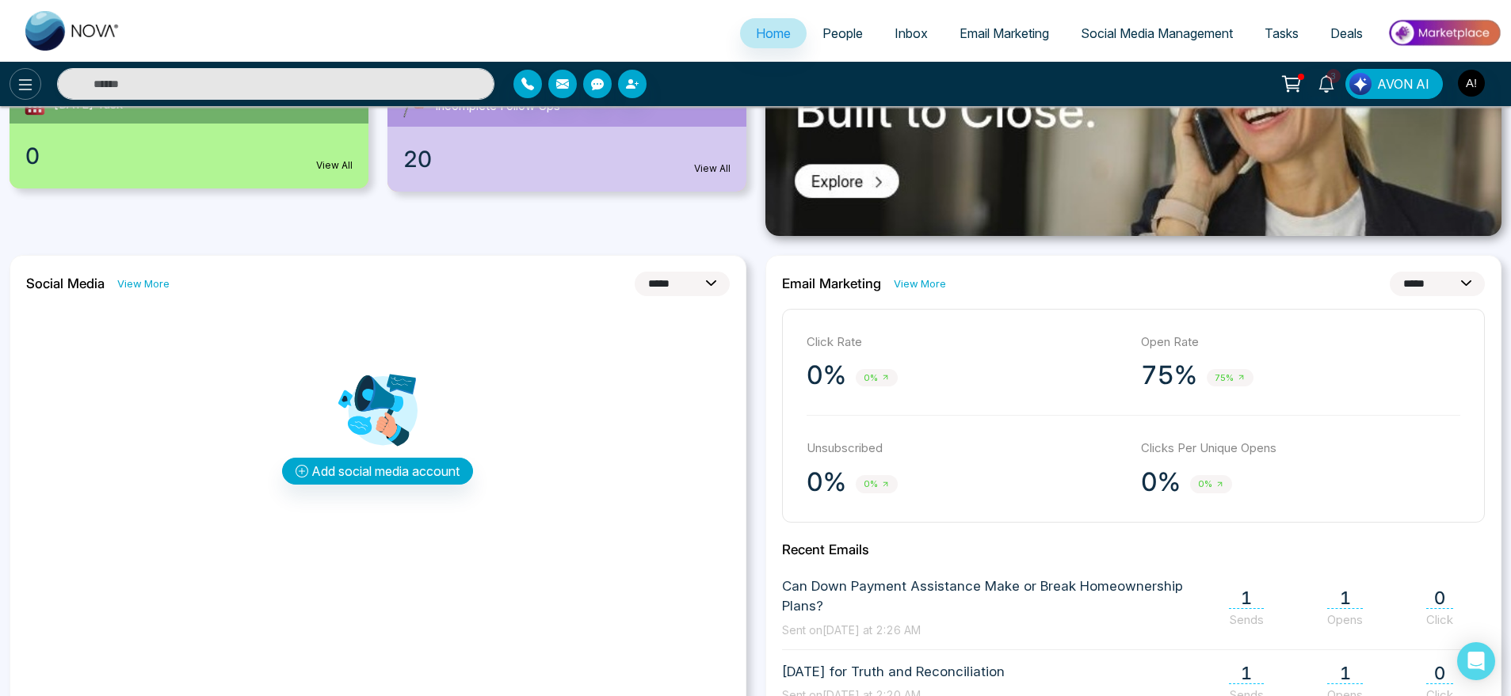
click at [15, 89] on button at bounding box center [26, 84] width 32 height 32
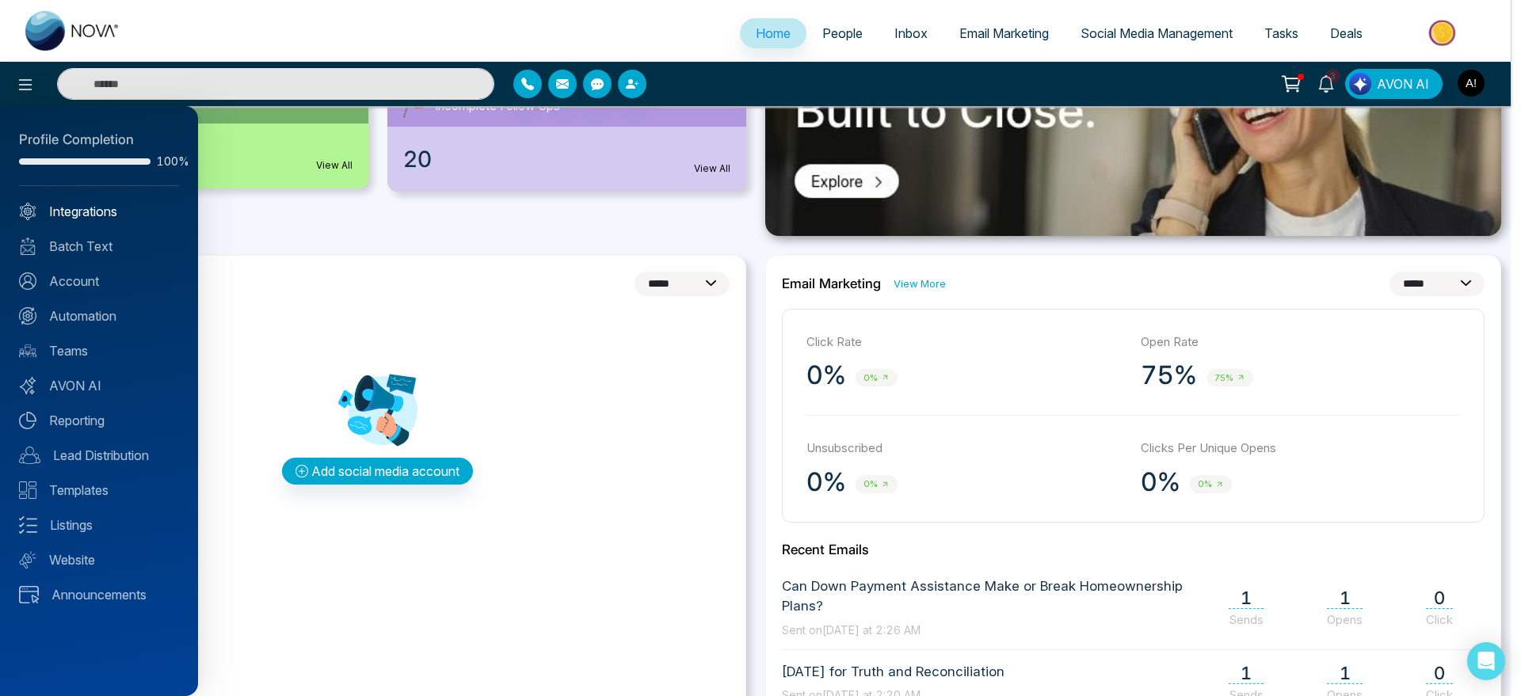
click at [101, 210] on link "Integrations" at bounding box center [99, 211] width 160 height 19
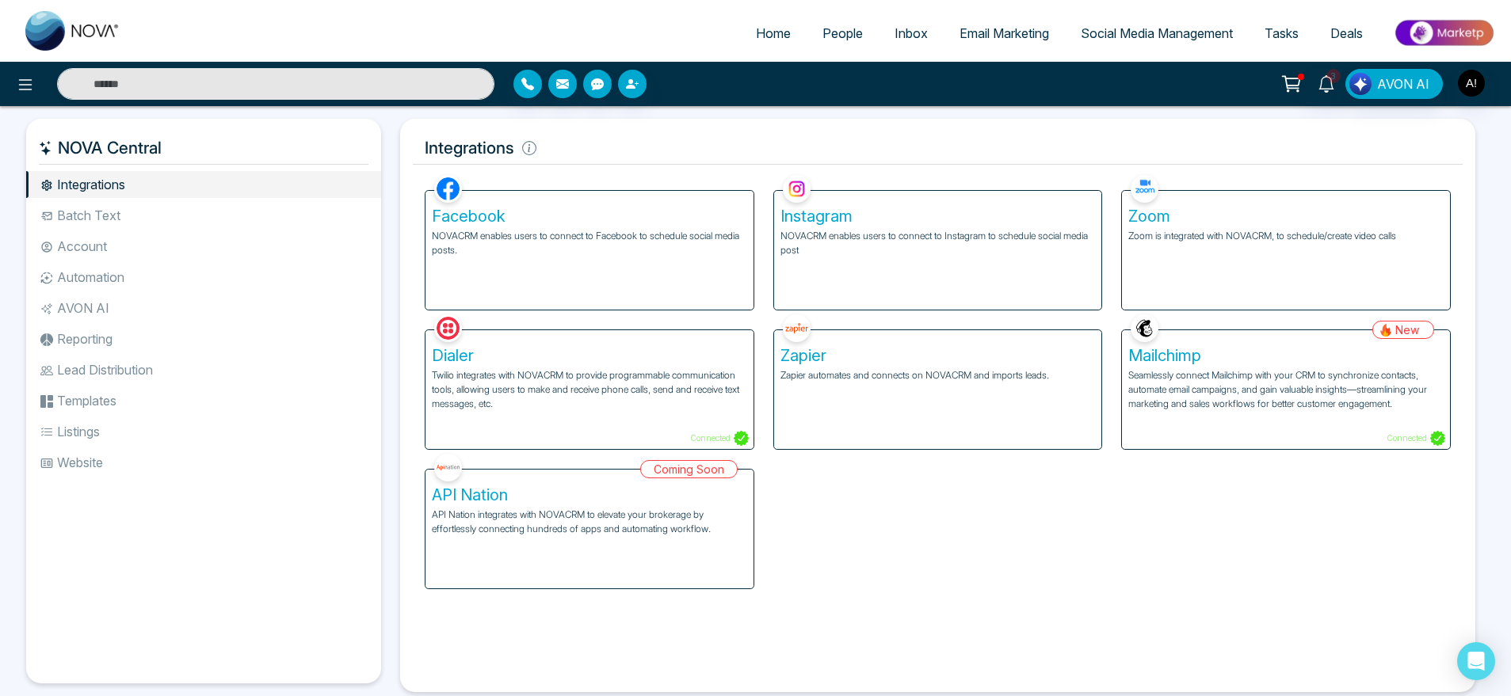
click at [704, 292] on div "Facebook NOVACRM enables users to connect to Facebook to schedule social media …" at bounding box center [589, 250] width 328 height 119
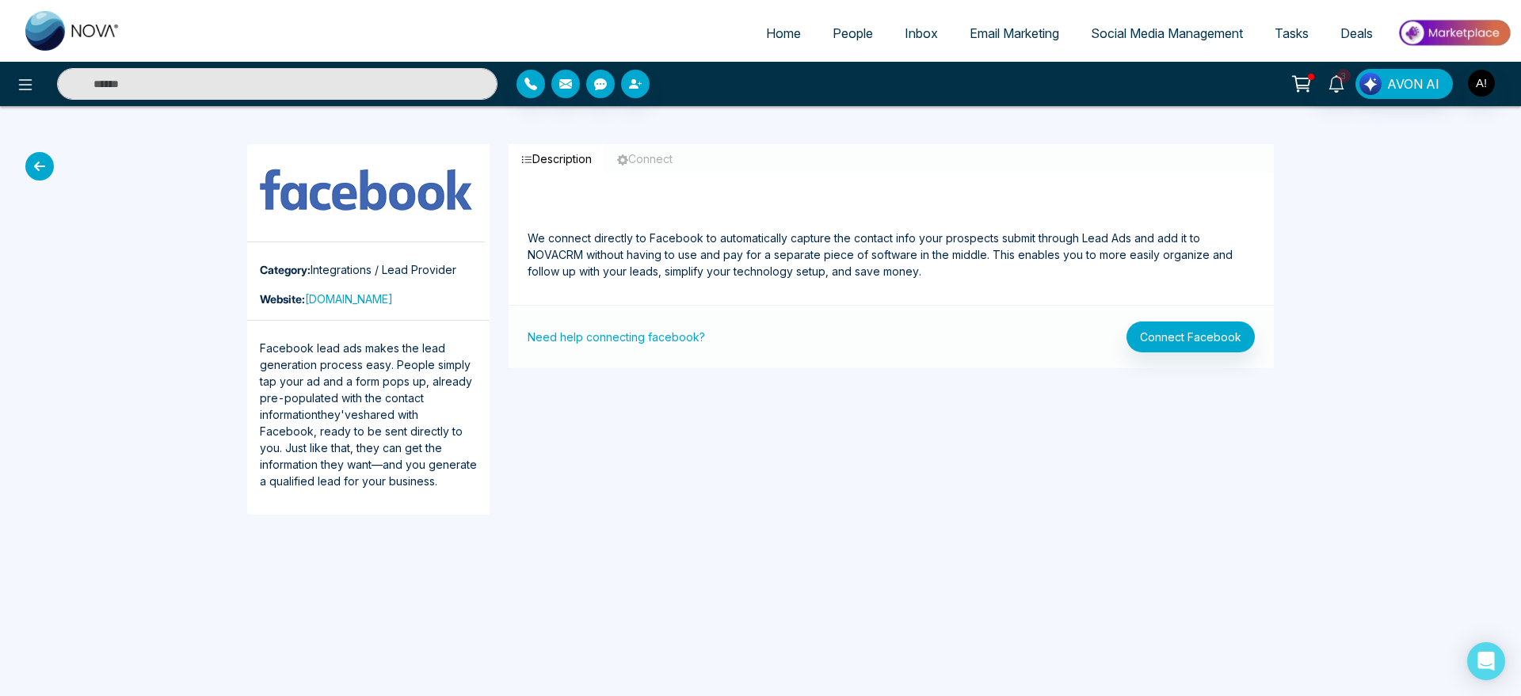
click at [45, 152] on icon at bounding box center [39, 166] width 29 height 29
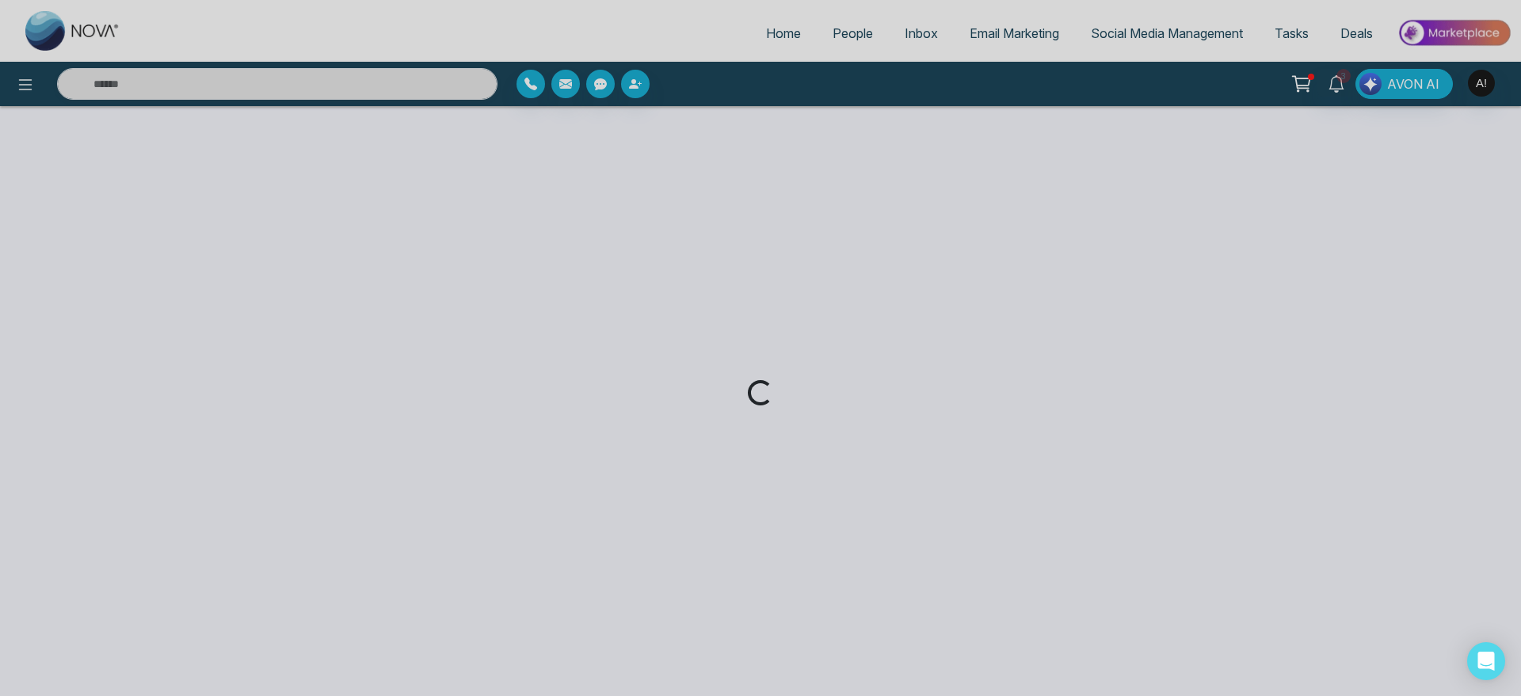
click at [16, 79] on div "Loading..." at bounding box center [760, 348] width 1521 height 696
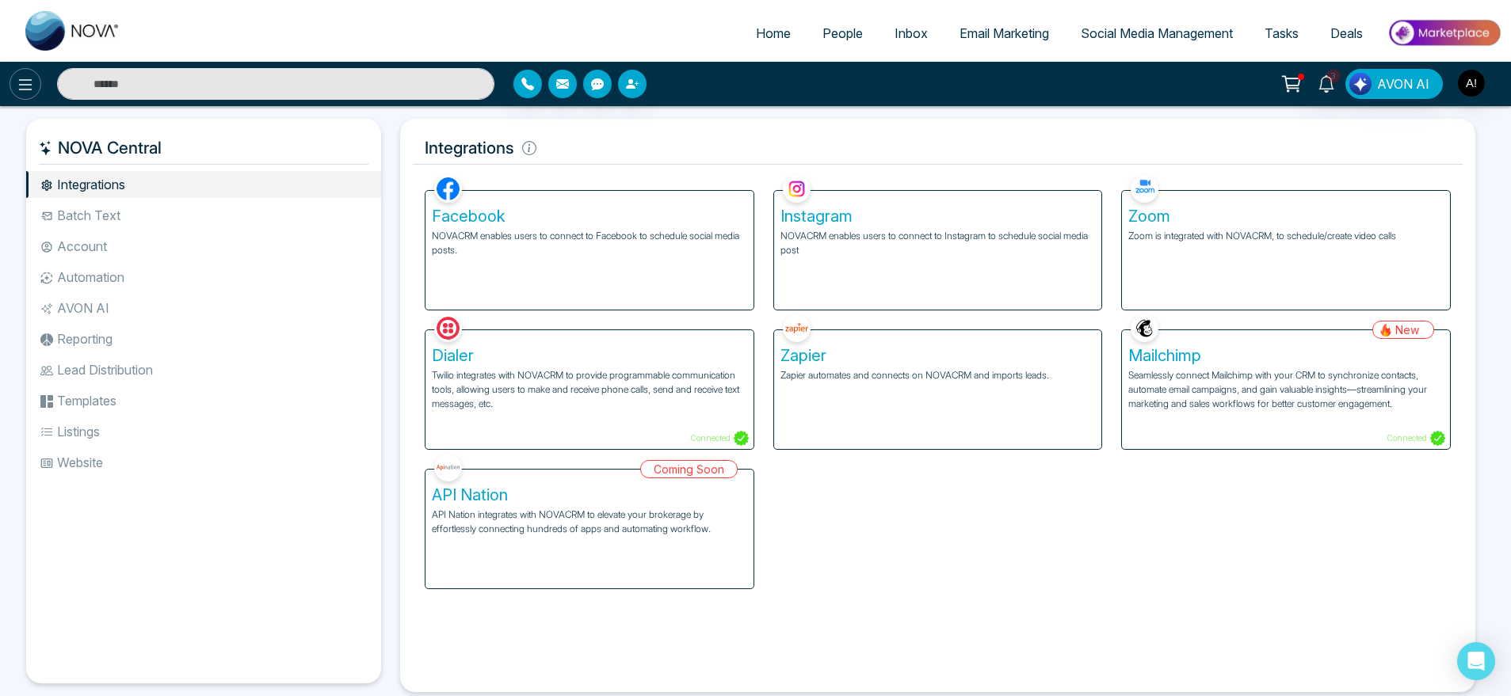
click at [26, 88] on icon at bounding box center [25, 84] width 19 height 19
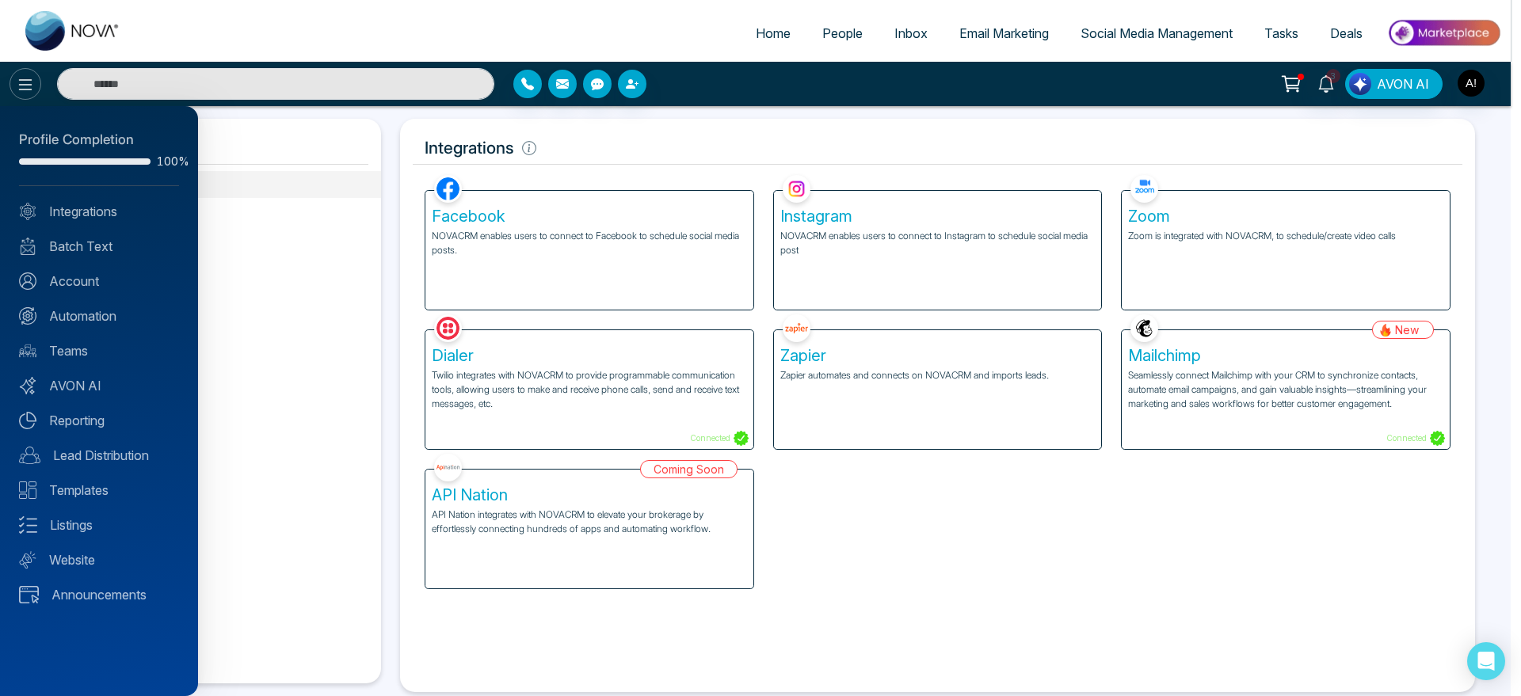
click at [26, 88] on div at bounding box center [760, 348] width 1521 height 696
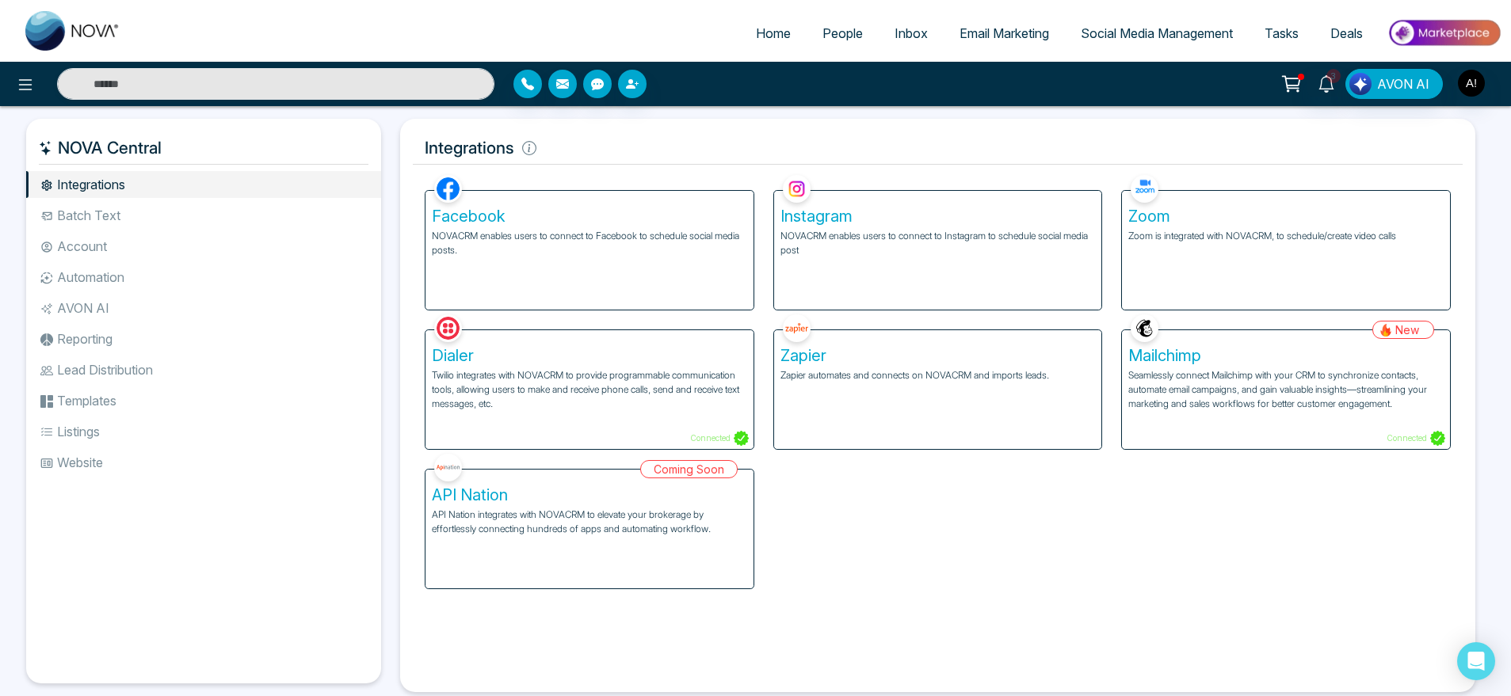
click at [565, 296] on div "Facebook NOVACRM enables users to connect to Facebook to schedule social media …" at bounding box center [589, 250] width 328 height 119
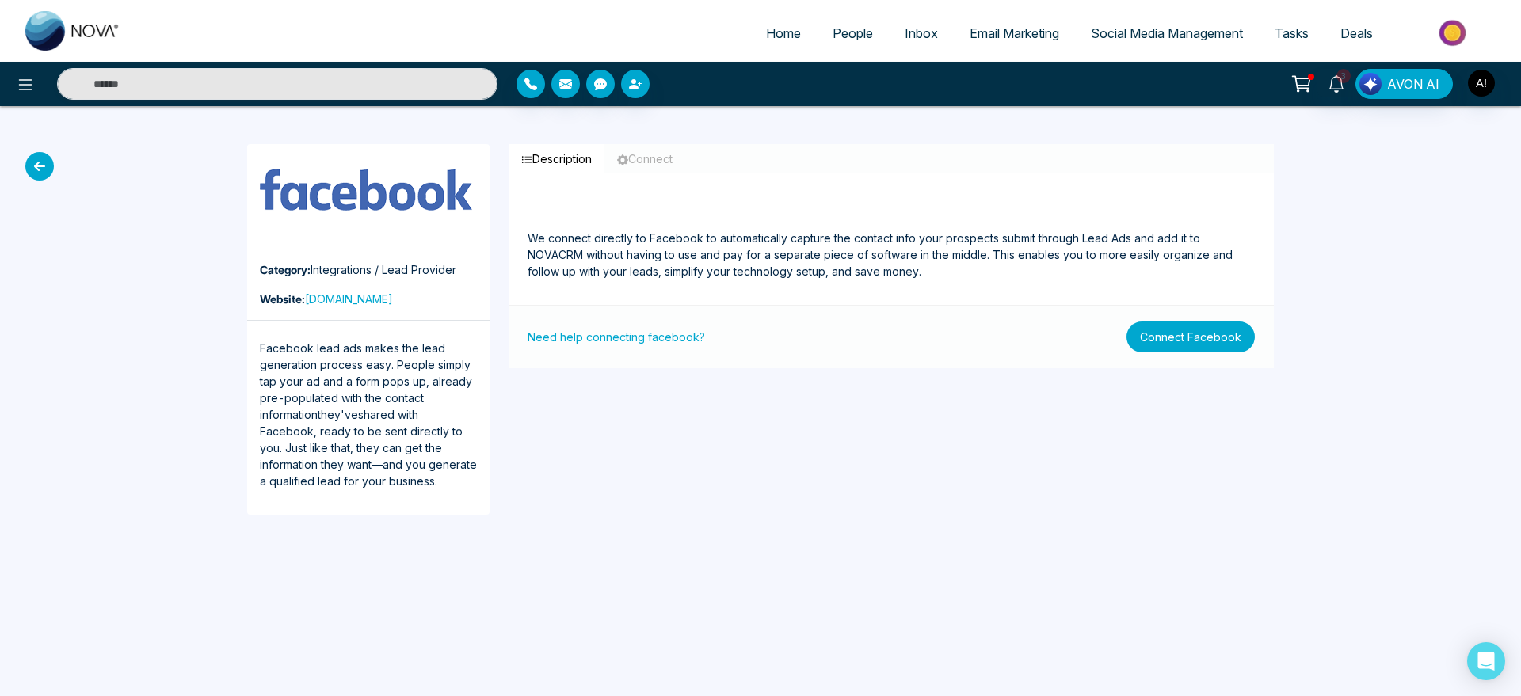
click at [1177, 341] on button "Connect Facebook" at bounding box center [1191, 337] width 128 height 31
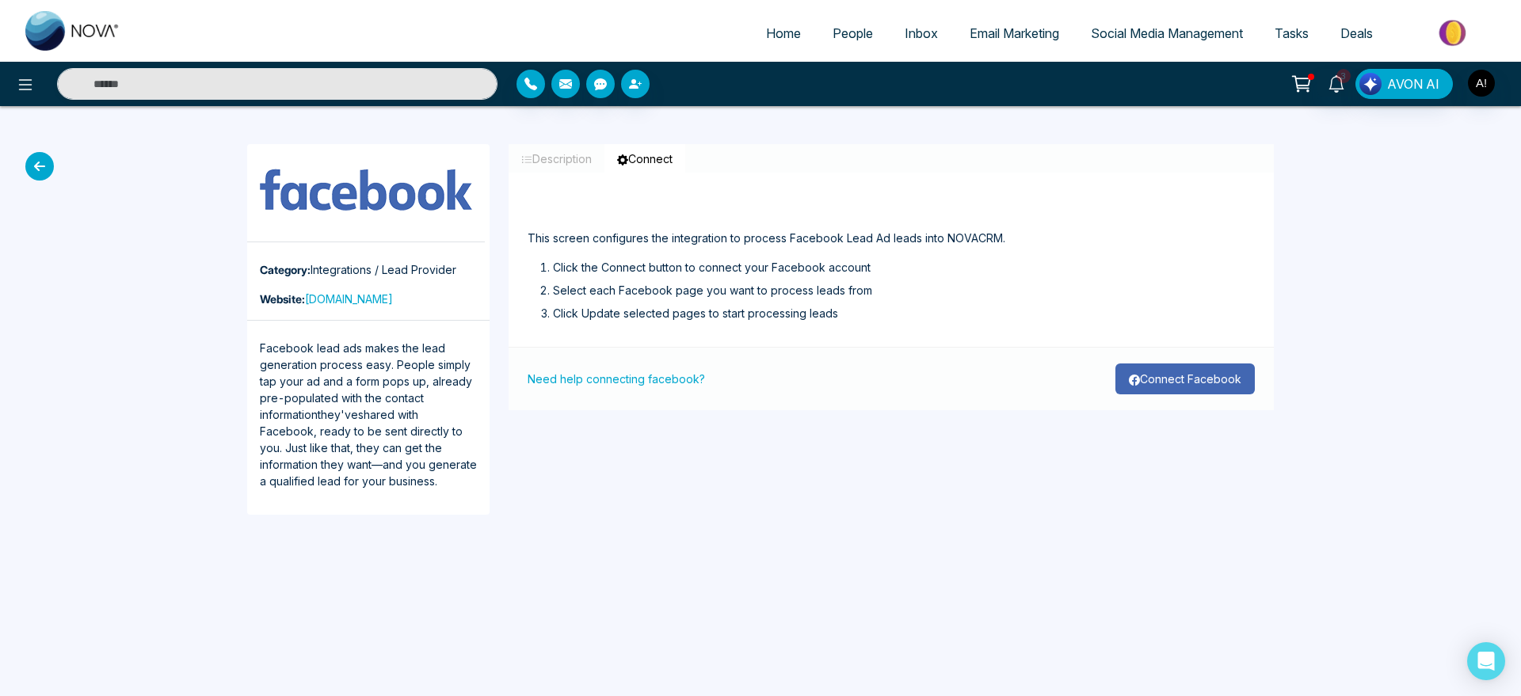
click at [1185, 367] on button "Connect Facebook" at bounding box center [1185, 379] width 139 height 31
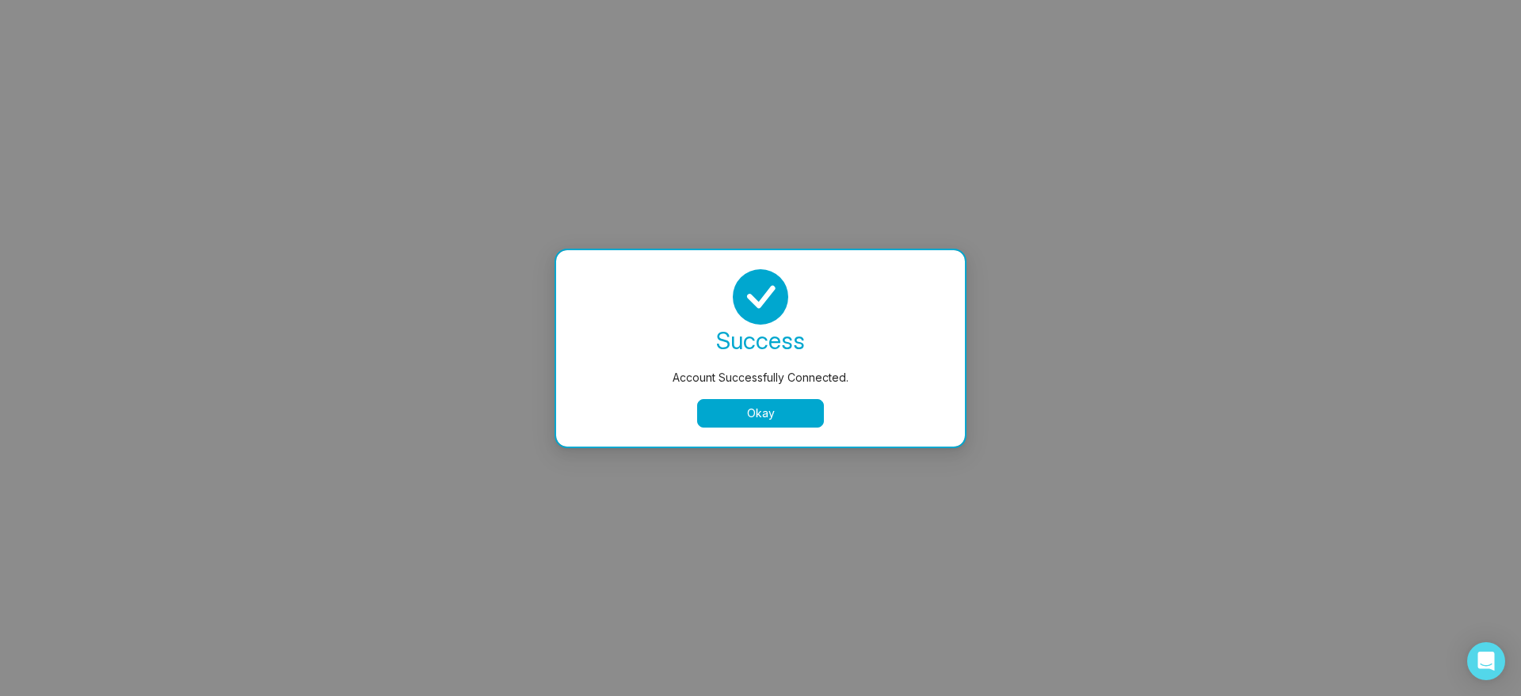
click at [741, 416] on button "Okay" at bounding box center [760, 413] width 127 height 29
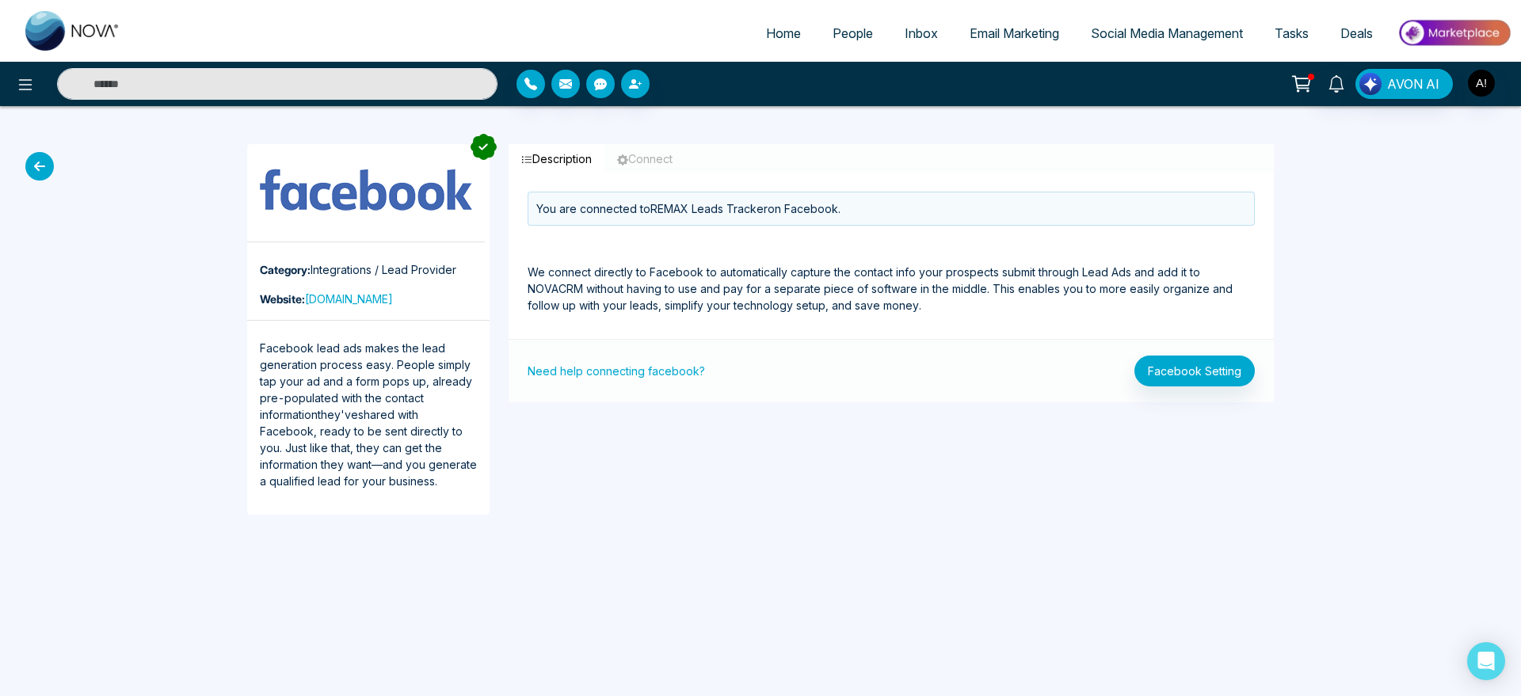
click at [50, 173] on icon at bounding box center [39, 166] width 29 height 29
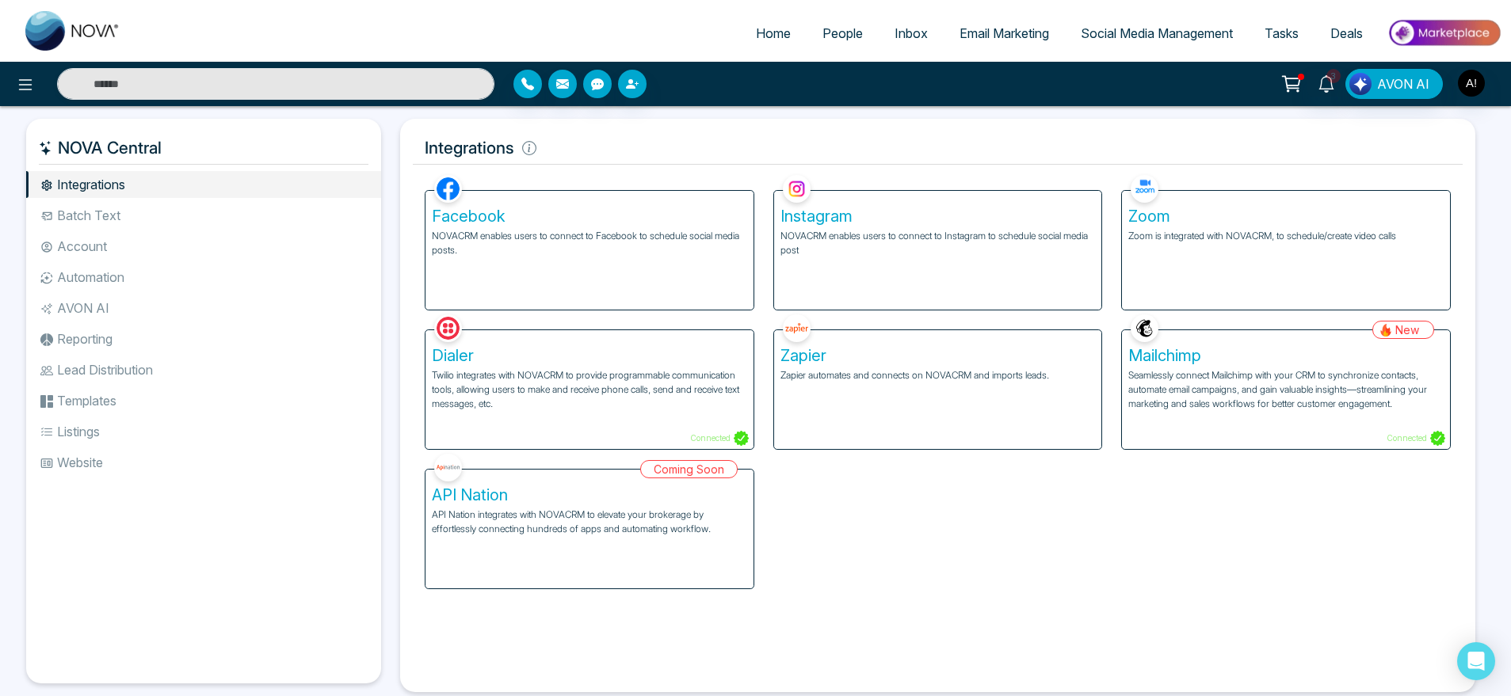
click at [1298, 264] on div "Zoom Zoom is integrated with NOVACRM, to schedule/create video calls" at bounding box center [1286, 250] width 328 height 119
click at [1156, 238] on p "Zoom is integrated with NOVACRM, to schedule/create video calls" at bounding box center [1285, 236] width 315 height 14
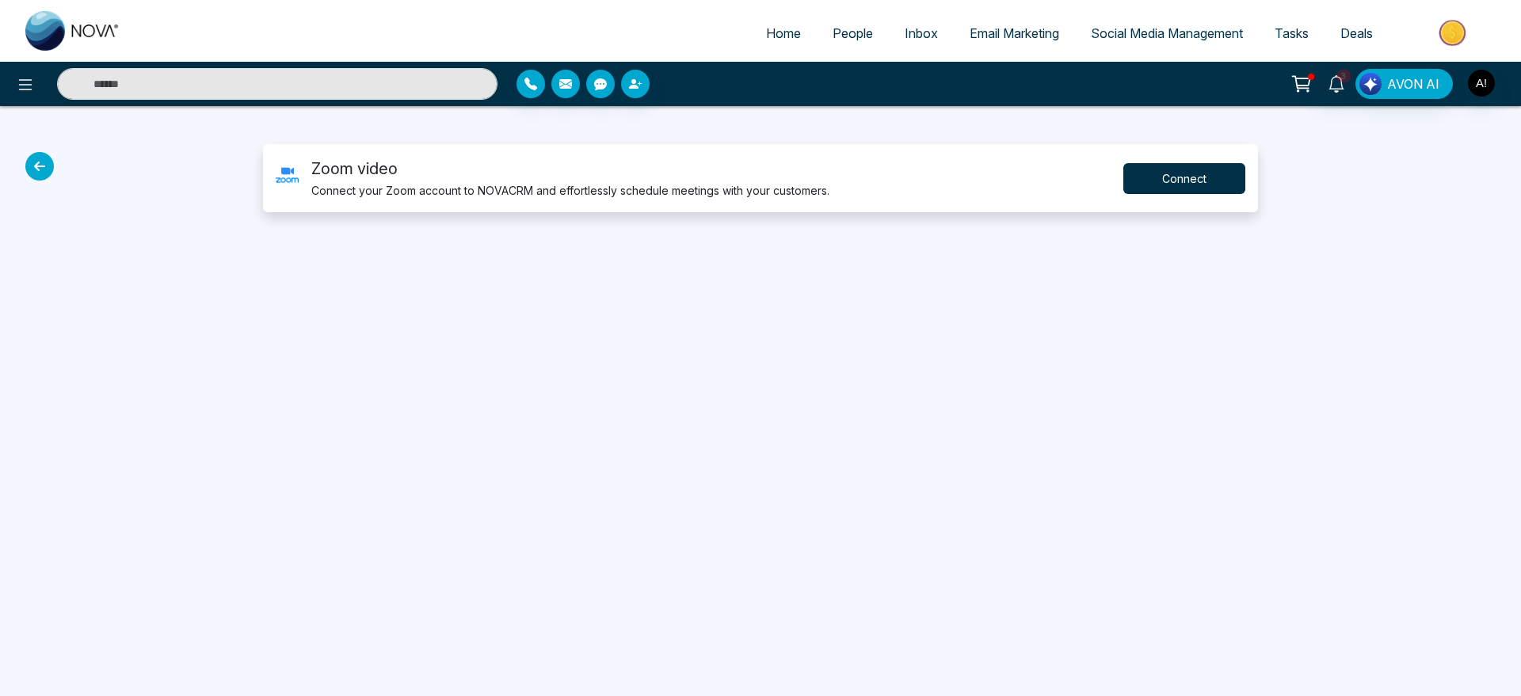
click at [1204, 185] on button "Connect" at bounding box center [1185, 178] width 122 height 31
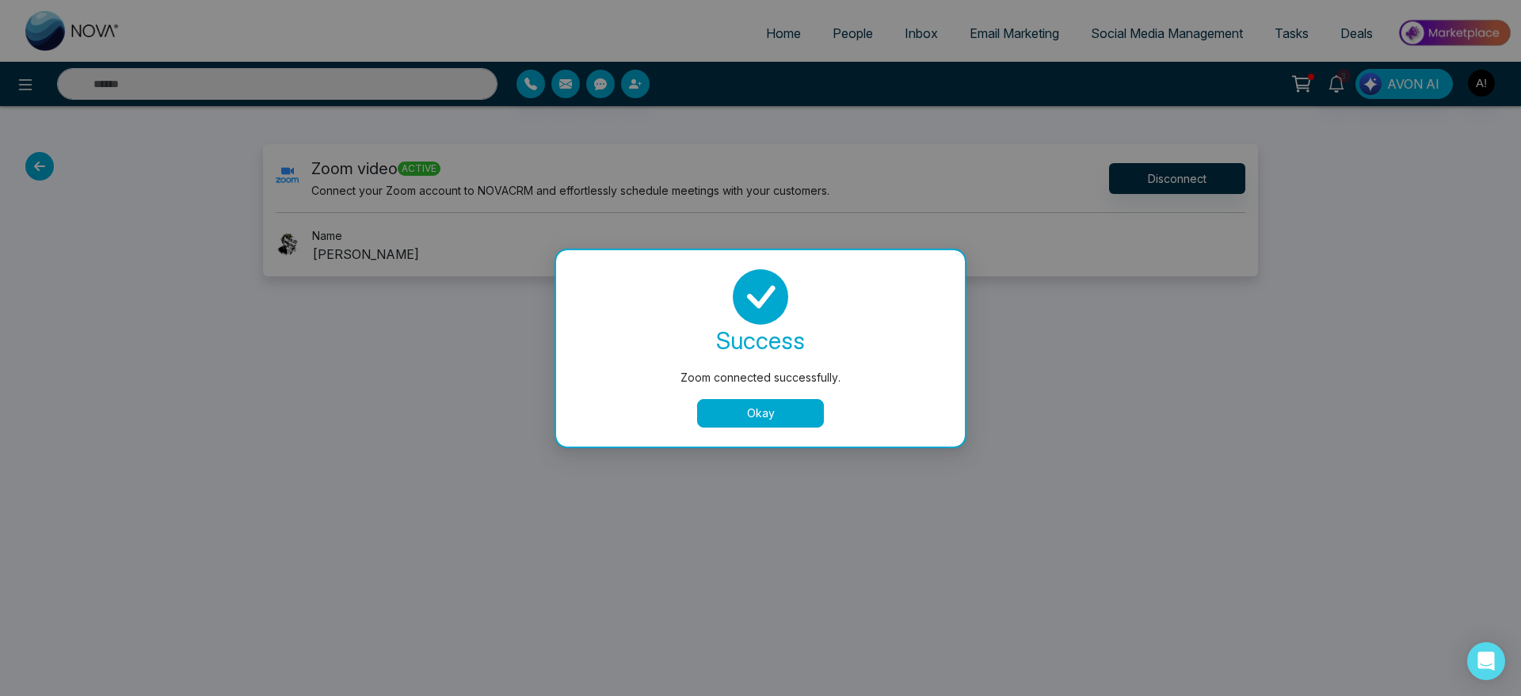
click at [753, 403] on button "Okay" at bounding box center [760, 413] width 127 height 29
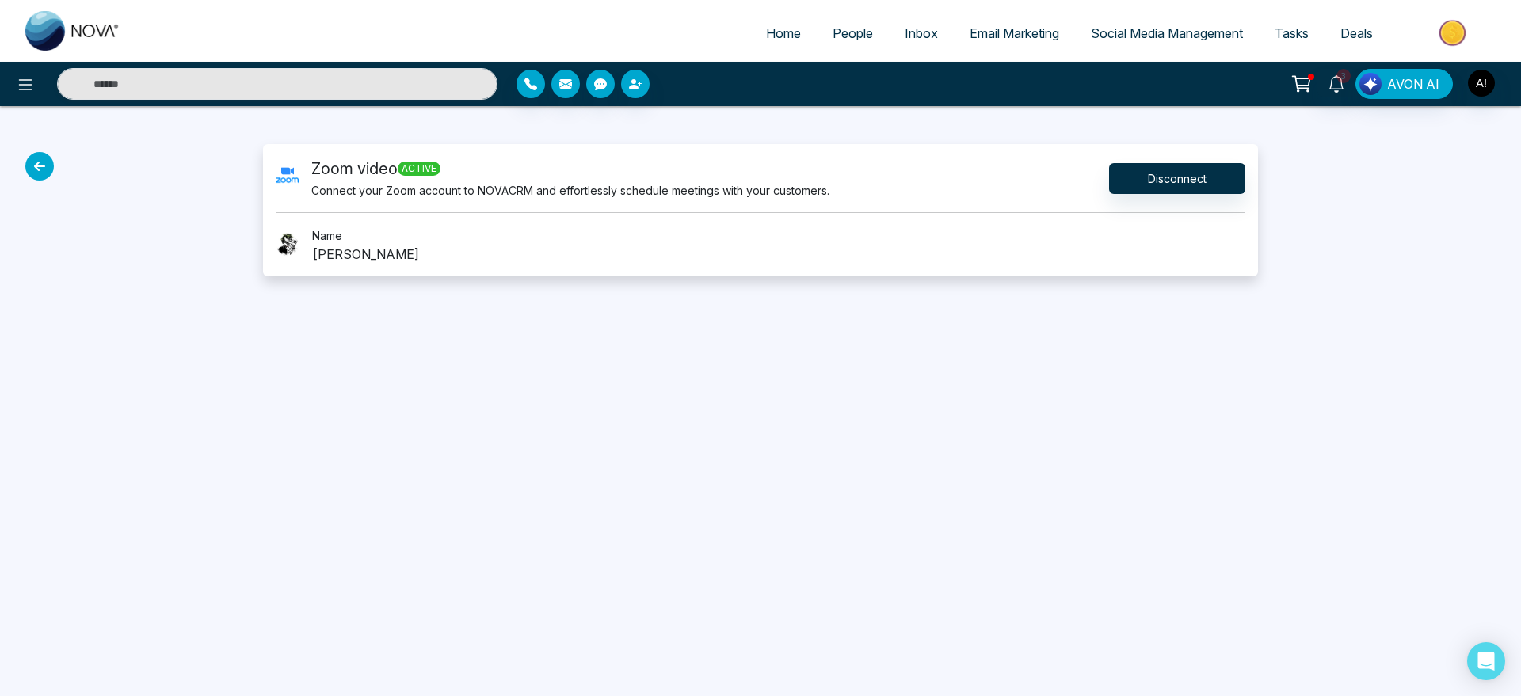
click at [28, 155] on div at bounding box center [127, 210] width 254 height 132
click at [43, 164] on icon at bounding box center [39, 166] width 29 height 29
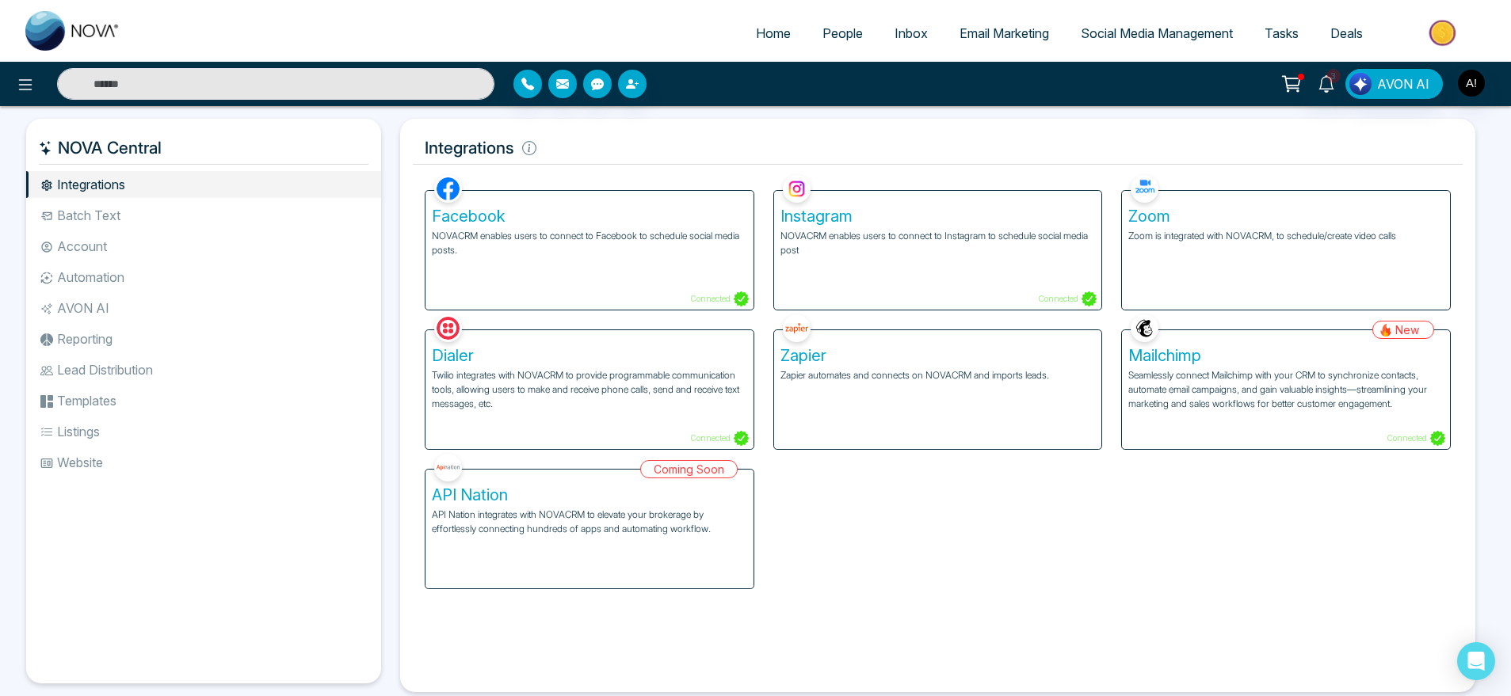
click at [618, 390] on p "Twilio integrates with NOVACRM to provide programmable communication tools, all…" at bounding box center [589, 389] width 315 height 43
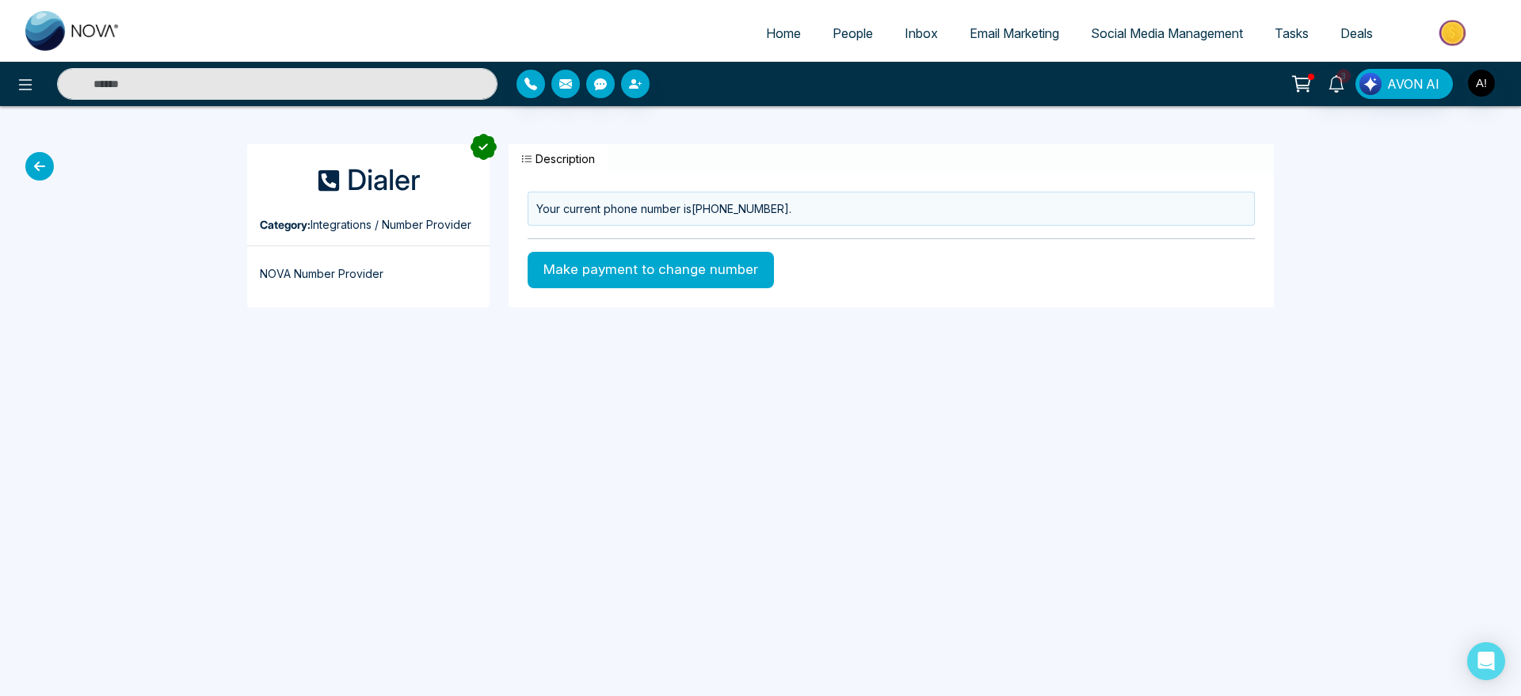
click at [28, 155] on div "Dialer Category: Integrations / Number Provider NOVA Number Provider Descriptio…" at bounding box center [760, 225] width 1521 height 239
click at [52, 169] on icon at bounding box center [39, 166] width 29 height 29
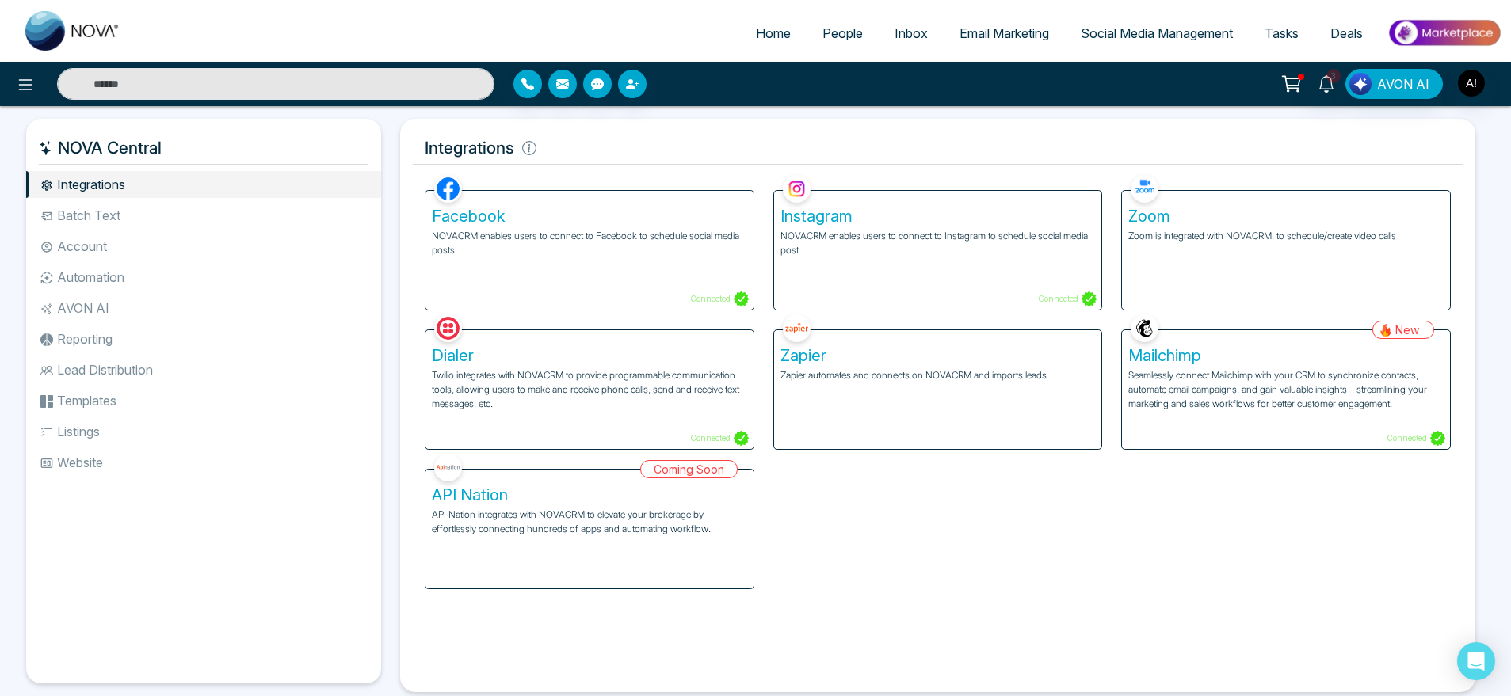
click at [1185, 372] on p "Seamlessly connect Mailchimp with your CRM to synchronize contacts, automate em…" at bounding box center [1285, 389] width 315 height 43
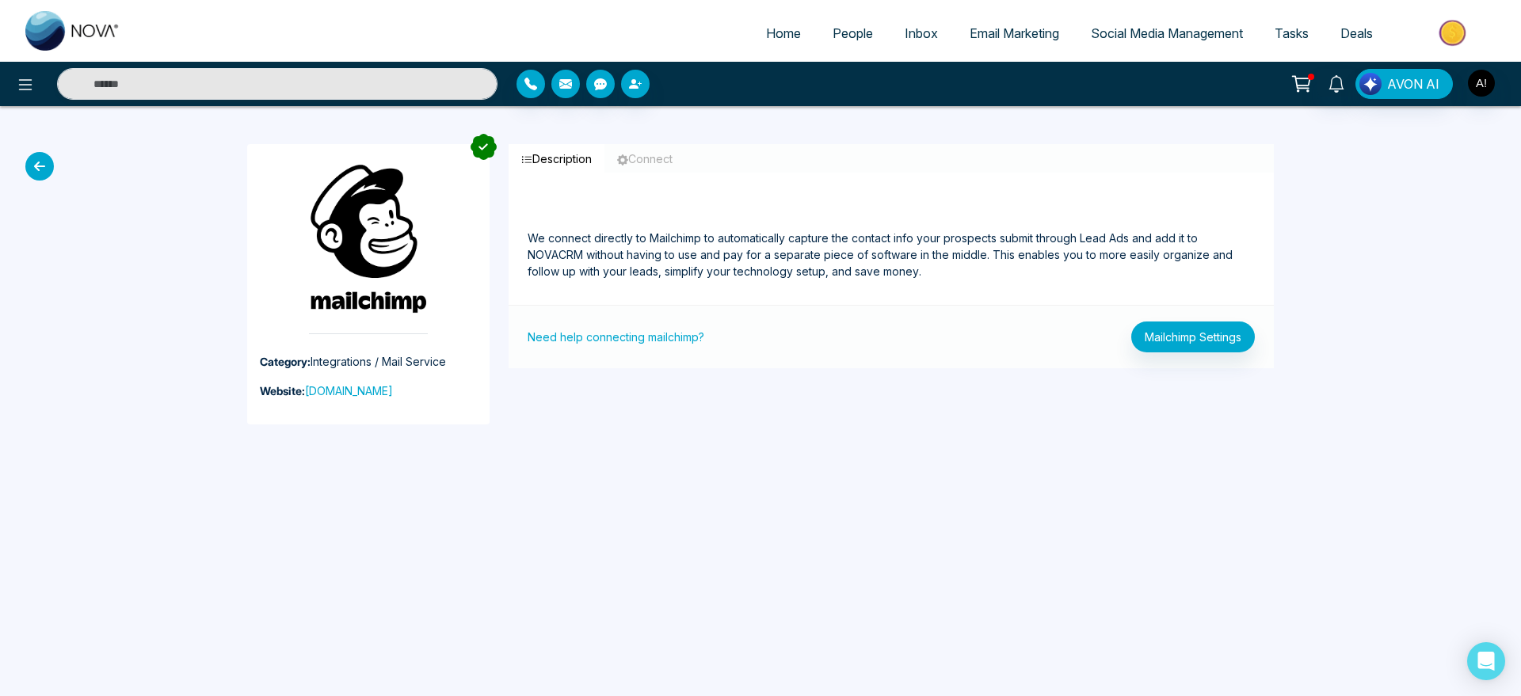
click at [1196, 372] on div "Category: Integrations / Mail Service Website: mailchimp.com Description Connec…" at bounding box center [761, 284] width 1046 height 357
click at [1202, 338] on button "Mailchimp Settings" at bounding box center [1193, 337] width 124 height 31
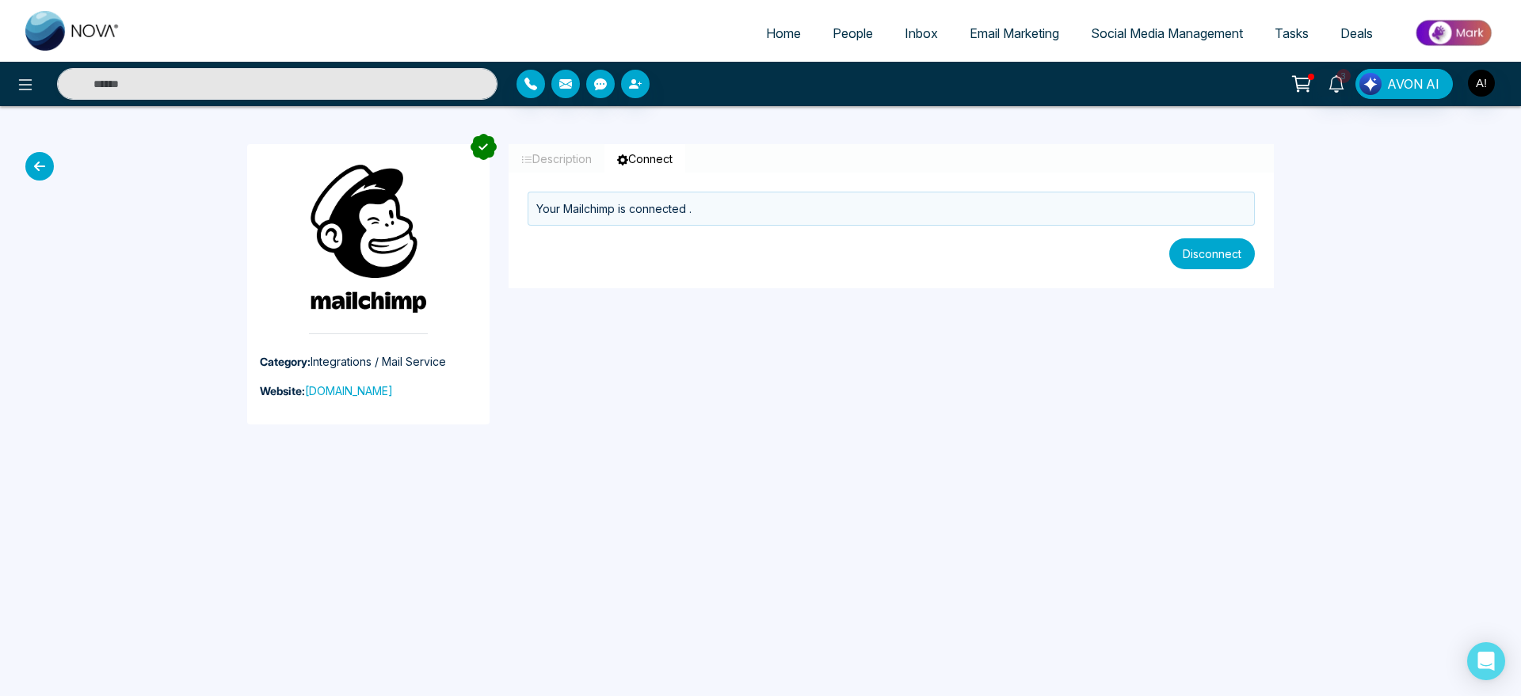
click at [1211, 253] on button "Disconnect" at bounding box center [1212, 253] width 86 height 31
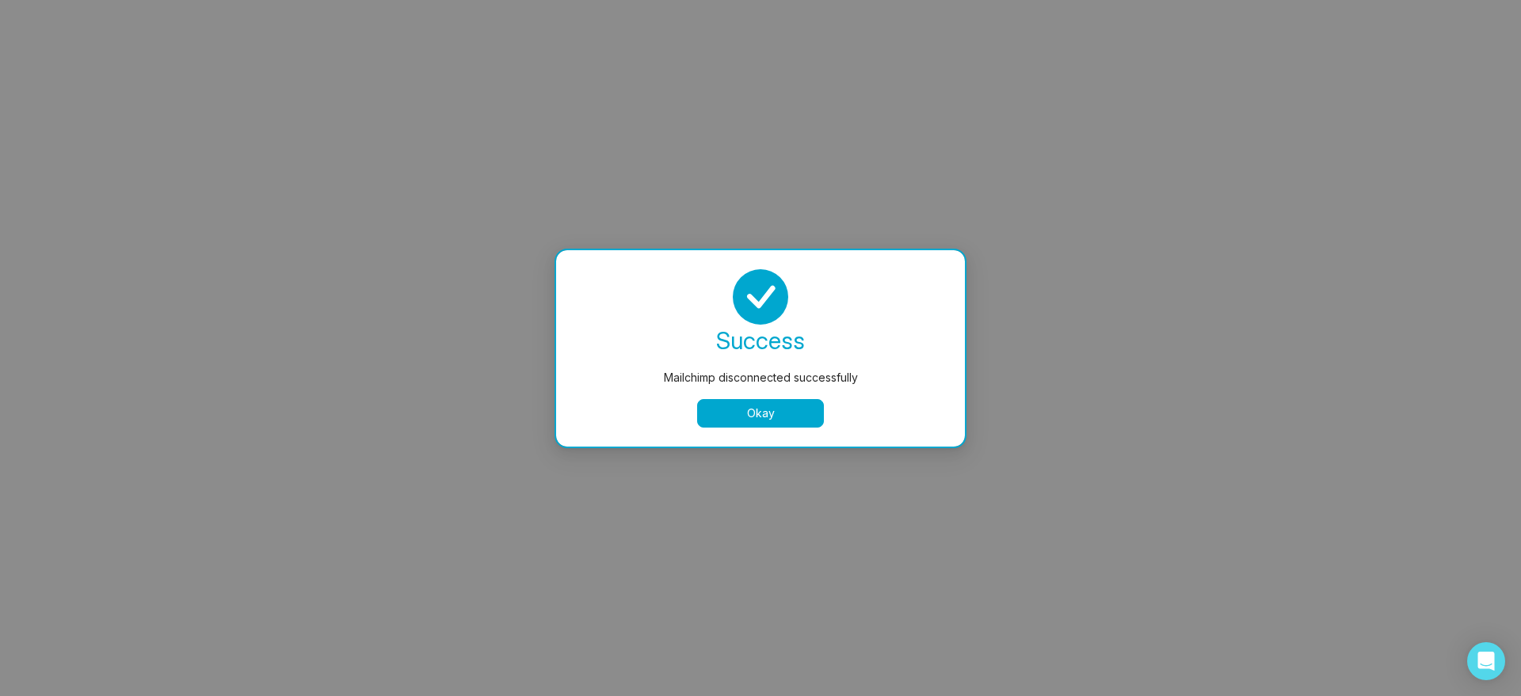
click at [784, 412] on button "Okay" at bounding box center [760, 413] width 127 height 29
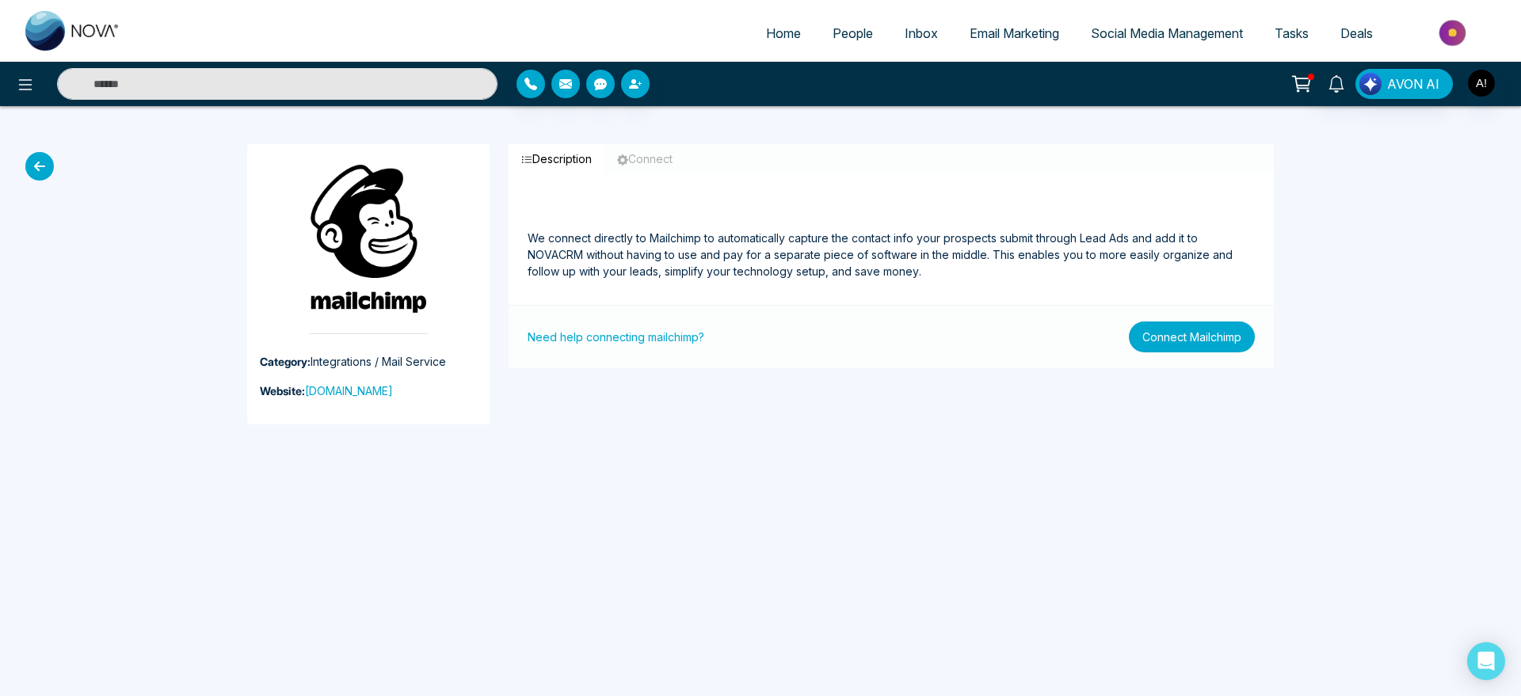
click at [1153, 327] on button "Connect Mailchimp" at bounding box center [1192, 337] width 126 height 31
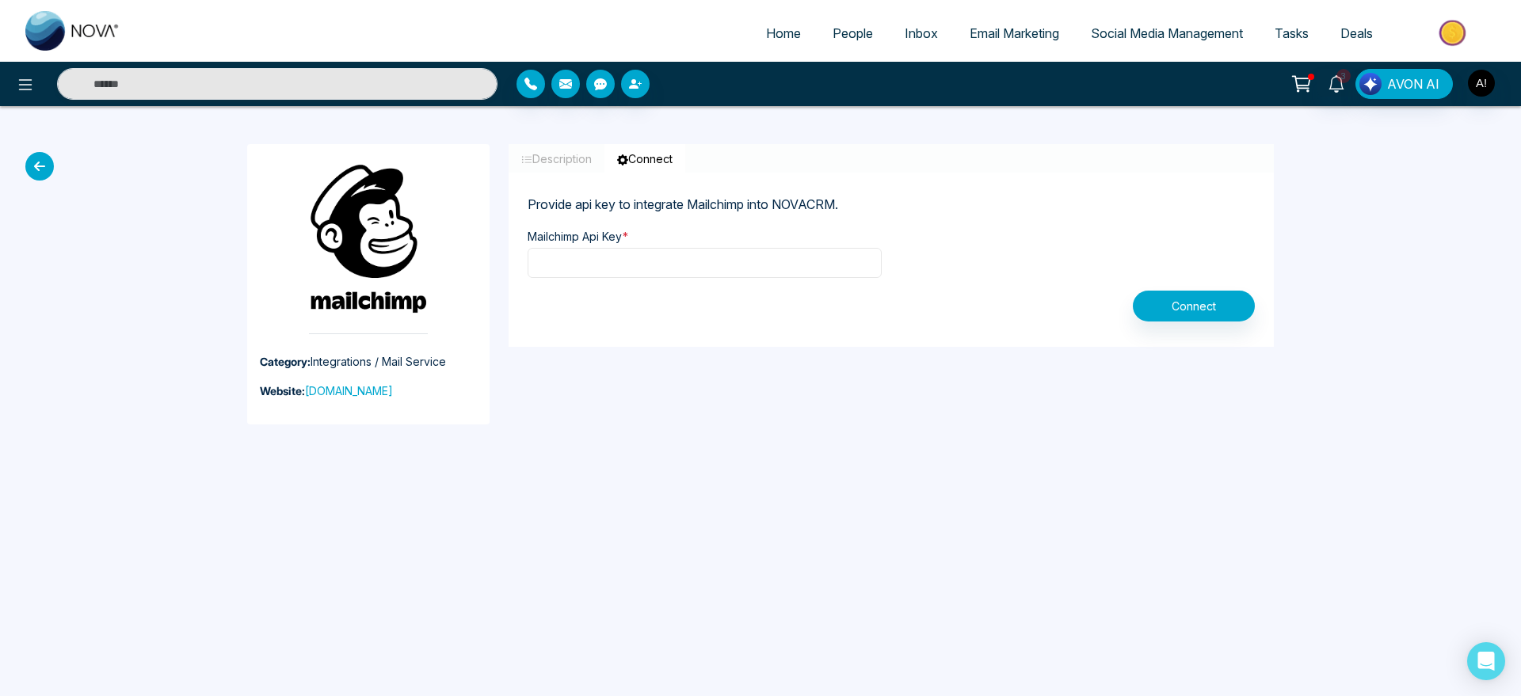
click at [617, 252] on input "text" at bounding box center [705, 263] width 354 height 30
type input "**********"
click at [1227, 307] on button "Connect" at bounding box center [1194, 306] width 122 height 31
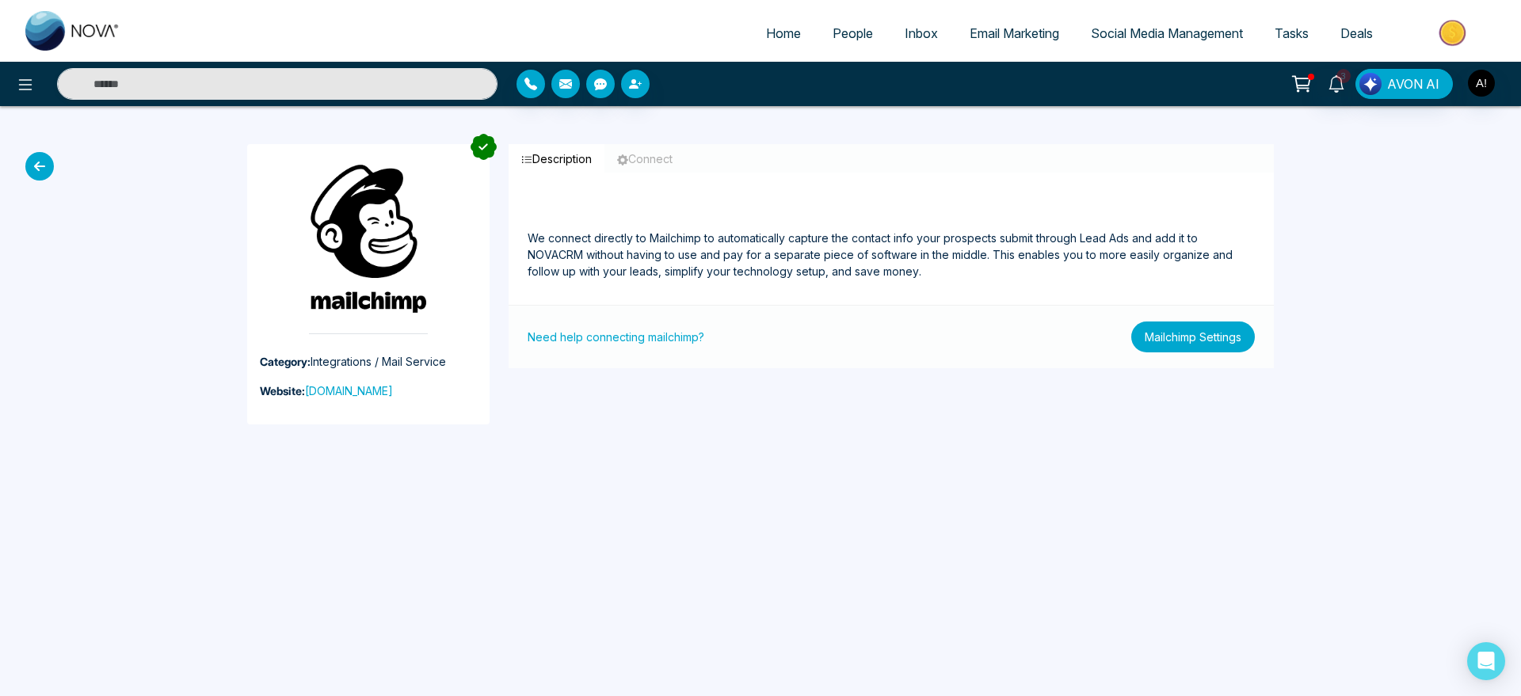
click at [1223, 333] on button "Mailchimp Settings" at bounding box center [1193, 337] width 124 height 31
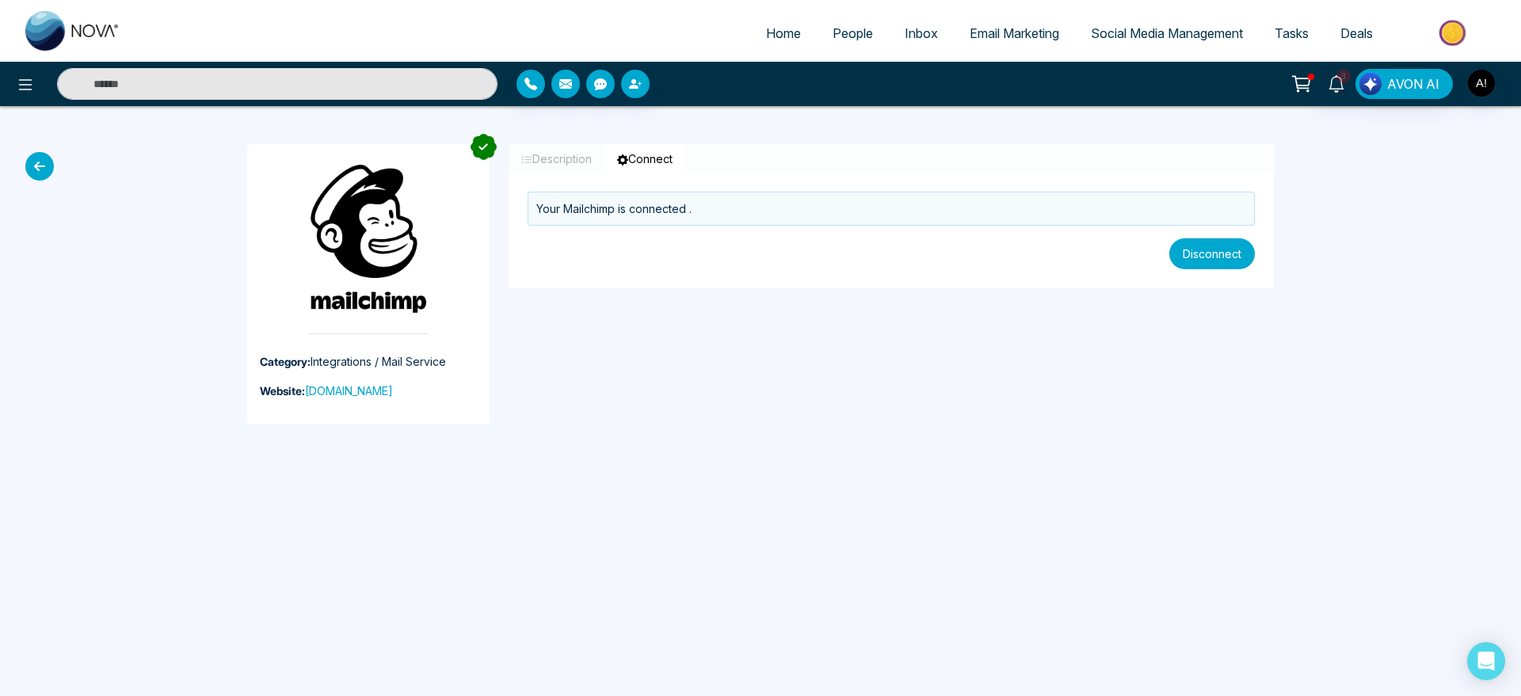
click at [1233, 262] on button "Disconnect" at bounding box center [1212, 253] width 86 height 31
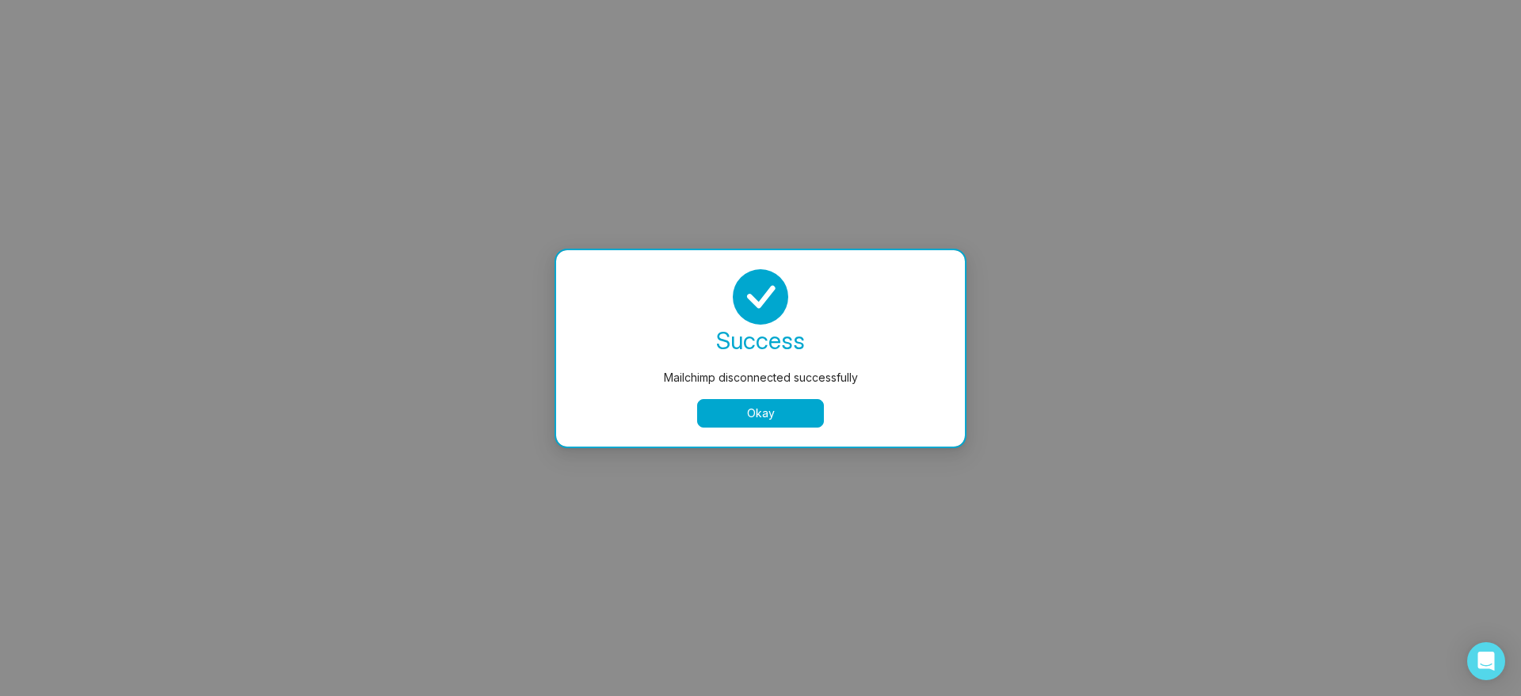
click at [788, 405] on button "Okay" at bounding box center [760, 413] width 127 height 29
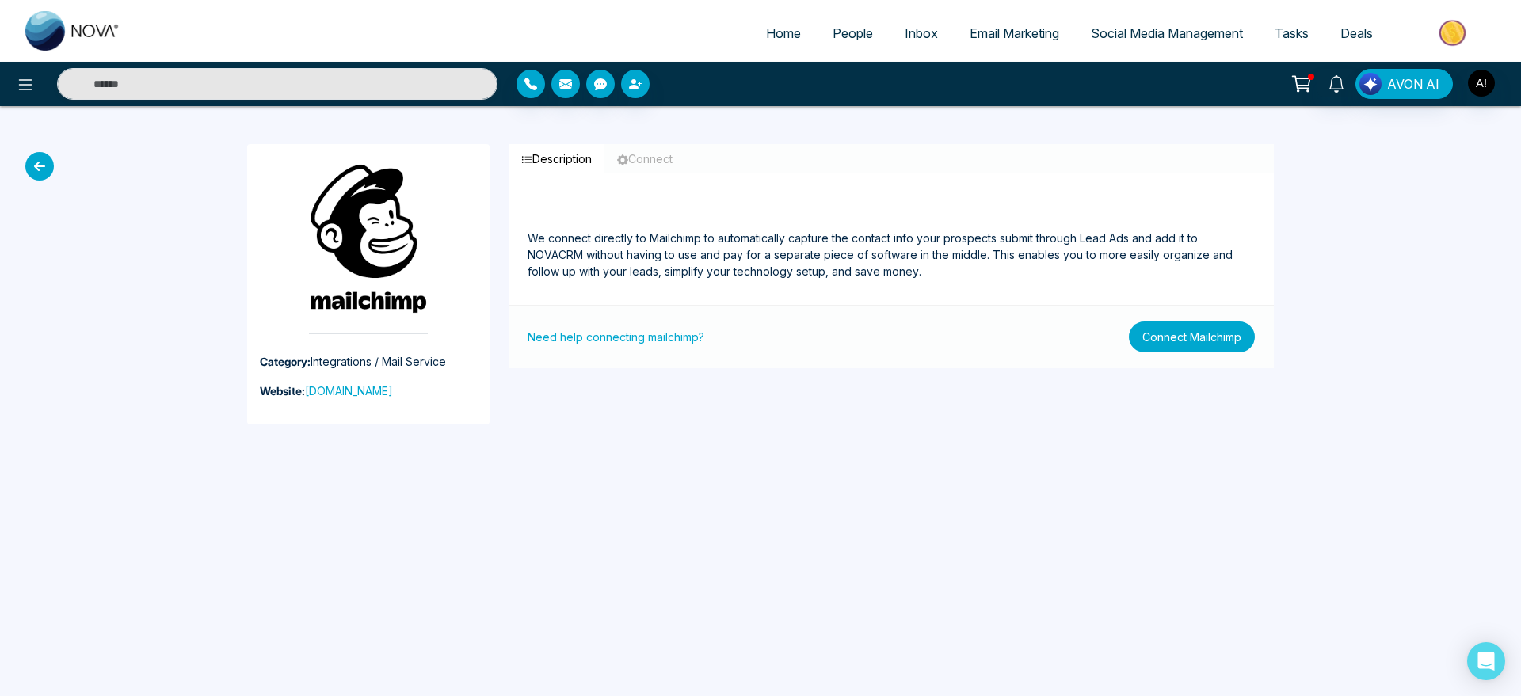
click at [1198, 336] on button "Connect Mailchimp" at bounding box center [1192, 337] width 126 height 31
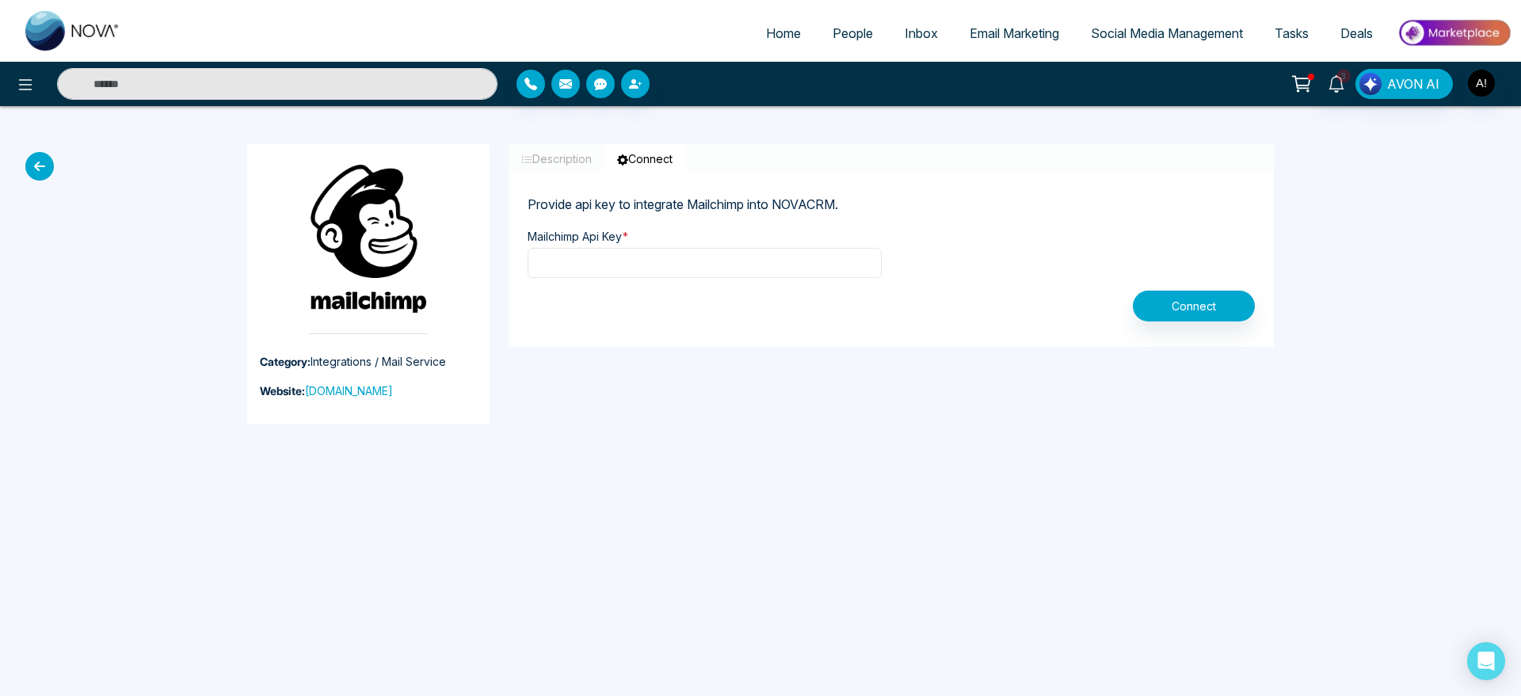
click at [685, 275] on input "text" at bounding box center [705, 263] width 354 height 30
type input "**********"
click at [1230, 292] on button "Connect" at bounding box center [1194, 306] width 122 height 31
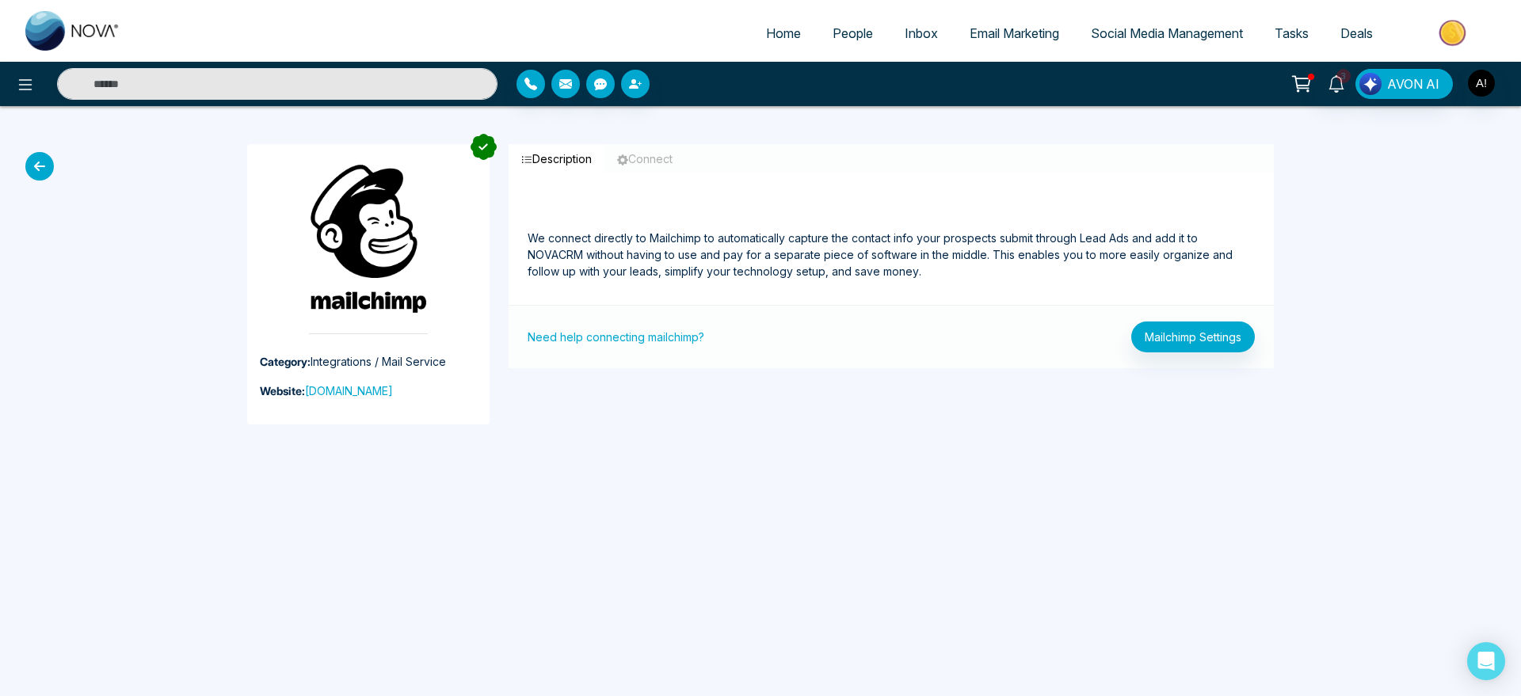
click at [48, 168] on icon at bounding box center [39, 166] width 29 height 29
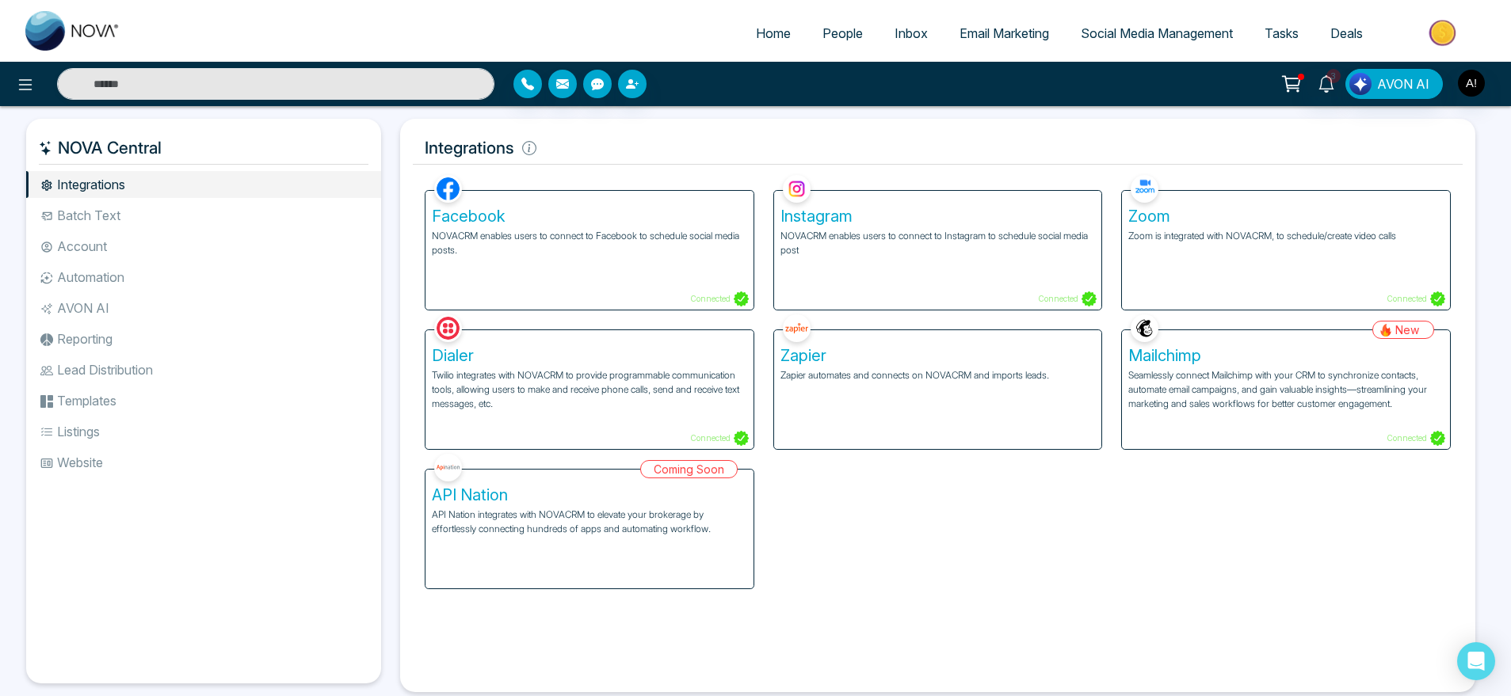
click at [455, 554] on div "Coming Soon API Nation API Nation integrates with NOVACRM to elevate your broke…" at bounding box center [589, 519] width 349 height 139
click at [144, 219] on li "Batch Text" at bounding box center [203, 215] width 355 height 27
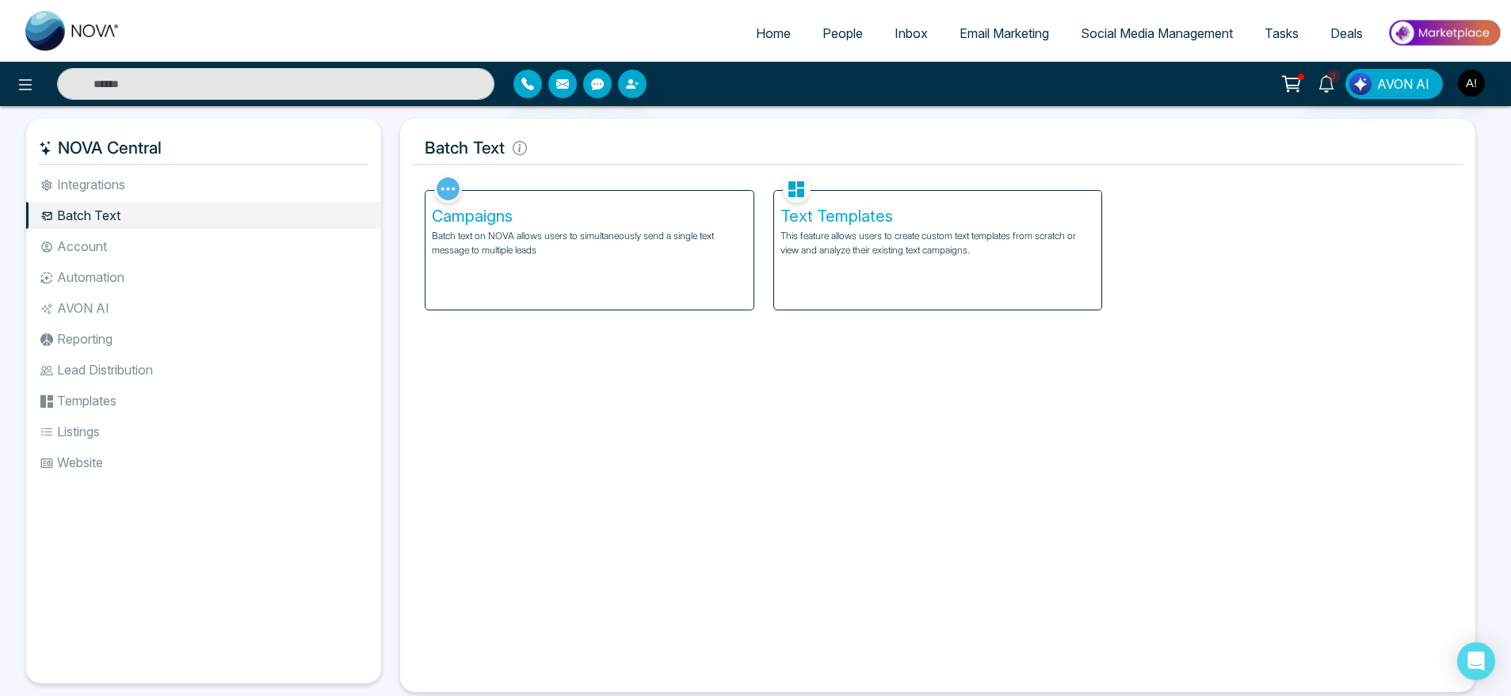
click at [862, 266] on div "Text Templates This feature allows users to create custom text templates from s…" at bounding box center [938, 250] width 328 height 119
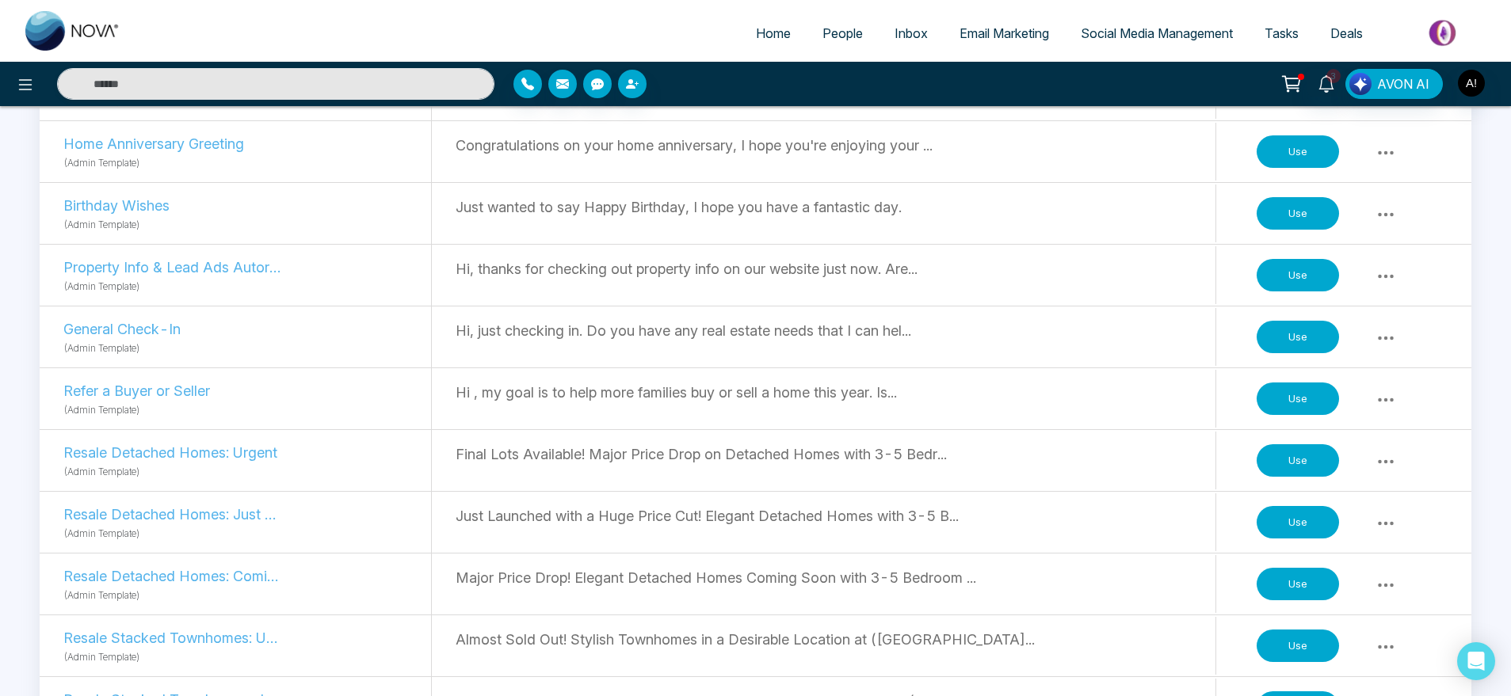
scroll to position [1018, 0]
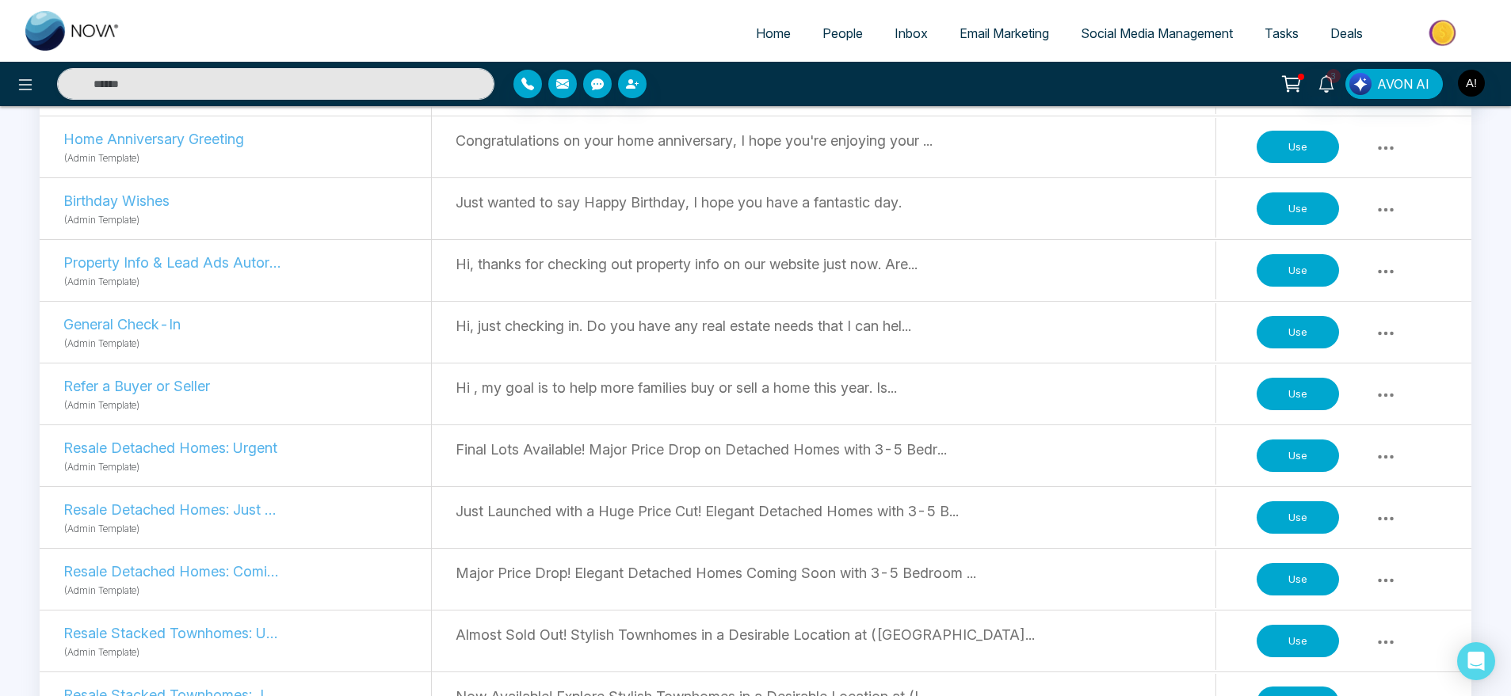
click at [1302, 392] on button "Use" at bounding box center [1298, 394] width 82 height 33
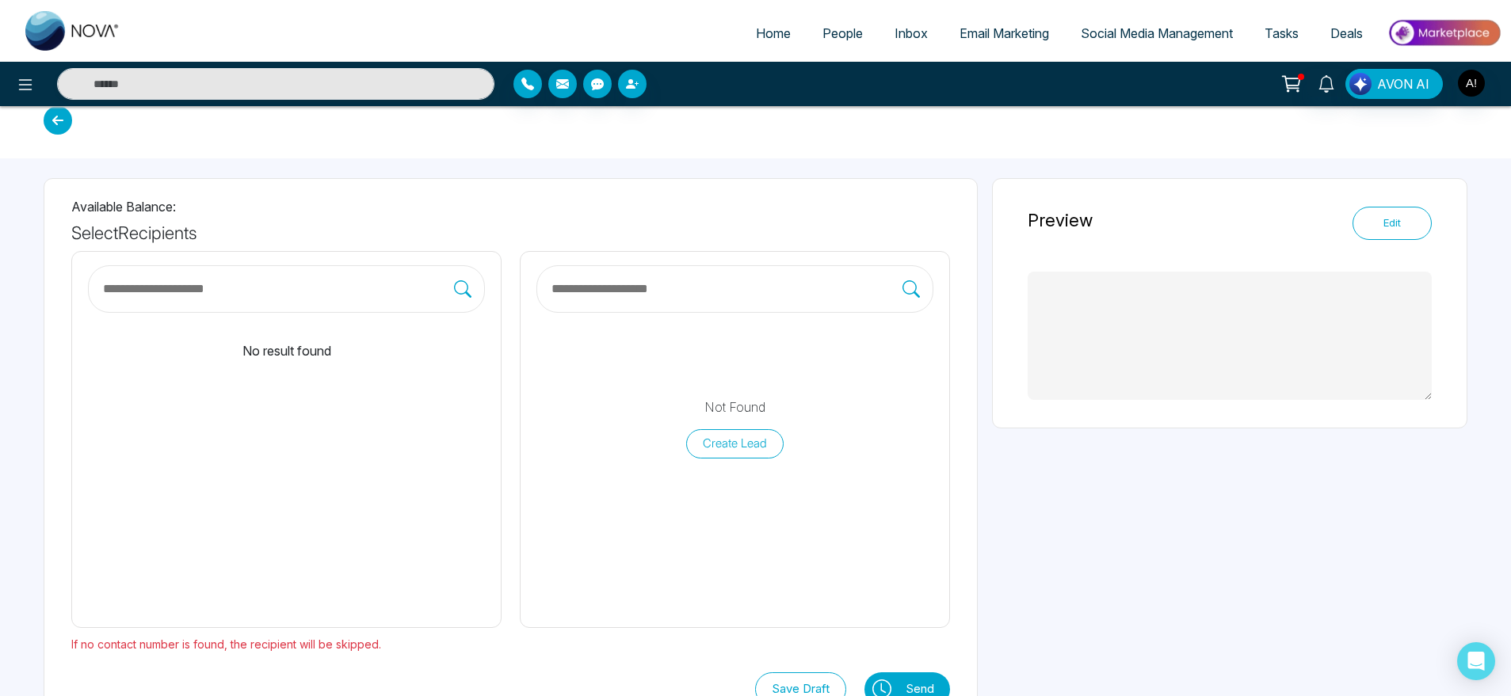
type textarea "**********"
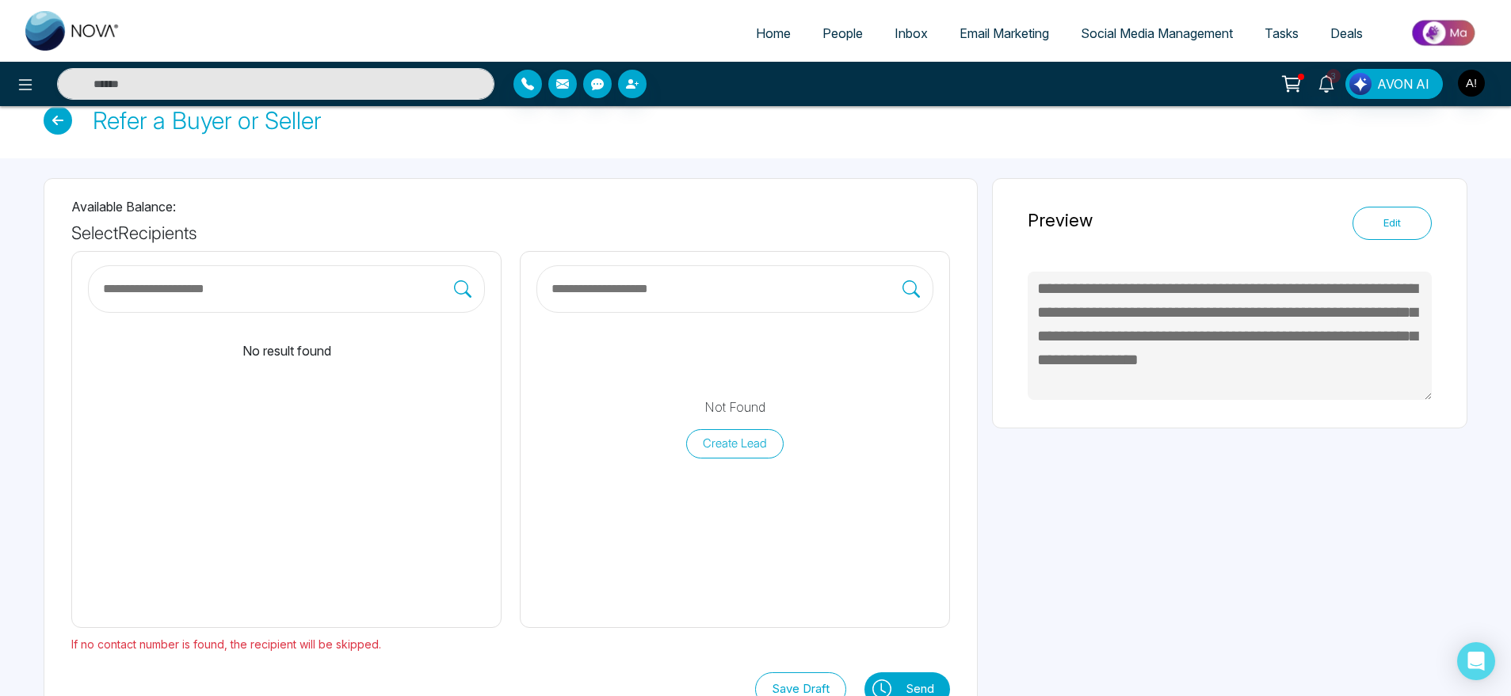
scroll to position [46, 0]
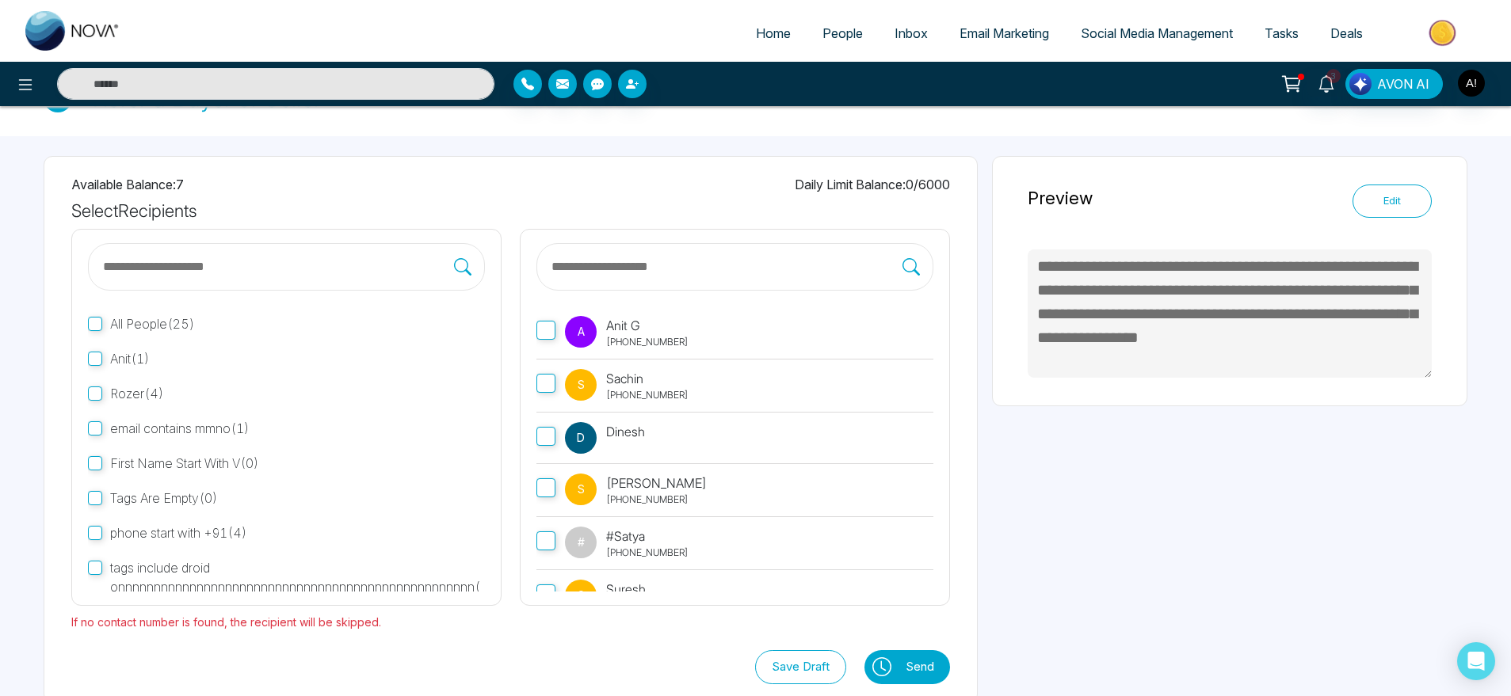
click at [582, 324] on span "A" at bounding box center [581, 332] width 7 height 32
click at [904, 668] on button "Send" at bounding box center [924, 667] width 52 height 34
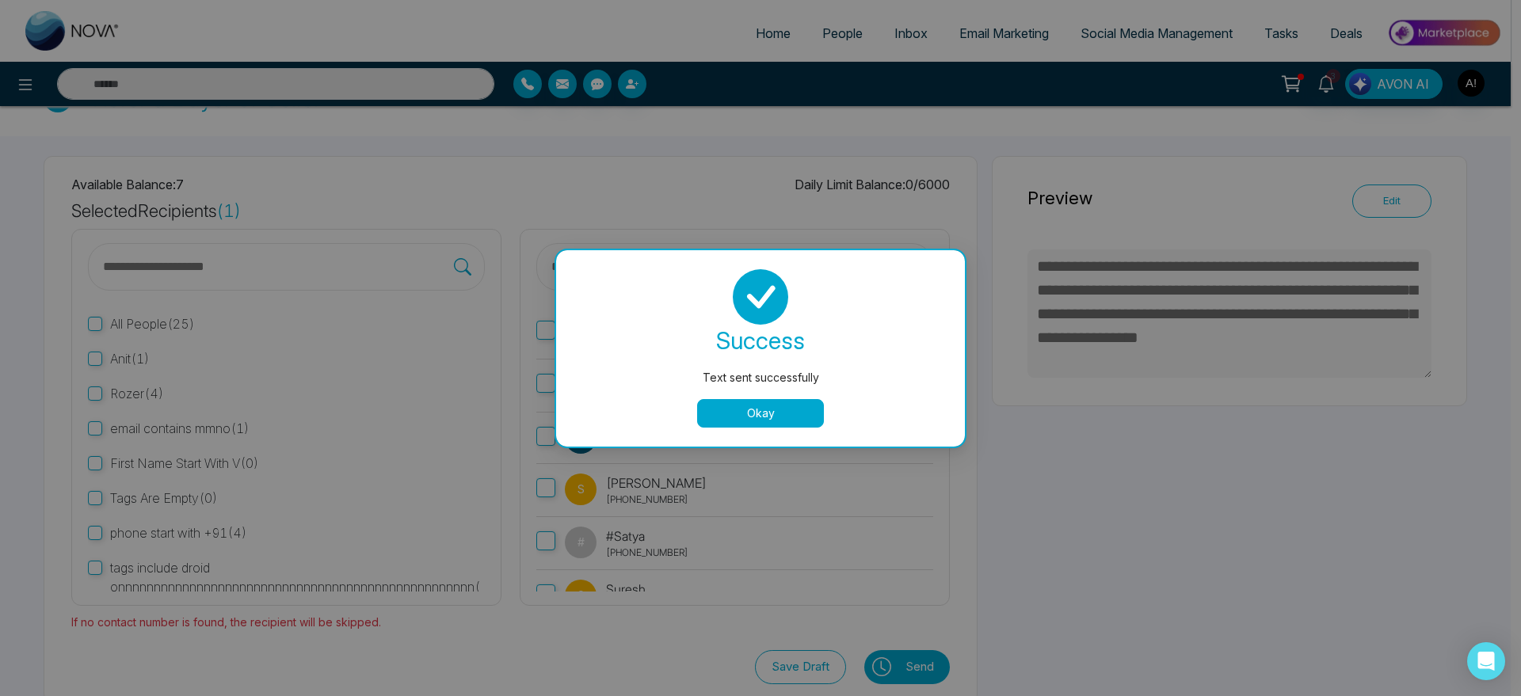
click at [770, 411] on button "Okay" at bounding box center [760, 413] width 127 height 29
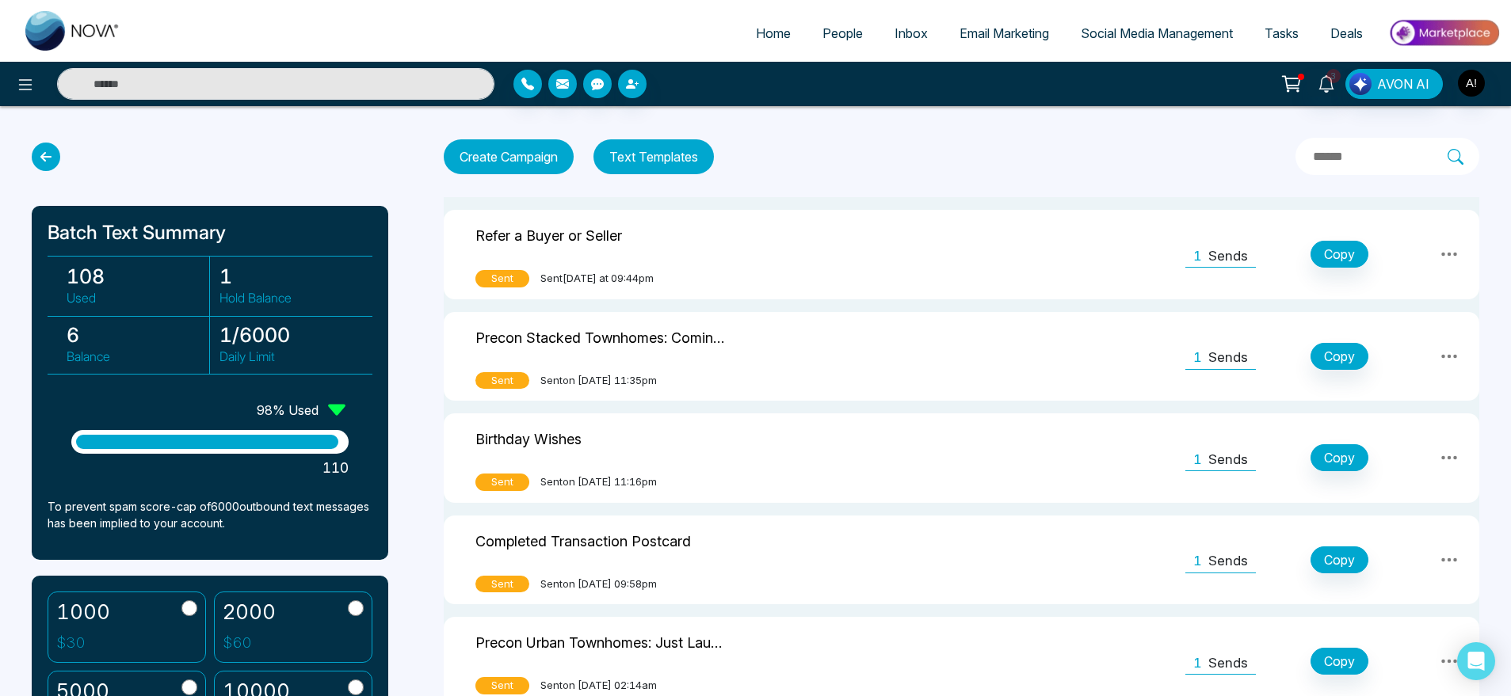
click at [52, 152] on icon at bounding box center [46, 157] width 29 height 29
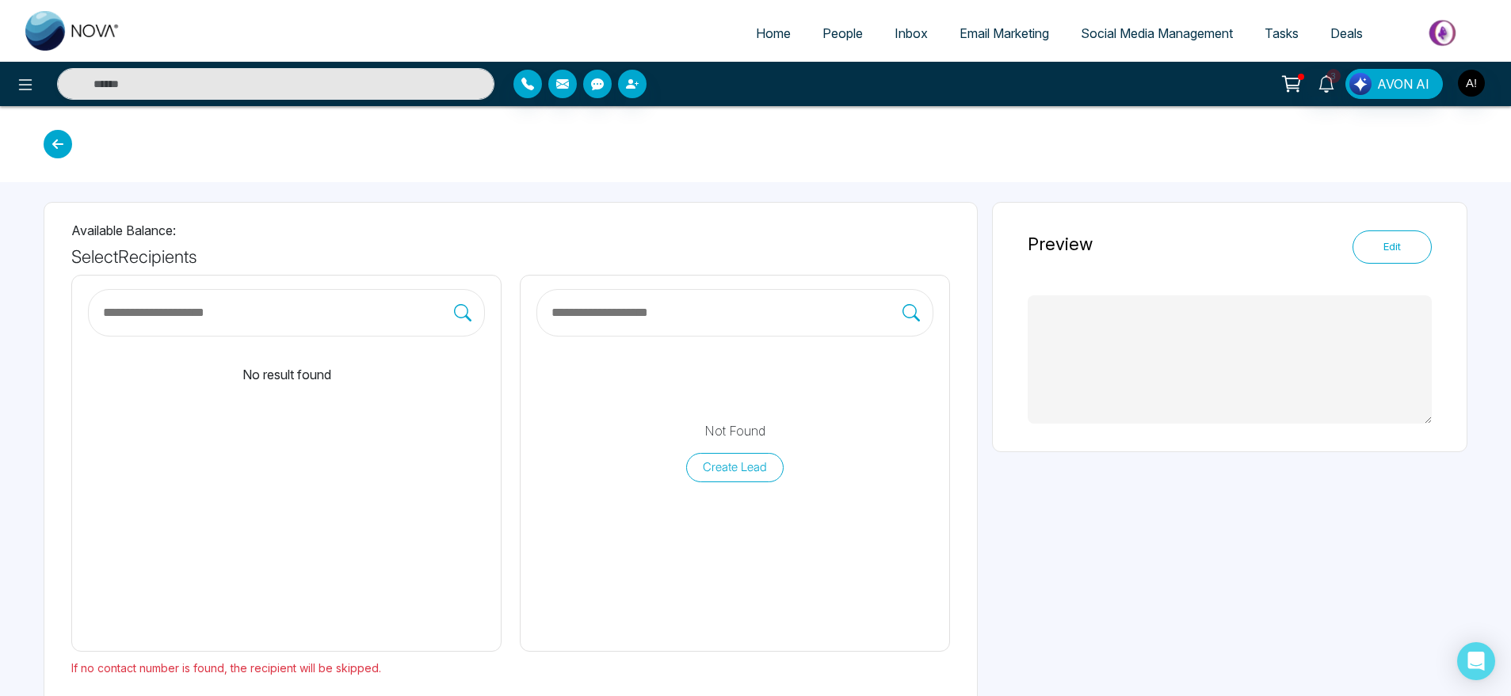
type textarea "**********"
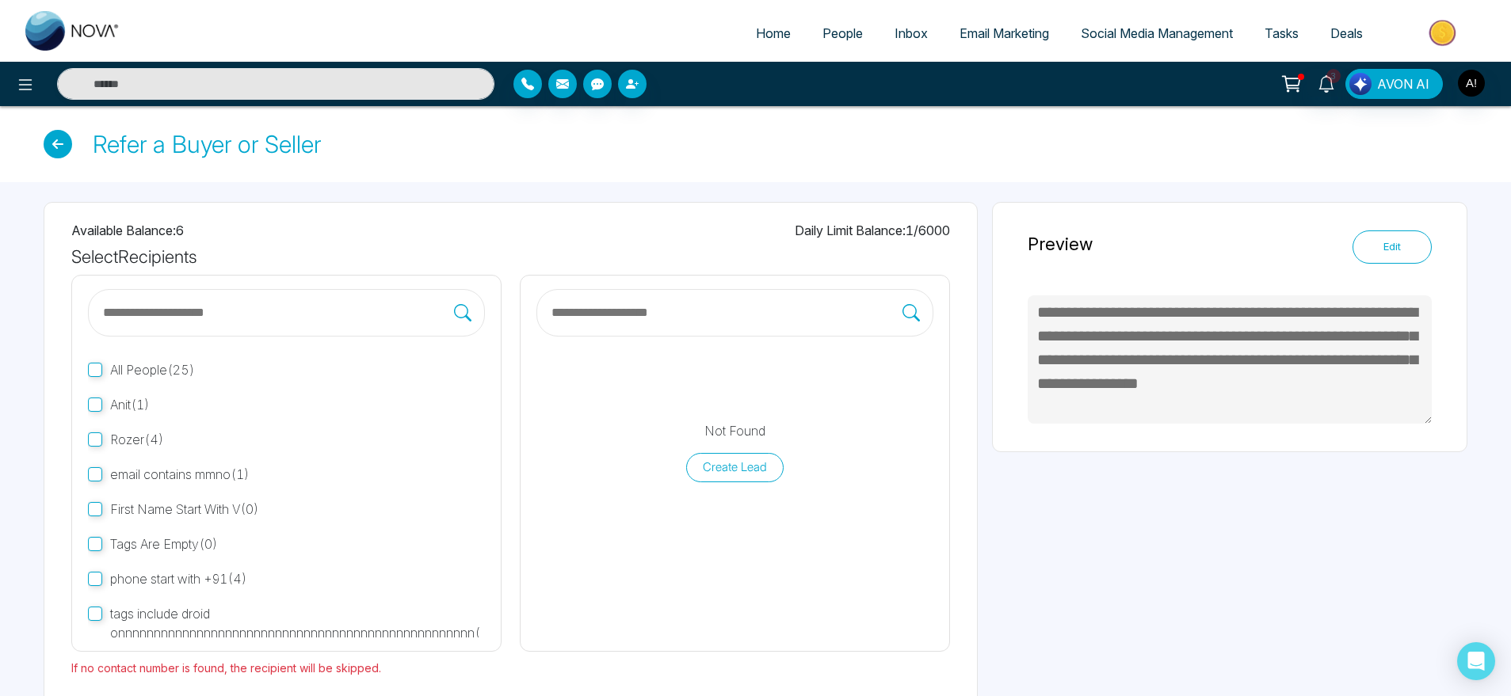
click at [55, 139] on icon at bounding box center [58, 144] width 29 height 29
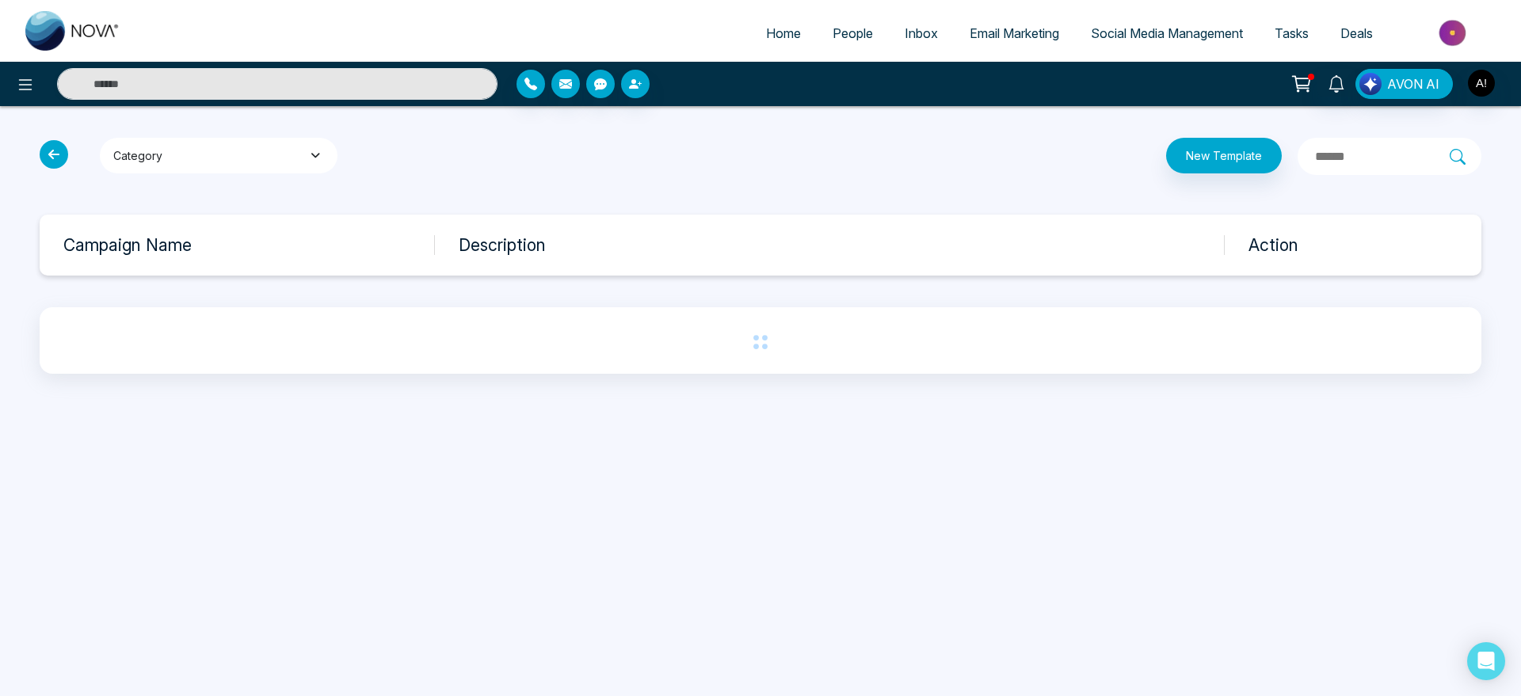
click at [260, 151] on button "Category" at bounding box center [219, 156] width 238 height 36
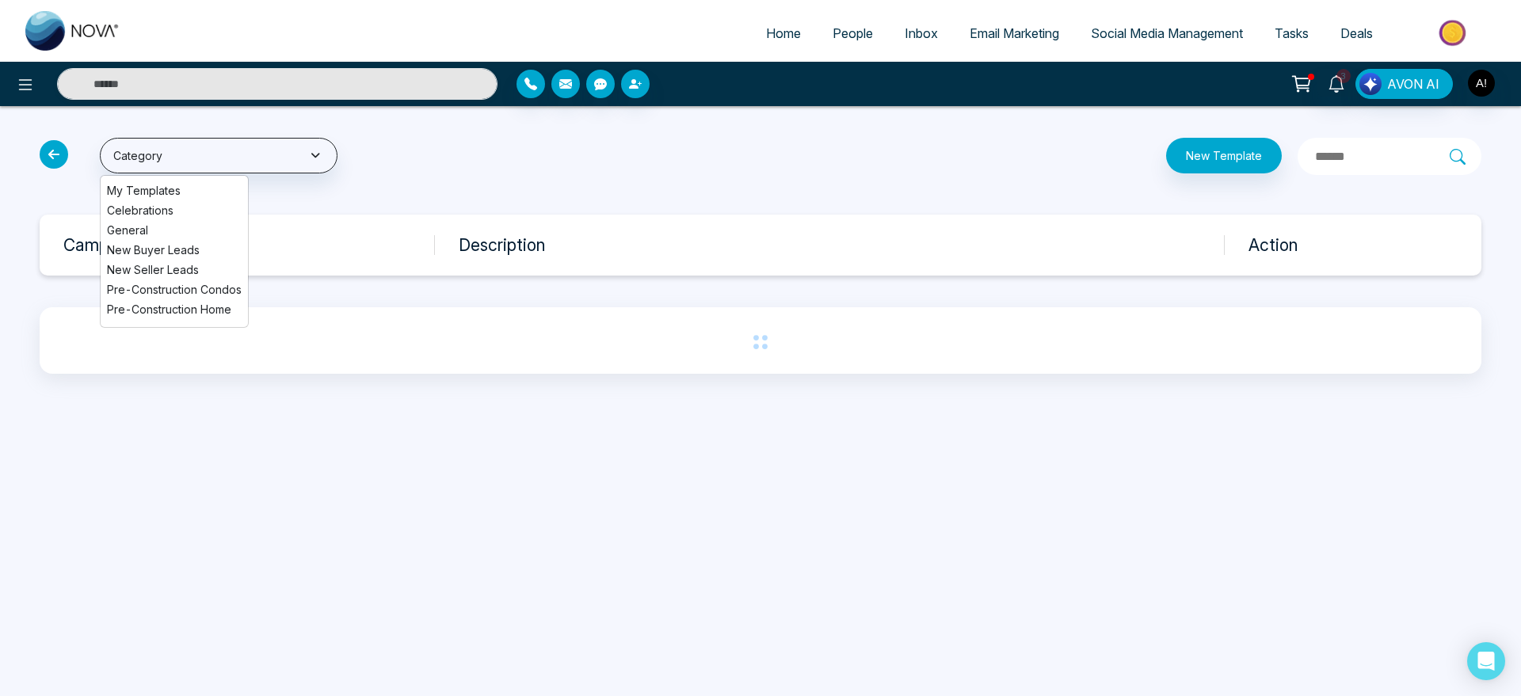
click at [451, 166] on div "Category My Templates Celebrations General New Buyer Leads New Seller Leads Pre…" at bounding box center [273, 156] width 487 height 37
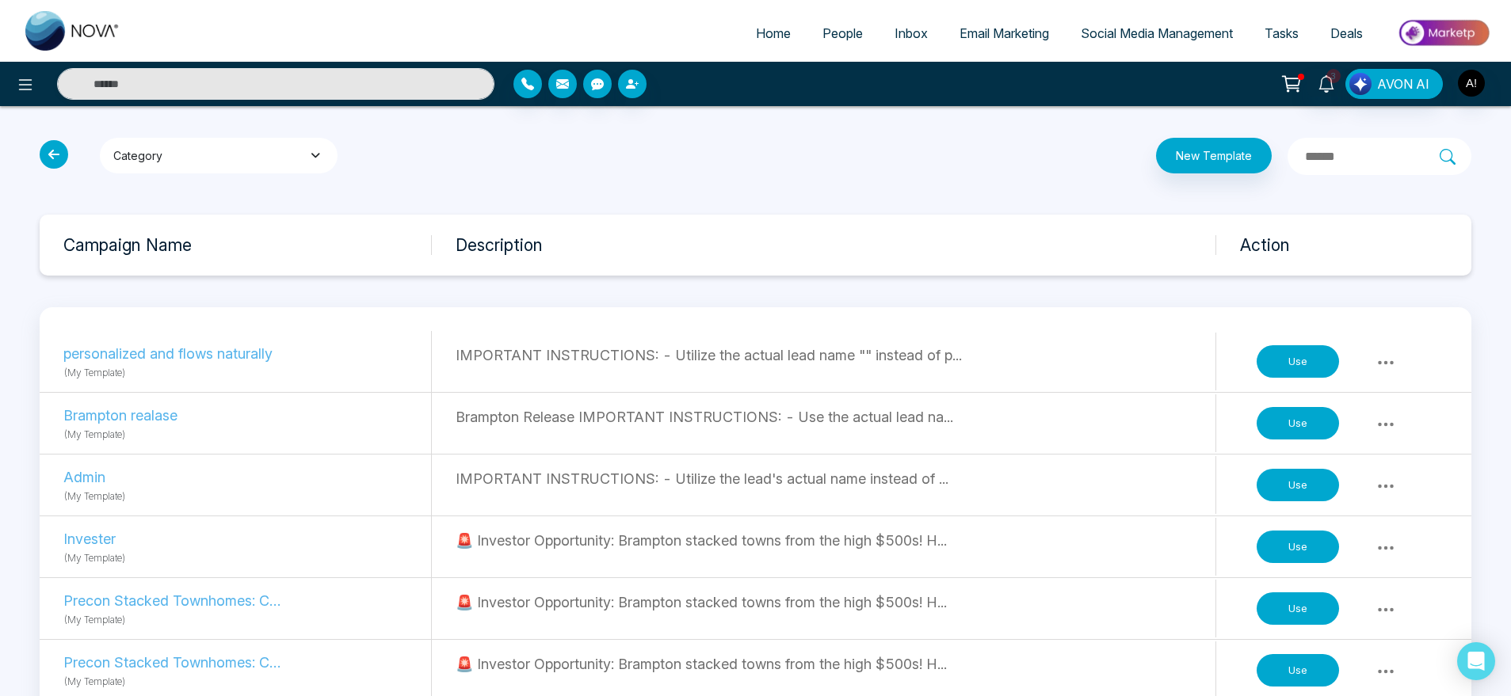
click at [288, 139] on button "Category" at bounding box center [219, 156] width 238 height 36
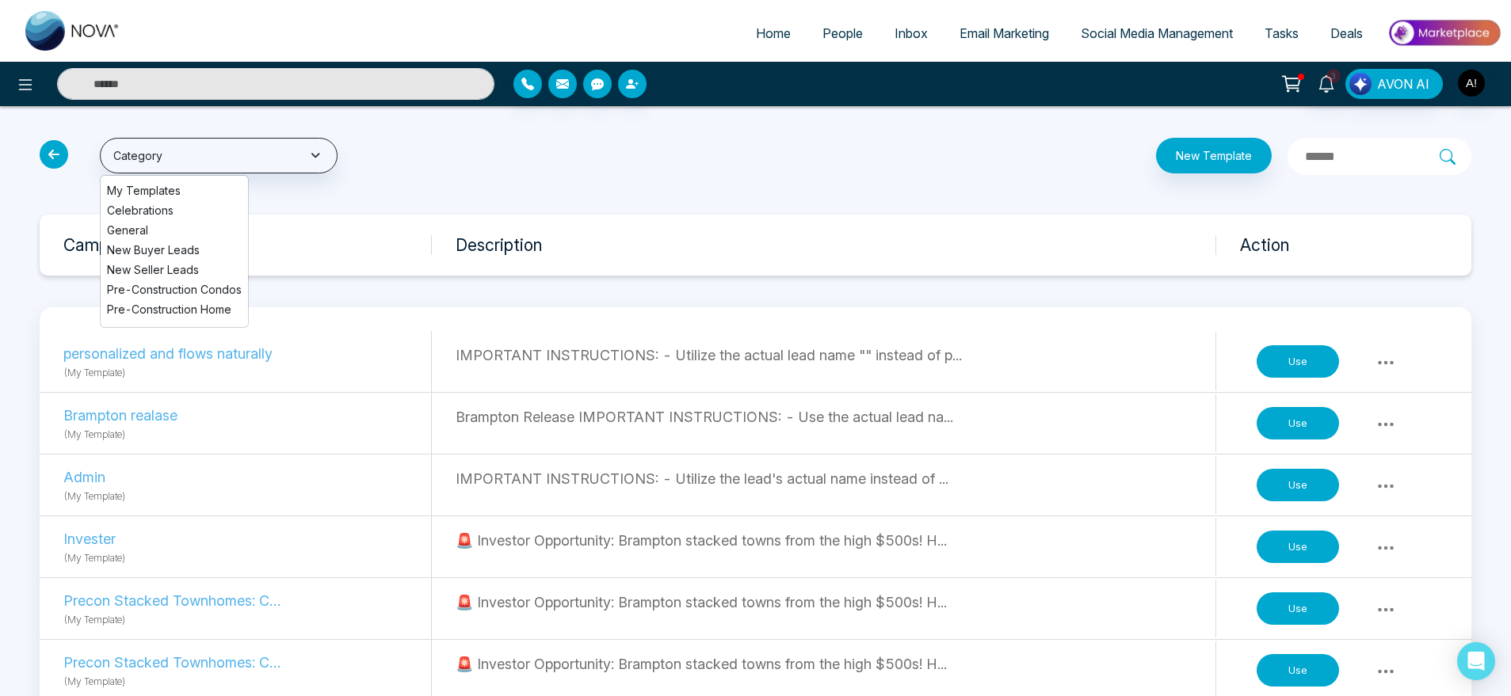
click at [50, 155] on icon at bounding box center [54, 154] width 29 height 29
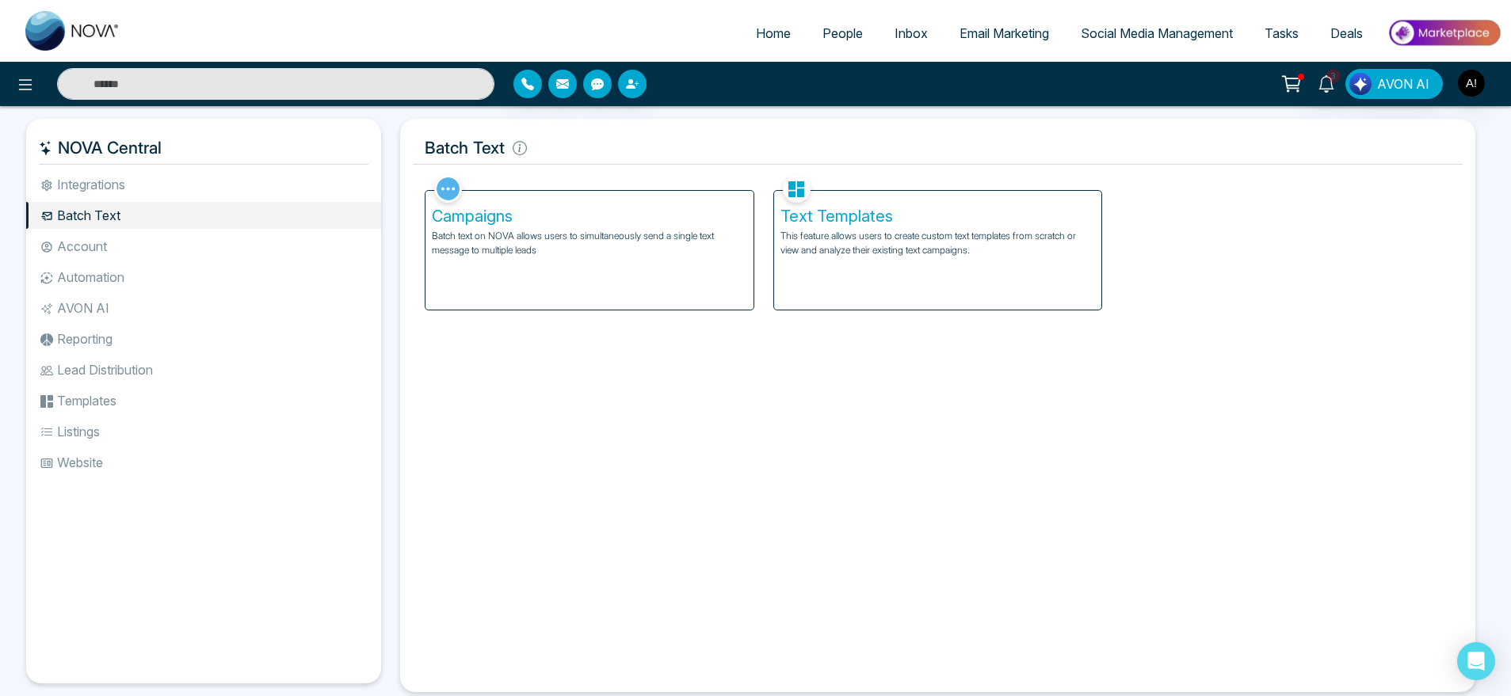
click at [640, 269] on div "Campaigns Batch text on NOVA allows users to simultaneously send a single text …" at bounding box center [589, 250] width 328 height 119
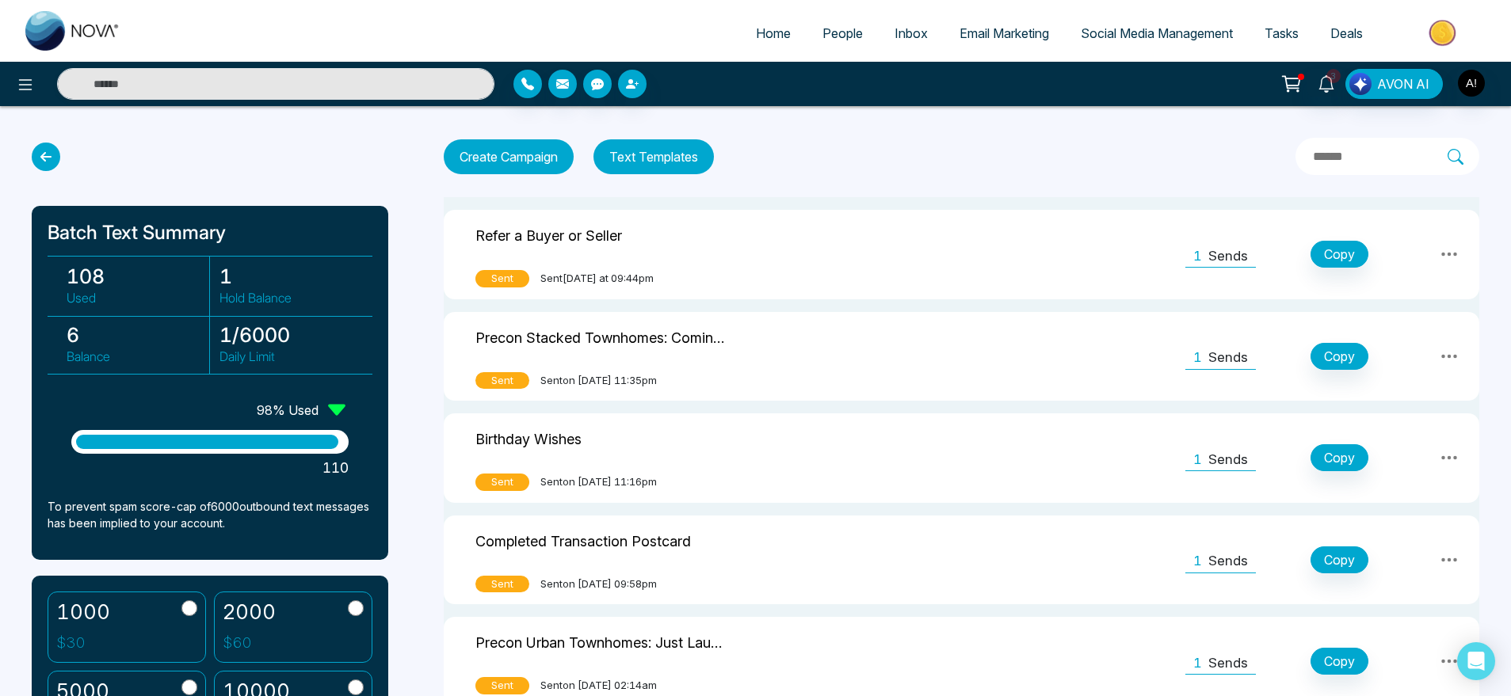
click at [56, 160] on icon at bounding box center [46, 157] width 29 height 29
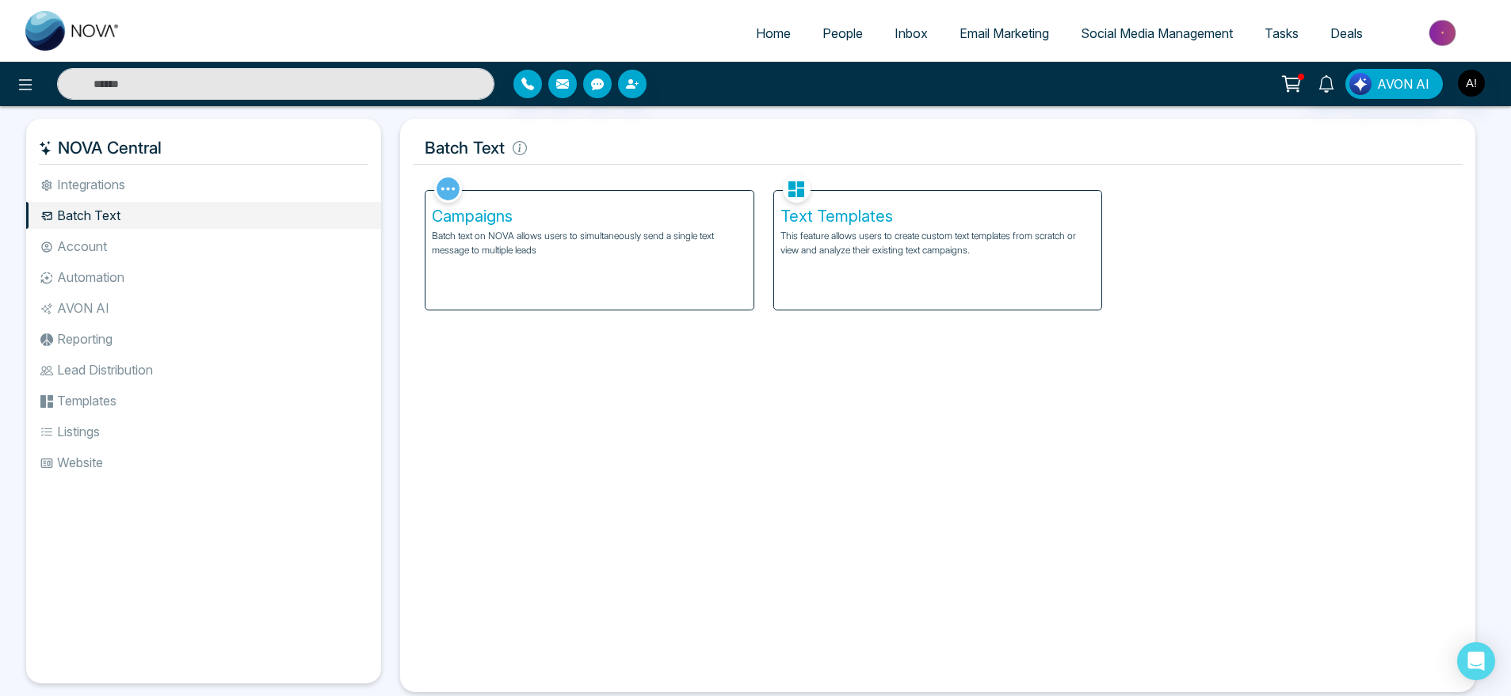
click at [864, 265] on div "Text Templates This feature allows users to create custom text templates from s…" at bounding box center [938, 250] width 328 height 119
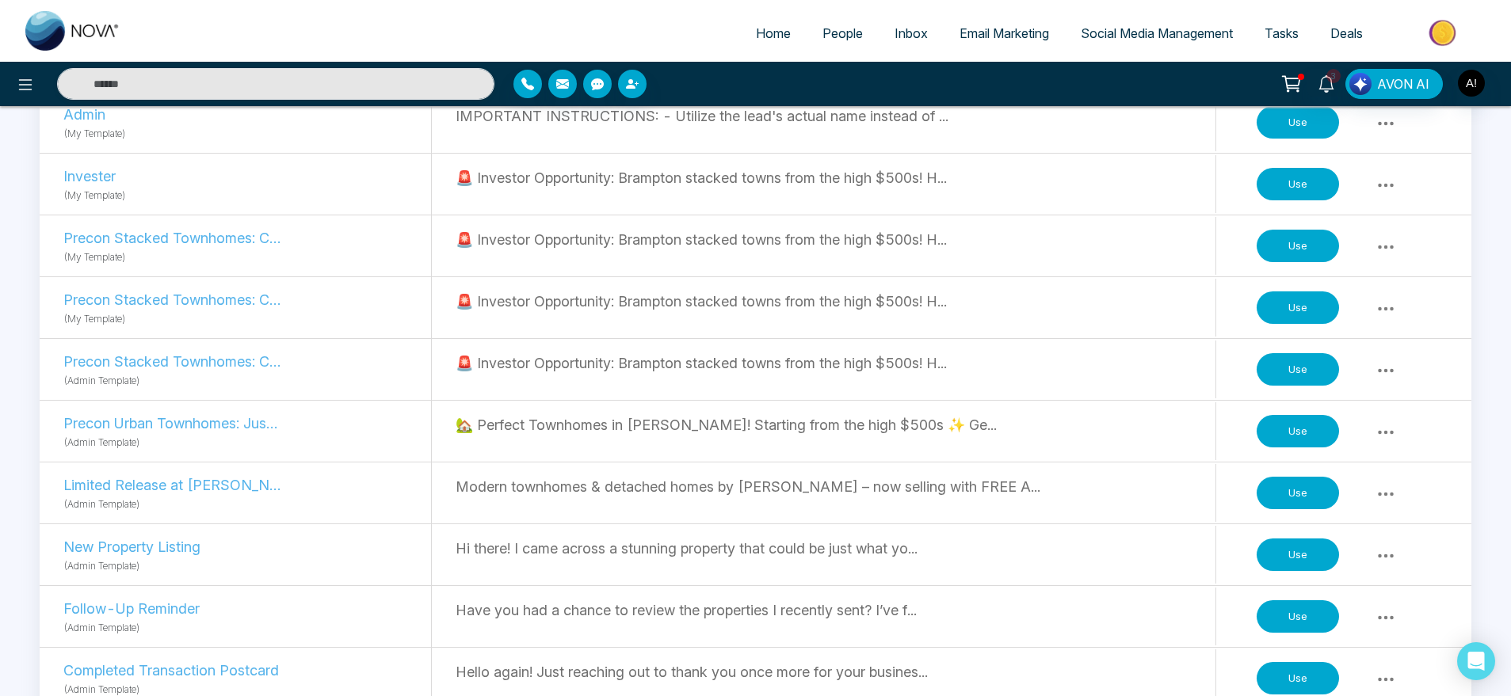
scroll to position [364, 0]
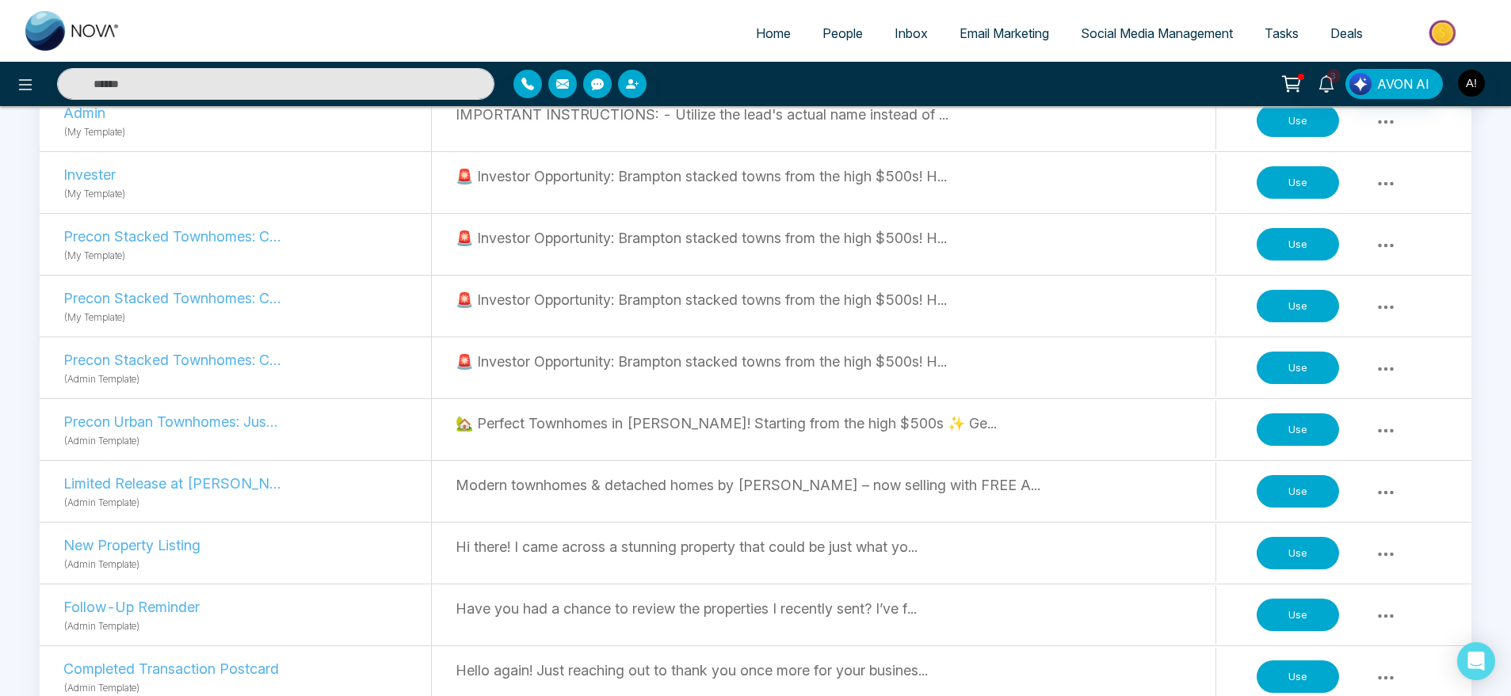
click at [1282, 311] on button "Use" at bounding box center [1298, 306] width 82 height 33
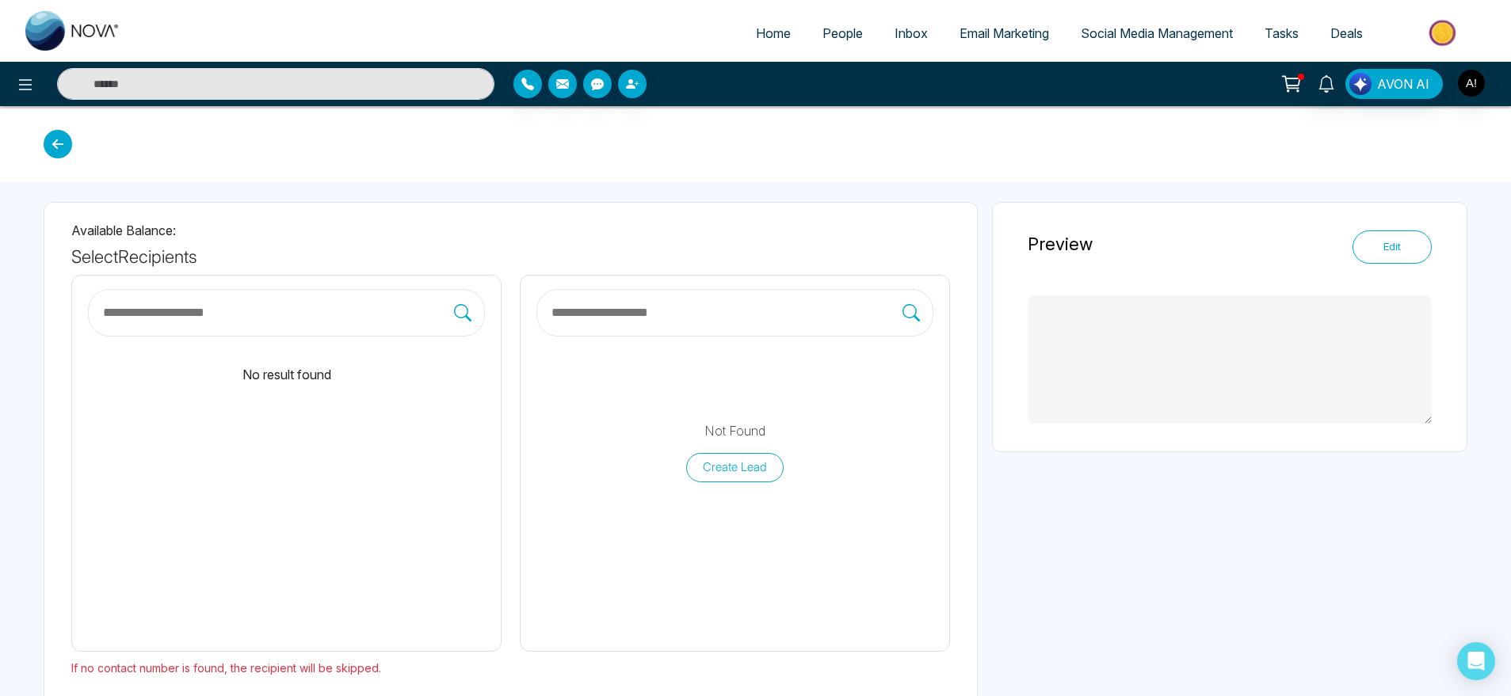
scroll to position [73, 0]
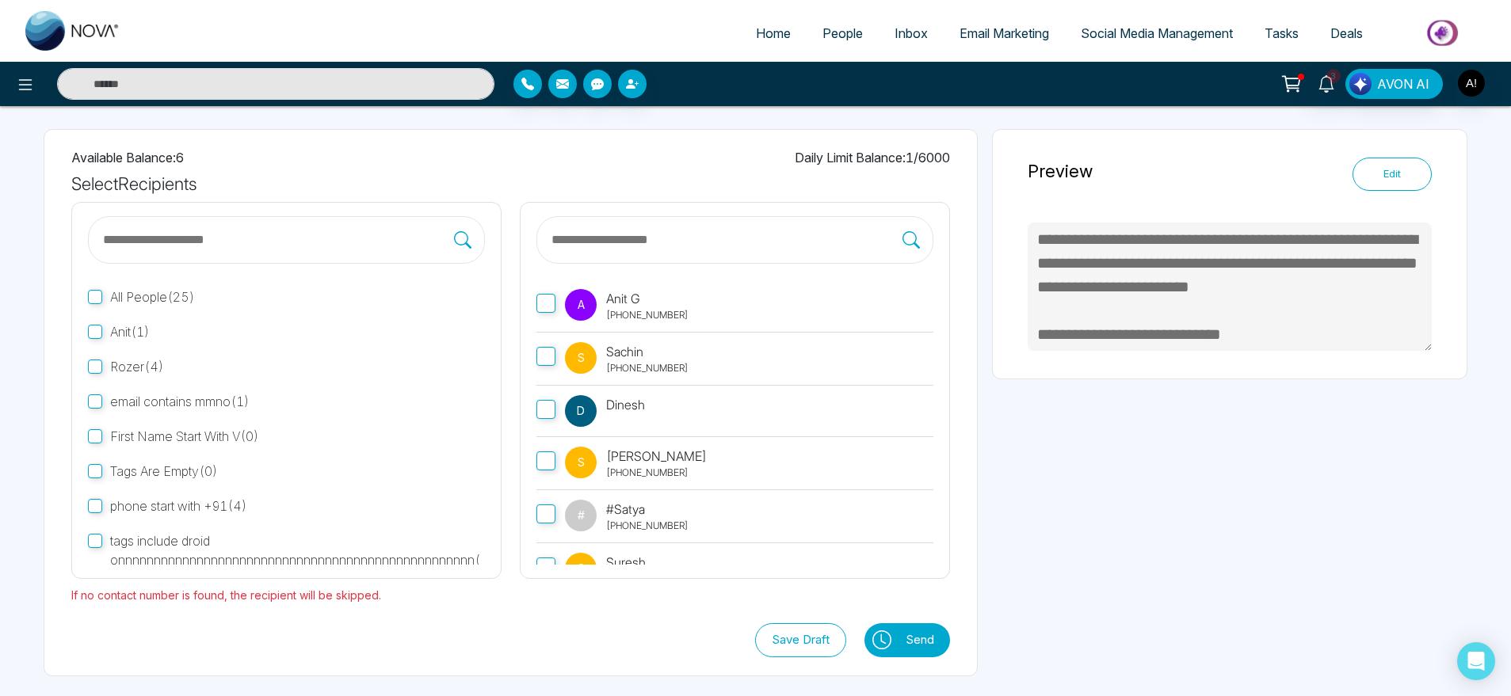
click at [599, 311] on div "A Anit G +919930053035" at bounding box center [627, 305] width 124 height 33
click at [877, 650] on button at bounding box center [880, 641] width 33 height 34
type textarea "**********"
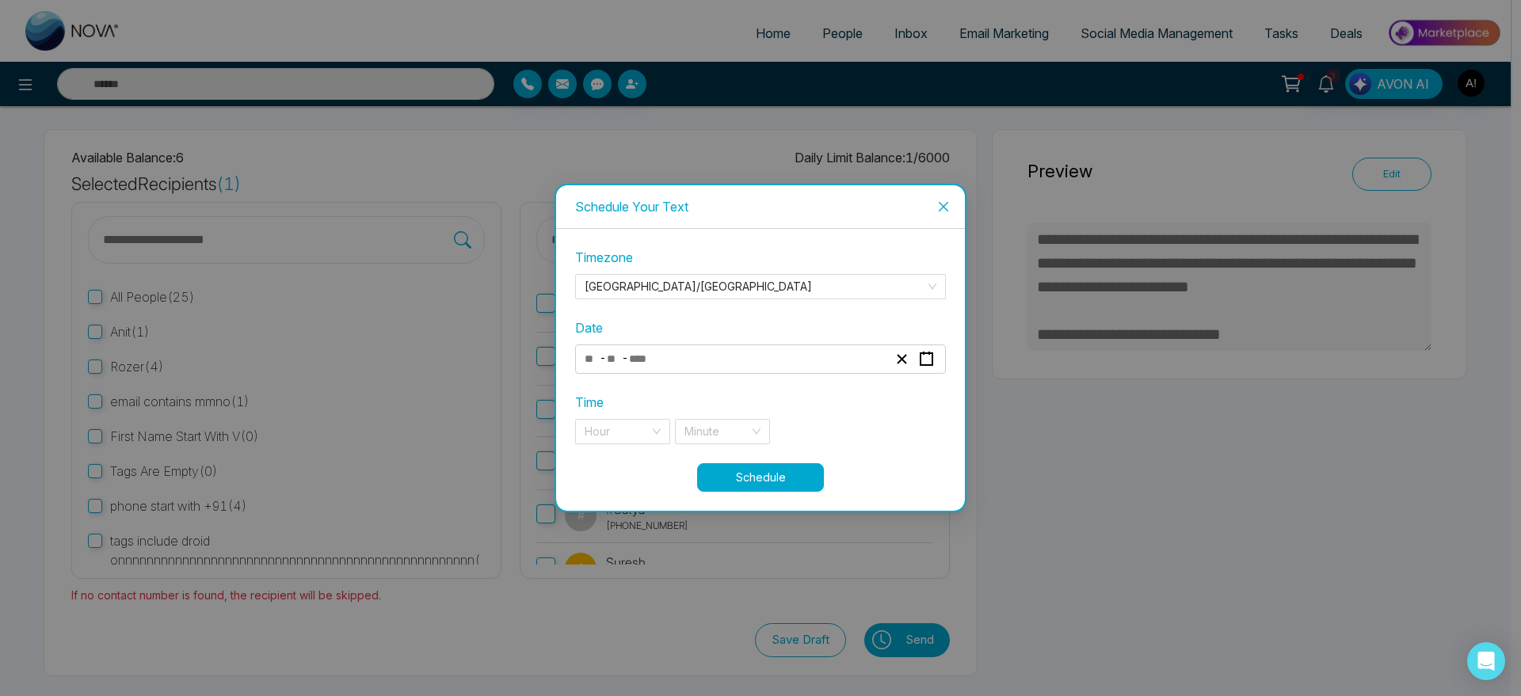
click at [698, 357] on div "- -" at bounding box center [735, 359] width 307 height 21
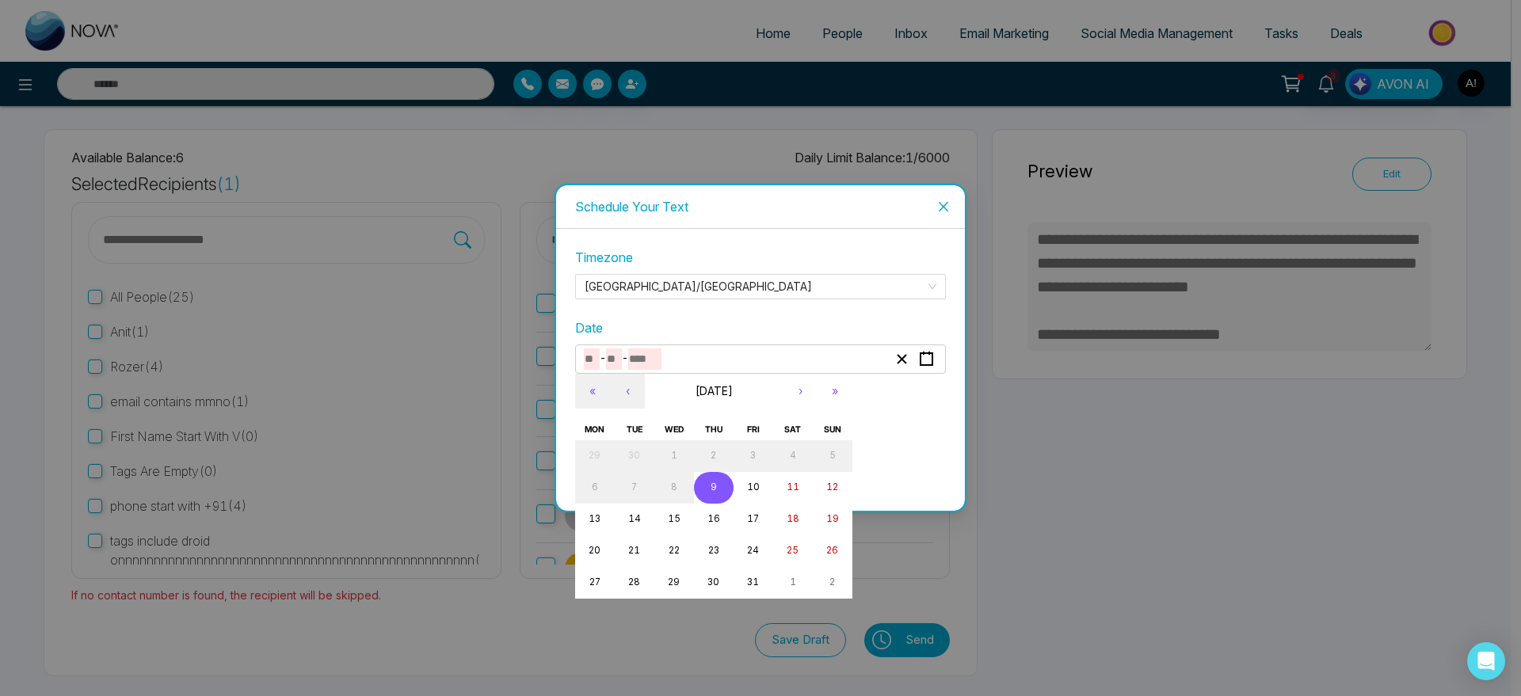
click at [715, 483] on abbr "9" at bounding box center [714, 487] width 6 height 11
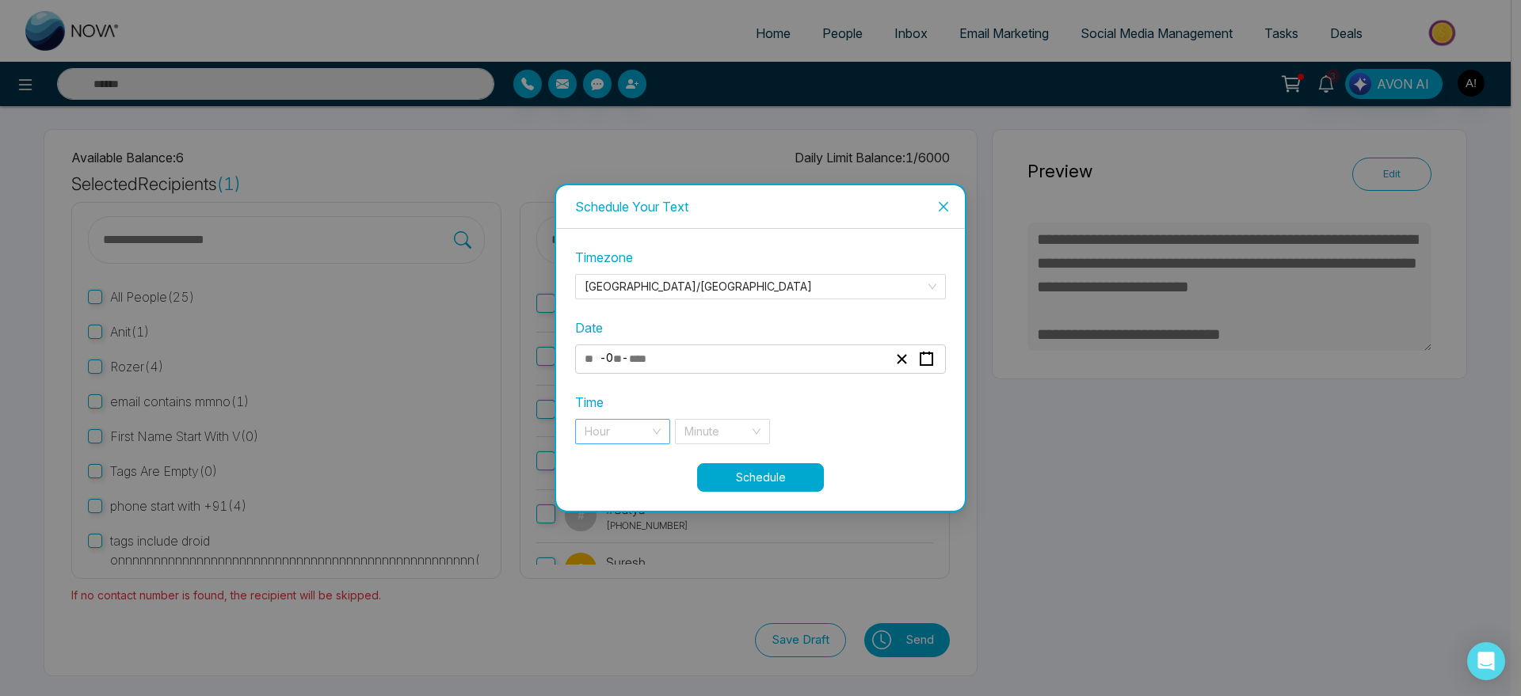
type input "**"
type input "*"
type input "****"
click at [609, 433] on input "search" at bounding box center [617, 432] width 65 height 24
click at [610, 465] on div "9 pm" at bounding box center [623, 463] width 76 height 17
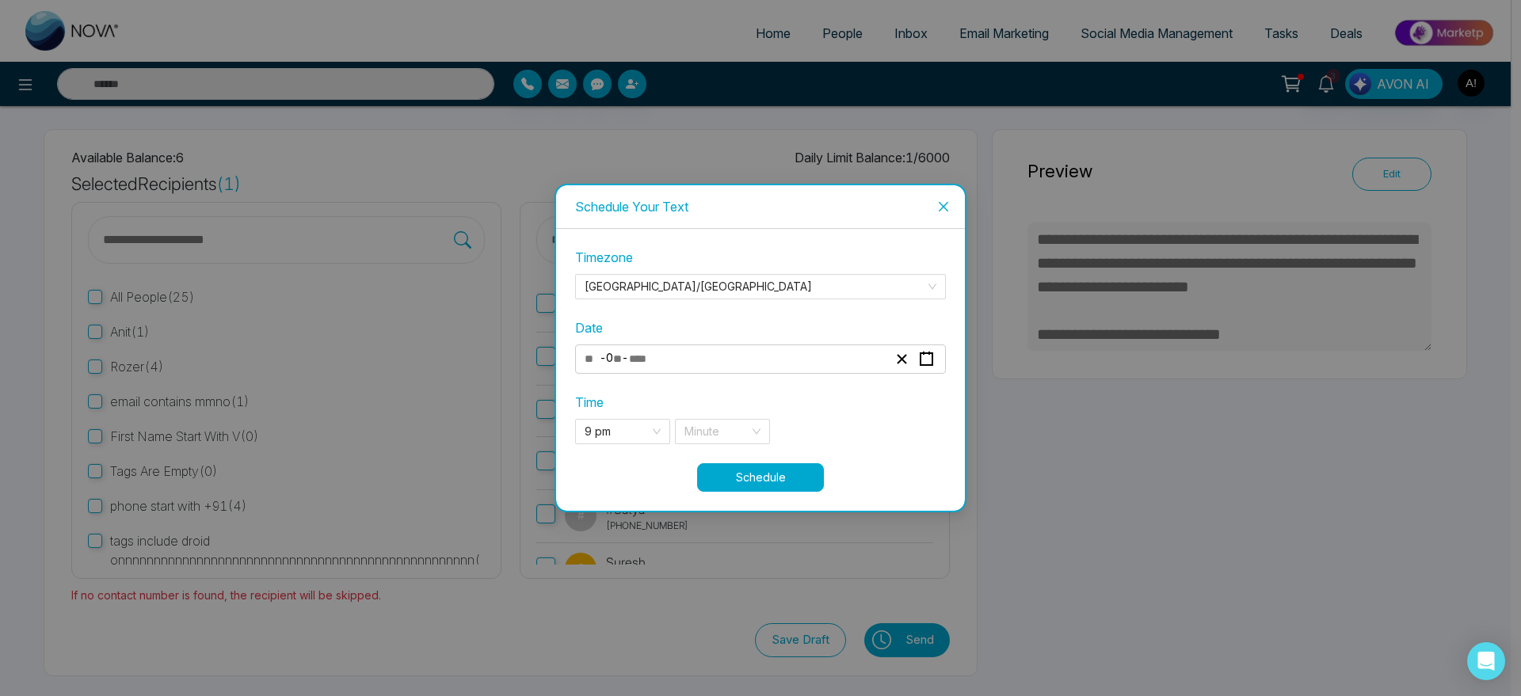
click at [719, 414] on div "Time 9 pm 21 22 9 pm 10 pm 11 pm Minute" at bounding box center [760, 419] width 371 height 52
click at [731, 431] on input "search" at bounding box center [717, 432] width 65 height 24
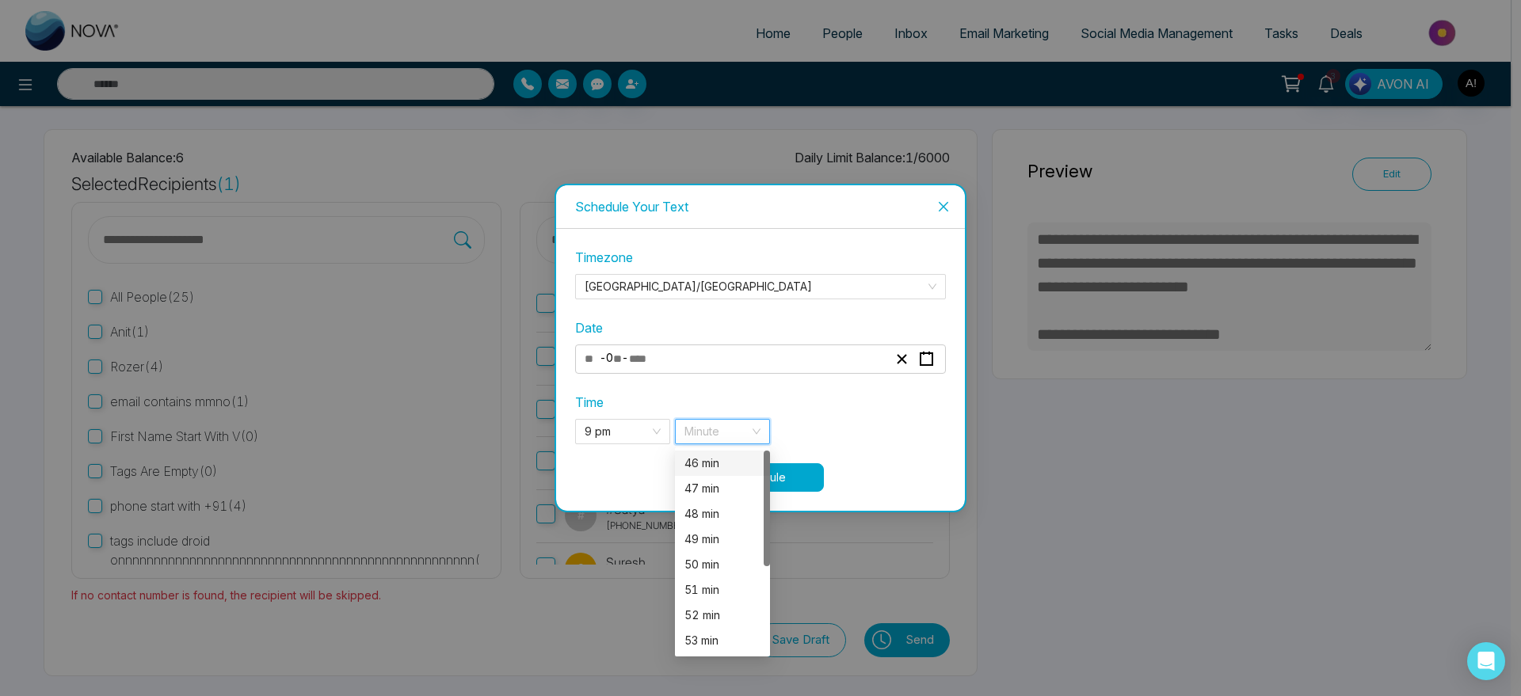
click at [719, 464] on div "46 min" at bounding box center [723, 463] width 76 height 17
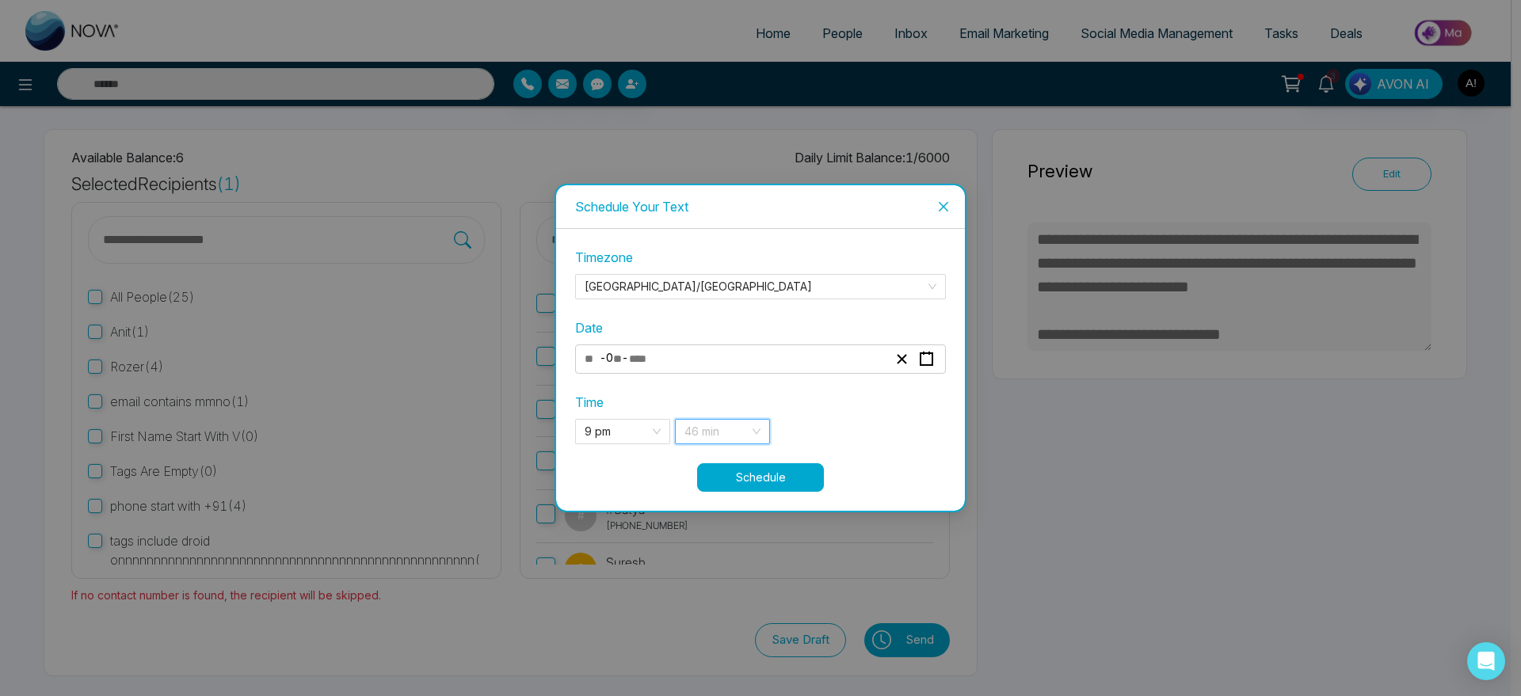
click at [746, 429] on span "46 min" at bounding box center [723, 432] width 76 height 24
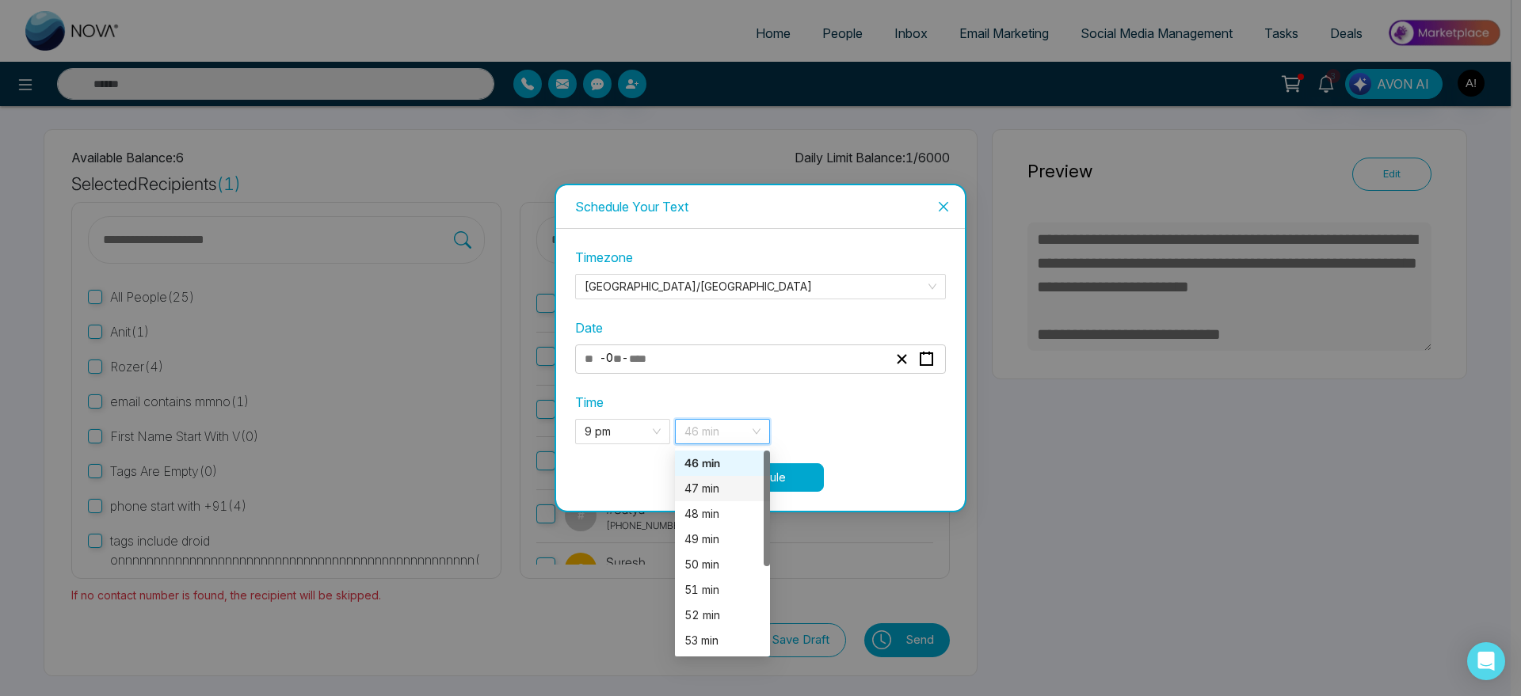
click at [719, 494] on div "47 min" at bounding box center [723, 488] width 76 height 17
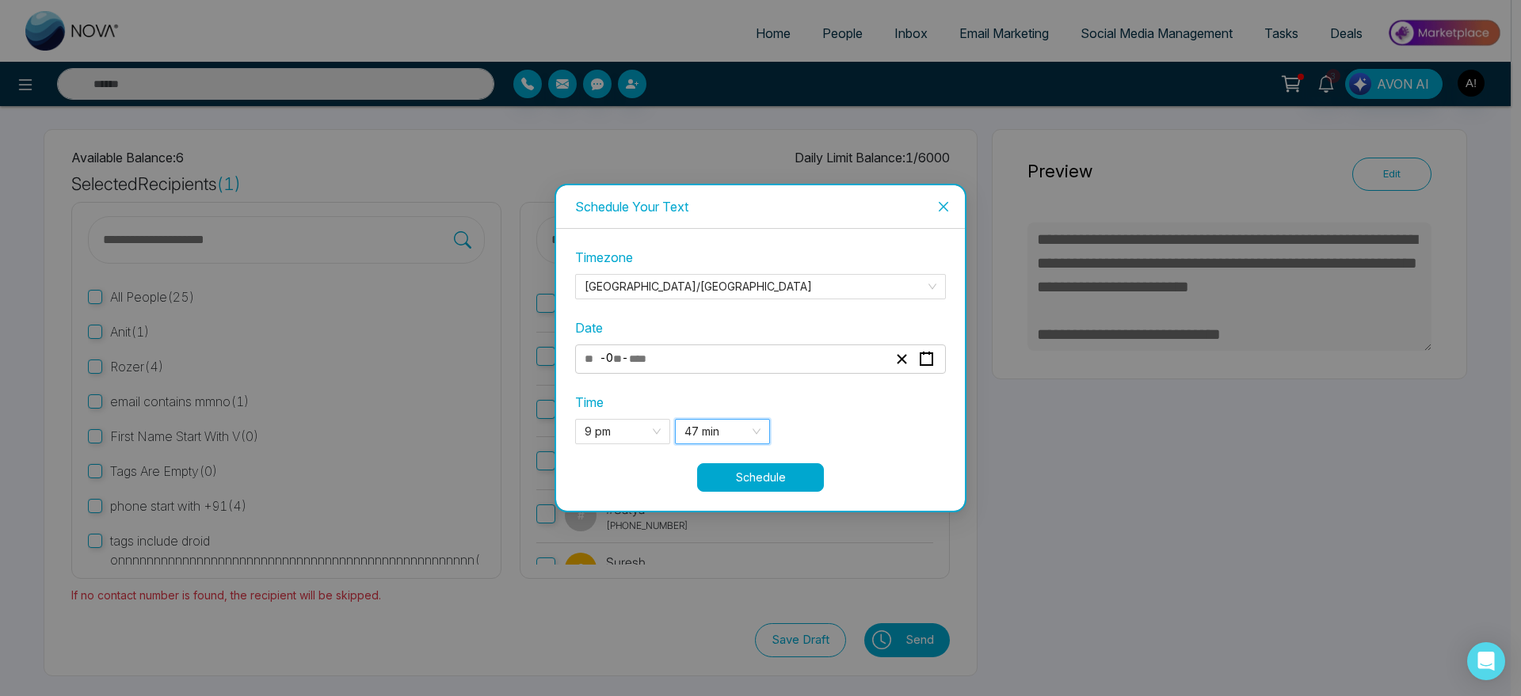
click at [780, 467] on button "Schedule" at bounding box center [760, 478] width 127 height 29
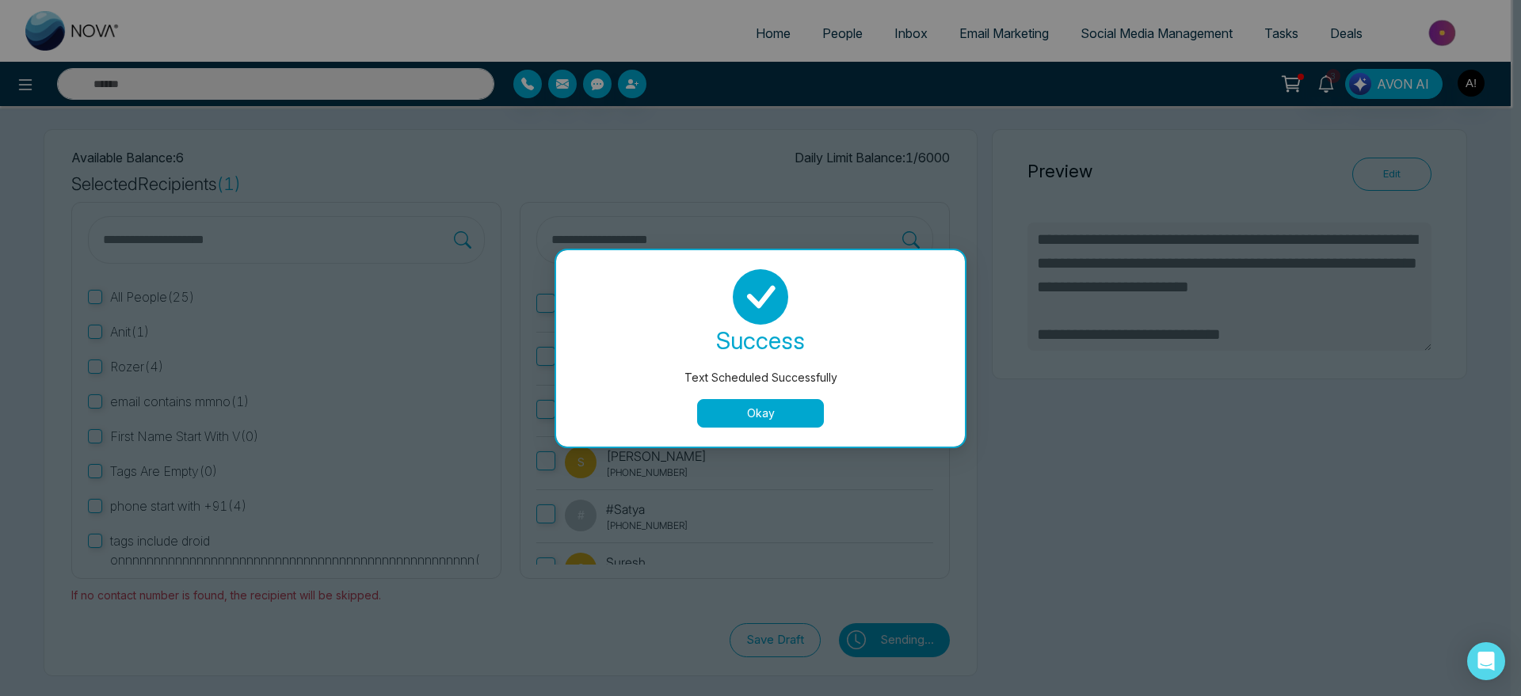
click at [737, 420] on button "Okay" at bounding box center [760, 413] width 127 height 29
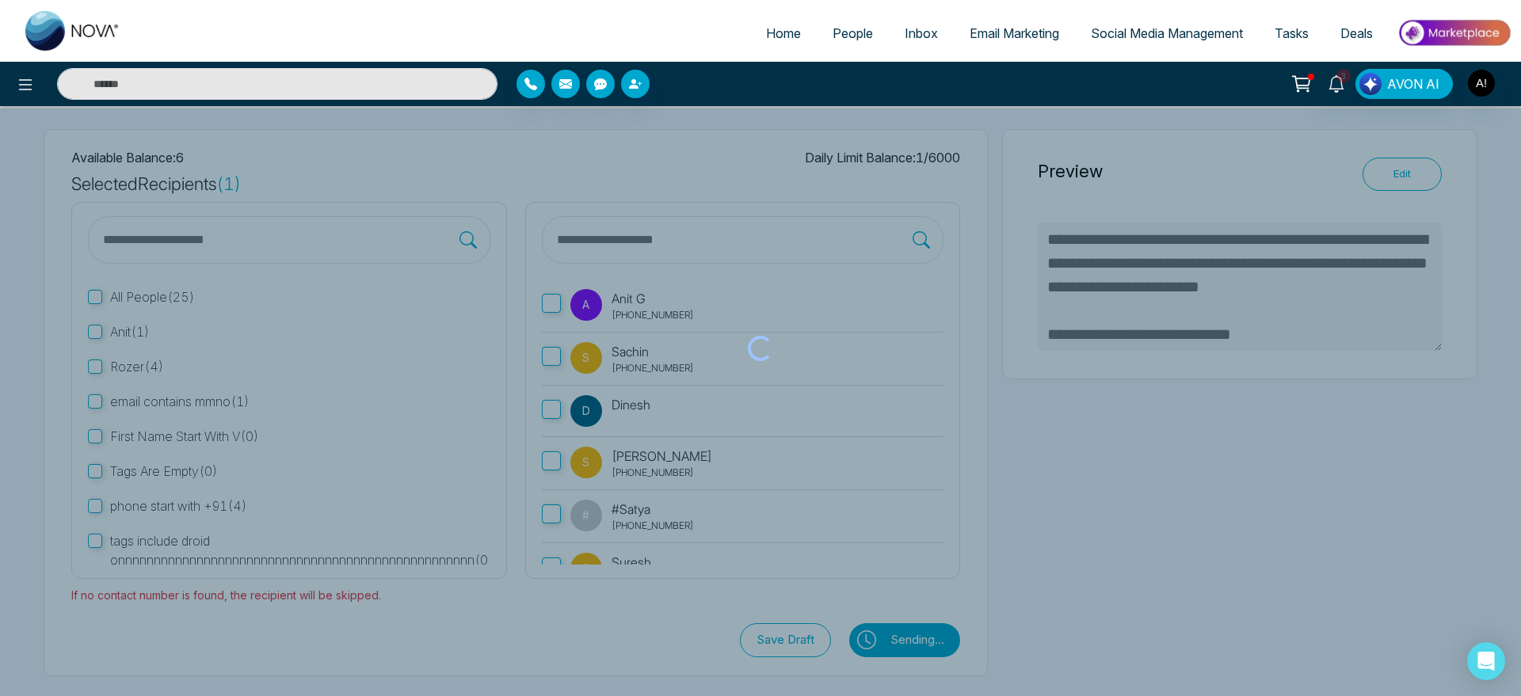
type textarea "**********"
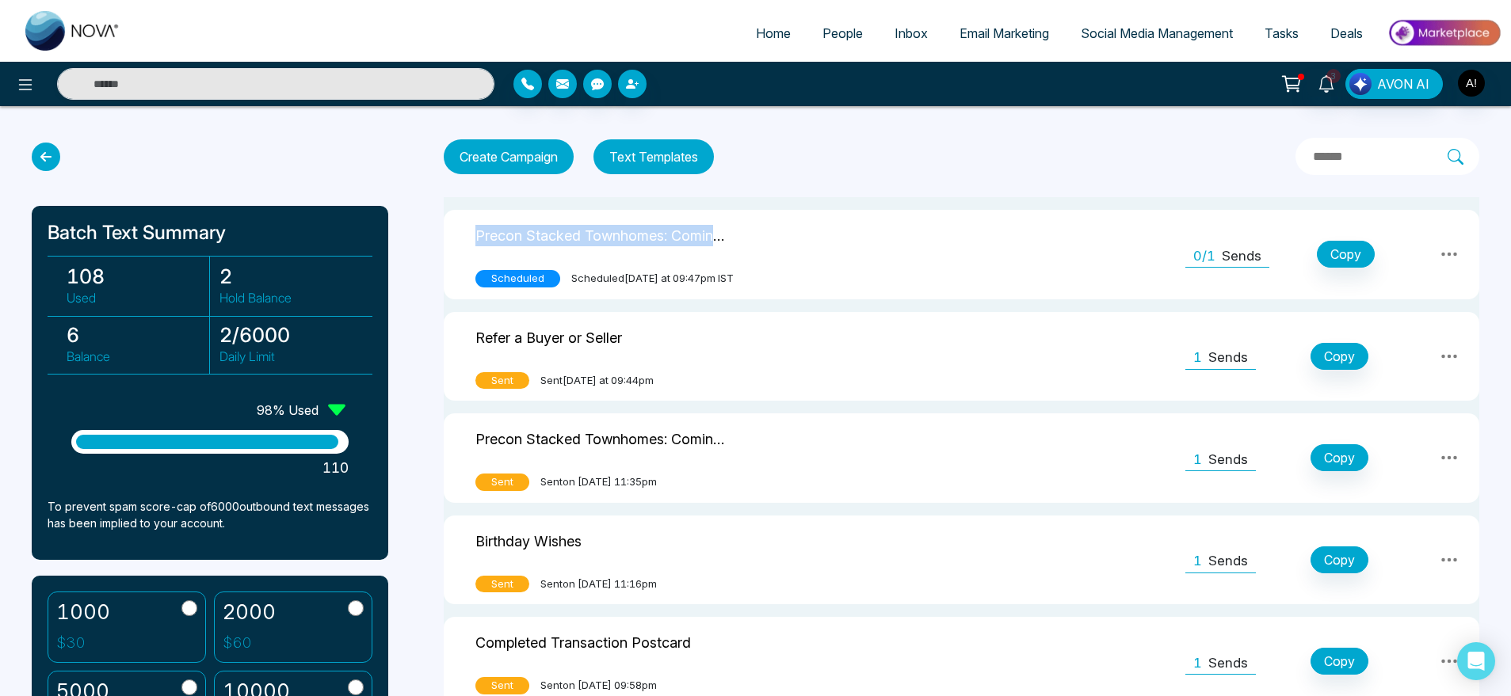
drag, startPoint x: 464, startPoint y: 235, endPoint x: 731, endPoint y: 235, distance: 267.0
click at [731, 235] on td "Precon Stacked Townhomes: Coming Soon-copy Scheduled Scheduled today at 09:47pm…" at bounding box center [648, 255] width 408 height 90
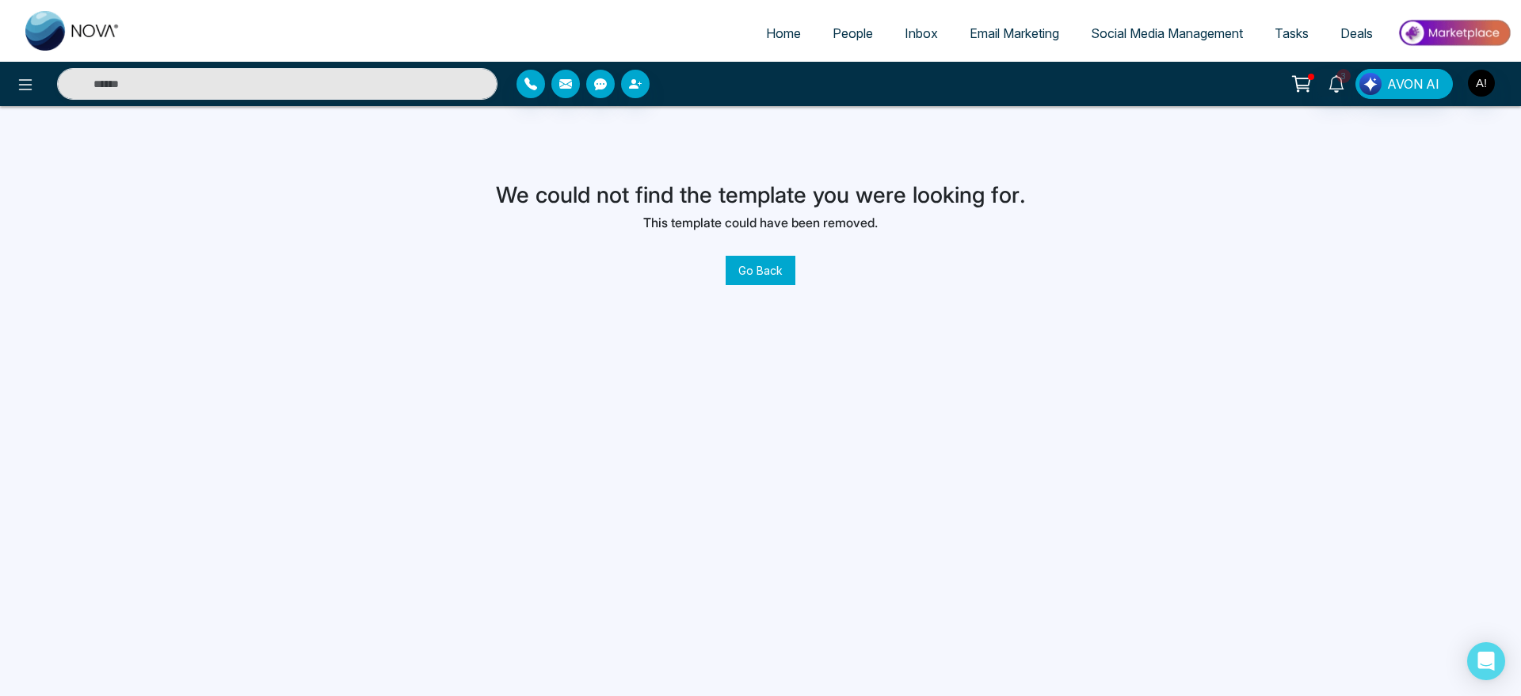
click at [764, 273] on button "Go Back" at bounding box center [761, 270] width 70 height 29
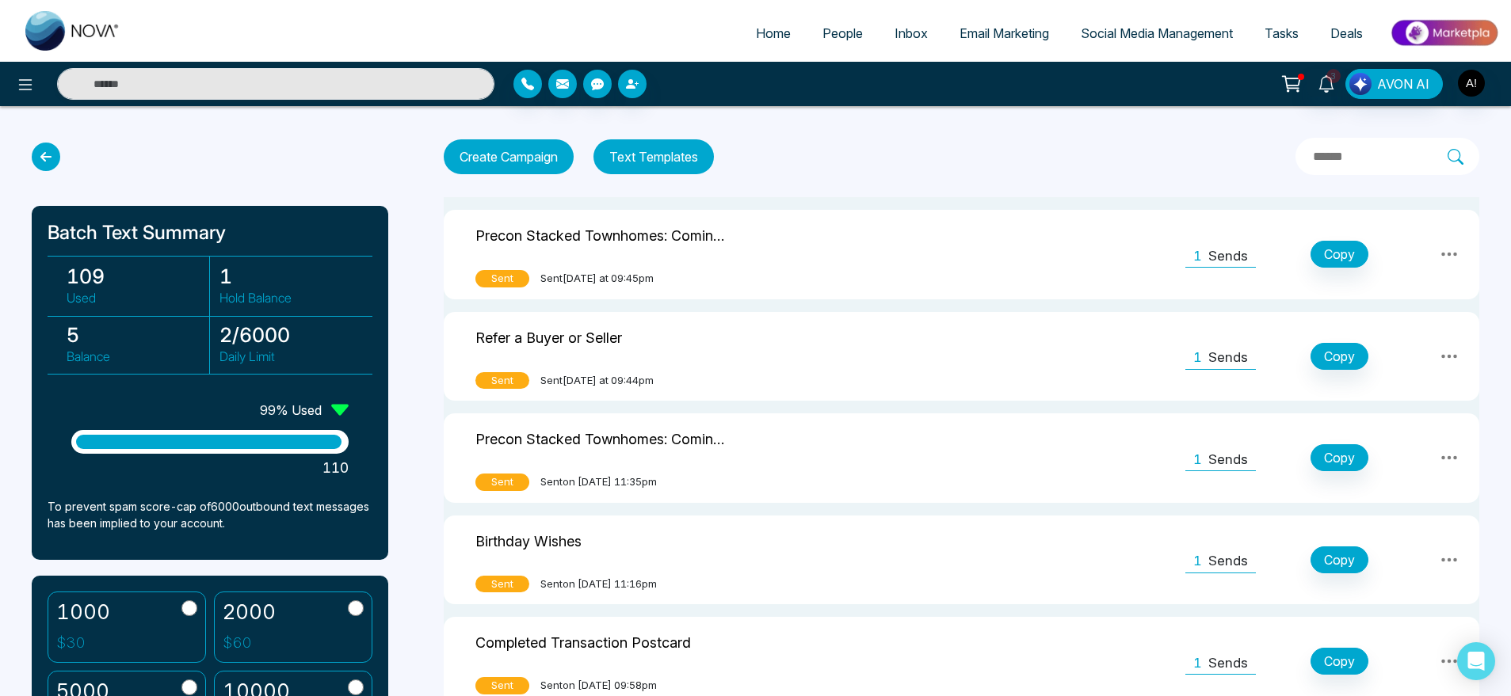
click at [40, 155] on icon at bounding box center [46, 157] width 29 height 29
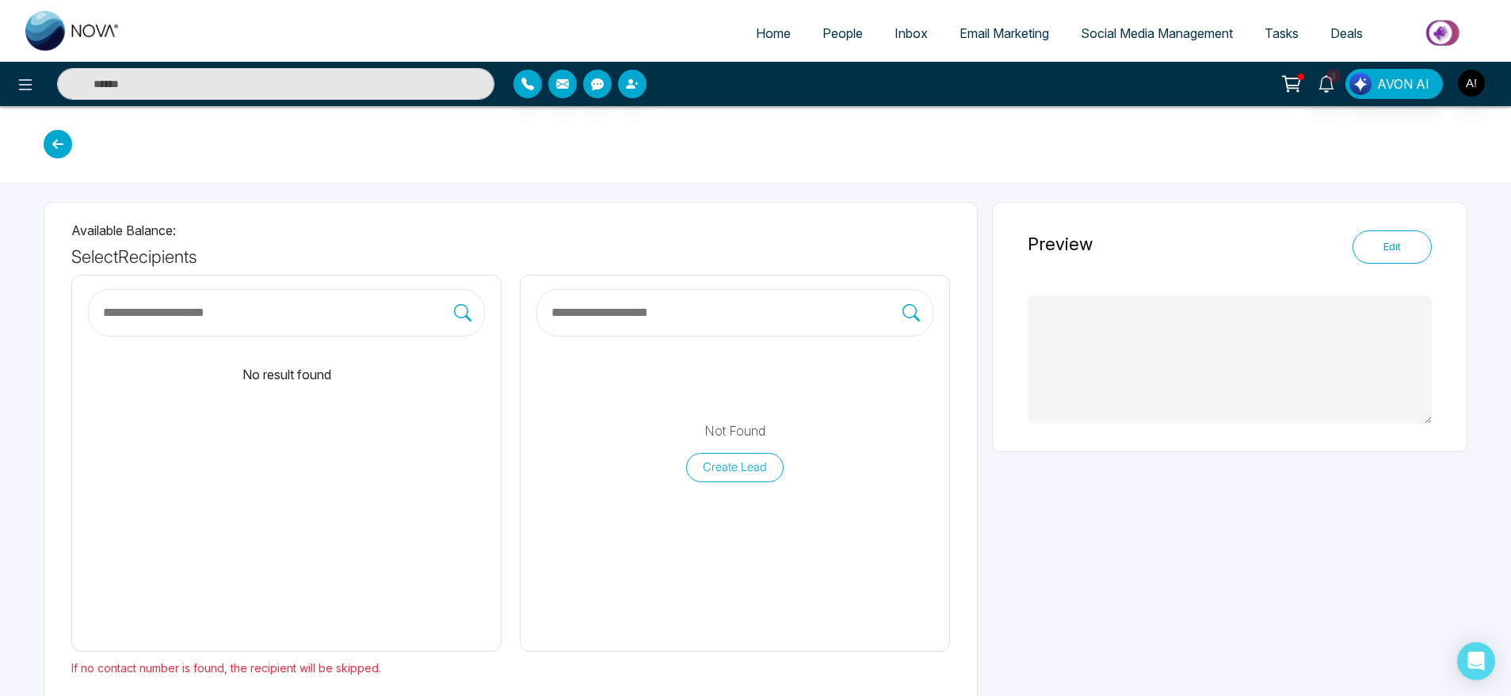
click at [60, 142] on icon at bounding box center [58, 144] width 29 height 29
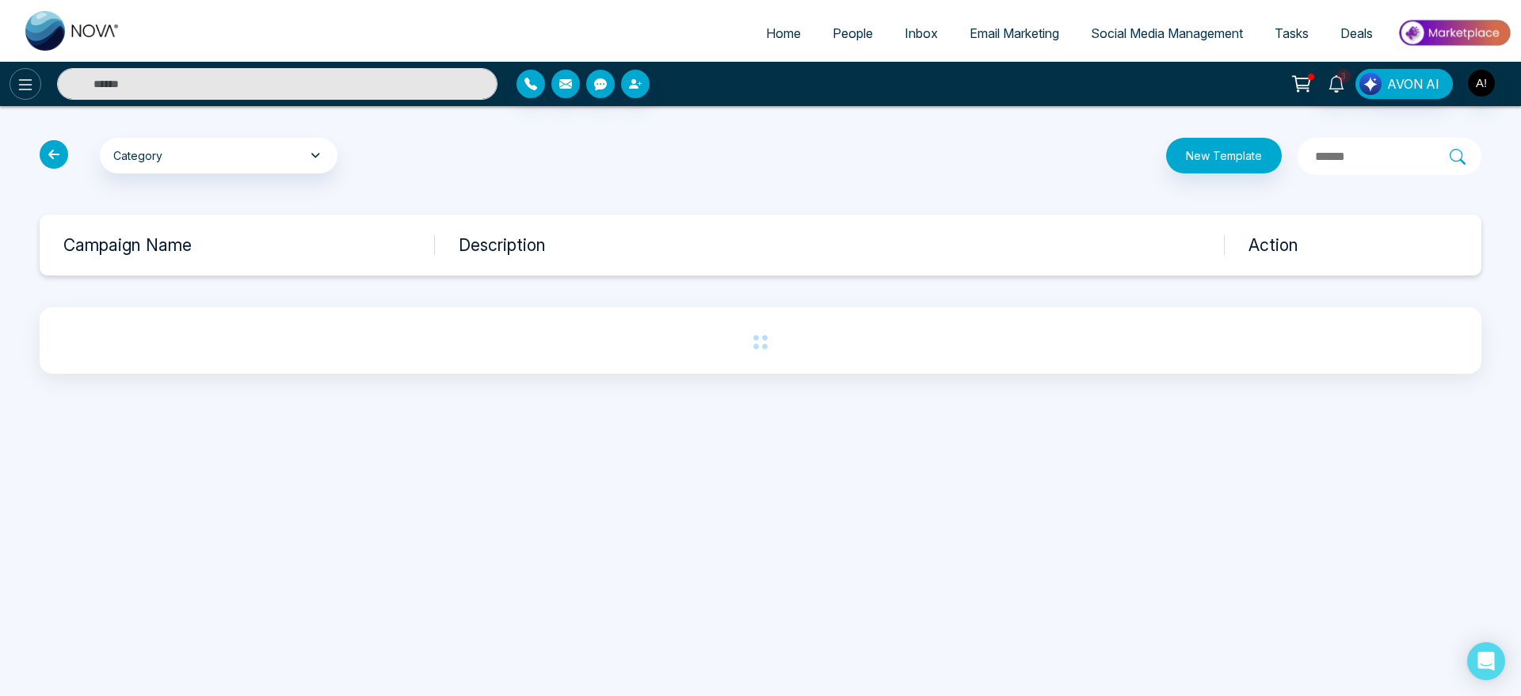
click at [21, 87] on icon at bounding box center [25, 84] width 19 height 19
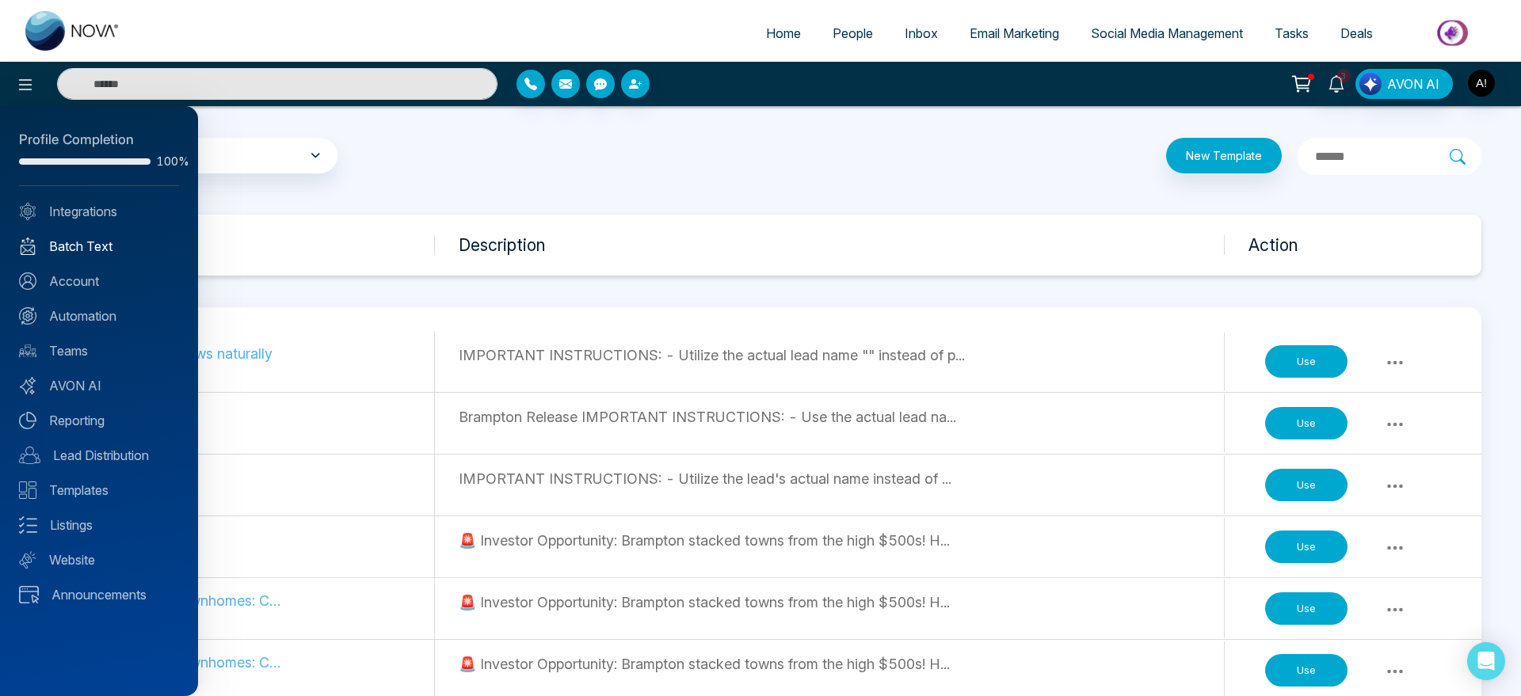
click at [99, 250] on link "Batch Text" at bounding box center [99, 246] width 160 height 19
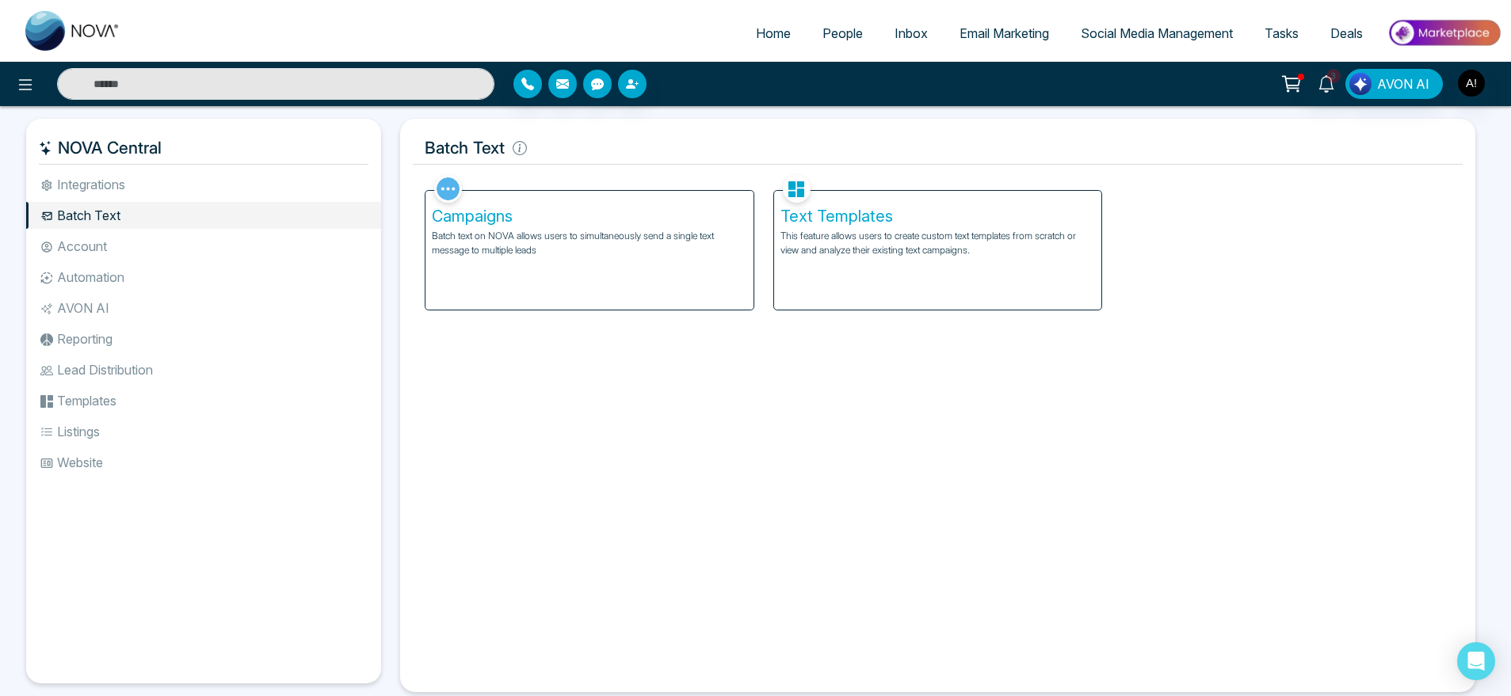
click at [643, 273] on div "Campaigns Batch text on NOVA allows users to simultaneously send a single text …" at bounding box center [589, 250] width 328 height 119
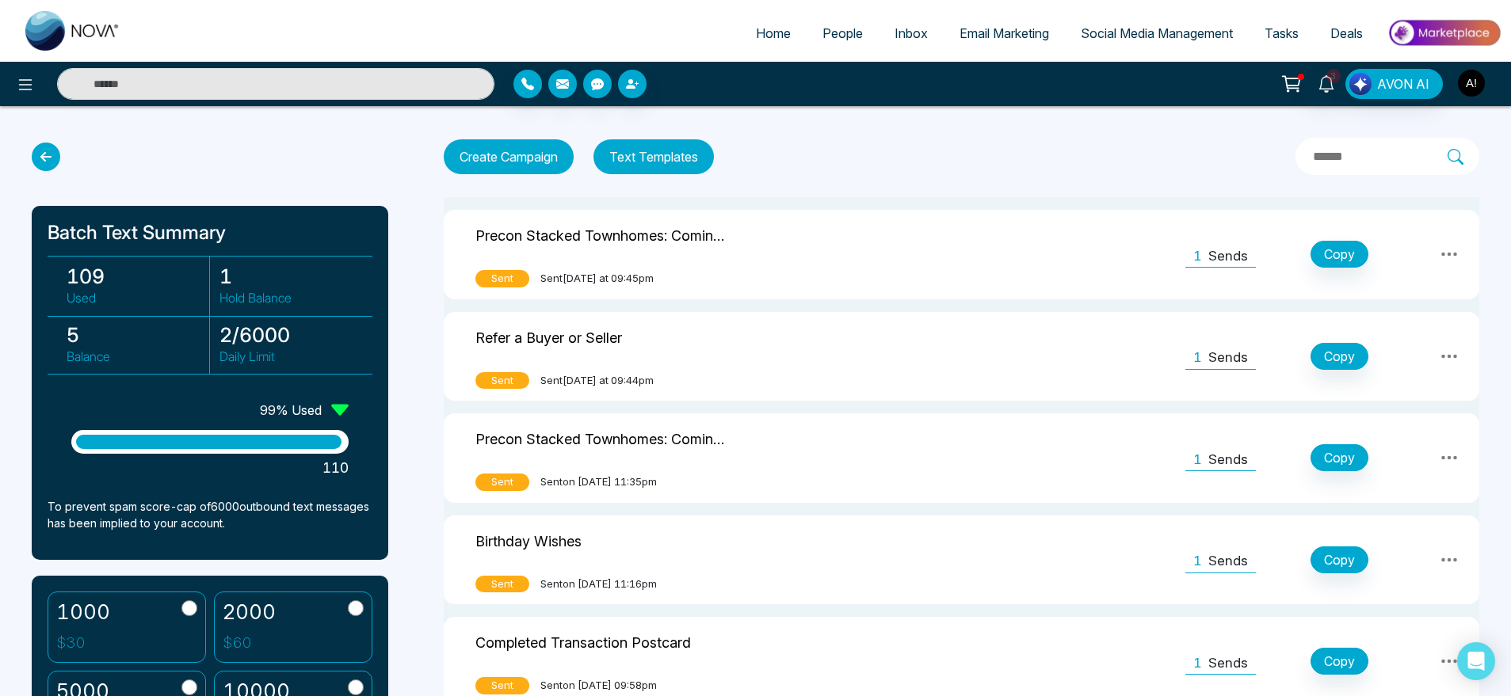
click at [1485, 80] on button "button" at bounding box center [1471, 83] width 29 height 29
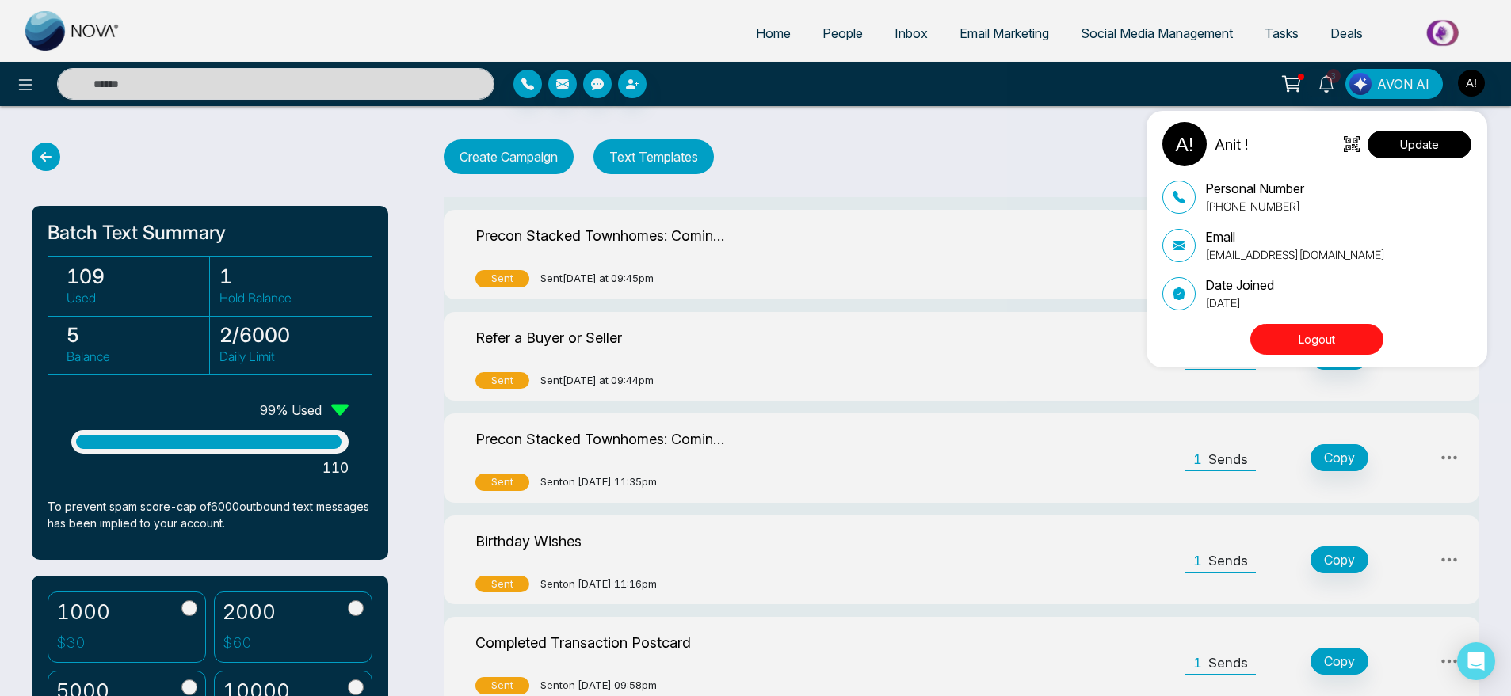
click at [1439, 137] on button "Update" at bounding box center [1420, 145] width 104 height 28
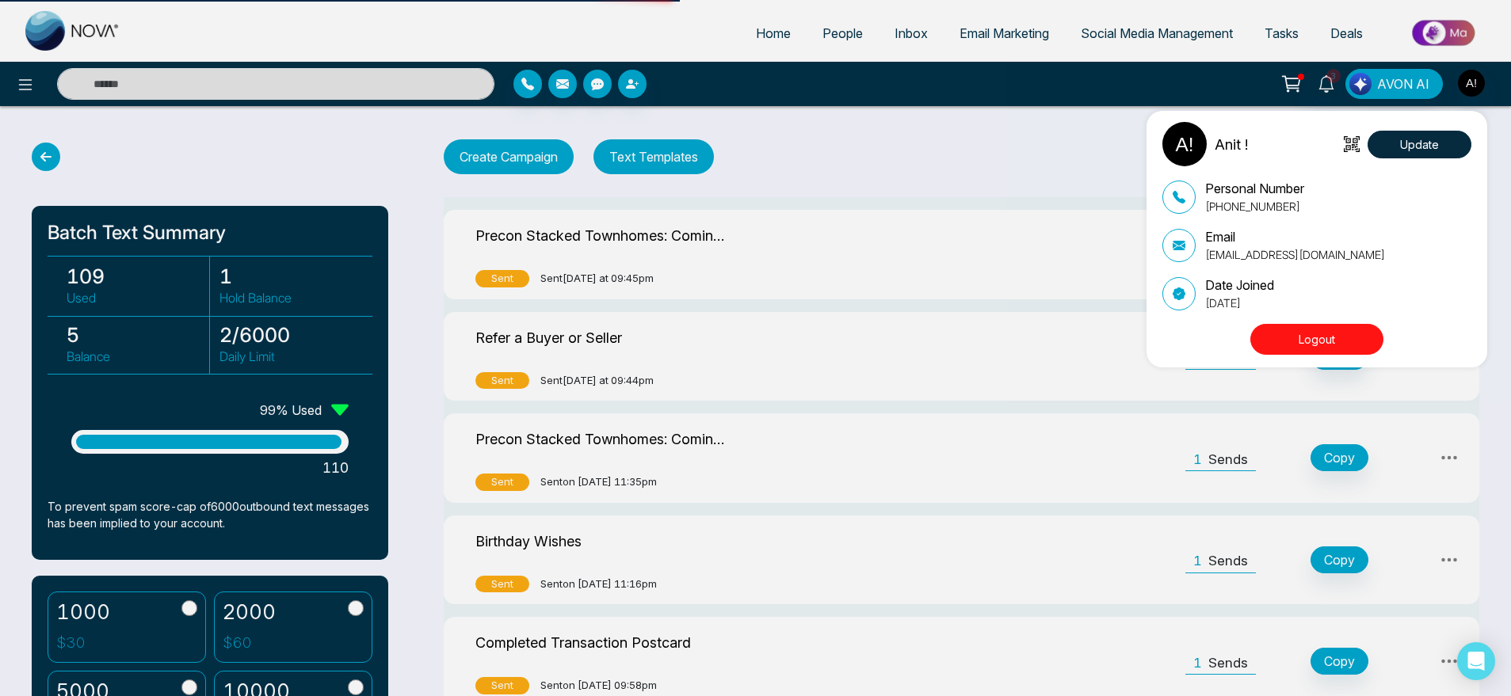
select select
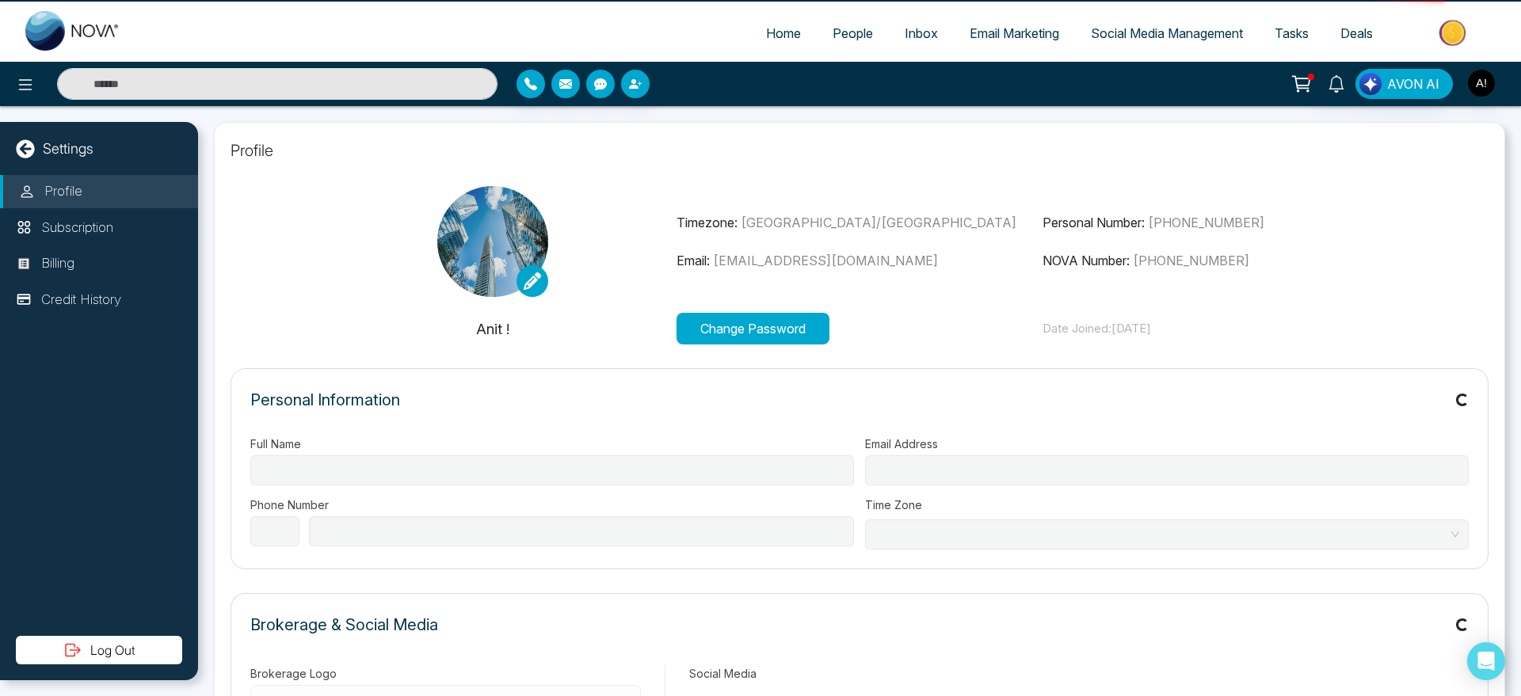
type input "******"
type input "**********"
select select "***"
type input "**********"
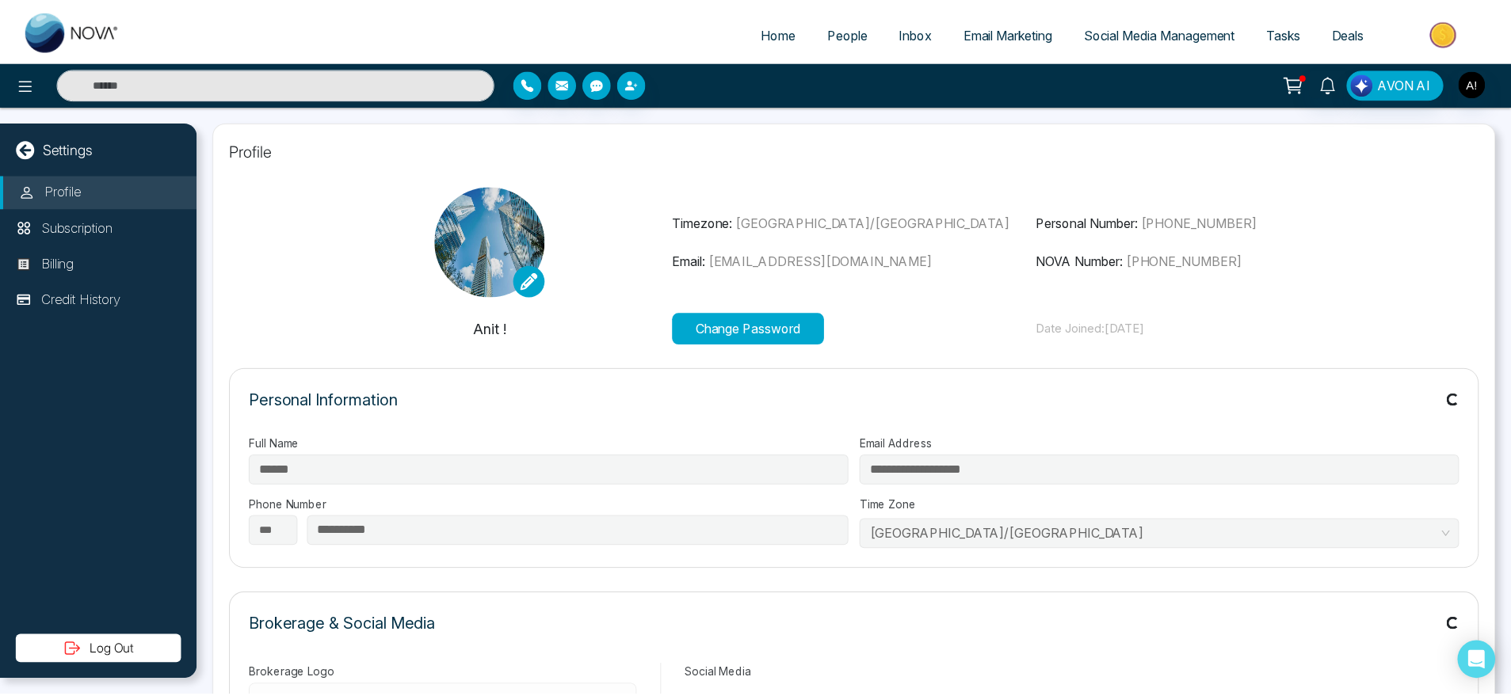
scroll to position [14, 0]
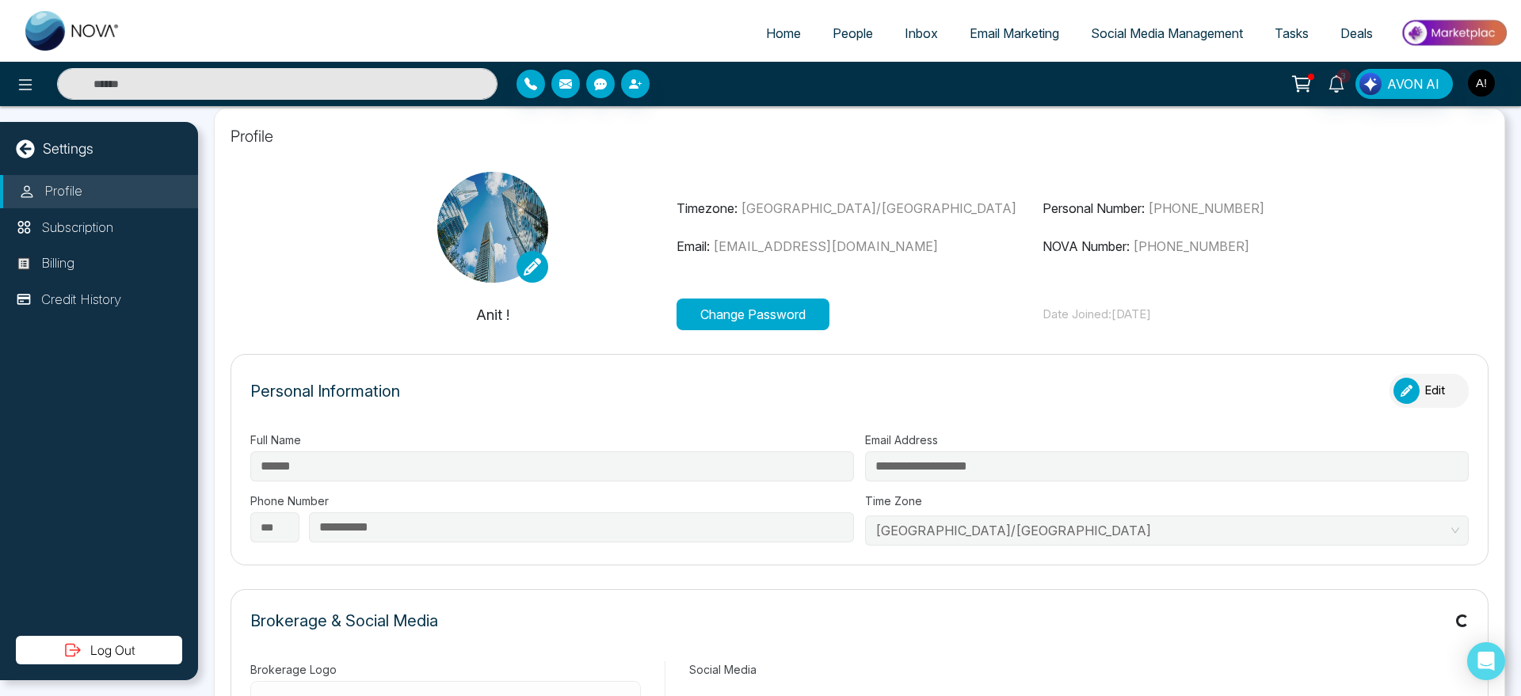
type input "********"
type input "**********"
click at [788, 33] on span "Home" at bounding box center [783, 33] width 35 height 16
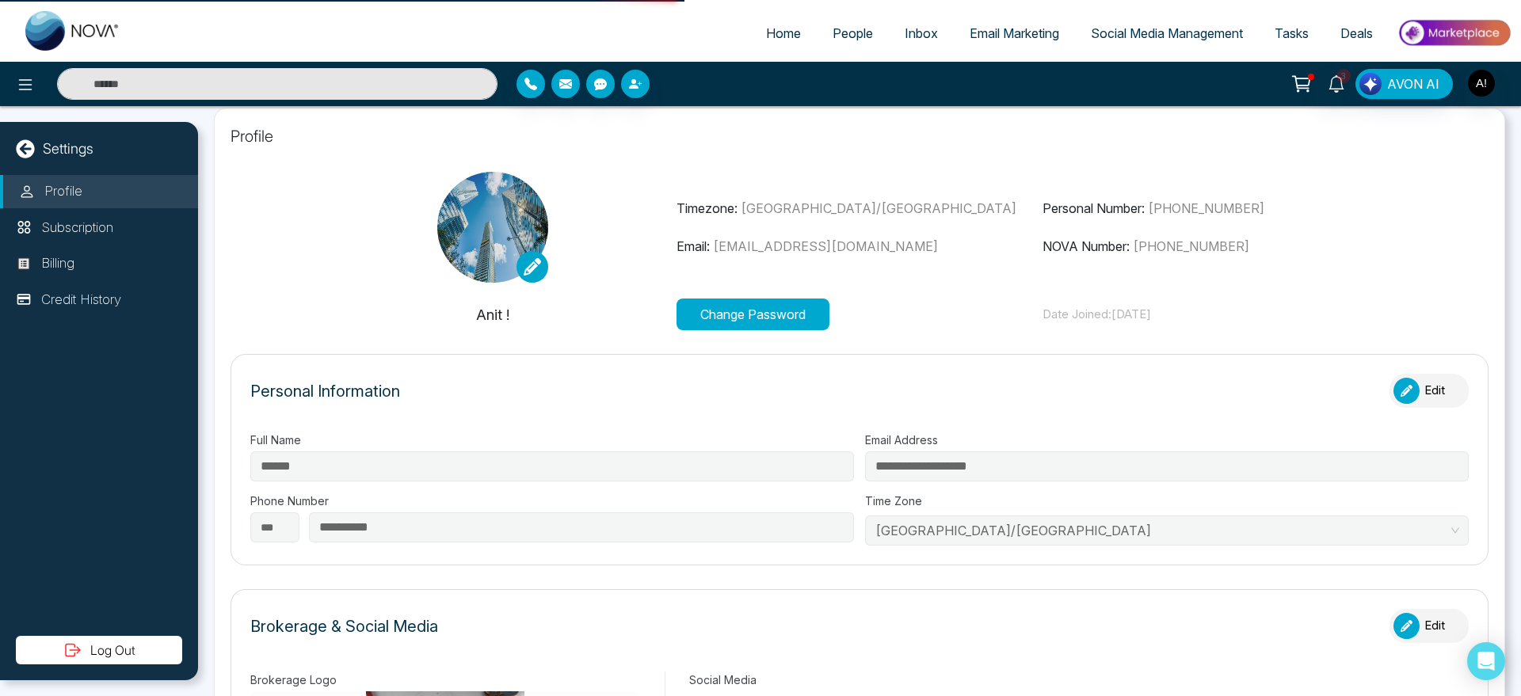
select select "*"
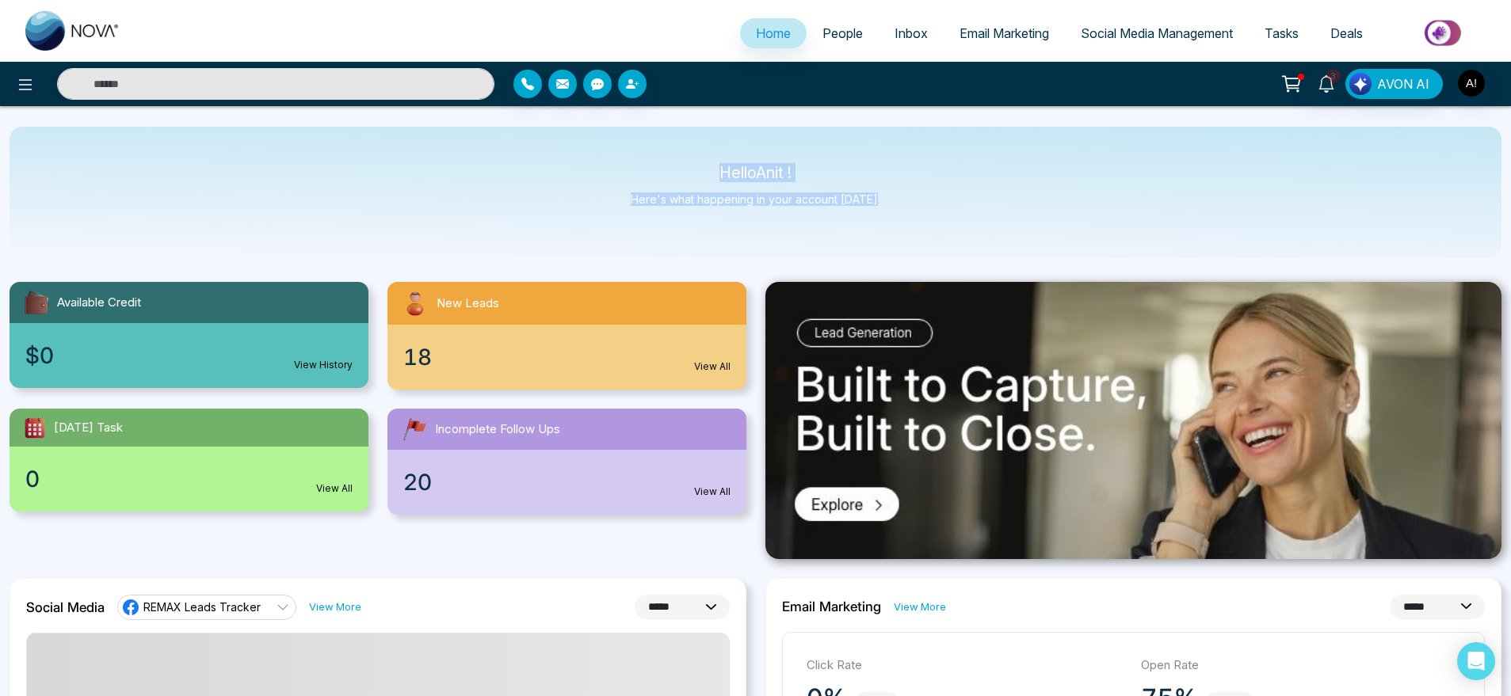
drag, startPoint x: 706, startPoint y: 159, endPoint x: 942, endPoint y: 208, distance: 241.0
click at [942, 208] on div "Hello Anit ! Here's what happening in your account today." at bounding box center [756, 193] width 1492 height 132
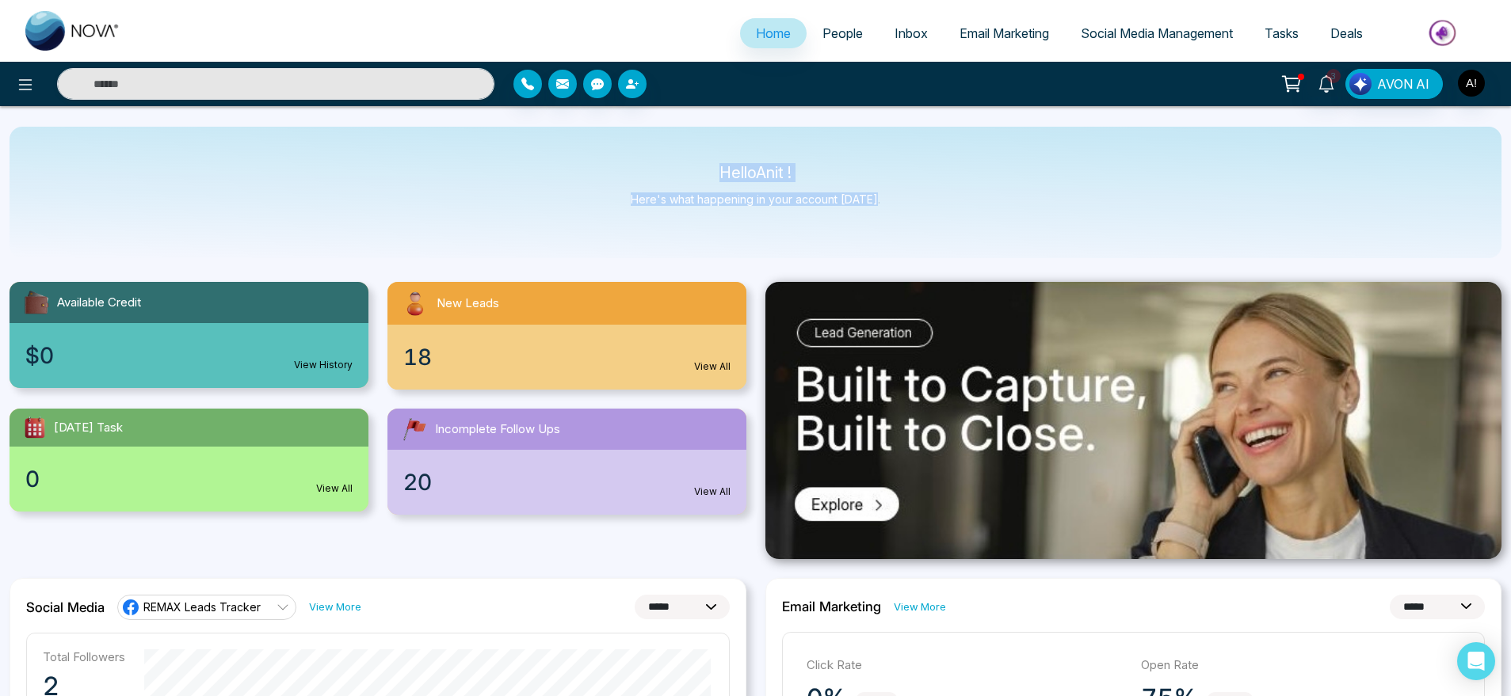
click at [942, 208] on div "Hello Anit ! Here's what happening in your account today." at bounding box center [756, 193] width 1492 height 132
click at [479, 88] on input "text" at bounding box center [275, 84] width 437 height 32
click at [3, 88] on div at bounding box center [252, 84] width 504 height 32
click at [17, 83] on icon at bounding box center [25, 84] width 19 height 19
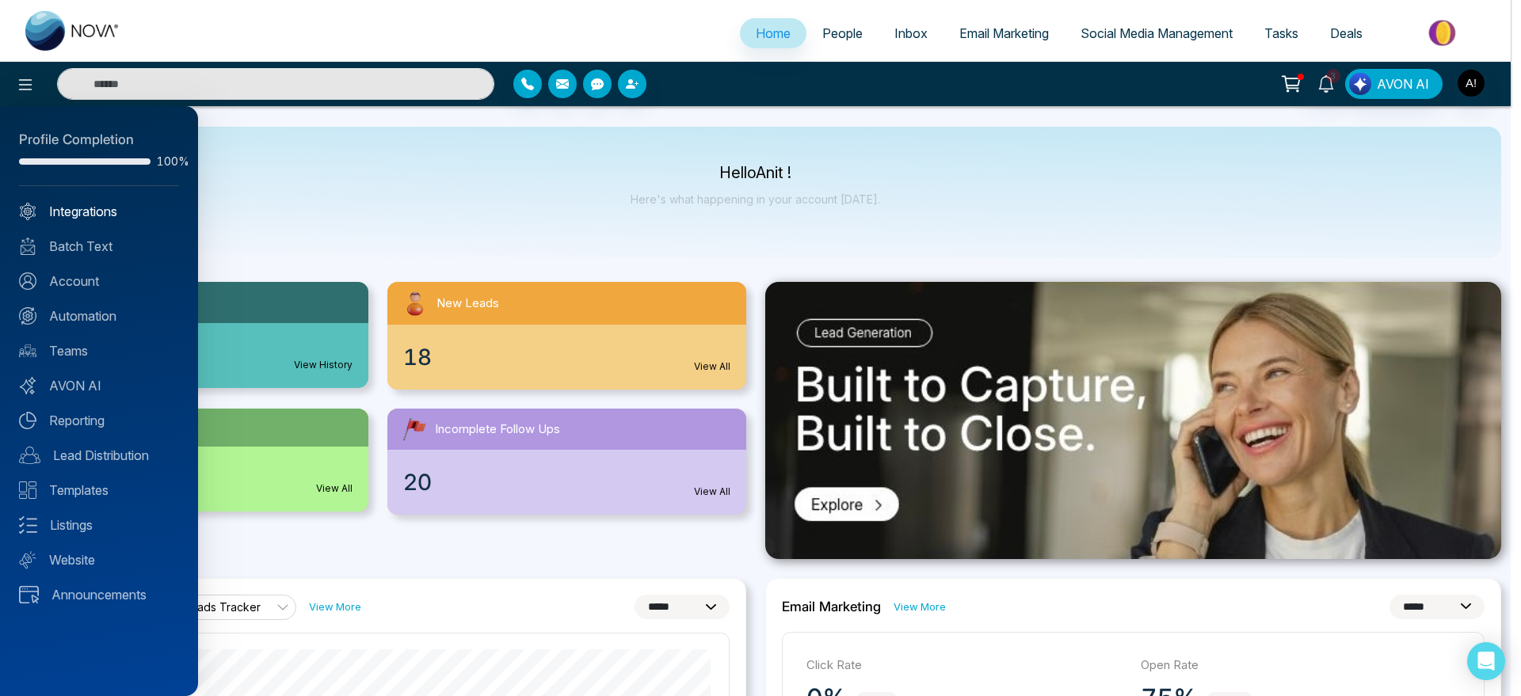
click at [76, 215] on link "Integrations" at bounding box center [99, 211] width 160 height 19
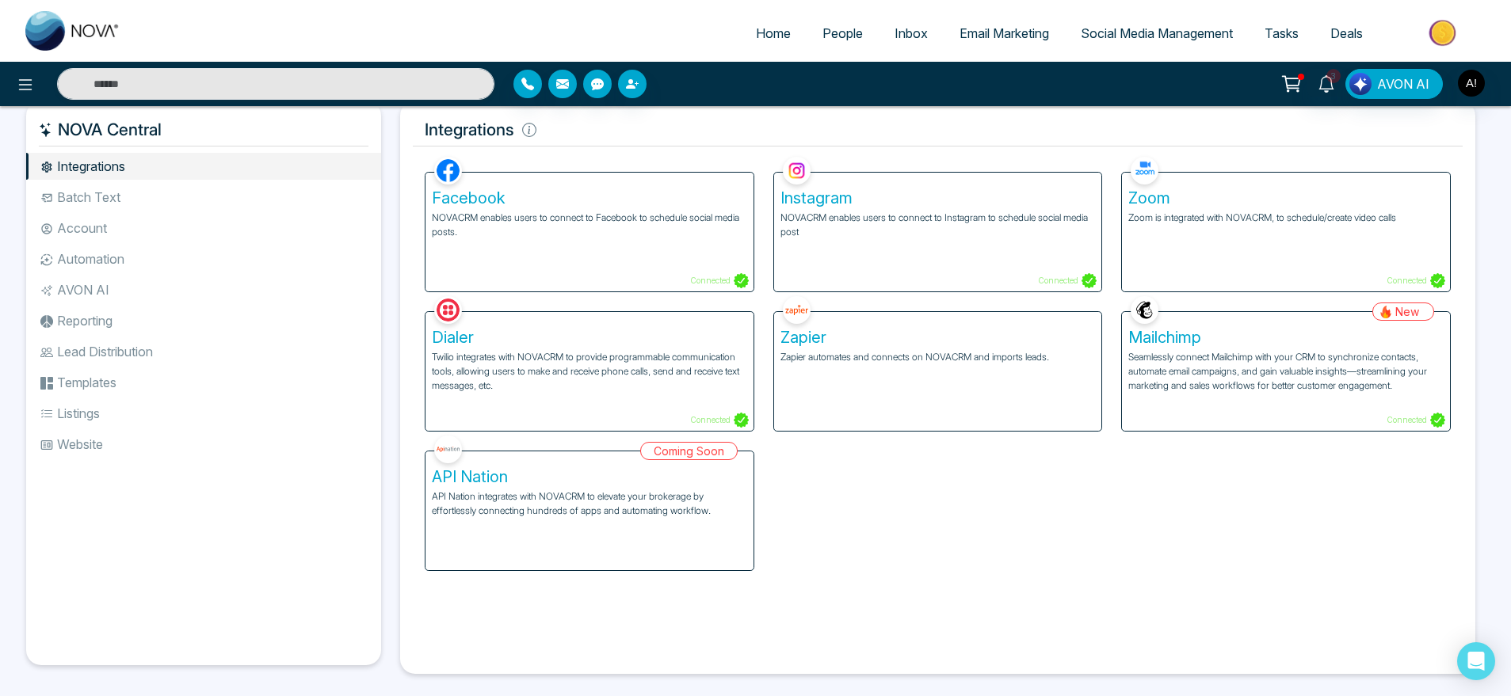
scroll to position [34, 0]
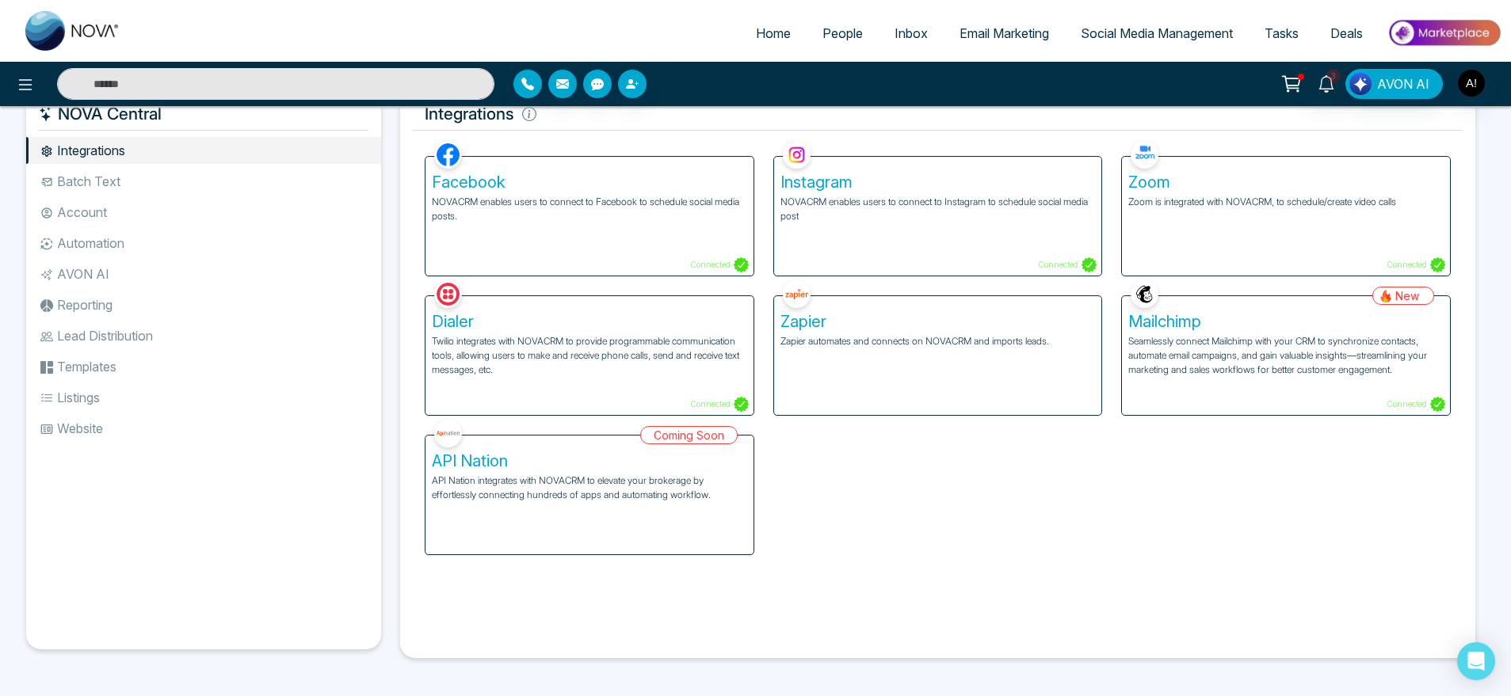
click at [177, 170] on li "Batch Text" at bounding box center [203, 181] width 355 height 27
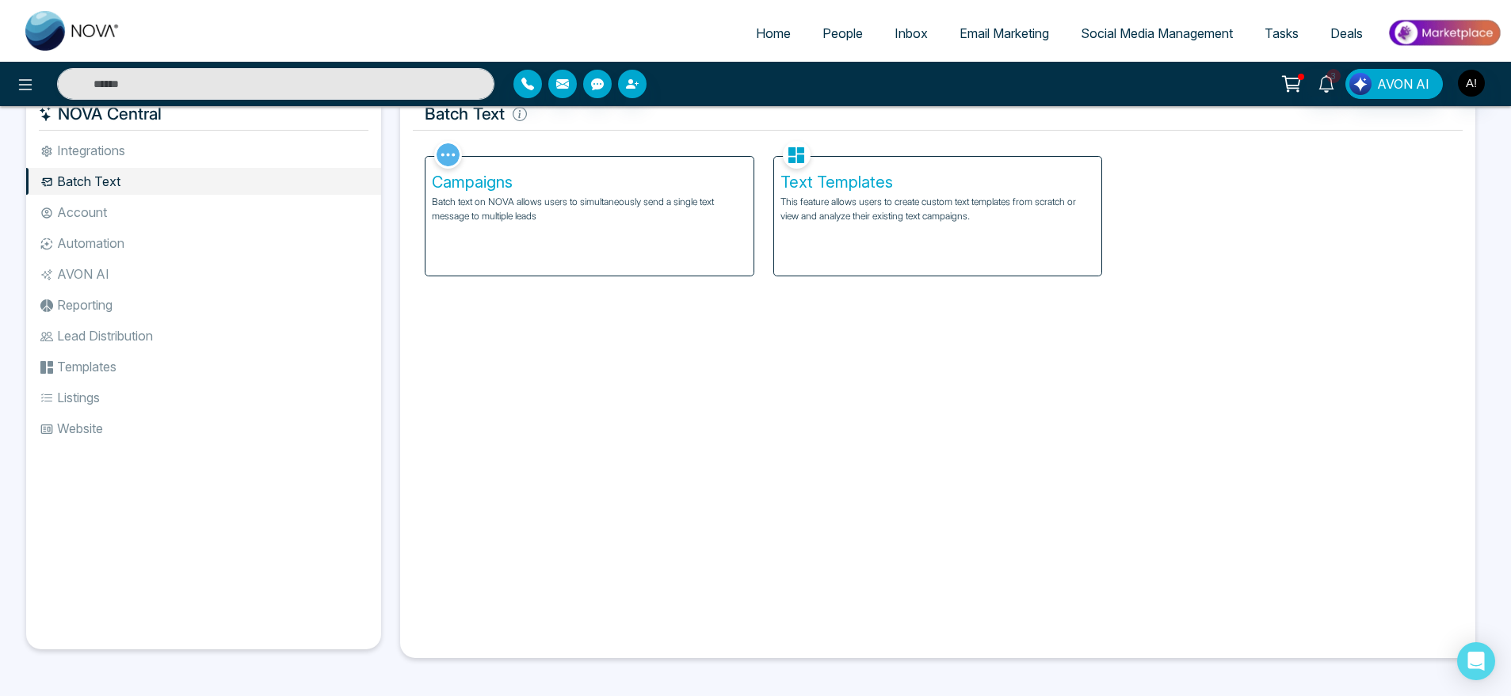
click at [197, 145] on li "Integrations" at bounding box center [203, 150] width 355 height 27
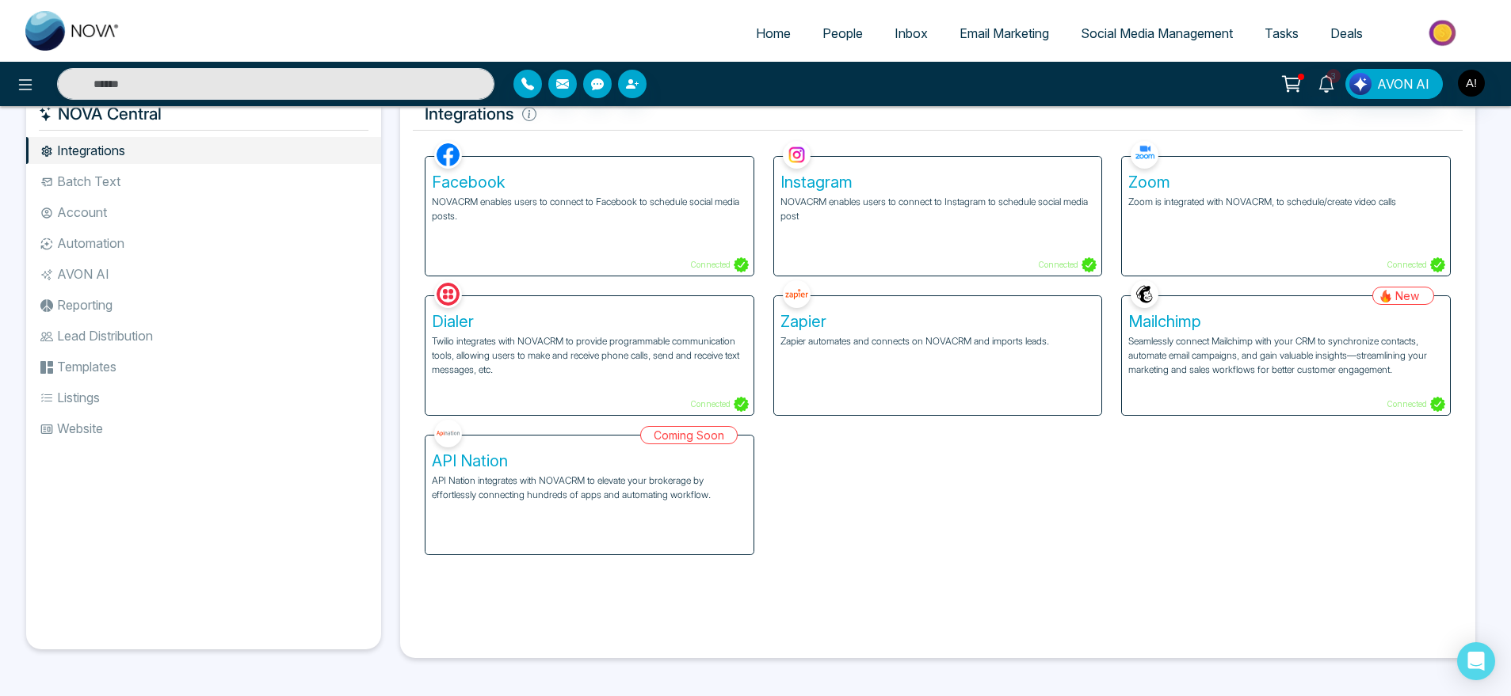
click at [492, 393] on div "Dialer Twilio integrates with NOVACRM to provide programmable communication too…" at bounding box center [589, 355] width 328 height 119
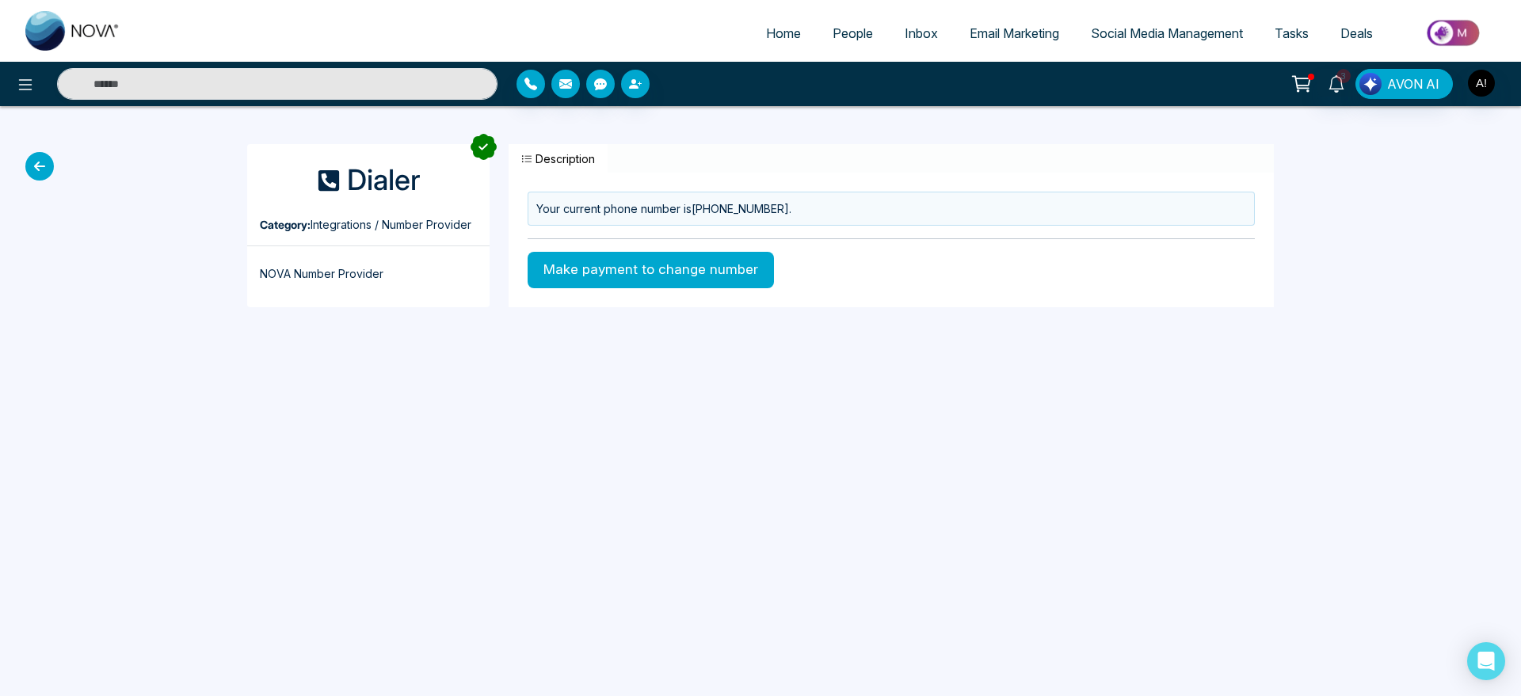
click at [609, 269] on button "Make payment to change number" at bounding box center [651, 270] width 246 height 36
click at [43, 154] on icon at bounding box center [39, 166] width 29 height 29
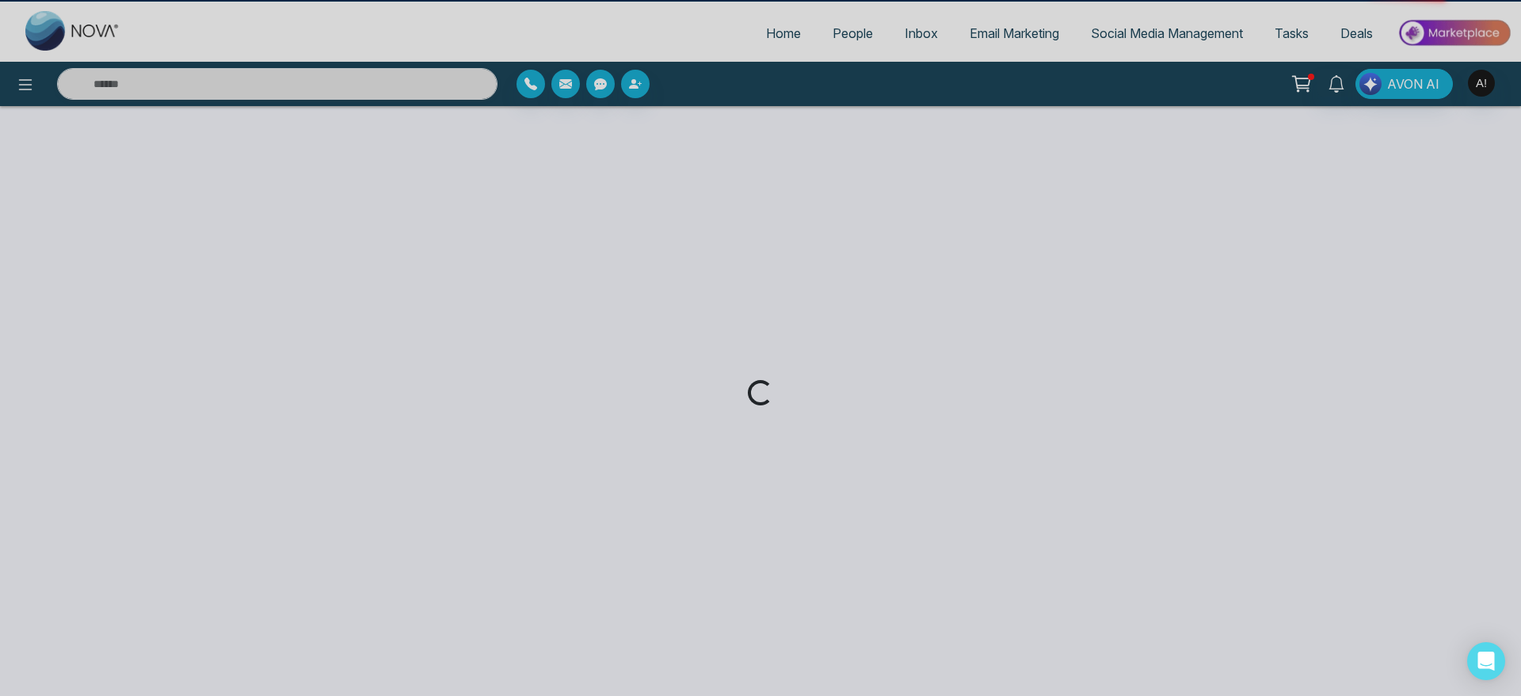
click at [43, 154] on div "Loading..." at bounding box center [760, 348] width 1521 height 696
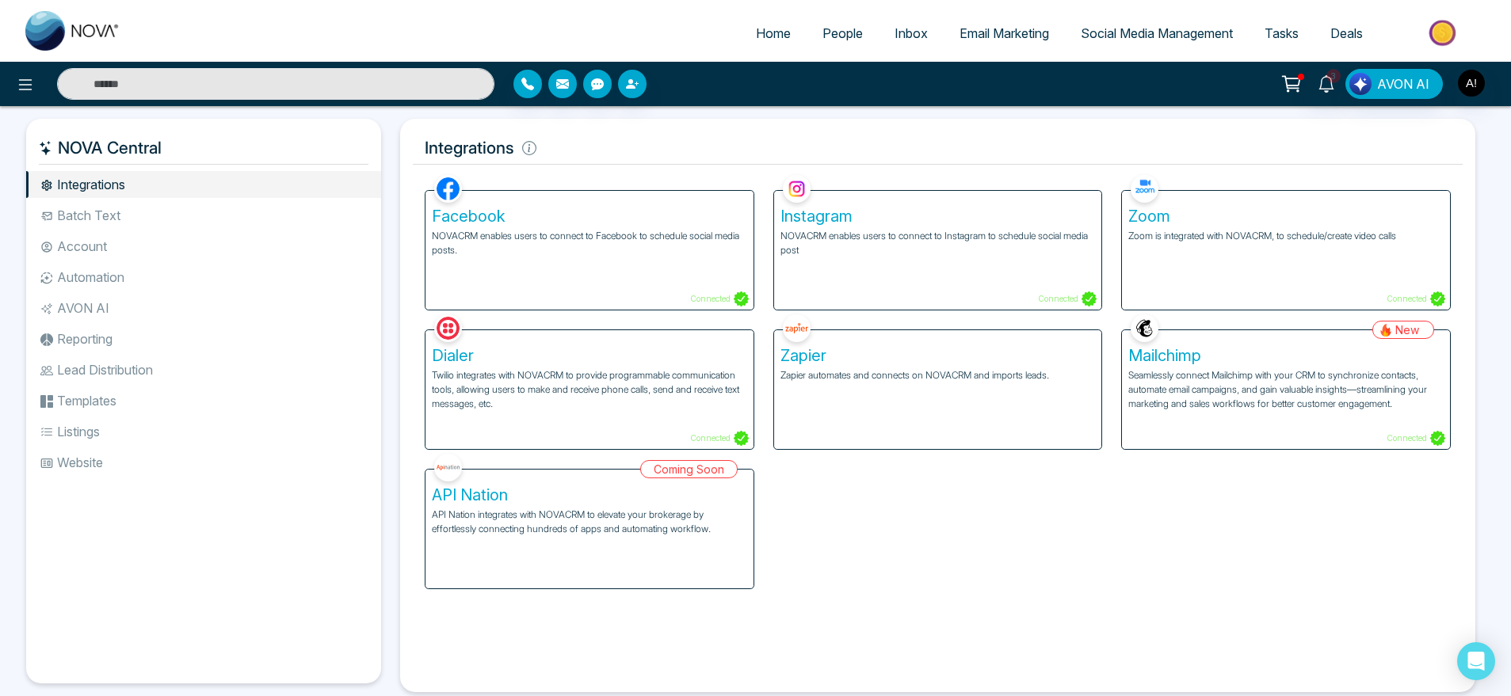
click at [82, 218] on li "Batch Text" at bounding box center [203, 215] width 355 height 27
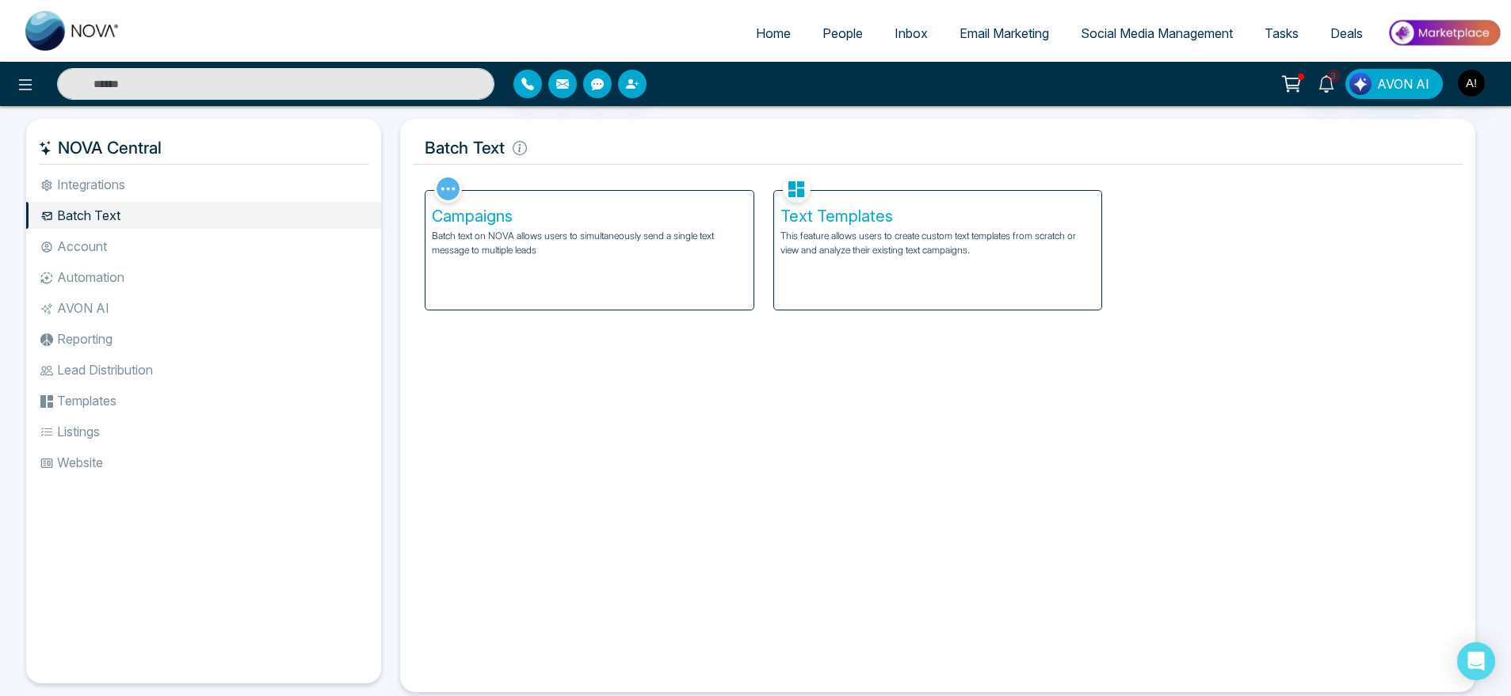
click at [95, 245] on li "Account" at bounding box center [203, 246] width 355 height 27
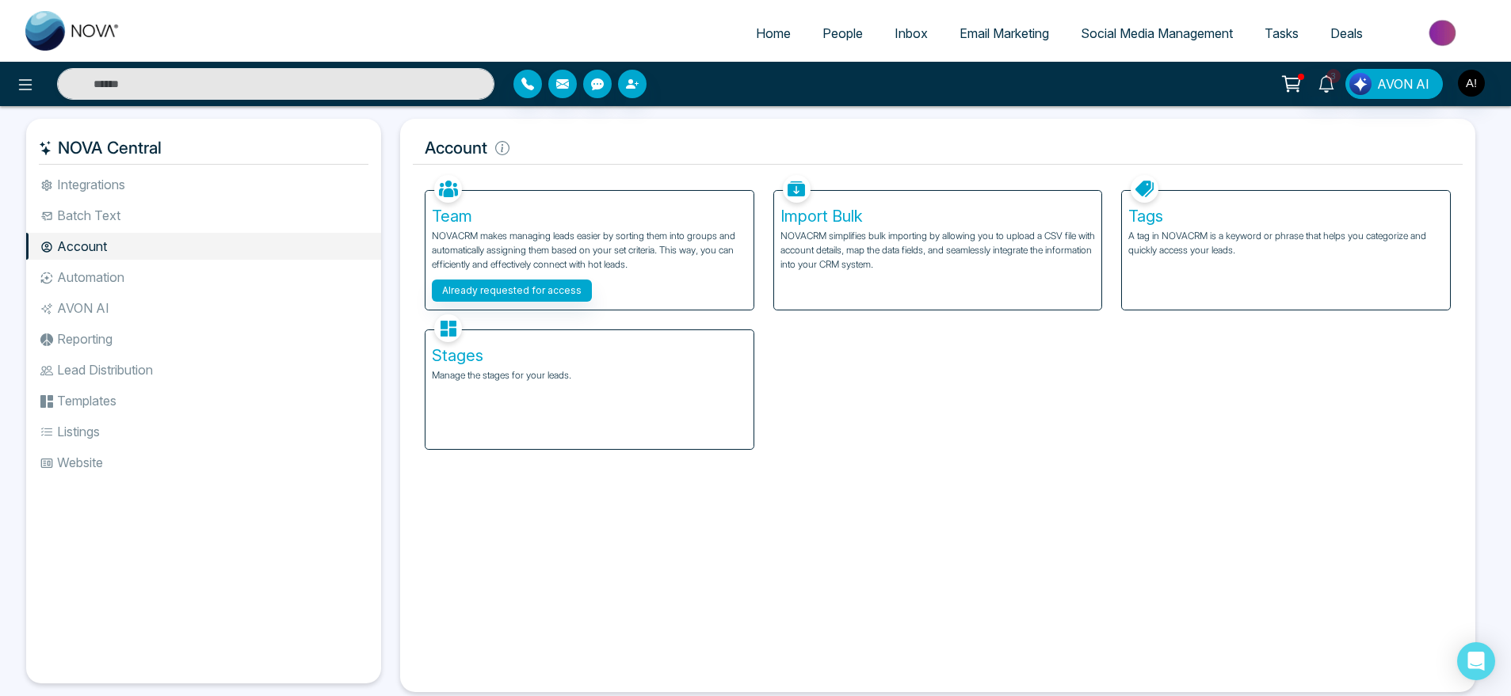
click at [1349, 202] on div "Tags A tag in NOVACRM is a keyword or phrase that helps you categorize and quic…" at bounding box center [1286, 250] width 328 height 119
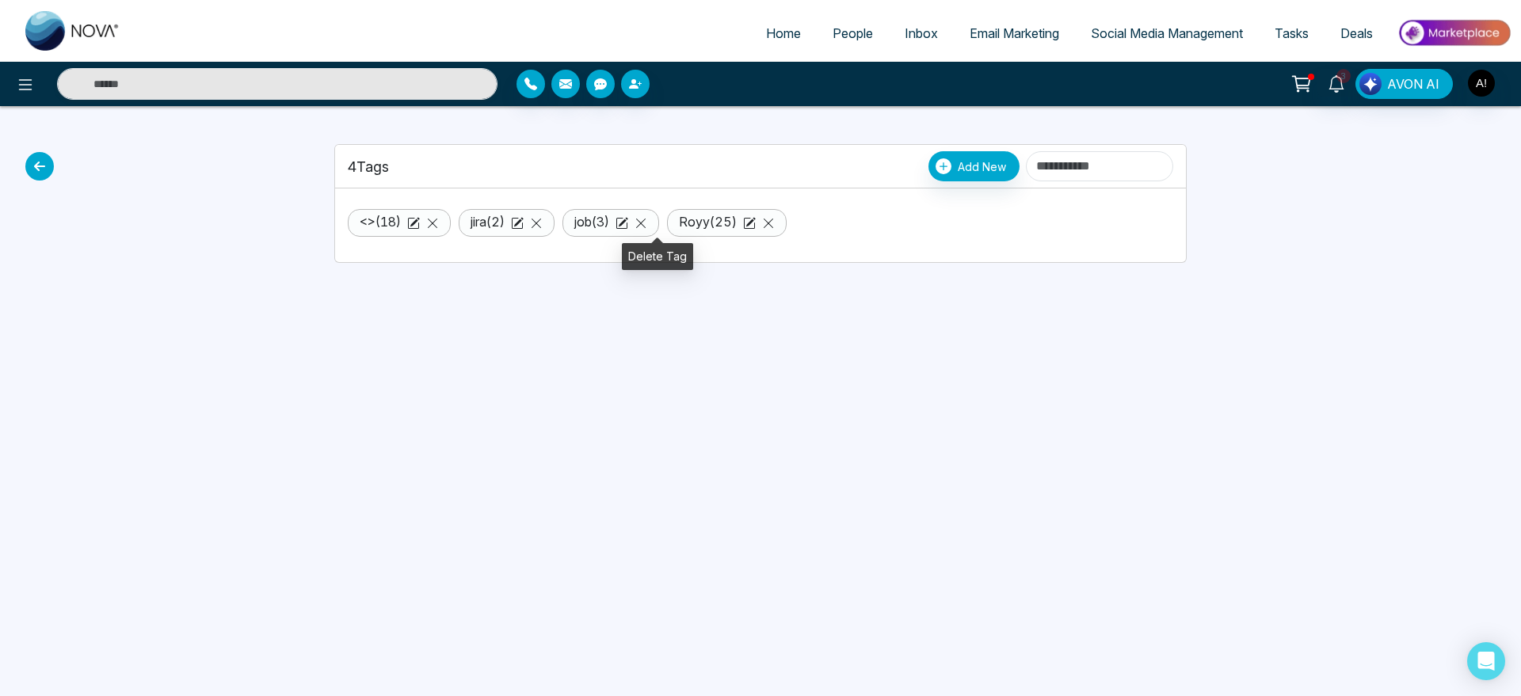
click at [647, 218] on icon at bounding box center [641, 223] width 13 height 13
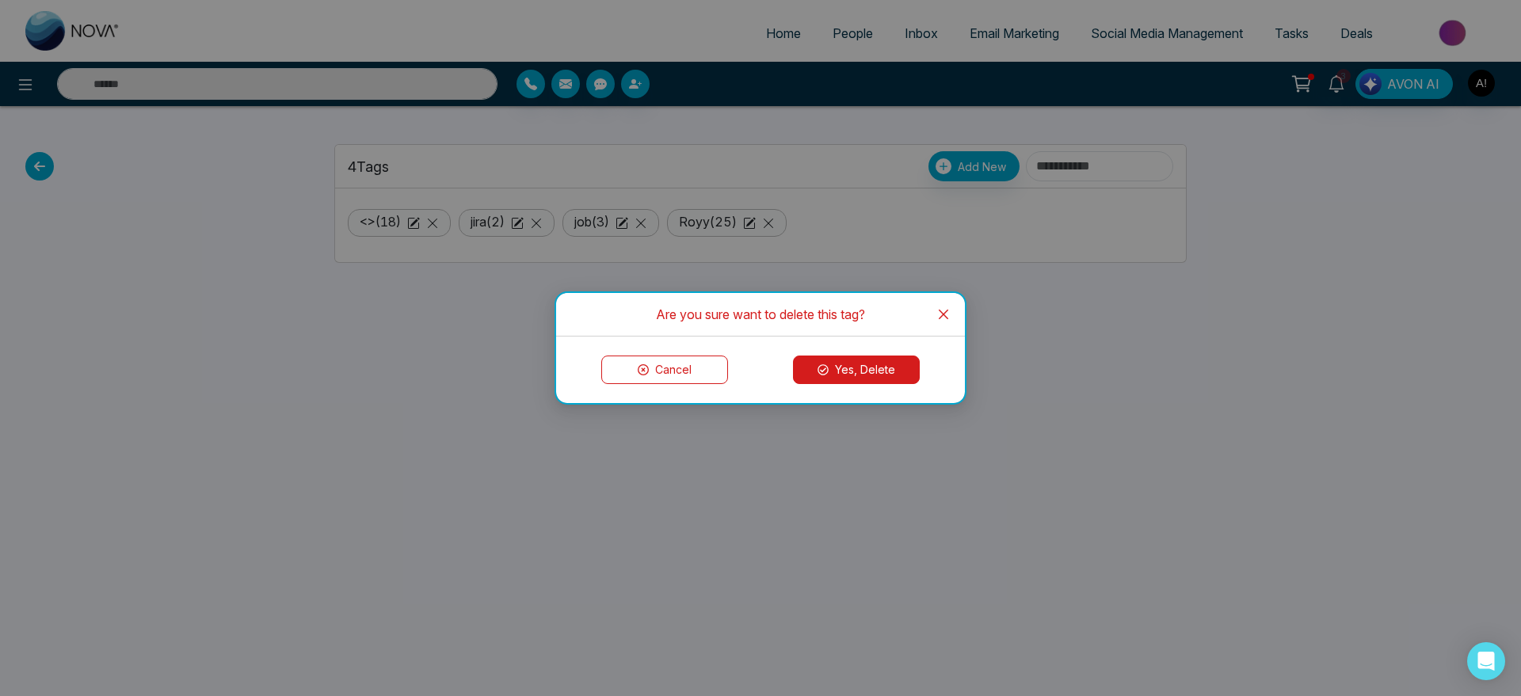
click at [840, 359] on button "Yes, Delete" at bounding box center [856, 370] width 127 height 29
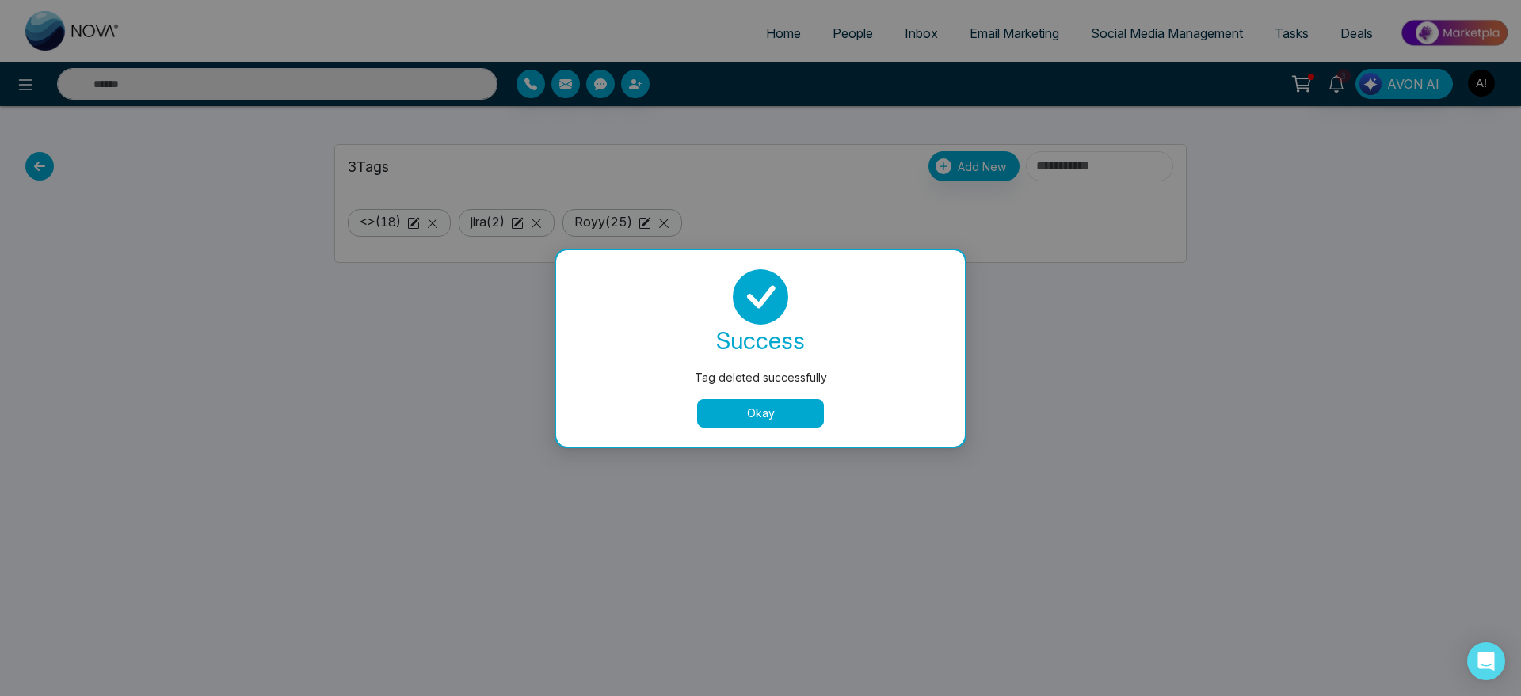
click at [734, 414] on button "Okay" at bounding box center [760, 413] width 127 height 29
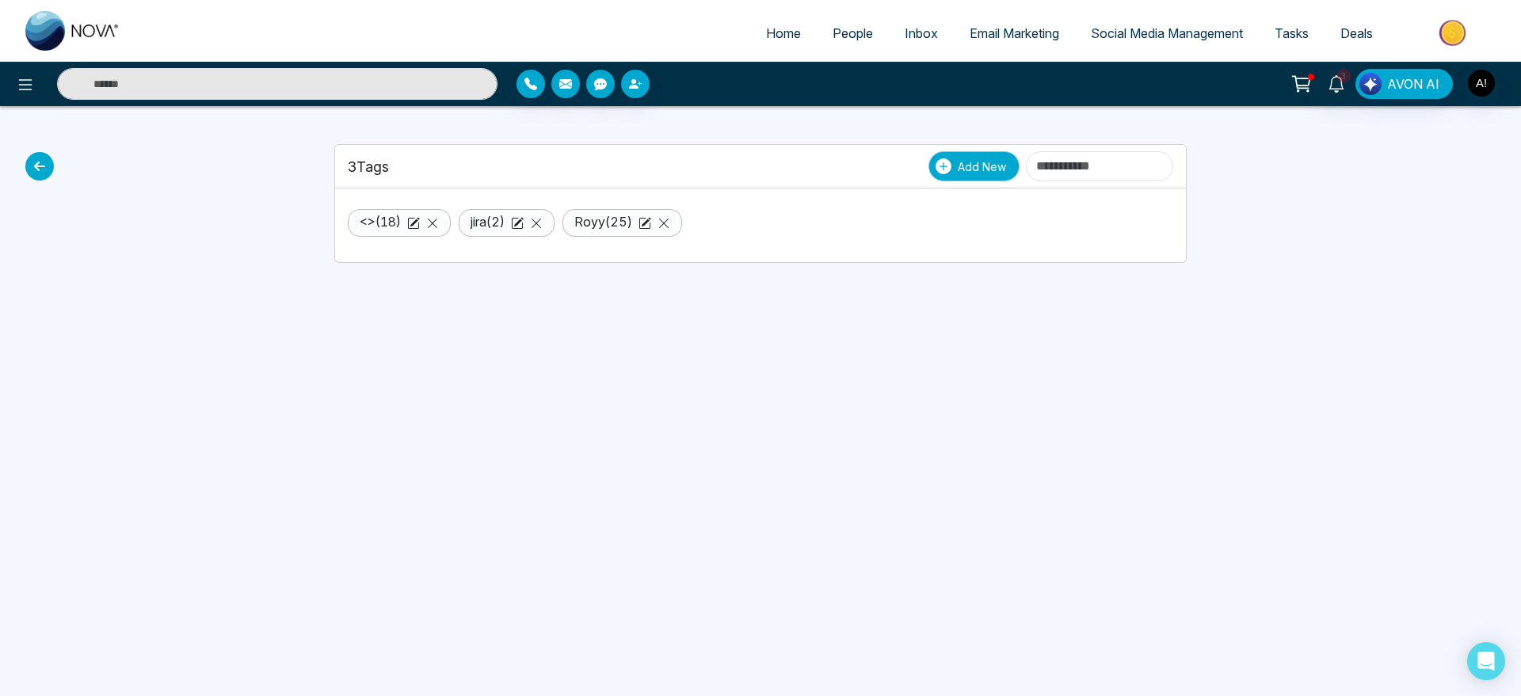
click at [958, 168] on span "Add New" at bounding box center [982, 166] width 48 height 17
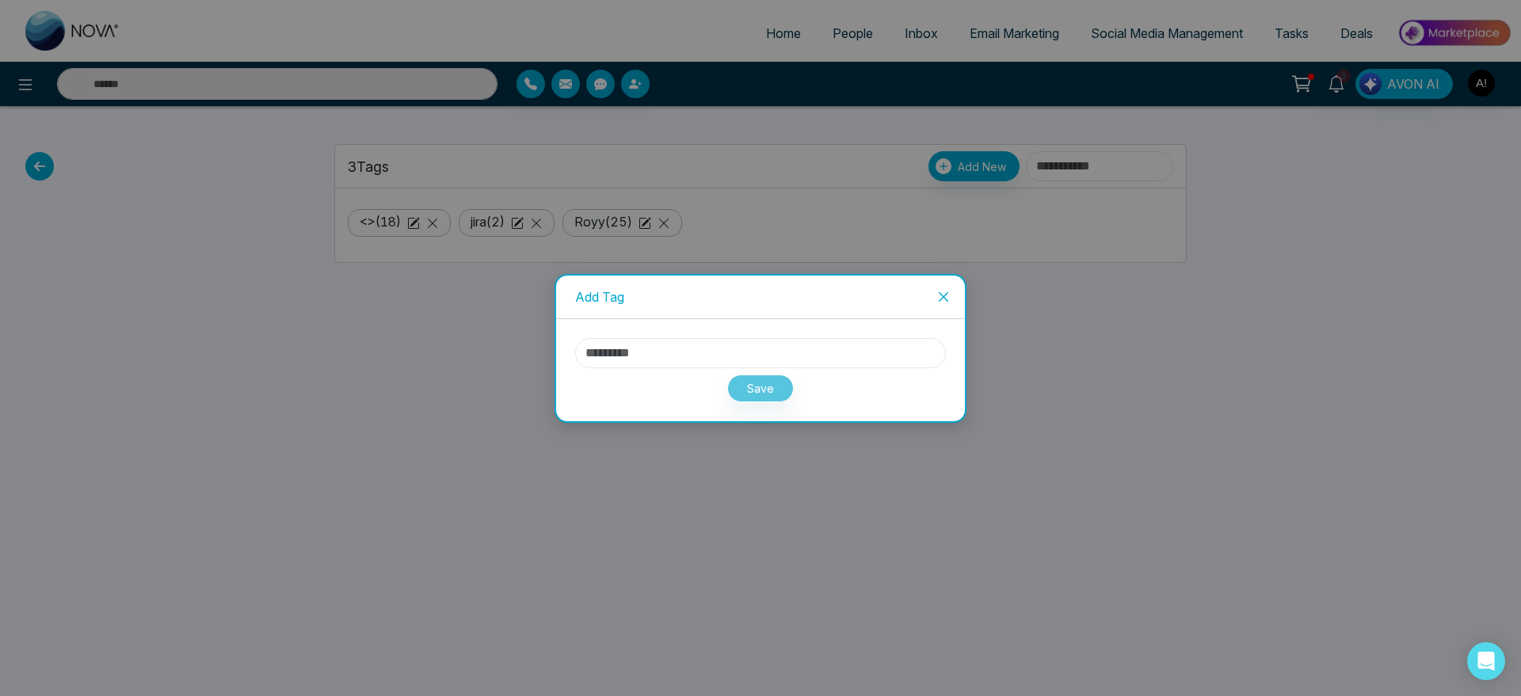
click at [749, 359] on input "text" at bounding box center [760, 353] width 371 height 30
type input "*"
click at [752, 389] on button "Save" at bounding box center [760, 389] width 67 height 28
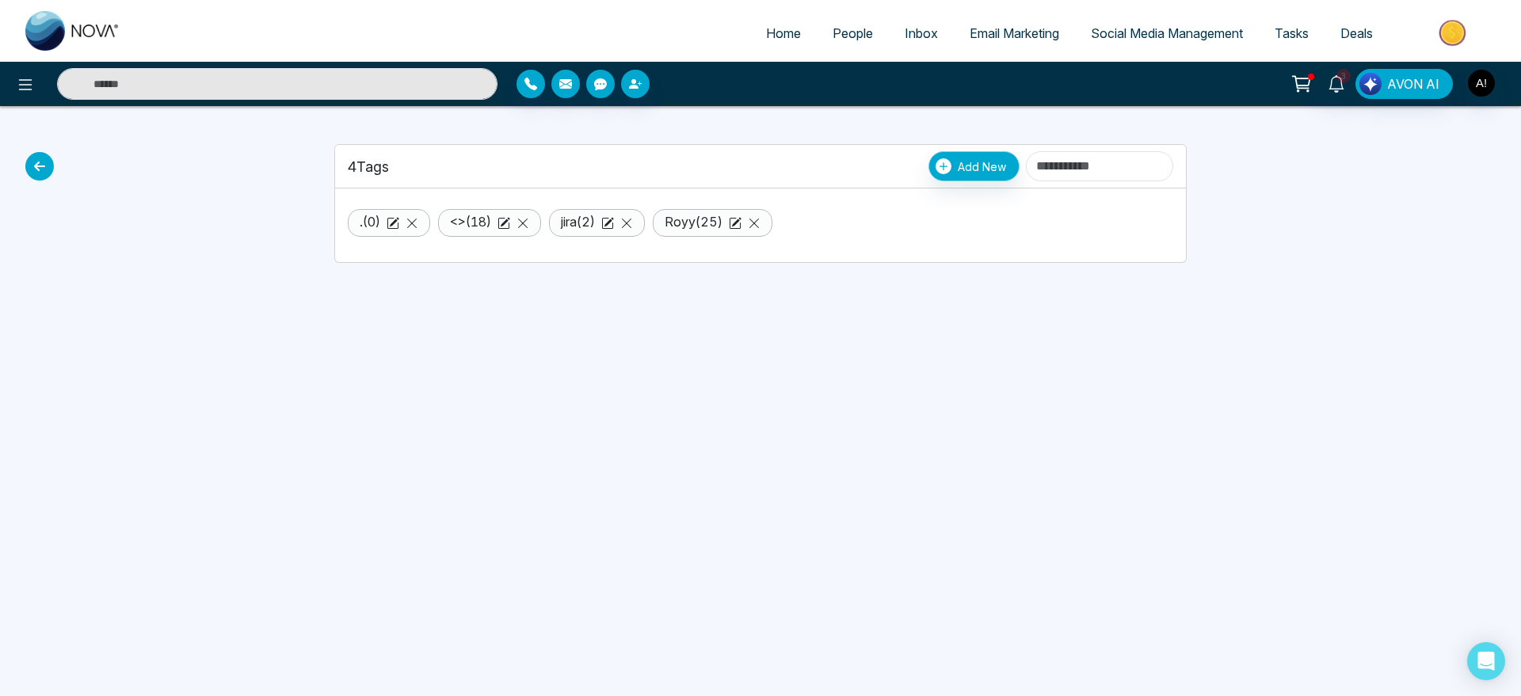
drag, startPoint x: 929, startPoint y: 147, endPoint x: 933, endPoint y: 164, distance: 17.3
click at [933, 164] on div "4 Tags Add New" at bounding box center [760, 167] width 851 height 44
click at [958, 164] on span "Add New" at bounding box center [982, 166] width 48 height 17
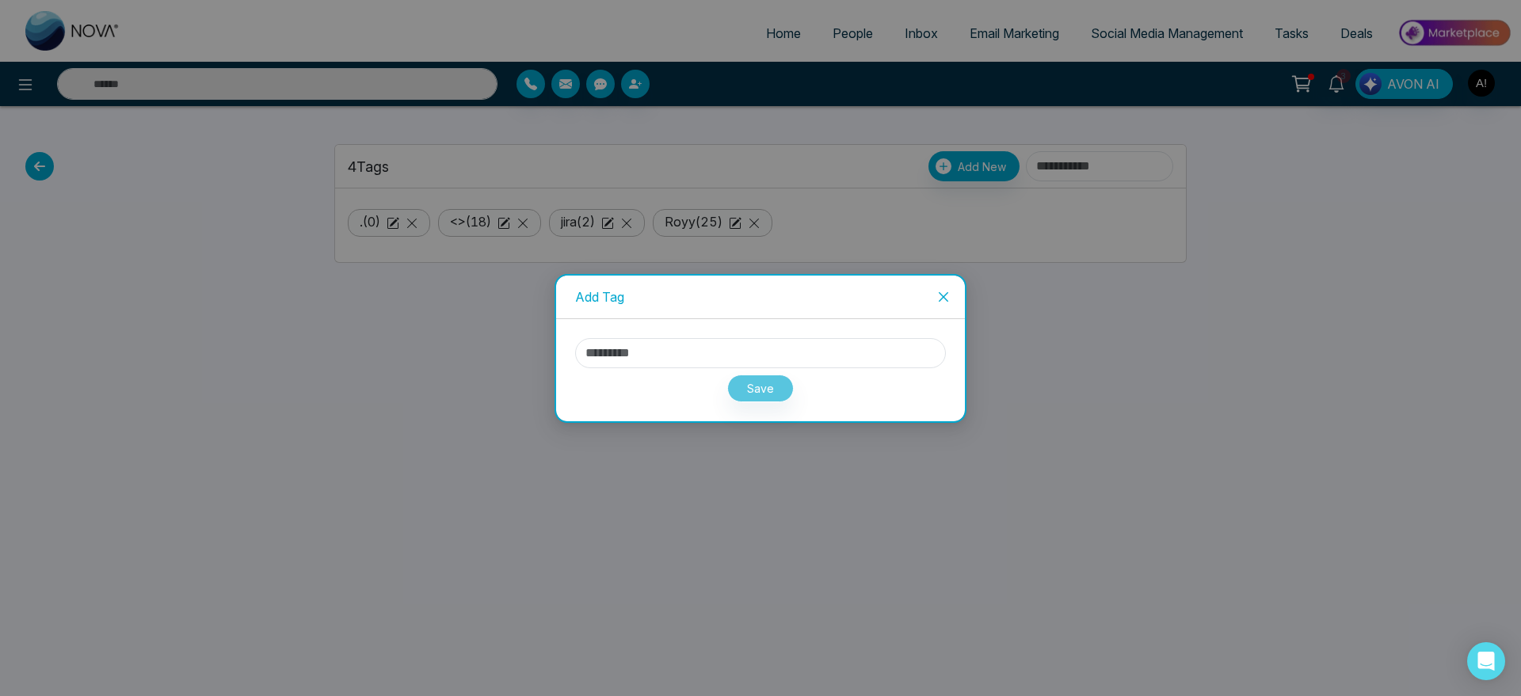
click at [788, 328] on div "Save" at bounding box center [760, 370] width 409 height 102
click at [720, 340] on input "text" at bounding box center [760, 353] width 371 height 30
type input "***"
click at [745, 384] on button "Save" at bounding box center [760, 389] width 67 height 28
